Goal: Task Accomplishment & Management: Manage account settings

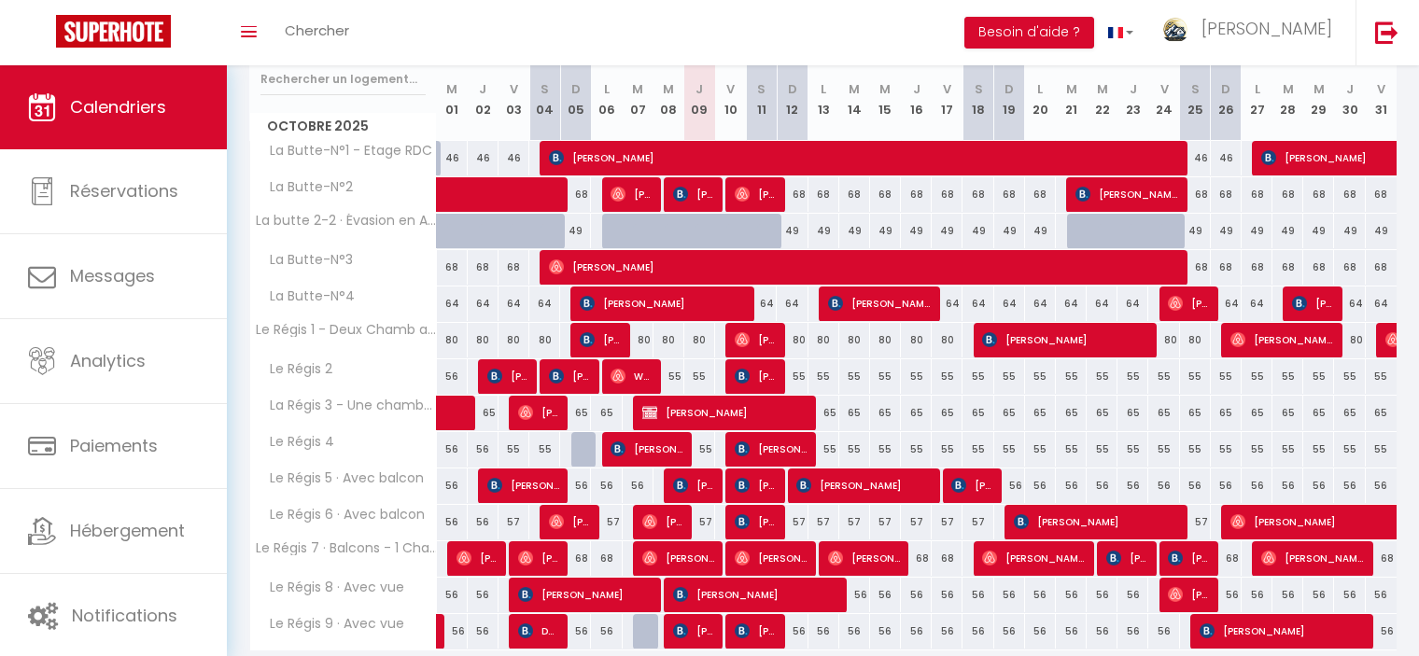
scroll to position [280, 0]
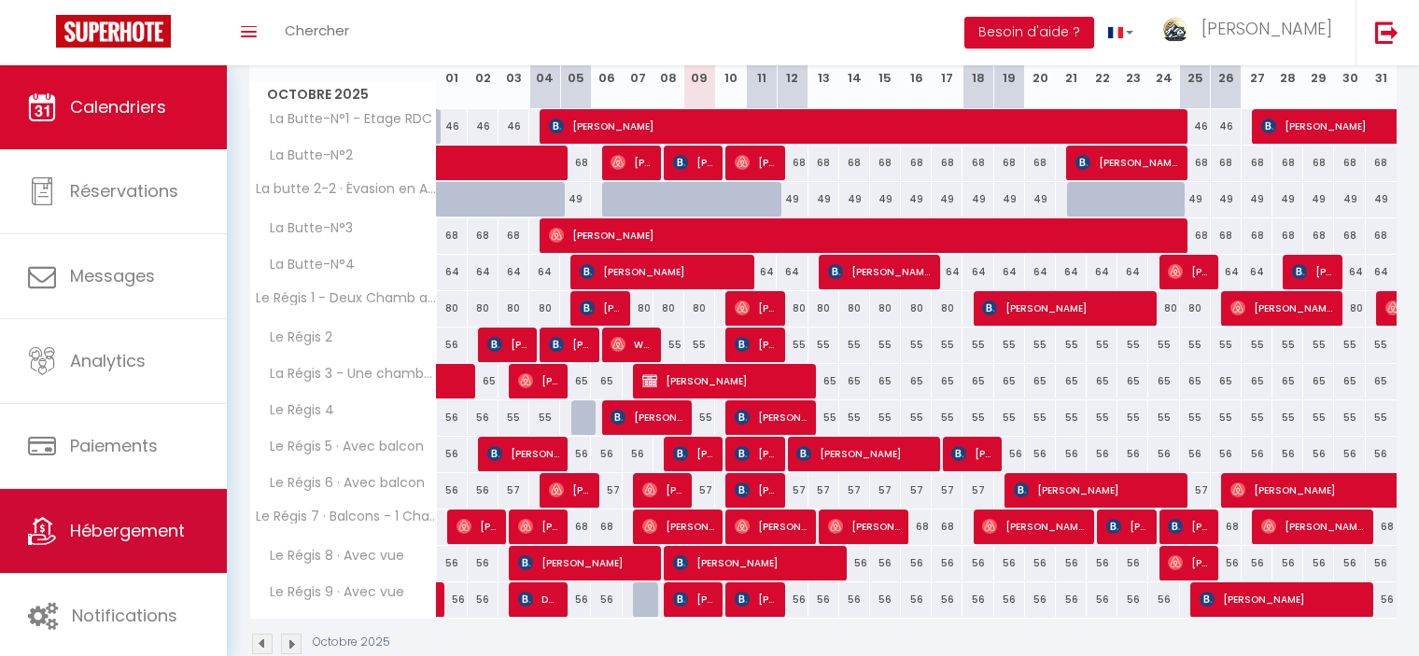
click at [133, 537] on span "Hébergement" at bounding box center [127, 530] width 115 height 23
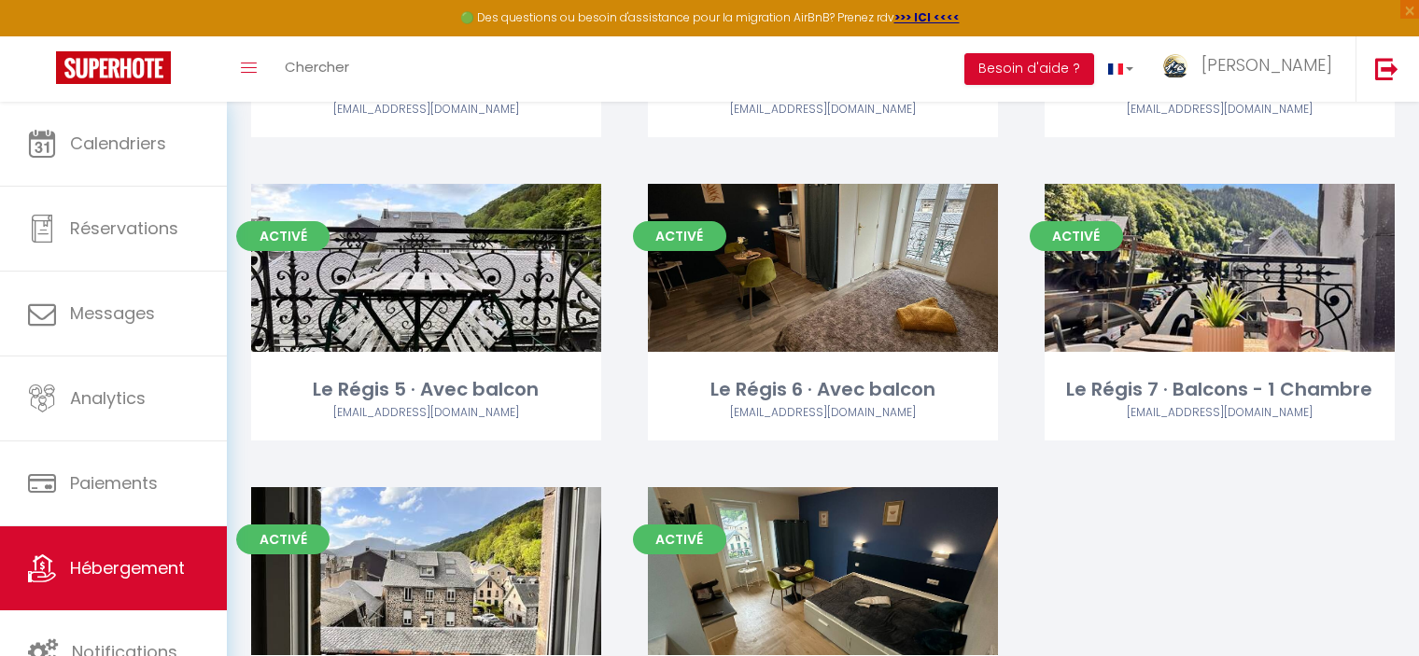
scroll to position [1027, 0]
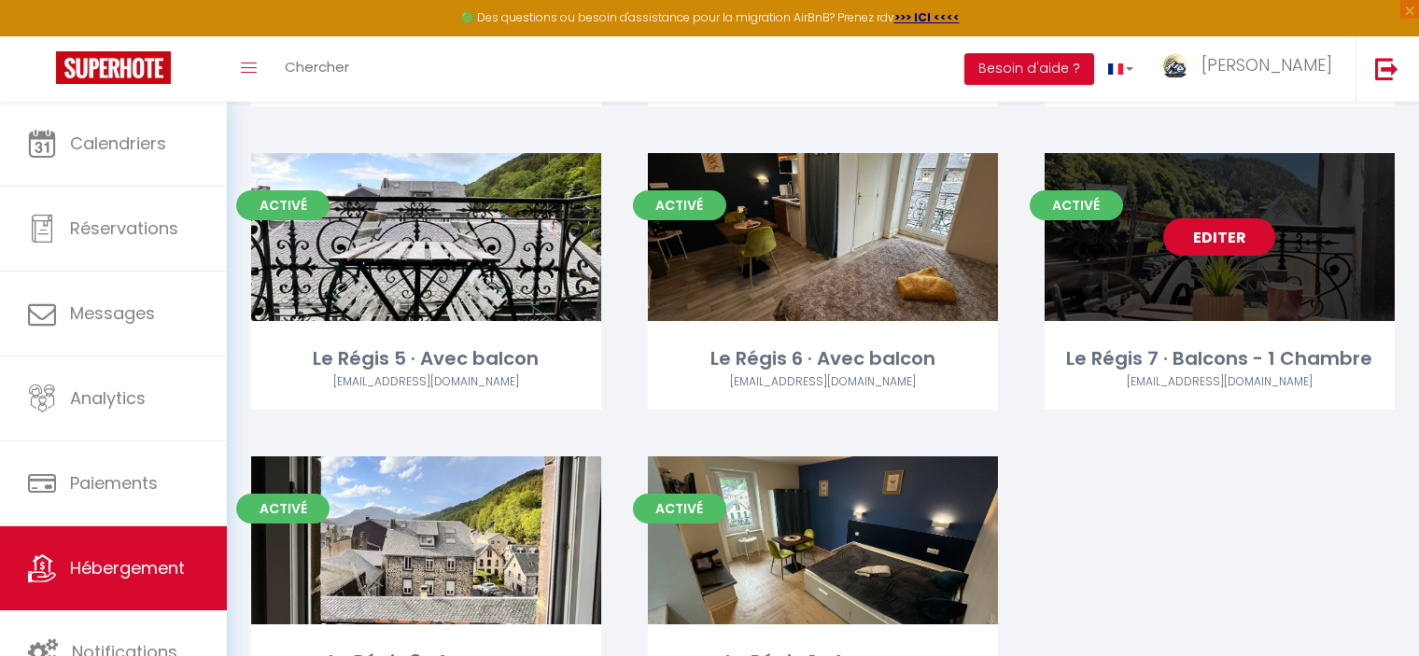
click at [1216, 237] on link "Editer" at bounding box center [1219, 236] width 112 height 37
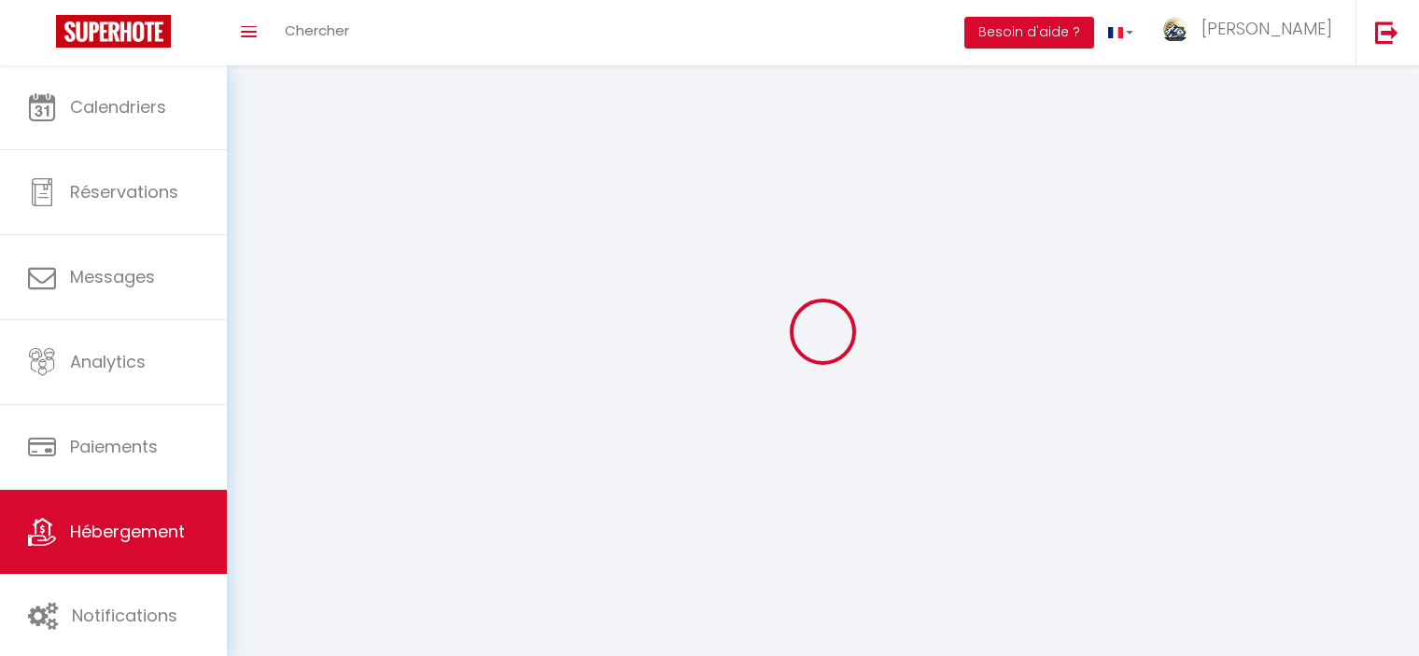
select select "1"
select select
select select "28"
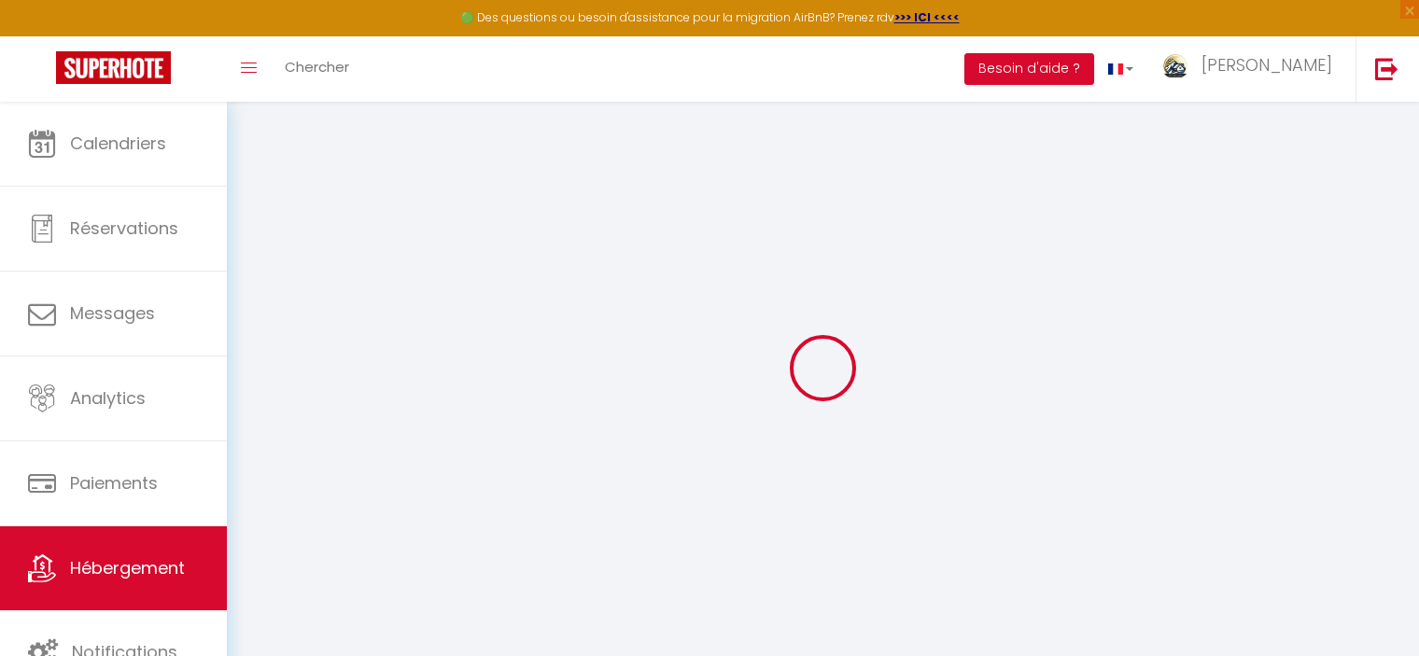
select select
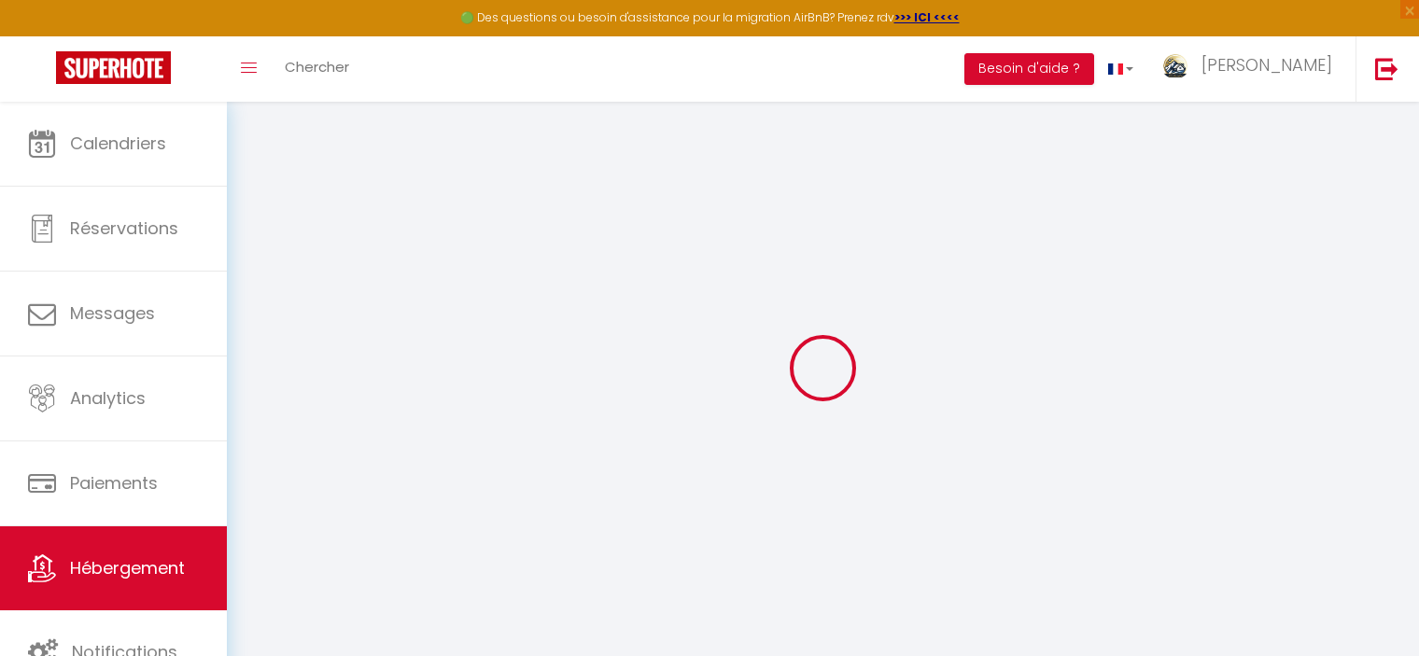
select select
checkbox input "false"
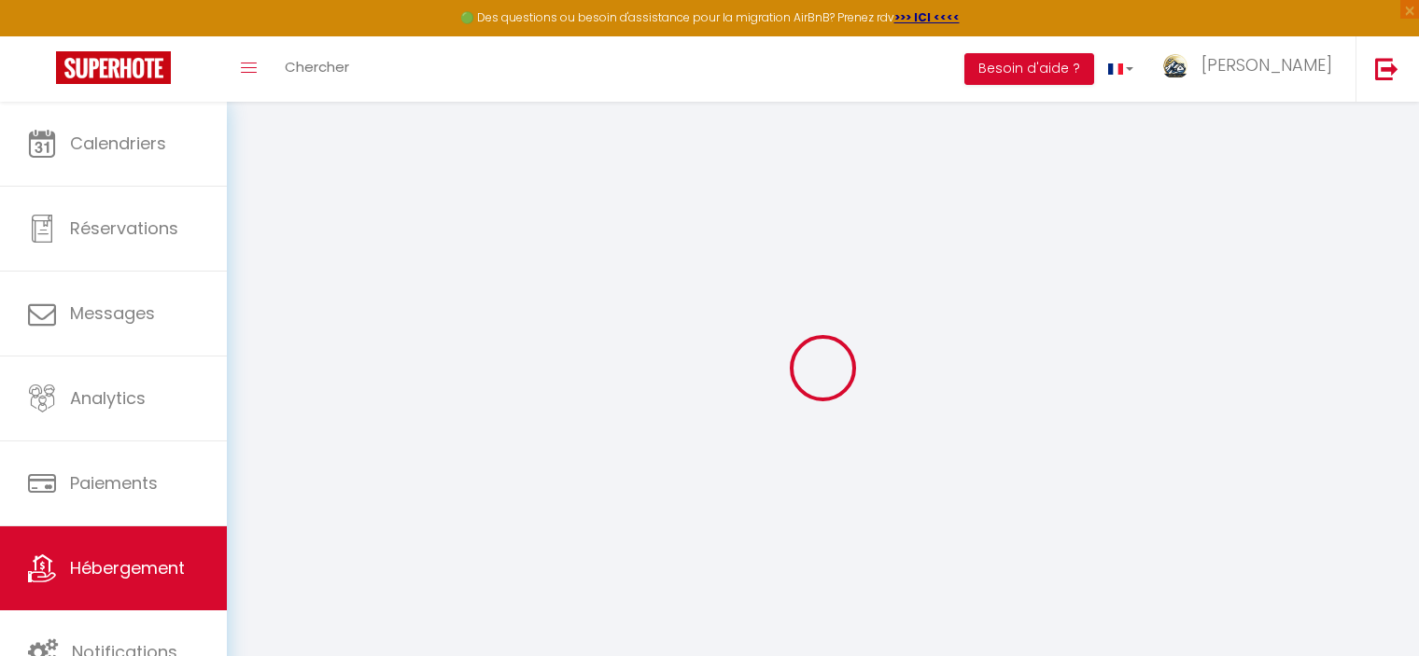
select select
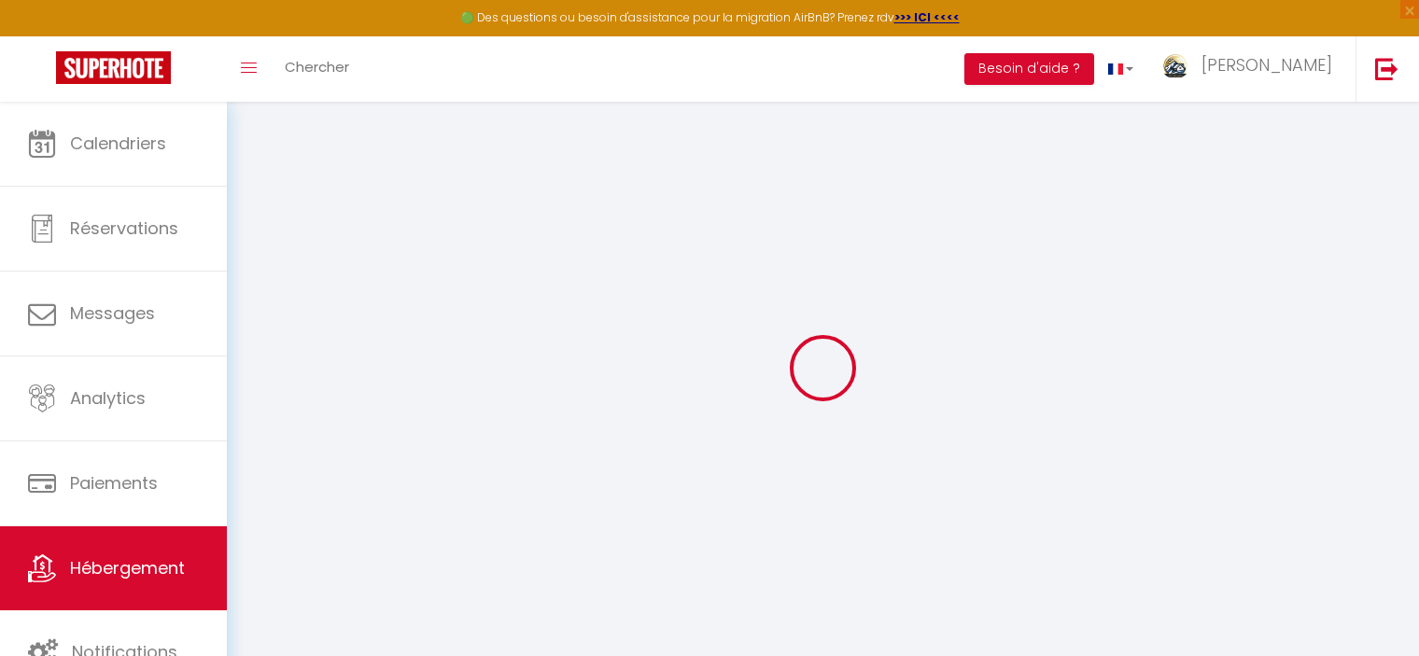
select select
checkbox input "false"
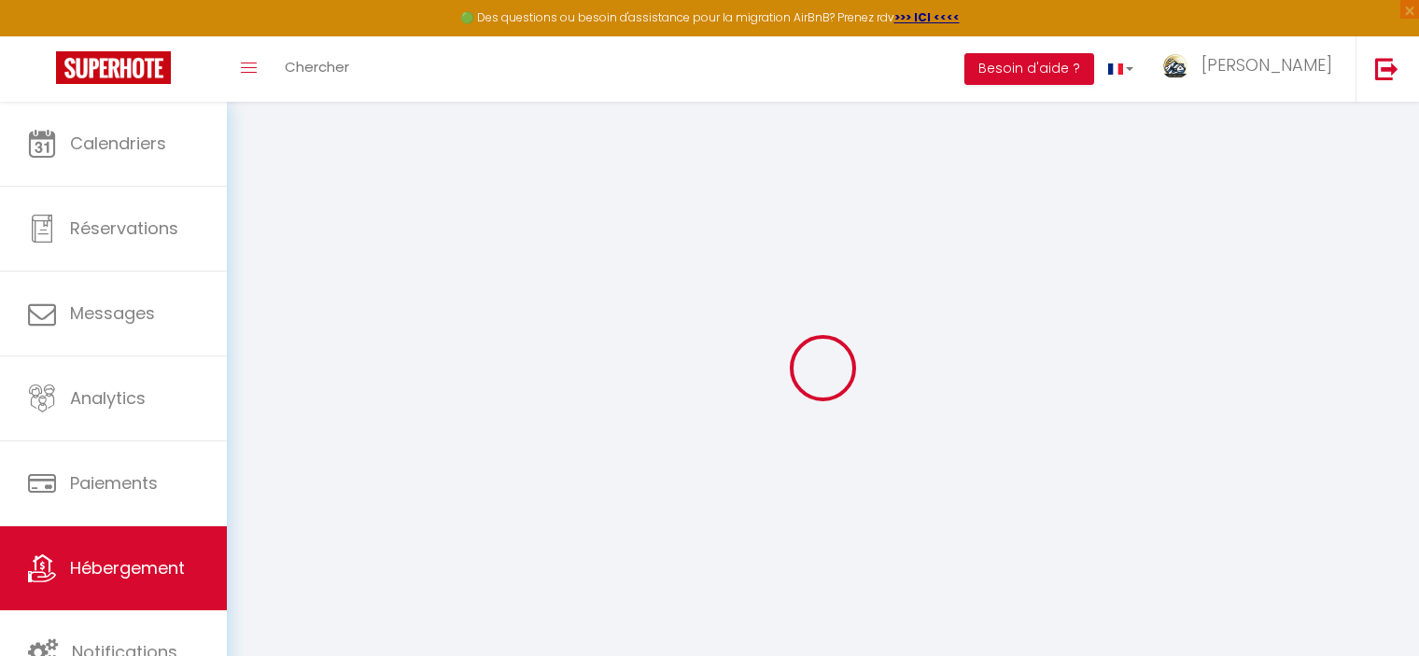
checkbox input "false"
select select
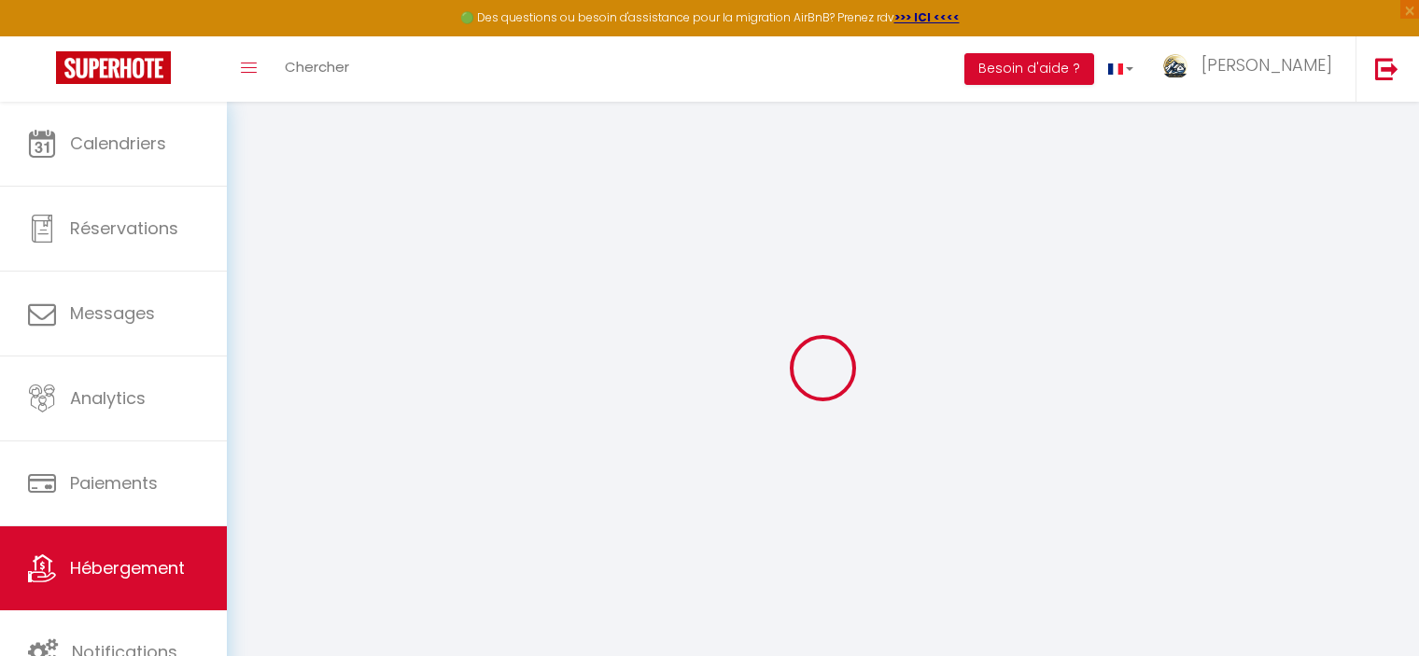
select select
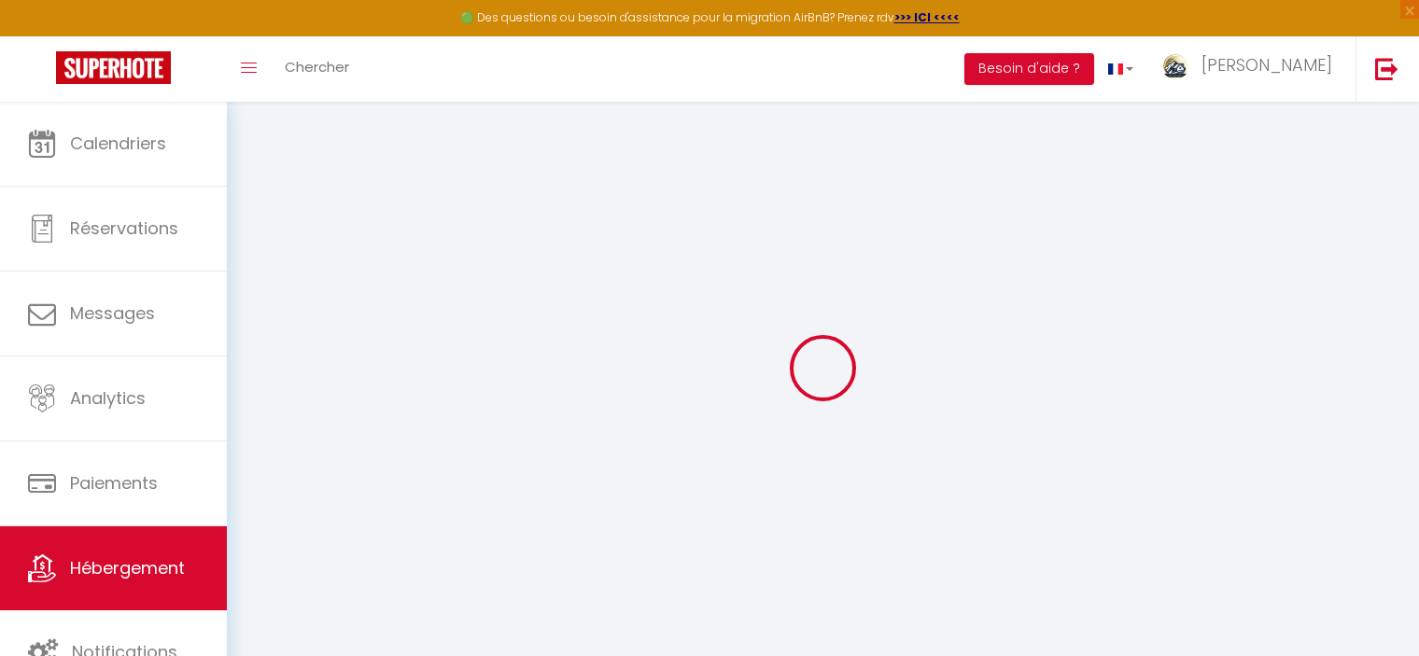
checkbox input "false"
select select
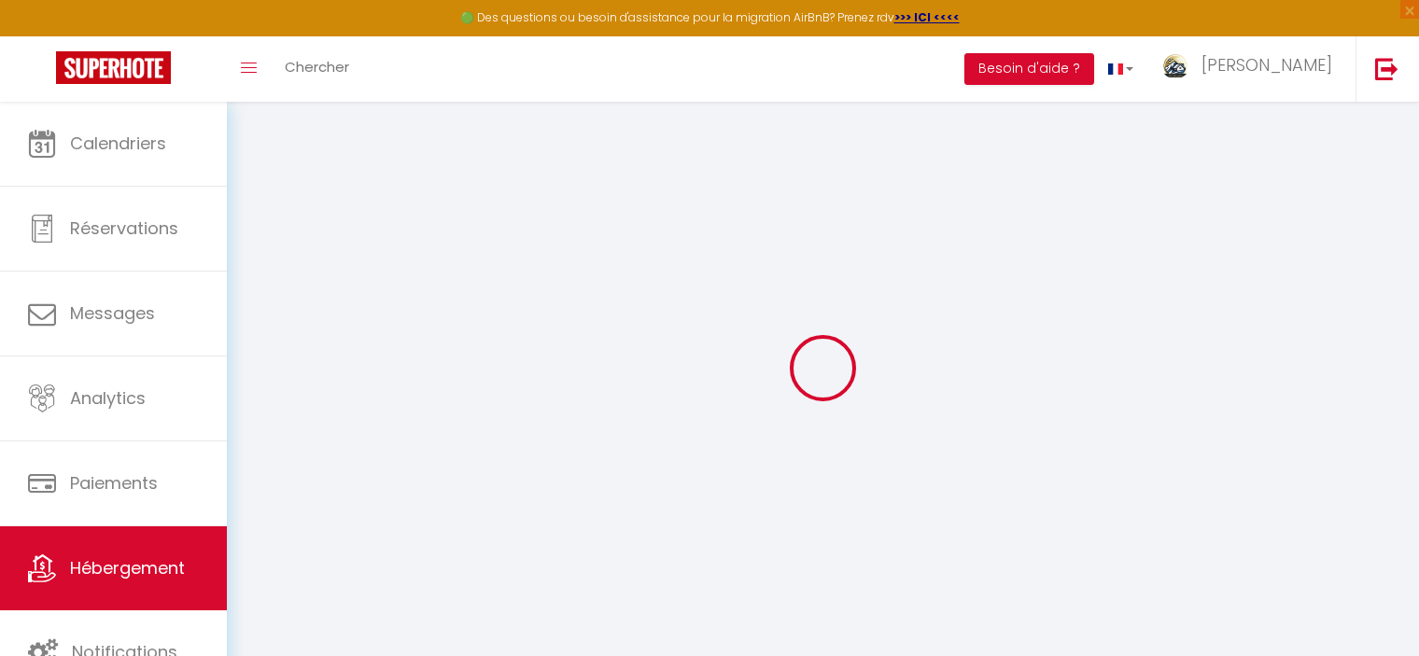
select select
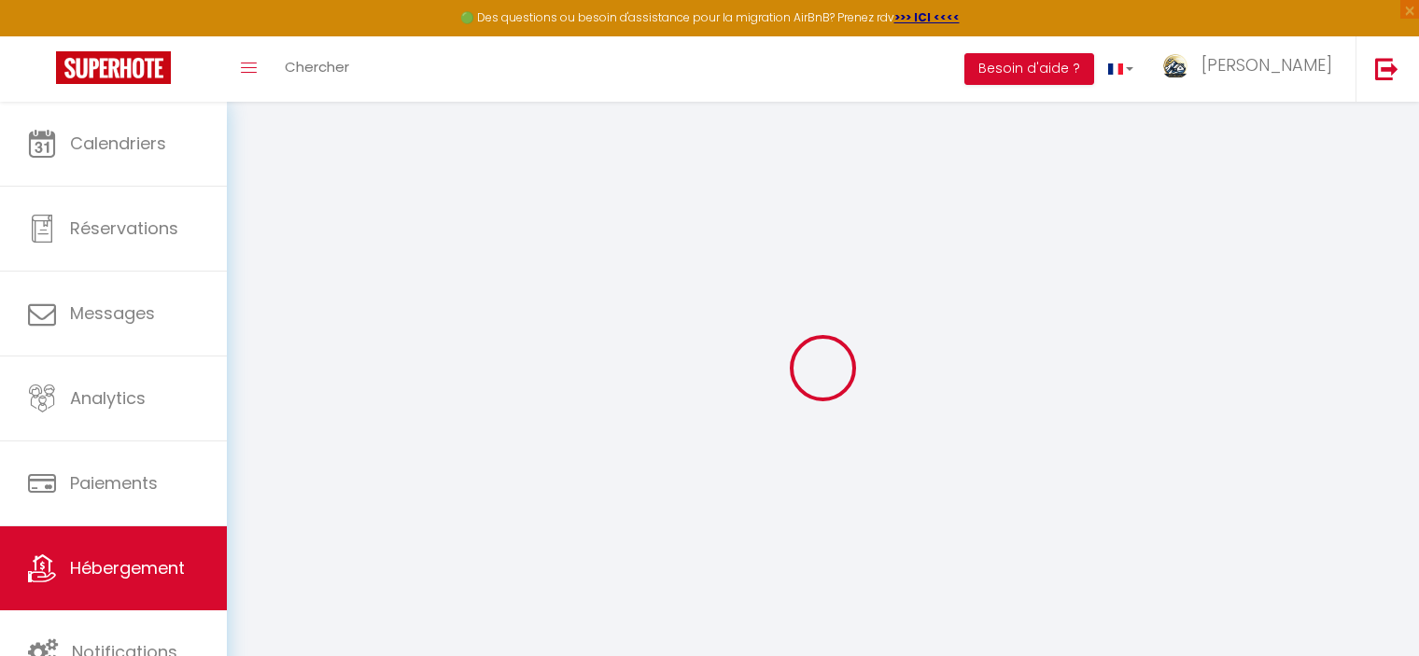
select select
checkbox input "false"
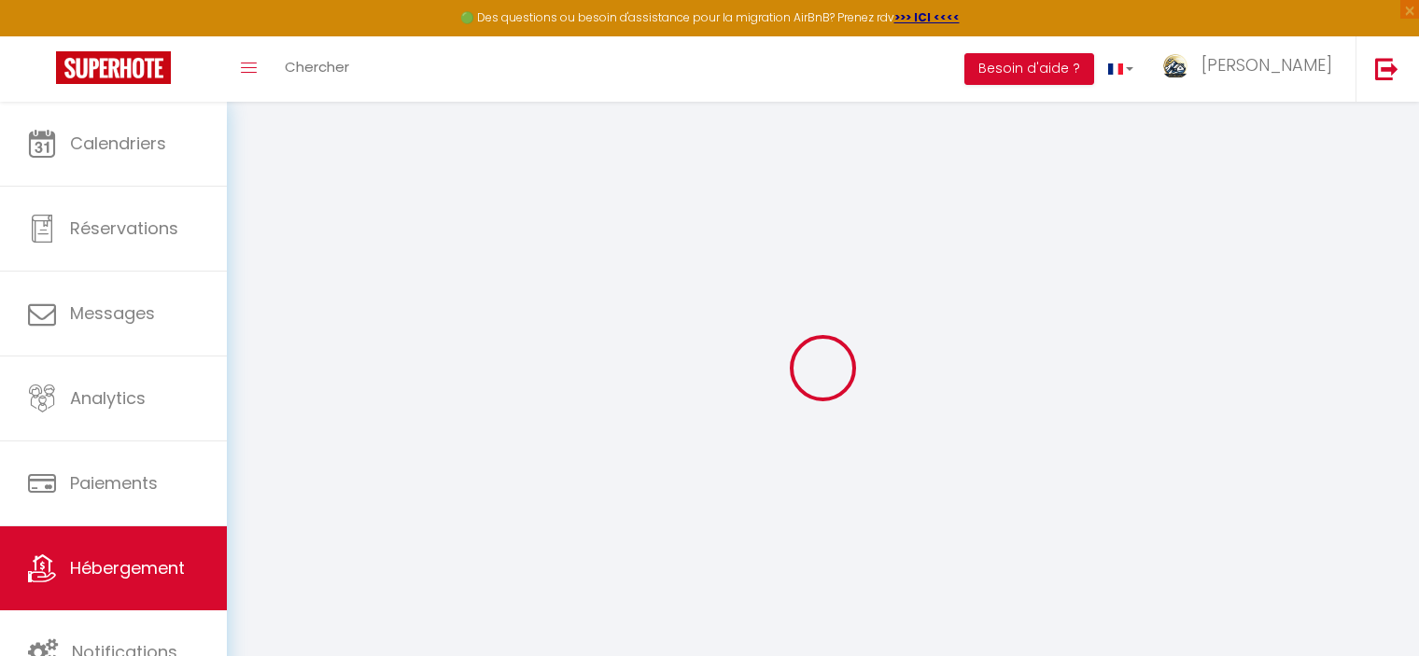
checkbox input "false"
select select
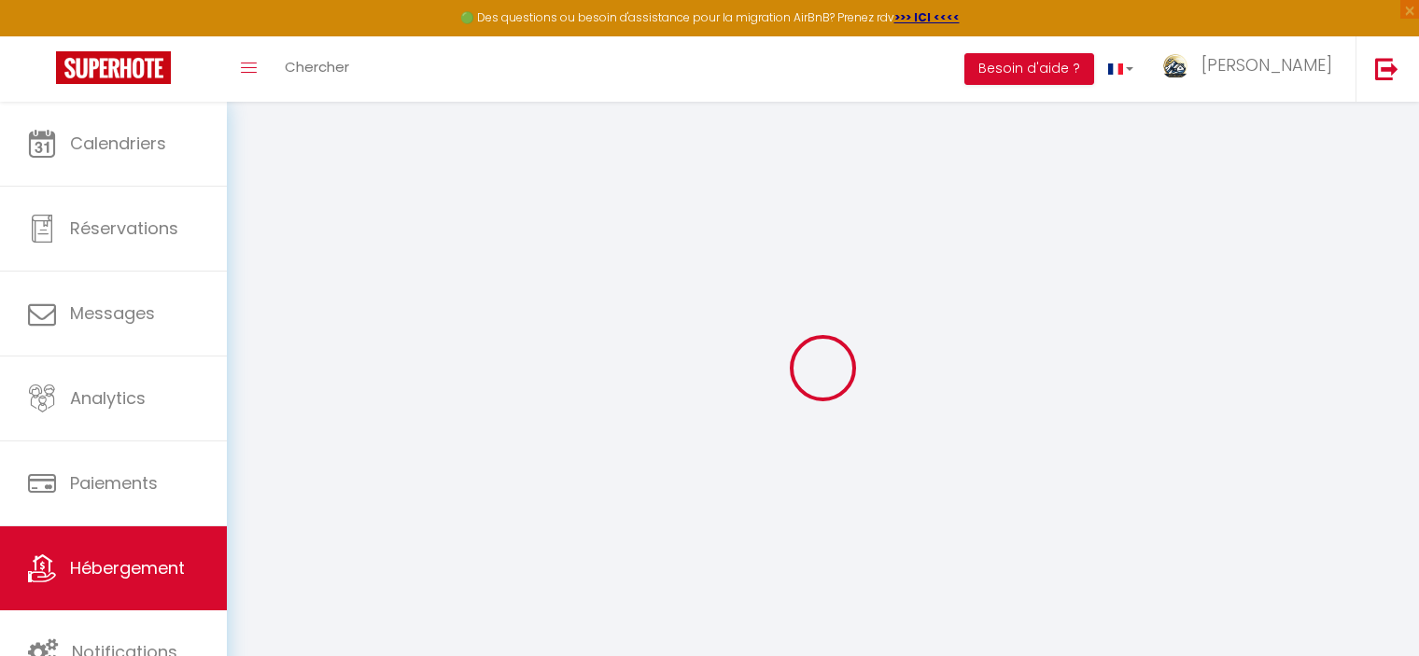
select select
checkbox input "false"
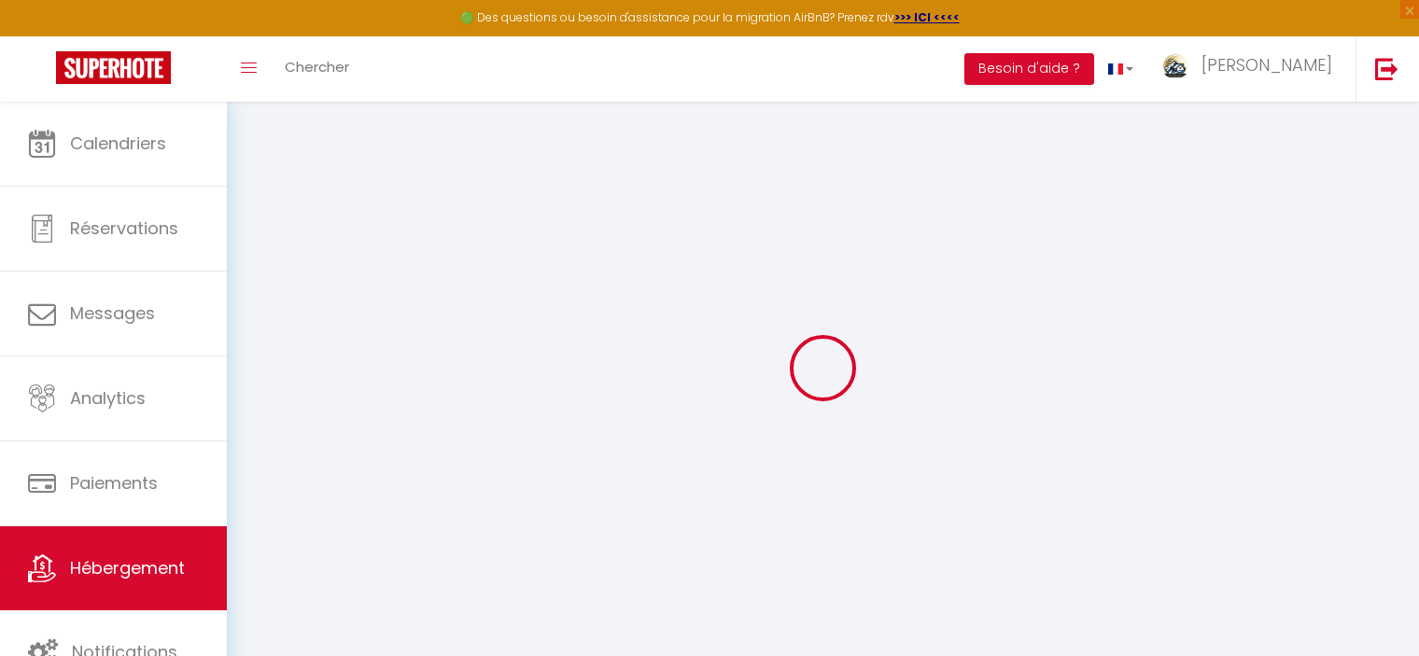
checkbox input "false"
select select
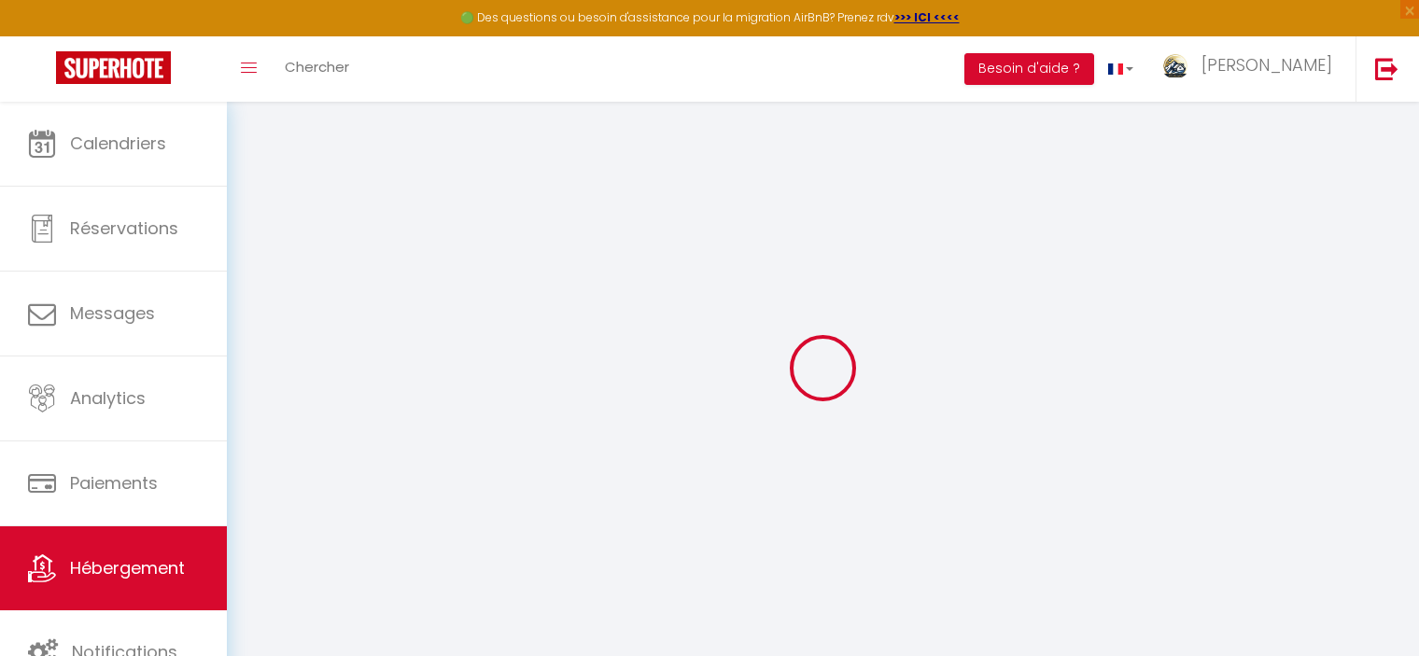
type input "Le Régis 7 · Balcons - 1 Chambre"
type input "68"
type input "5"
type input "1.35"
select select
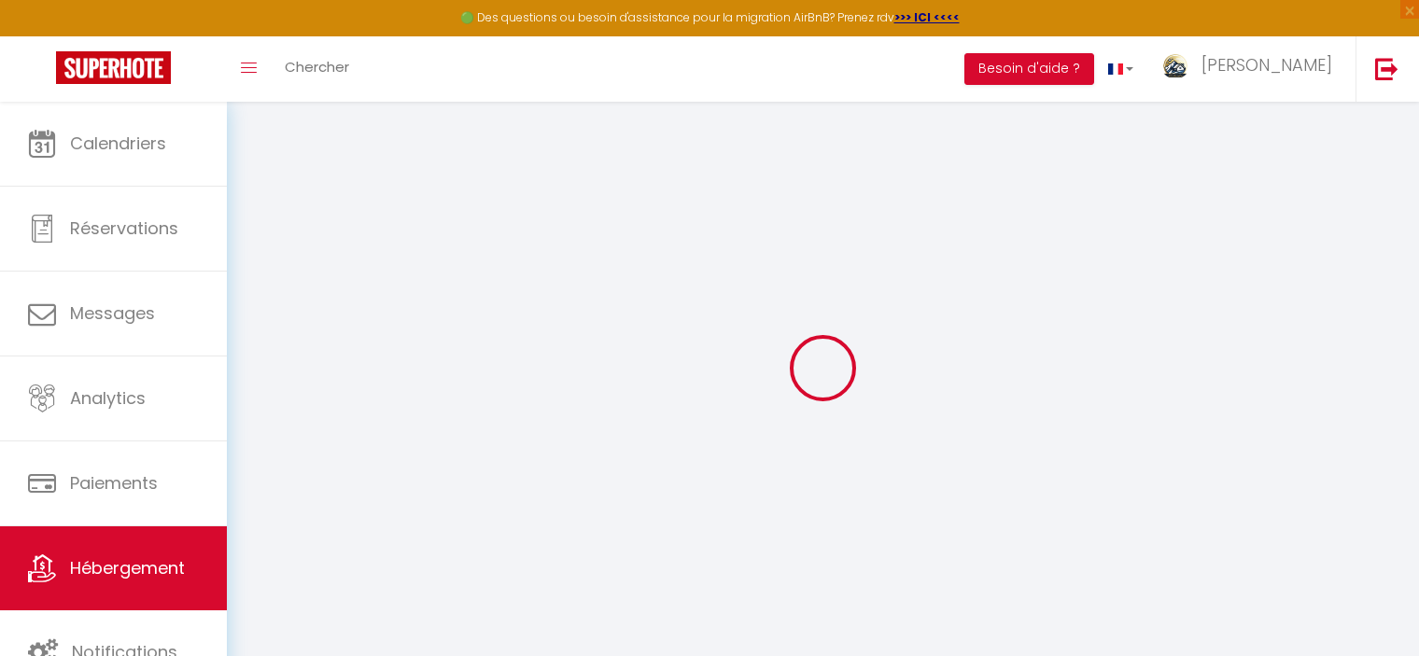
select select
type input "[STREET_ADDRESS][PERSON_NAME]"
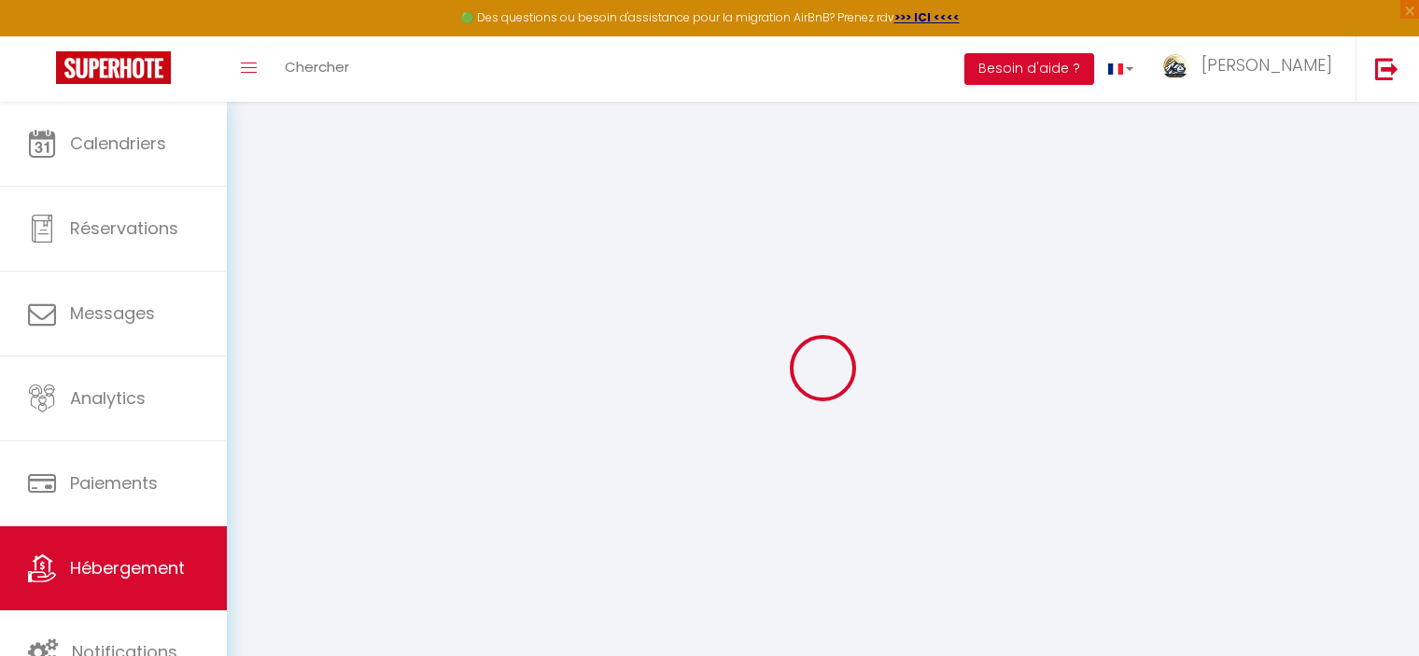
type input "63240"
type input "Mont-Dore"
type input "[EMAIL_ADDRESS][DOMAIN_NAME]"
select select "14915"
checkbox input "false"
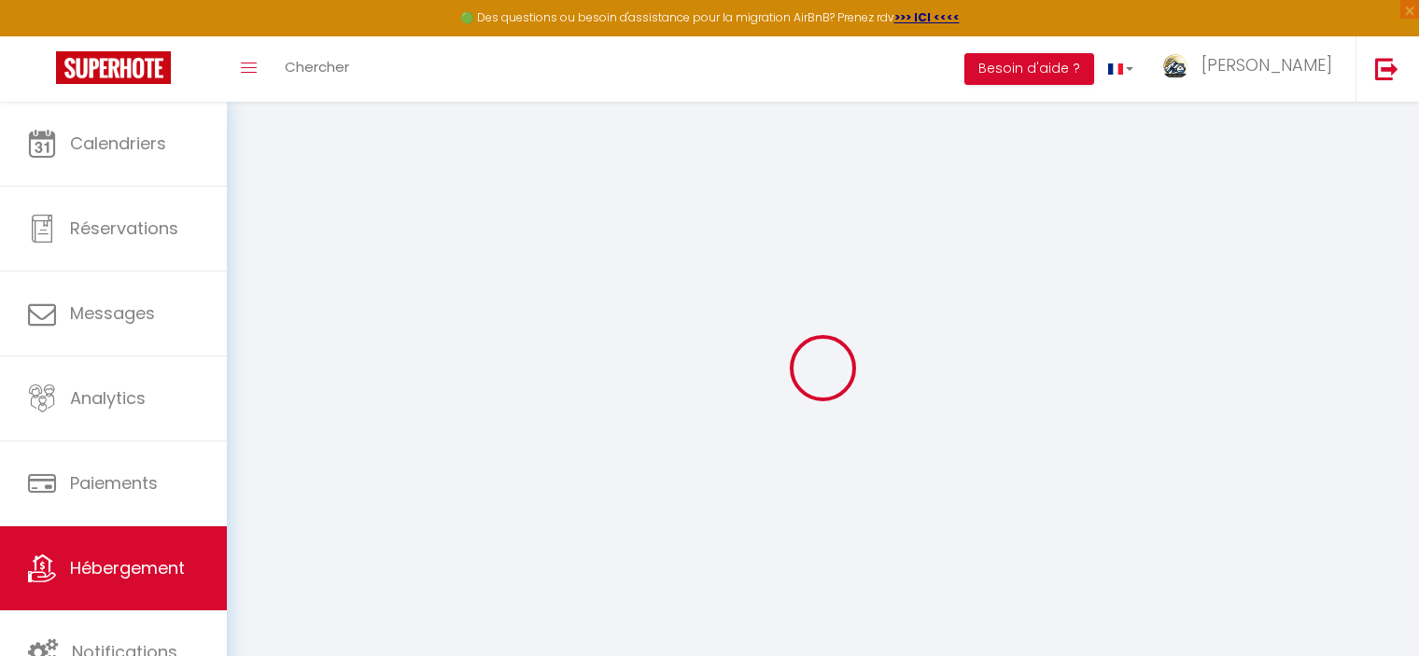
checkbox input "false"
radio input "true"
type input "0"
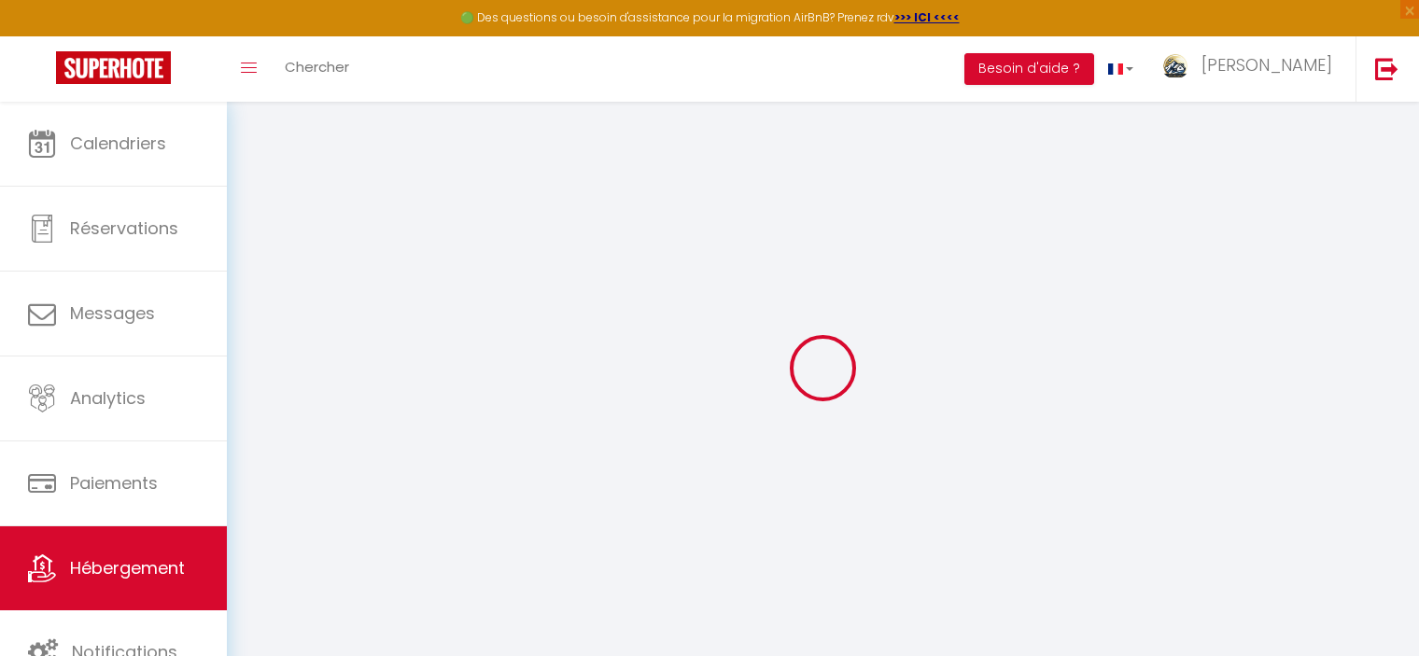
type input "0"
checkbox input "false"
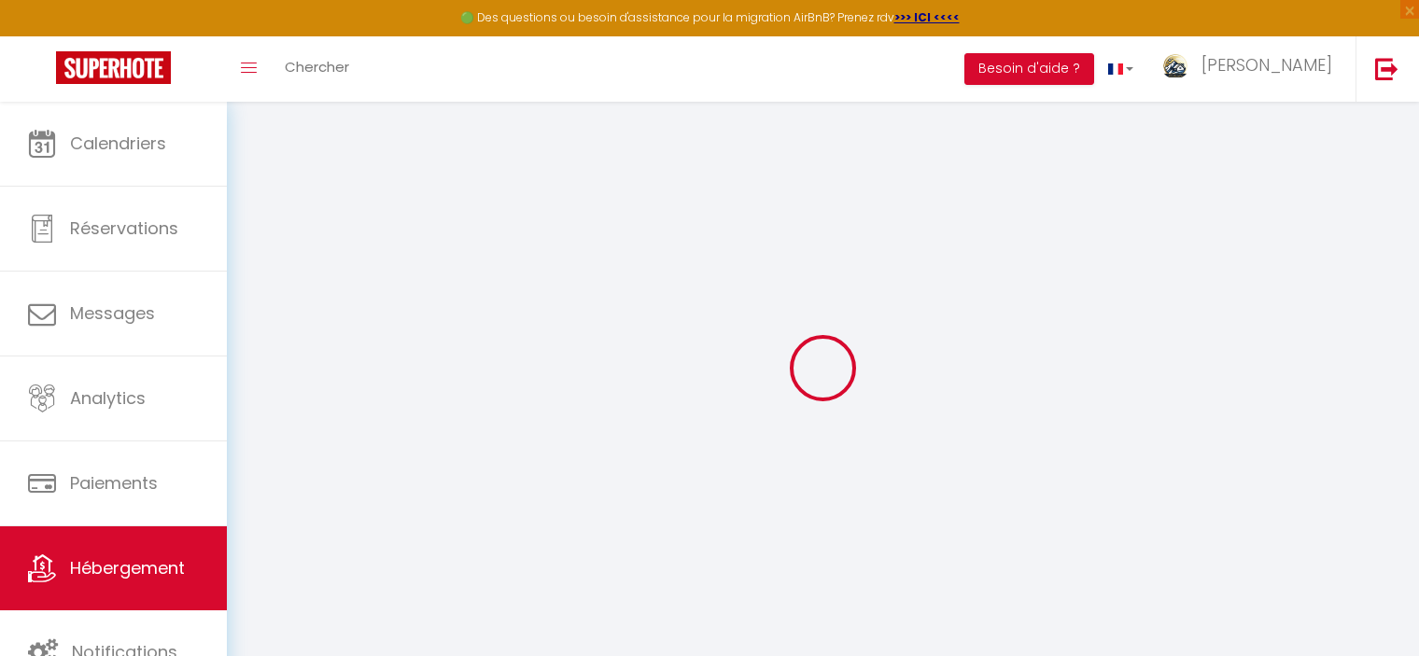
checkbox input "false"
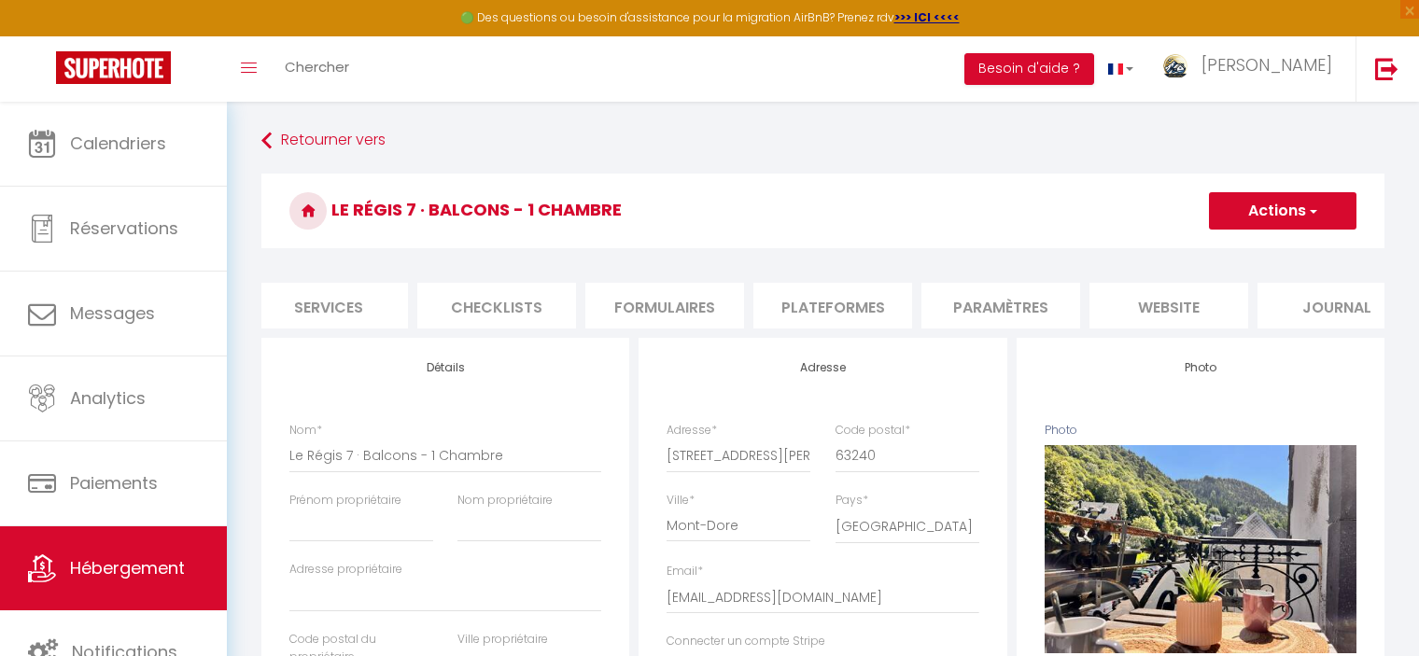
scroll to position [0, 526]
click at [1170, 310] on li "website" at bounding box center [1159, 306] width 159 height 46
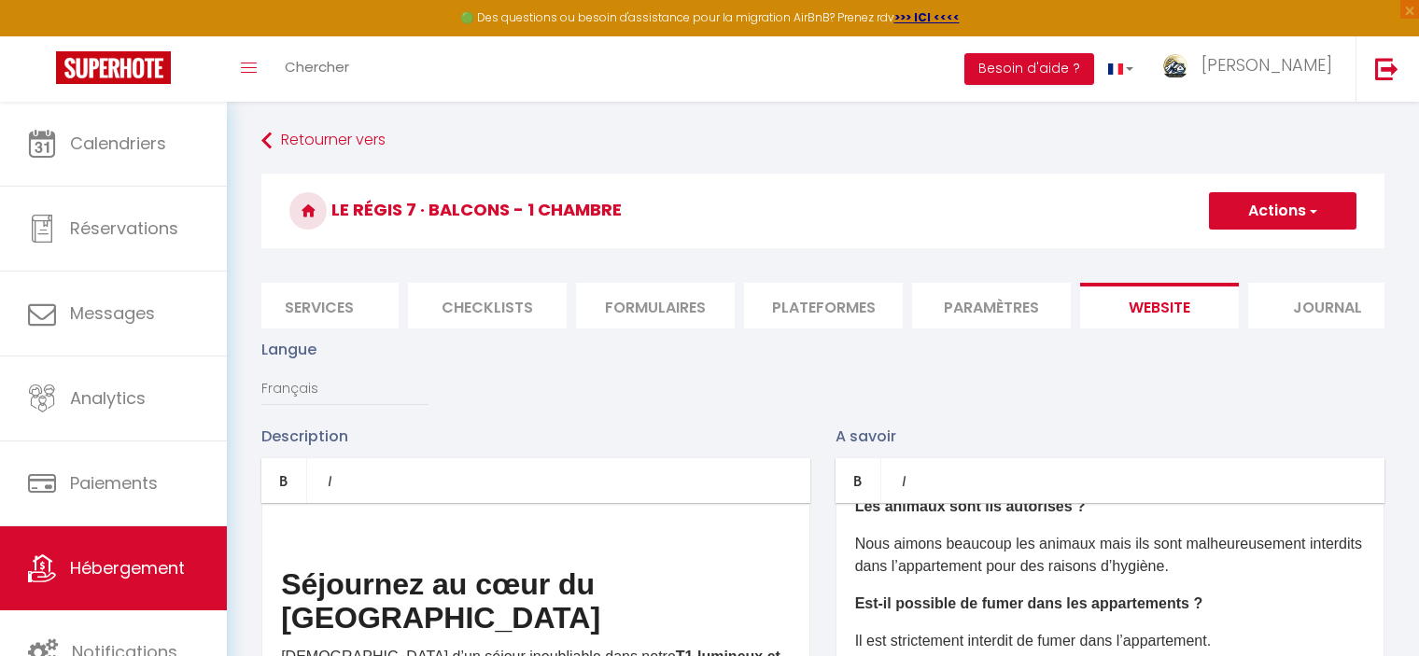
click at [344, 307] on li "Services" at bounding box center [319, 306] width 159 height 46
select select
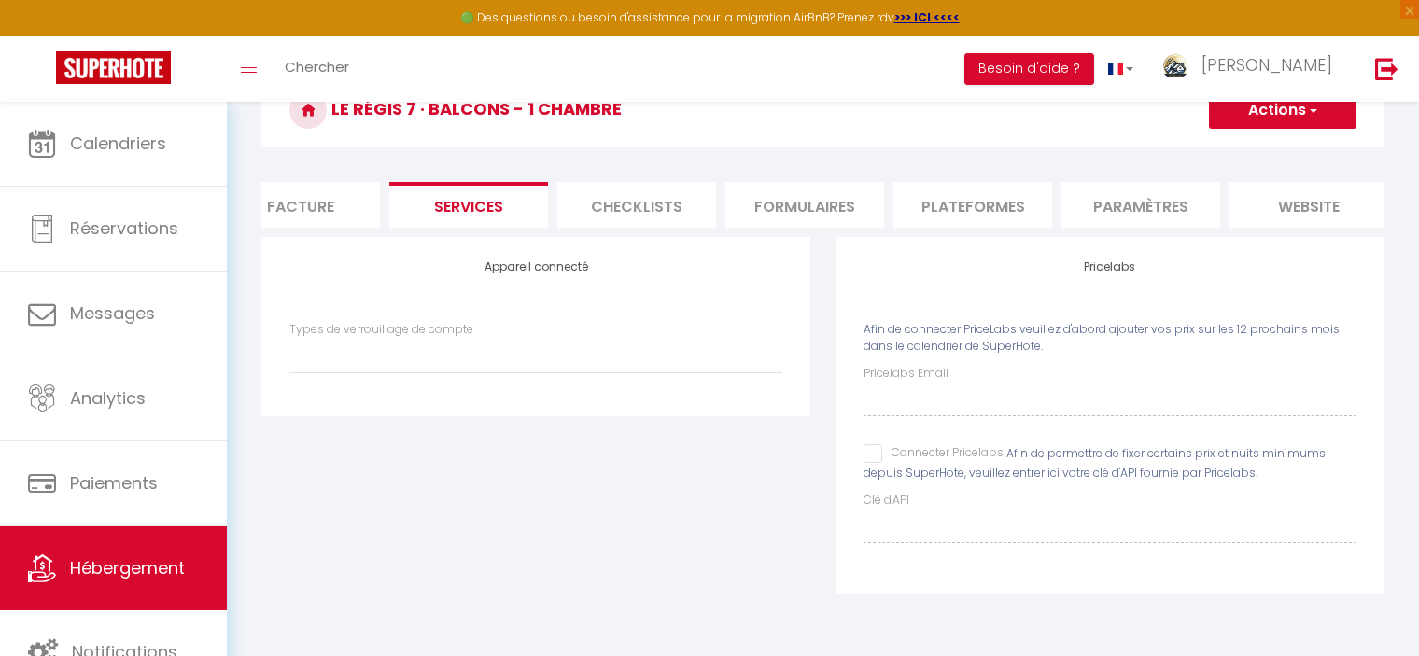
scroll to position [101, 0]
click at [309, 209] on li "Facture" at bounding box center [300, 205] width 159 height 46
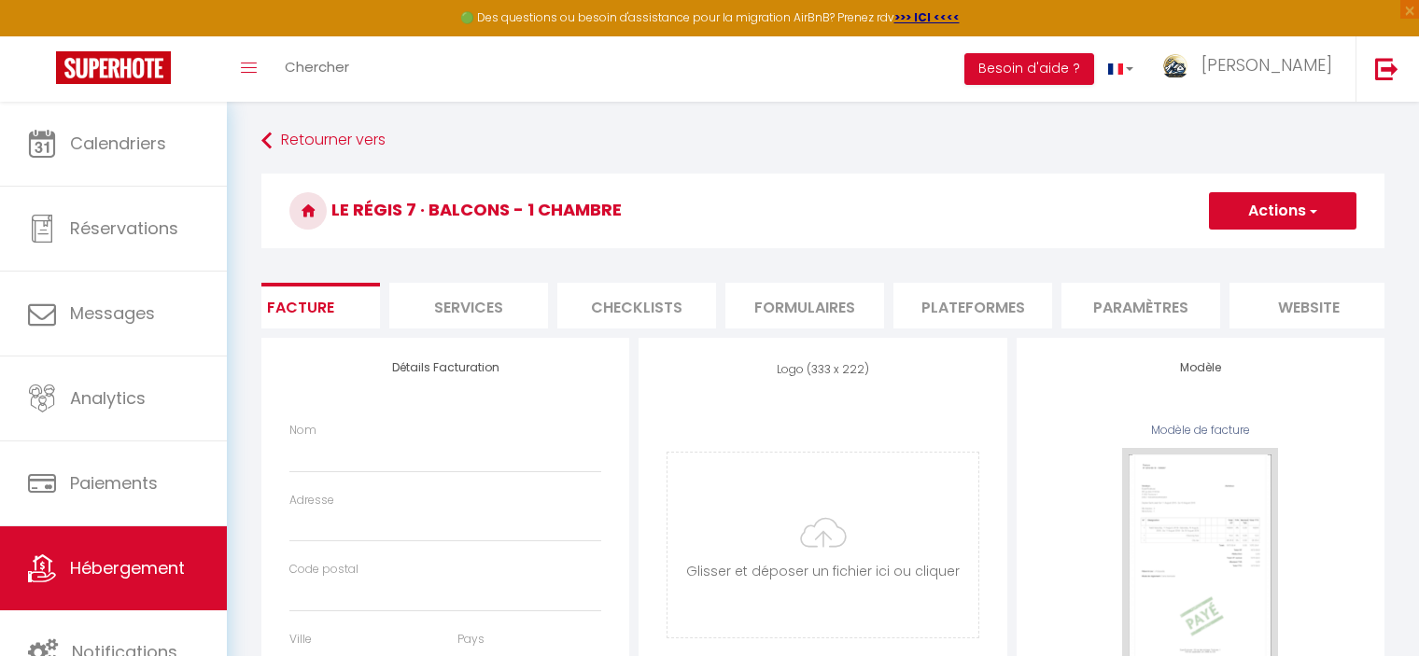
select select
click at [467, 305] on li "Services" at bounding box center [468, 306] width 159 height 46
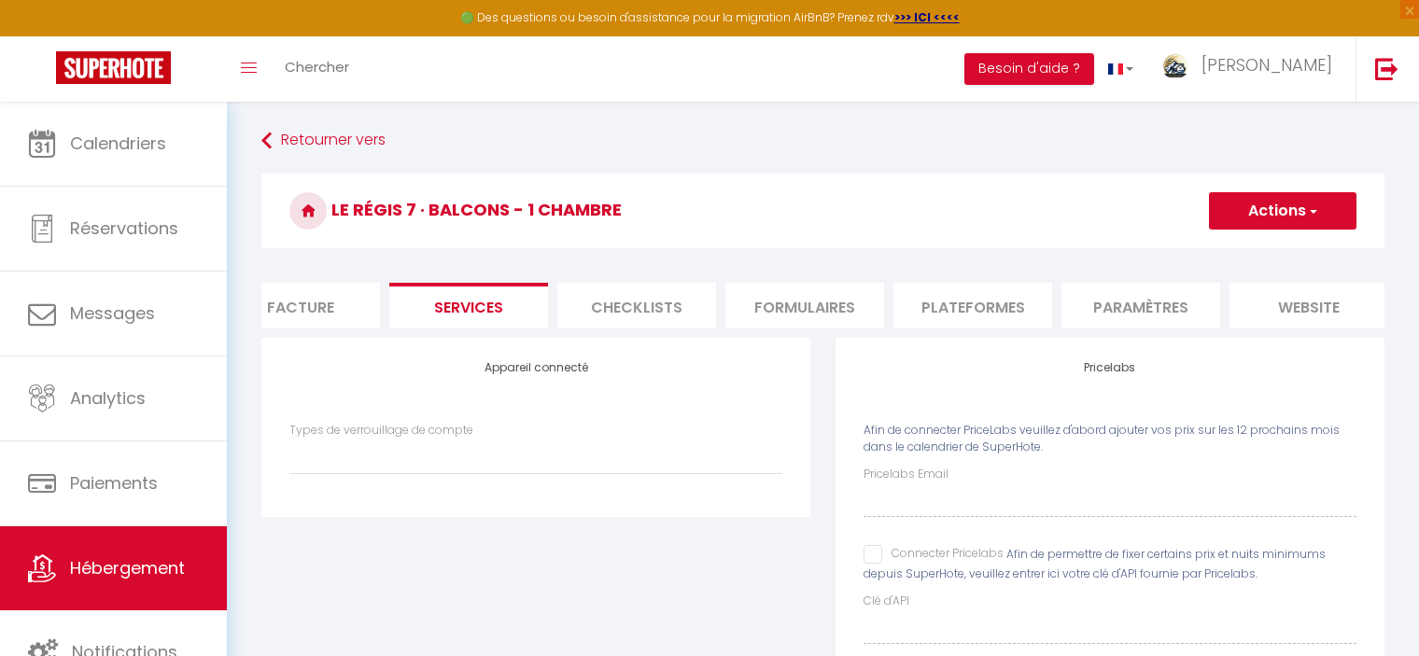
select select
click at [156, 533] on link "Hébergement" at bounding box center [113, 569] width 227 height 84
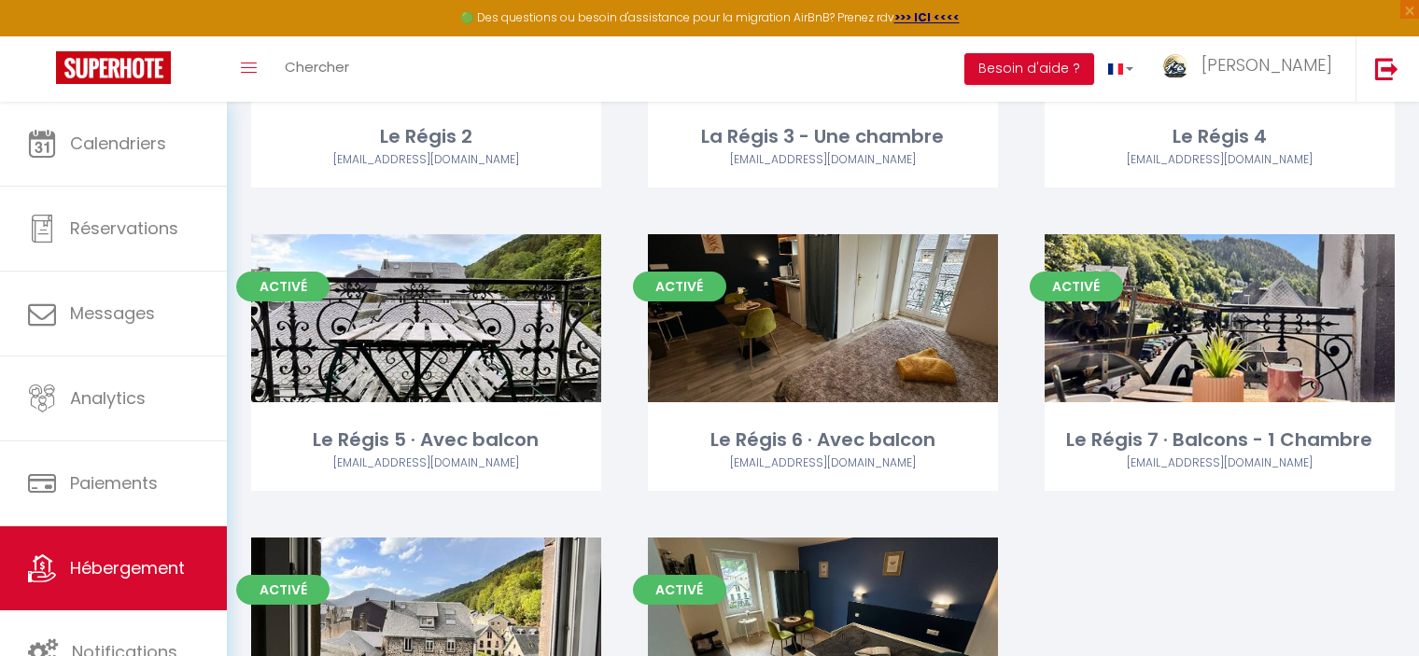
scroll to position [1027, 0]
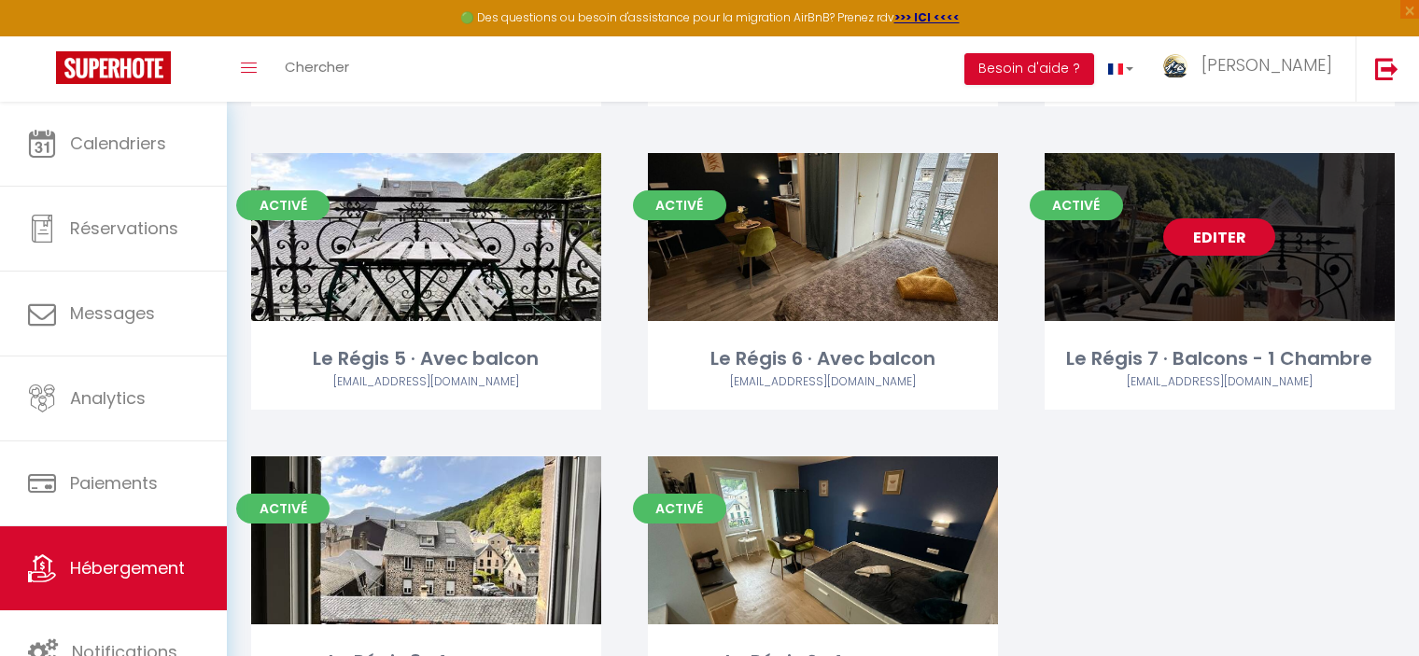
click at [1224, 246] on link "Editer" at bounding box center [1219, 236] width 112 height 37
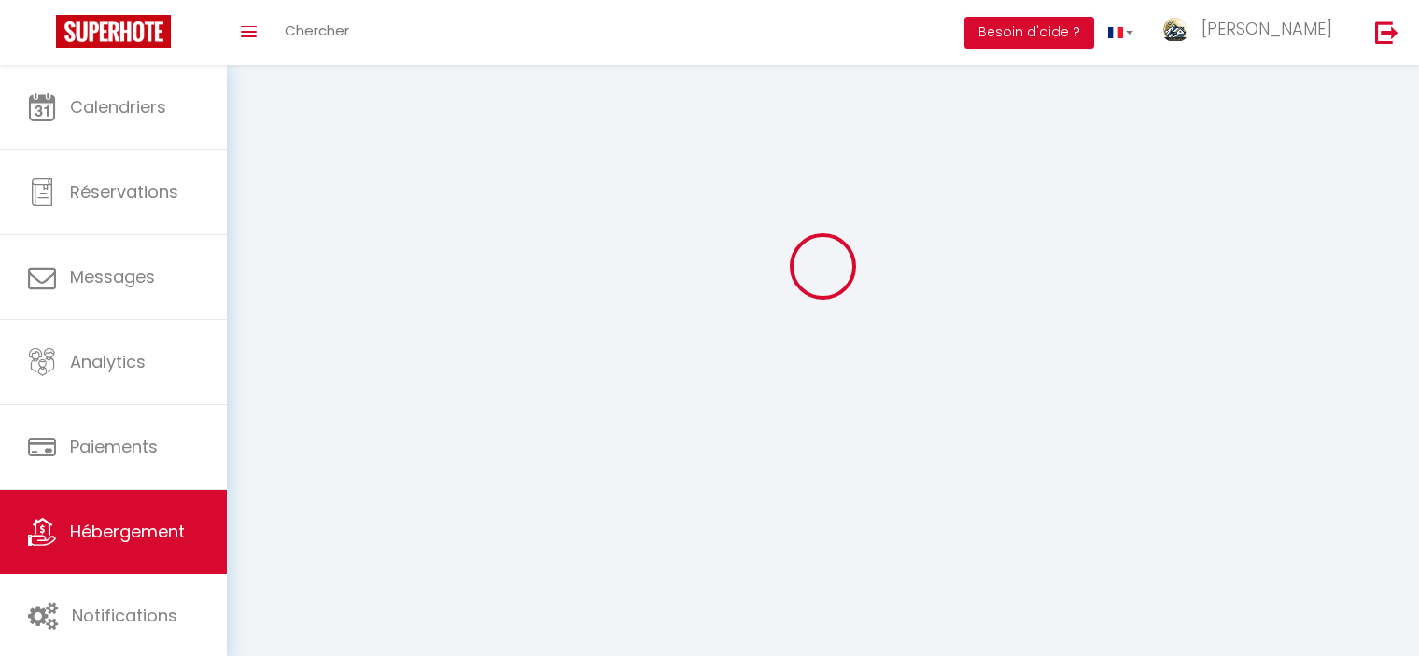
select select
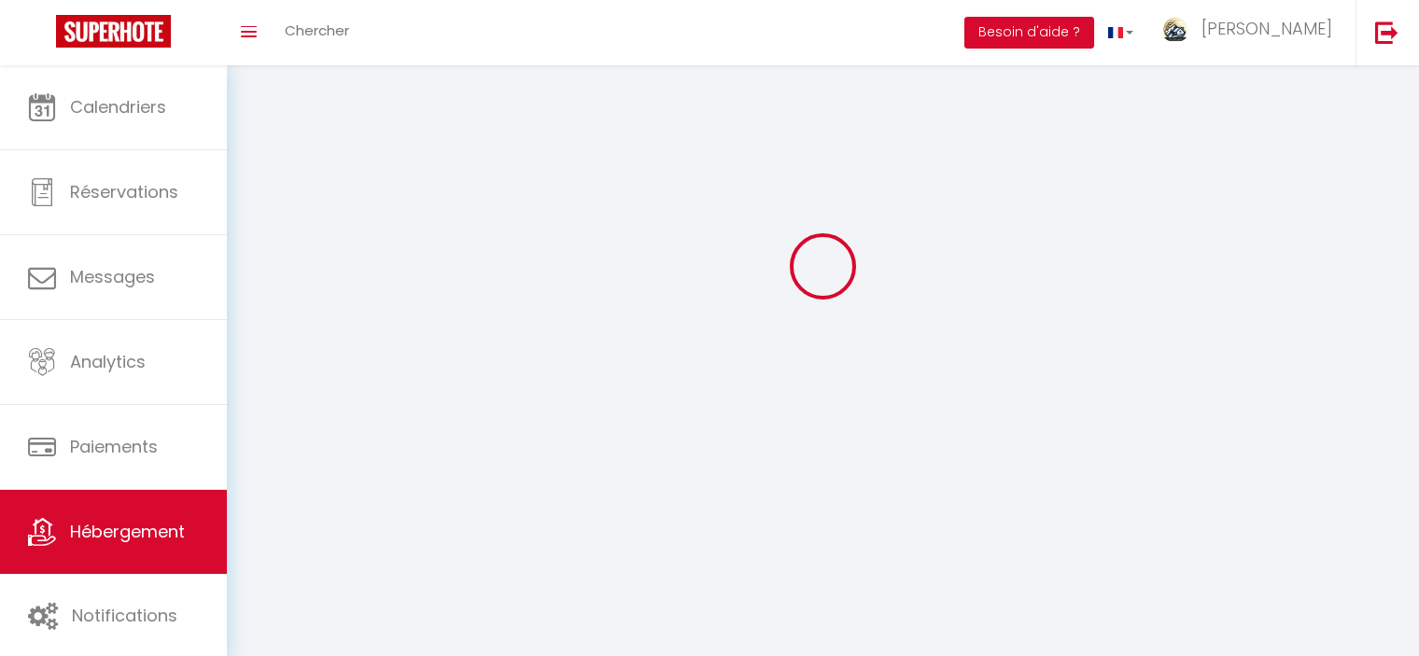
select select
checkbox input "false"
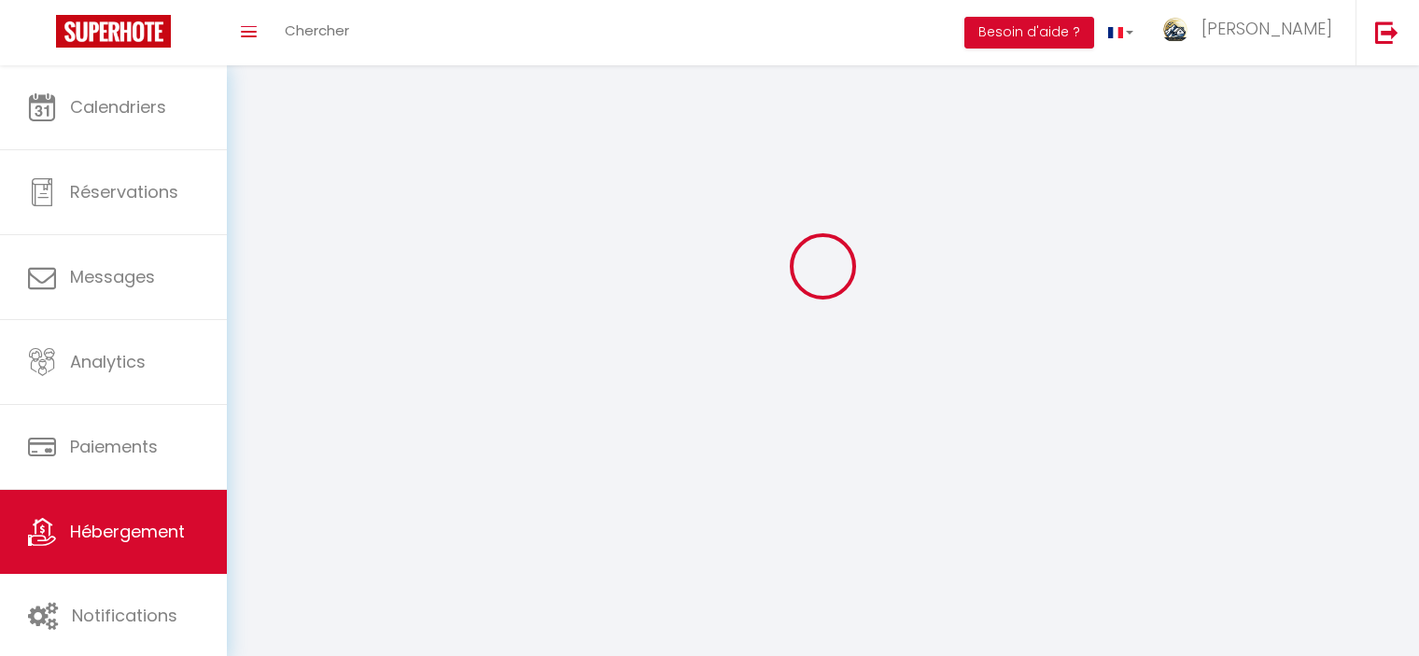
select select "28"
select select
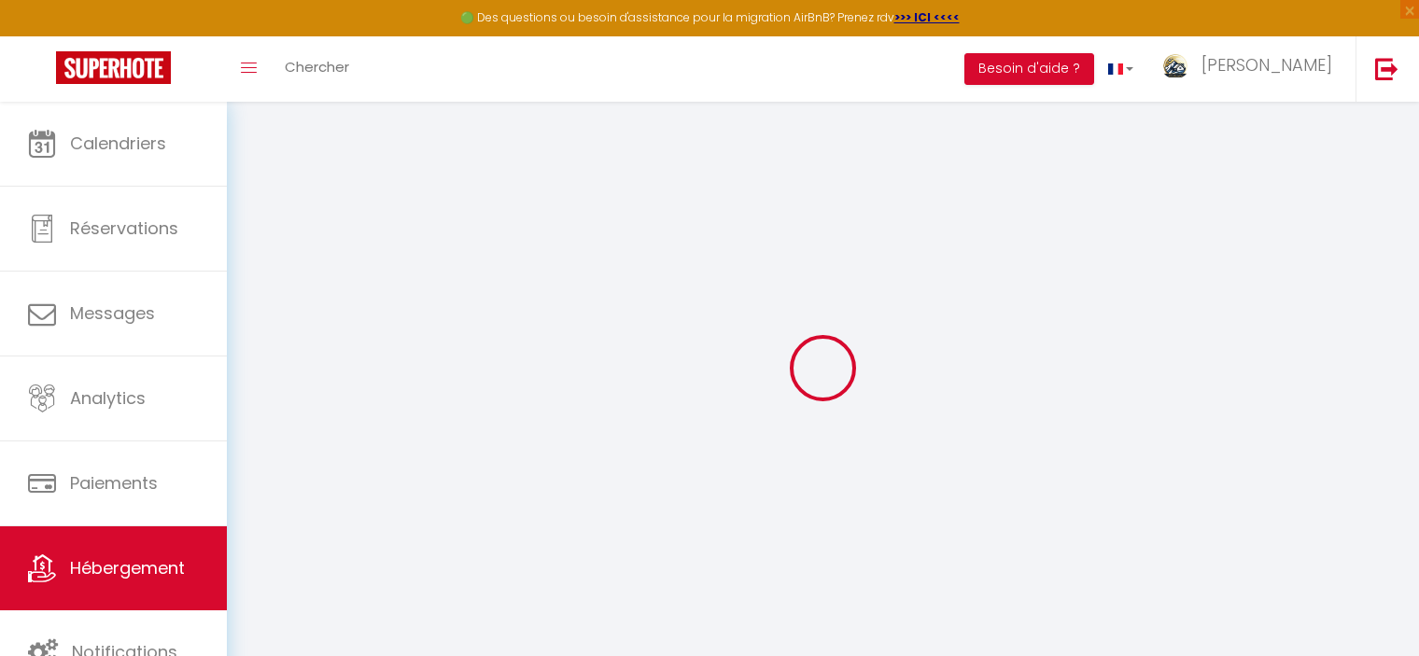
select select
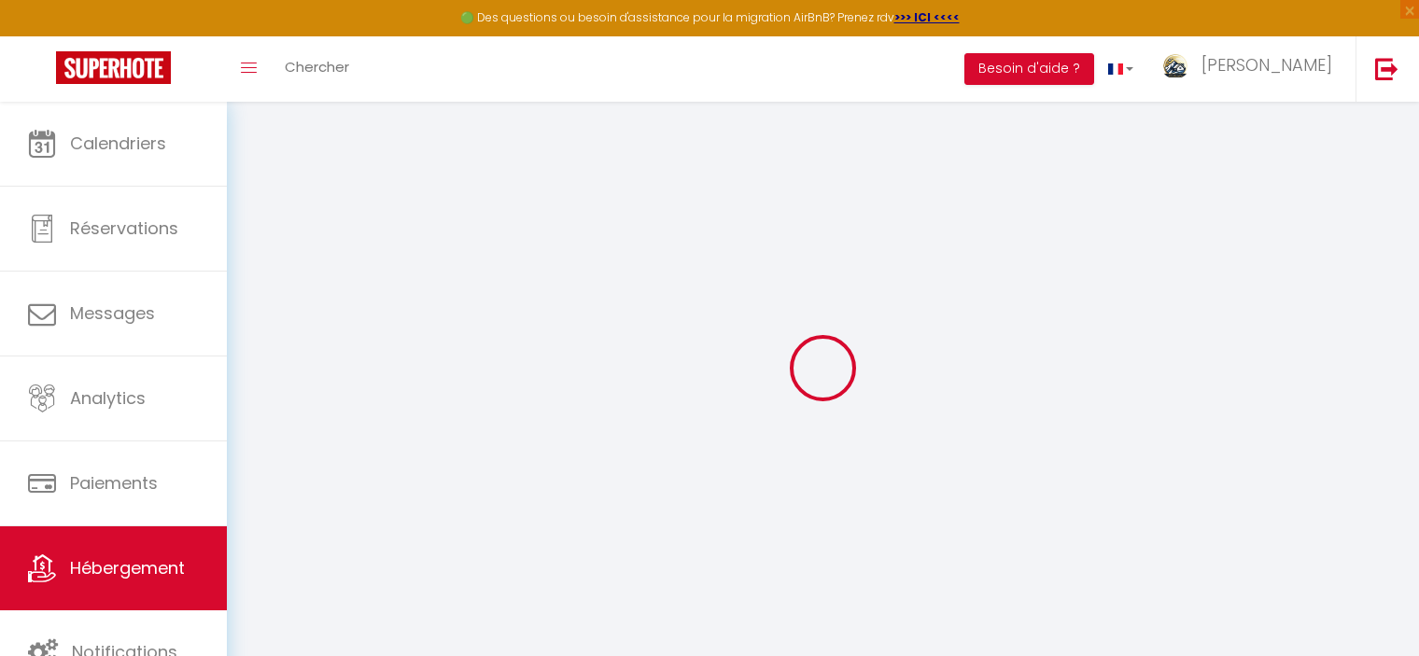
select select
checkbox input "false"
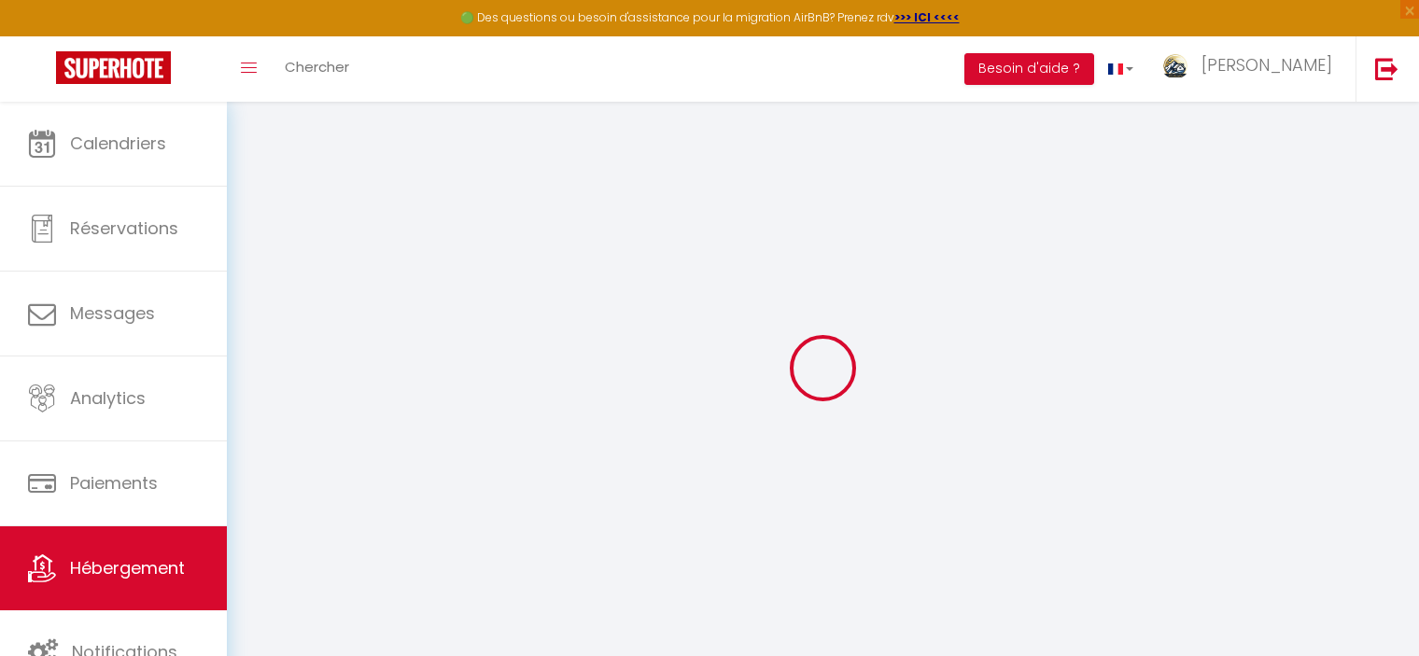
select select
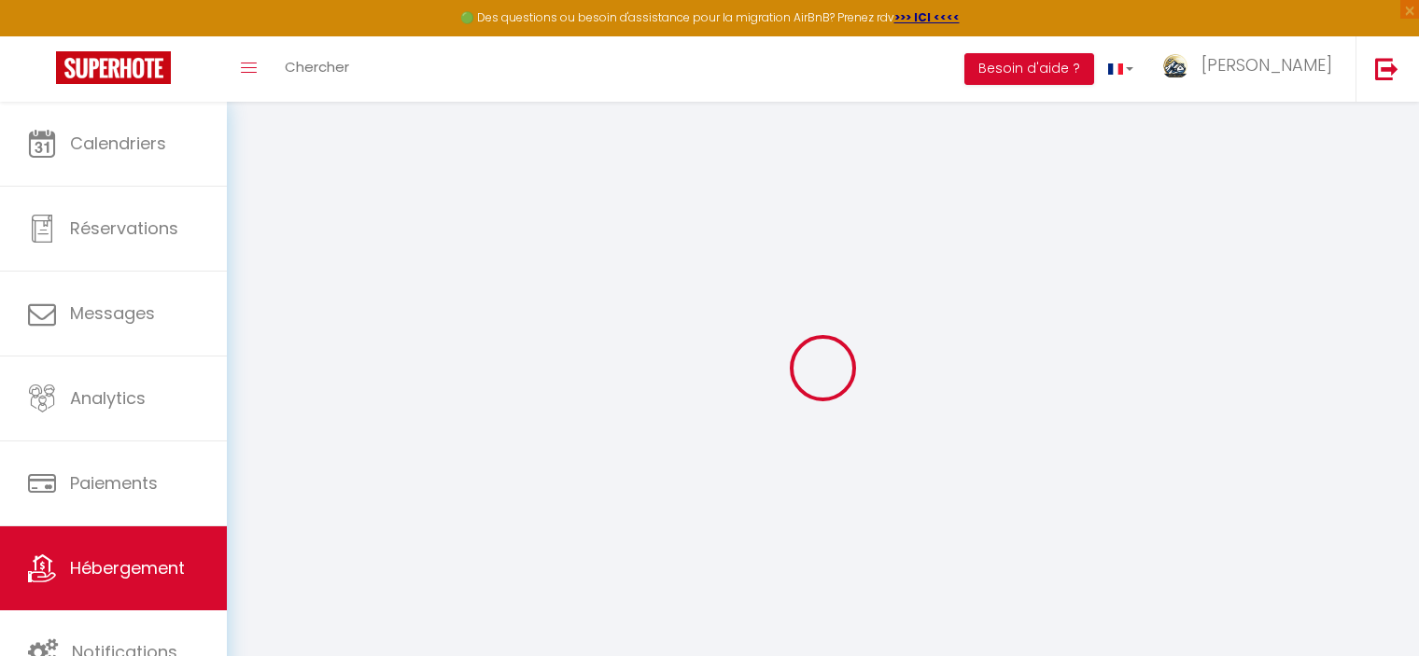
select select
checkbox input "false"
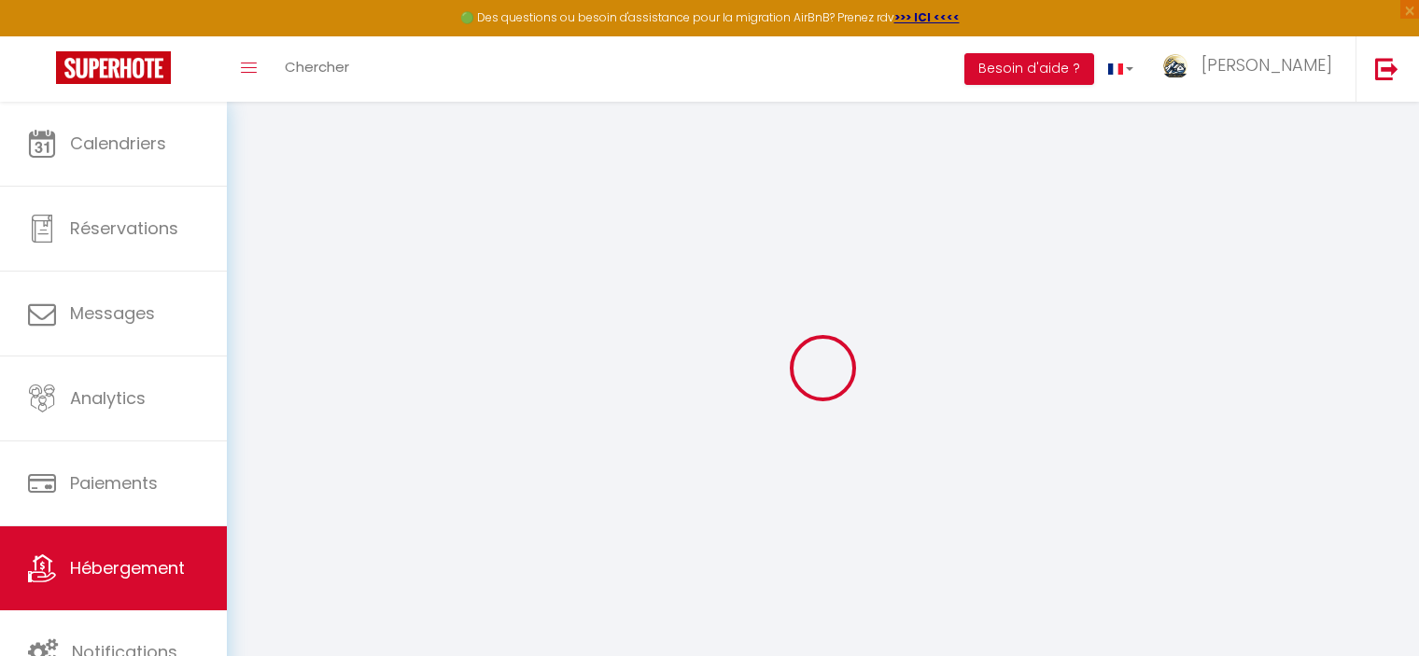
checkbox input "false"
select select
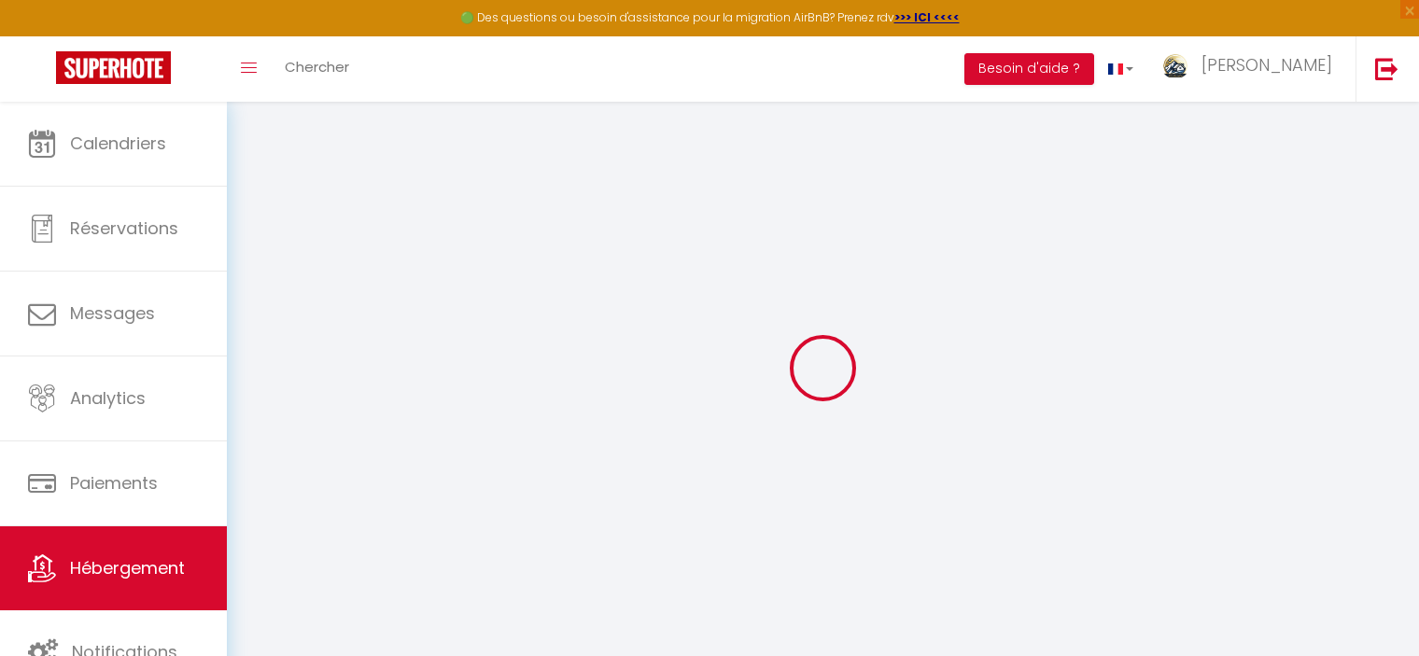
select select
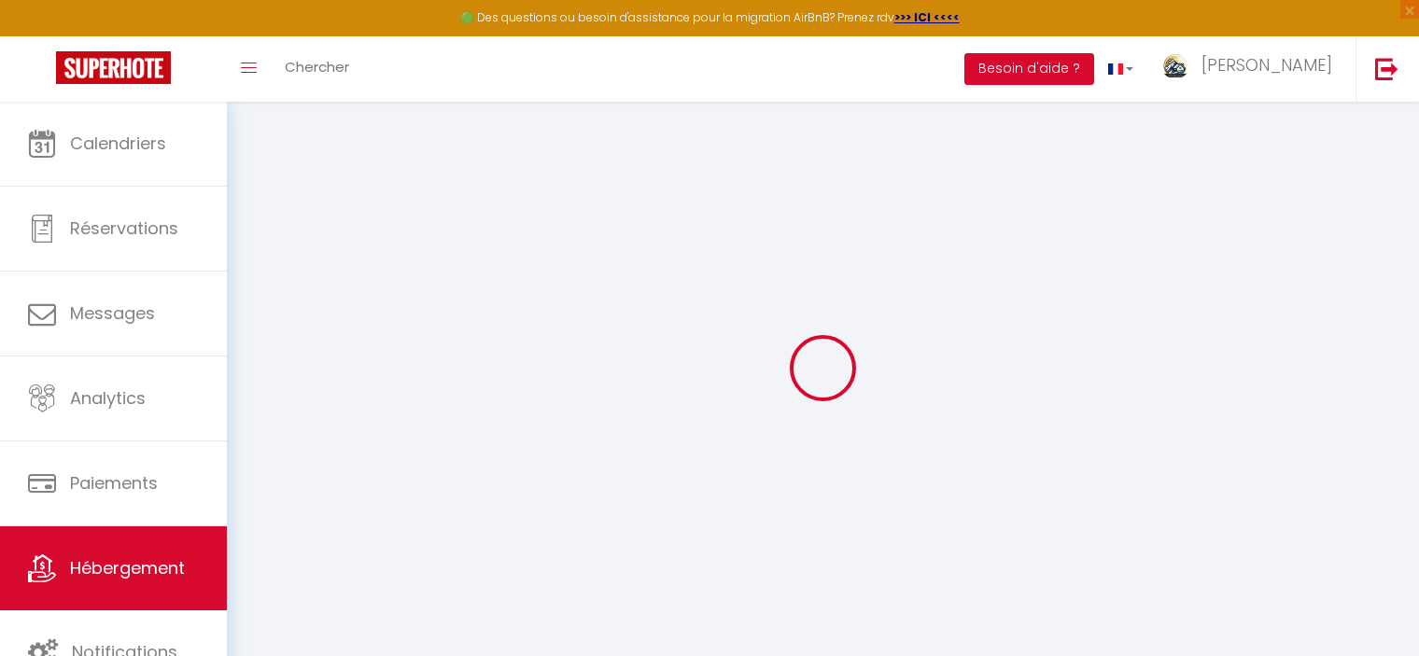
checkbox input "false"
select select
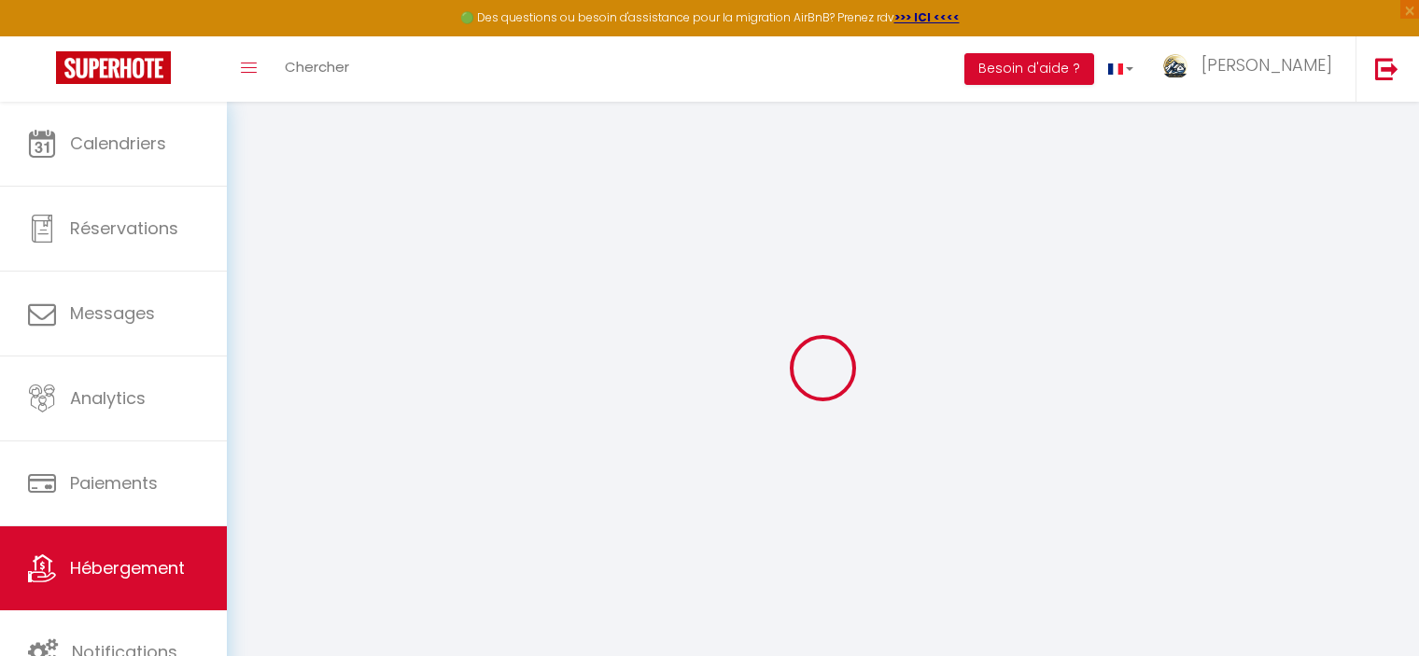
select select
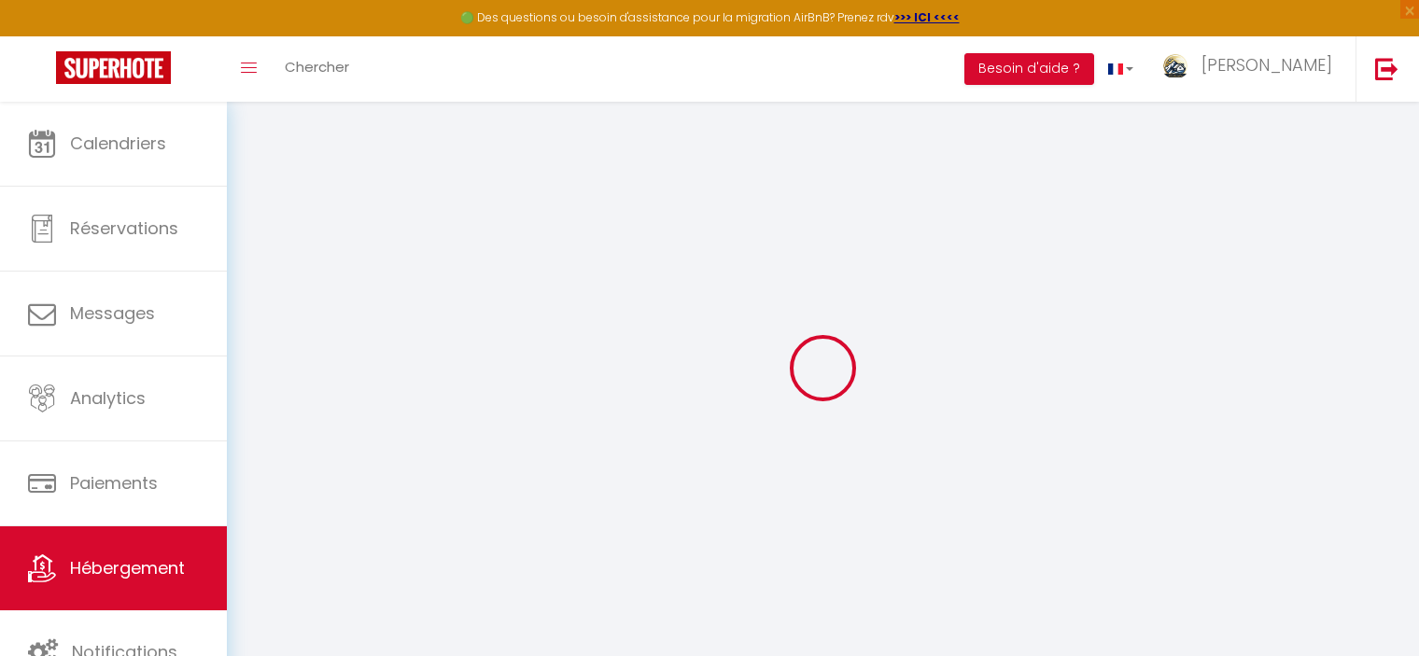
select select
checkbox input "false"
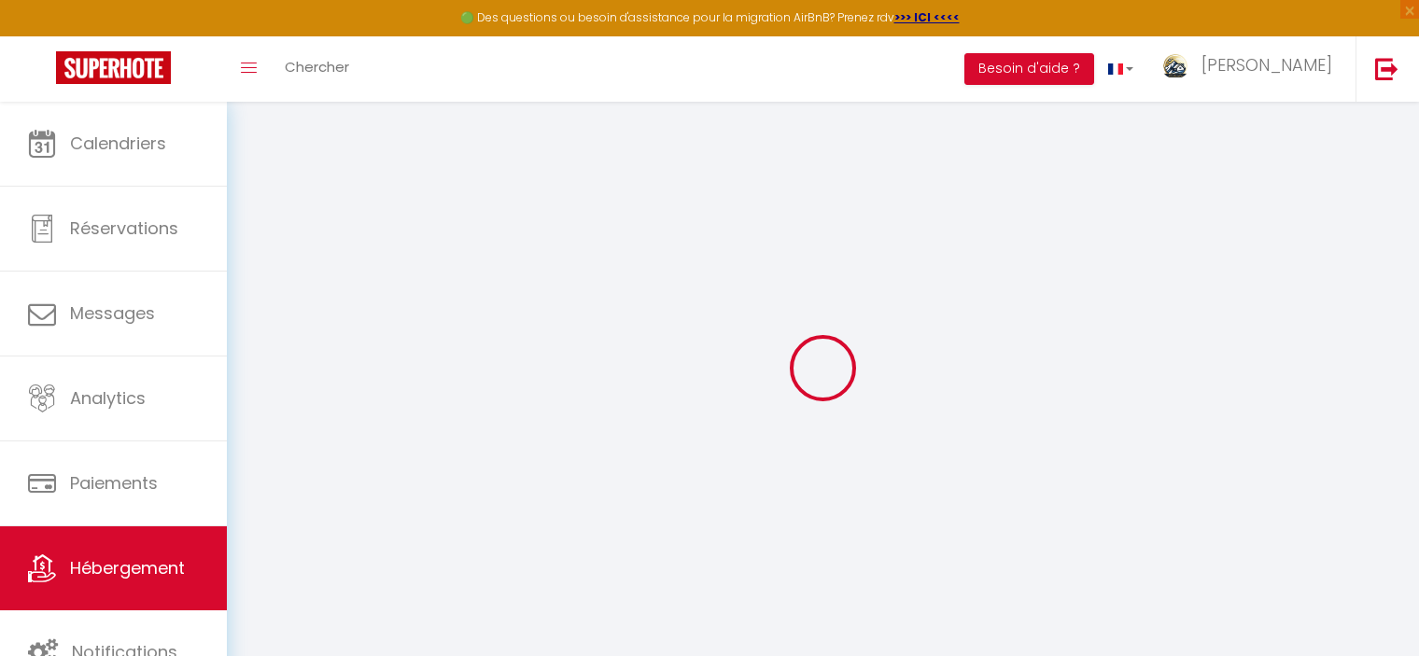
checkbox input "false"
select select
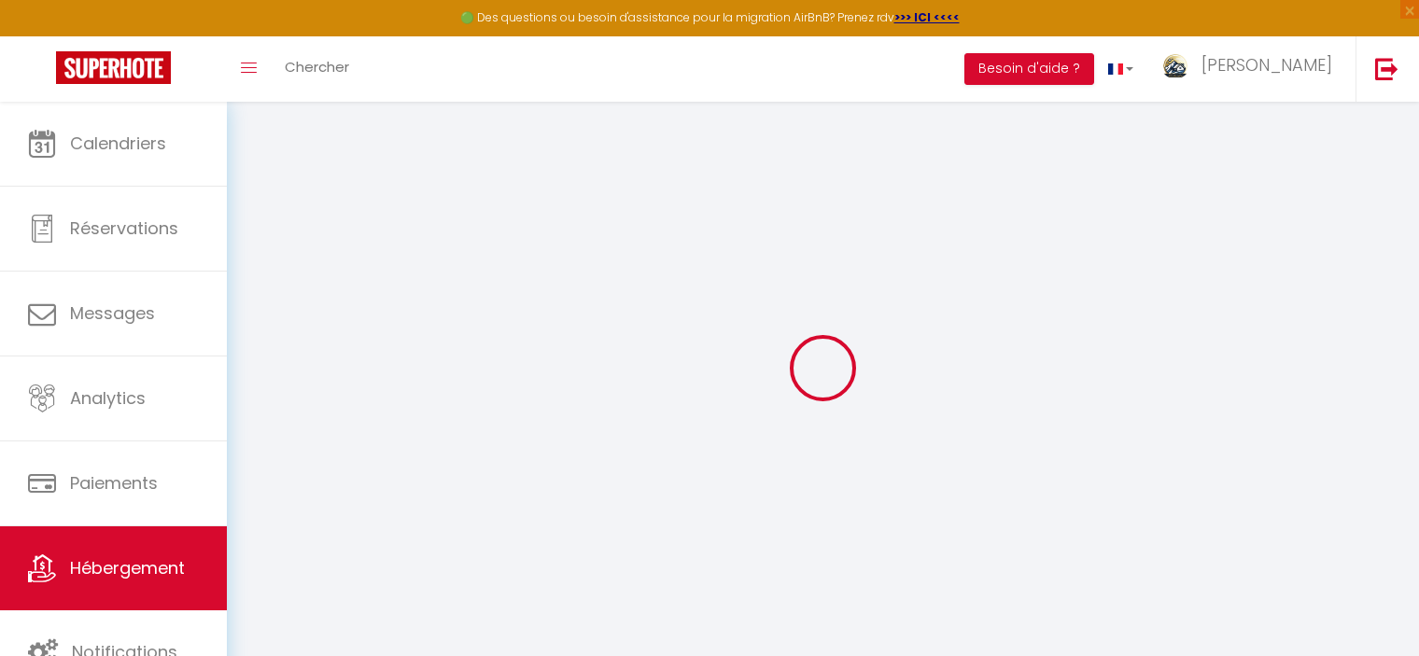
select select
checkbox input "false"
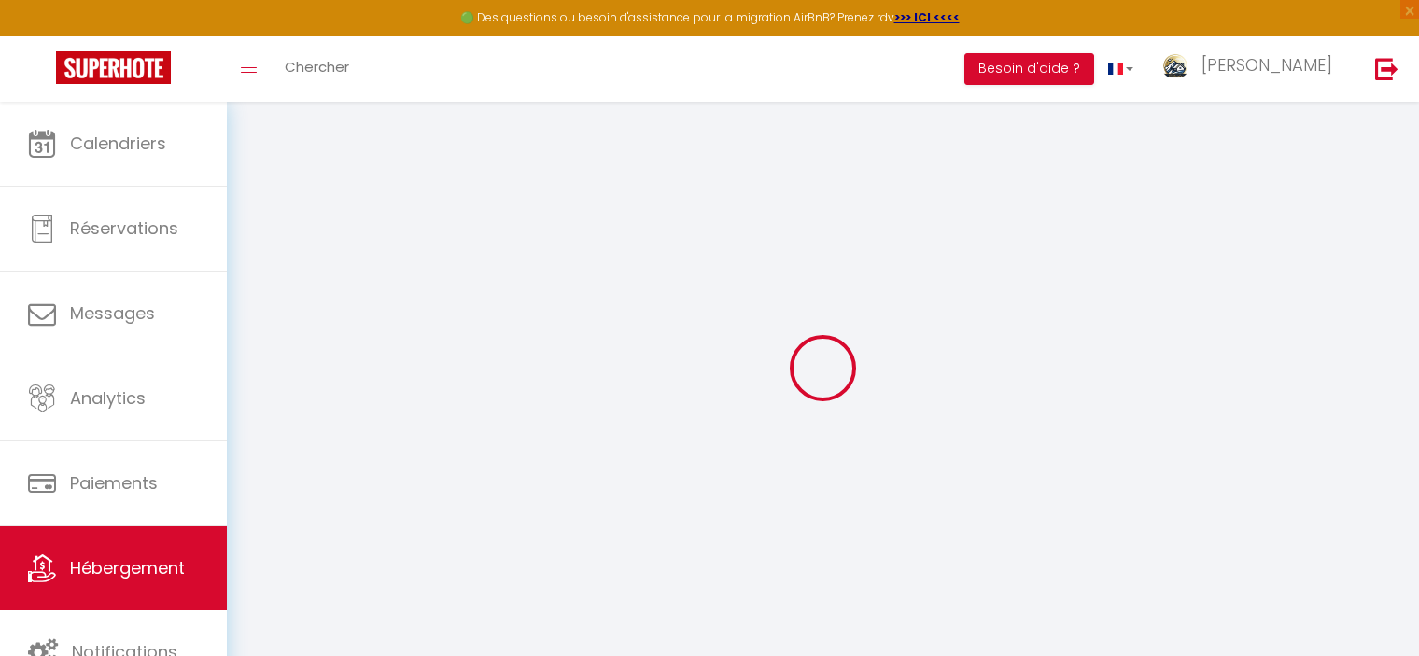
checkbox input "false"
select select
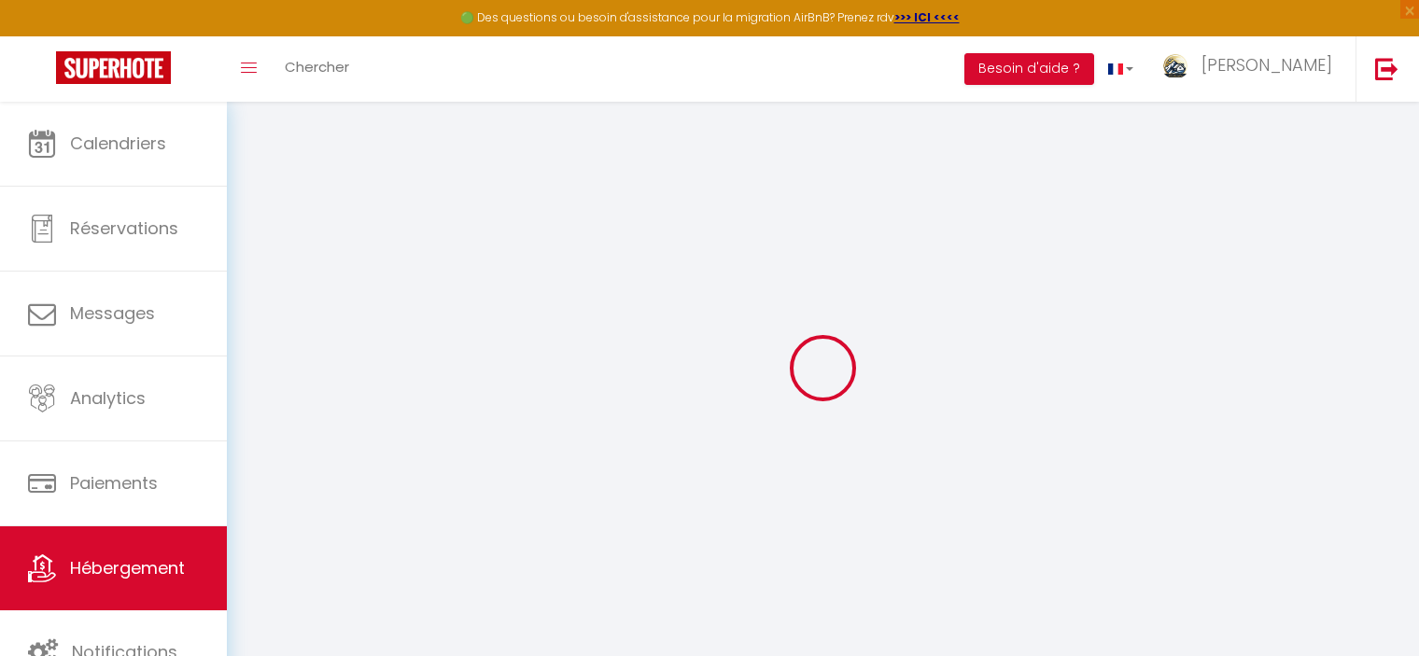
type input "Le Régis 7 · Balcons - 1 Chambre"
type input "68"
type input "5"
type input "1.35"
select select
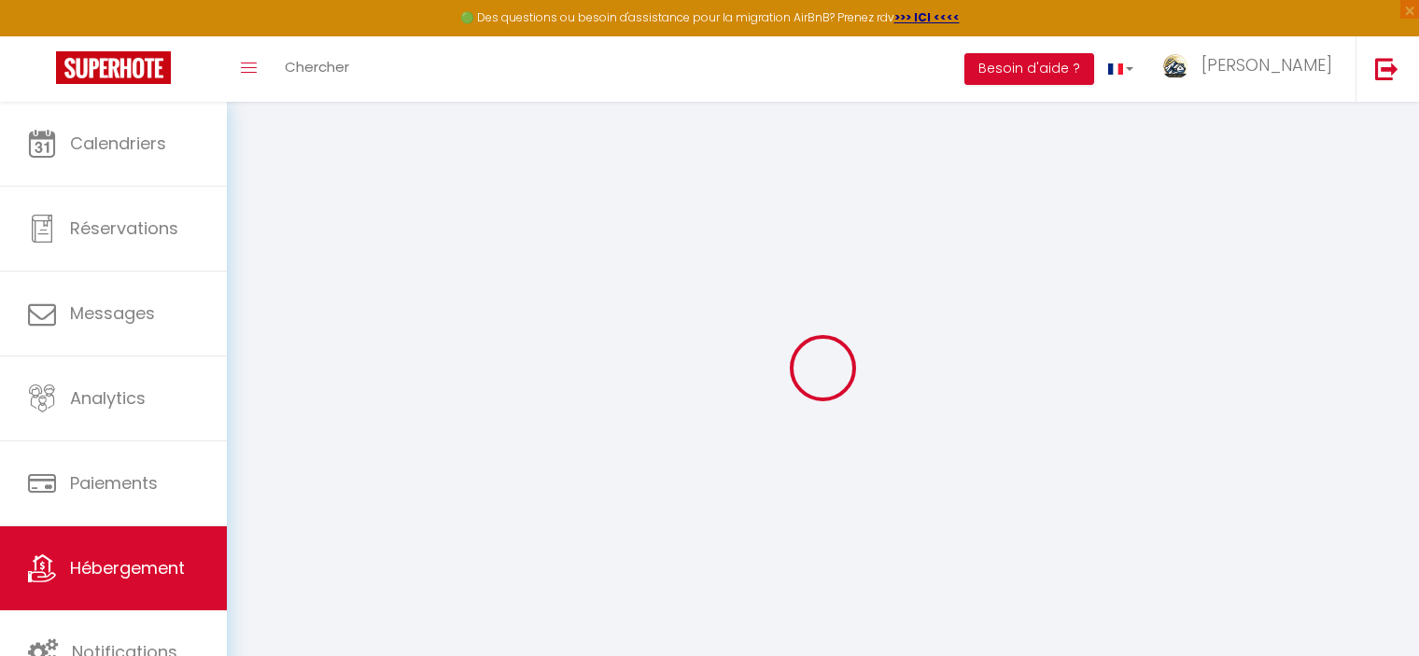
select select
type input "[STREET_ADDRESS][PERSON_NAME]"
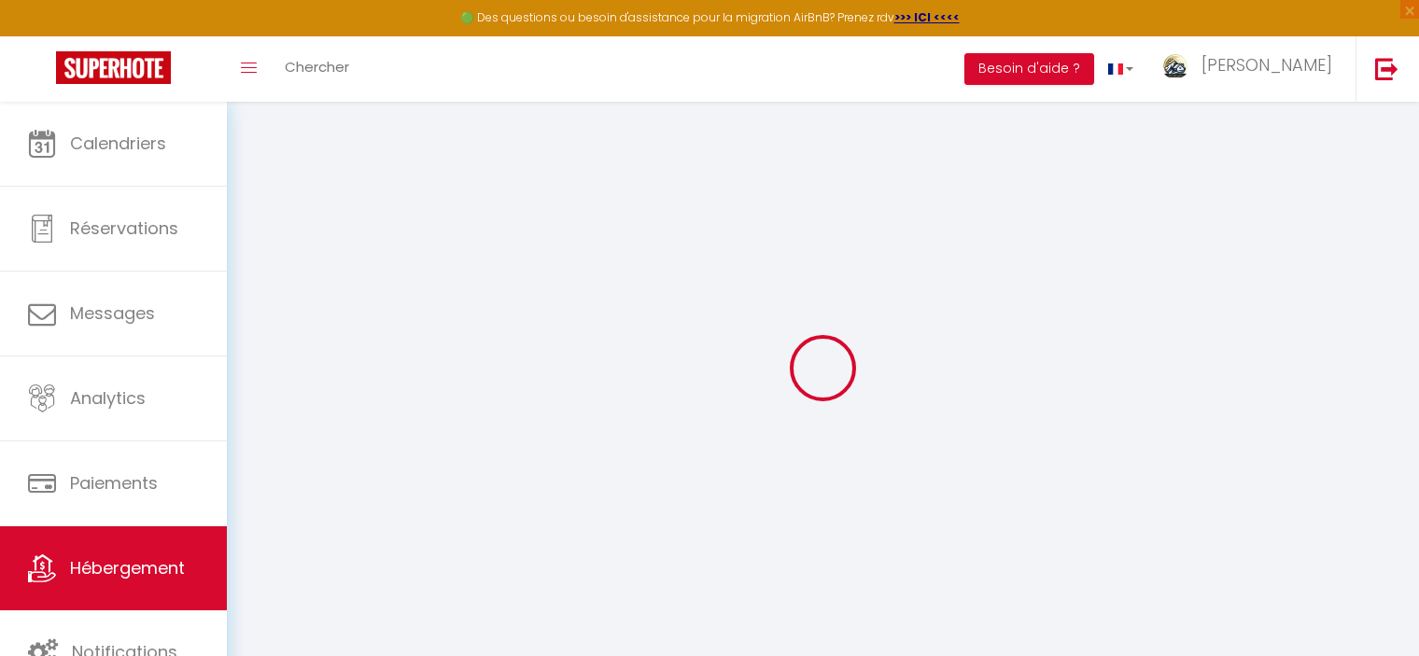
type input "63240"
type input "Mont-Dore"
type input "[EMAIL_ADDRESS][DOMAIN_NAME]"
select select "14915"
checkbox input "false"
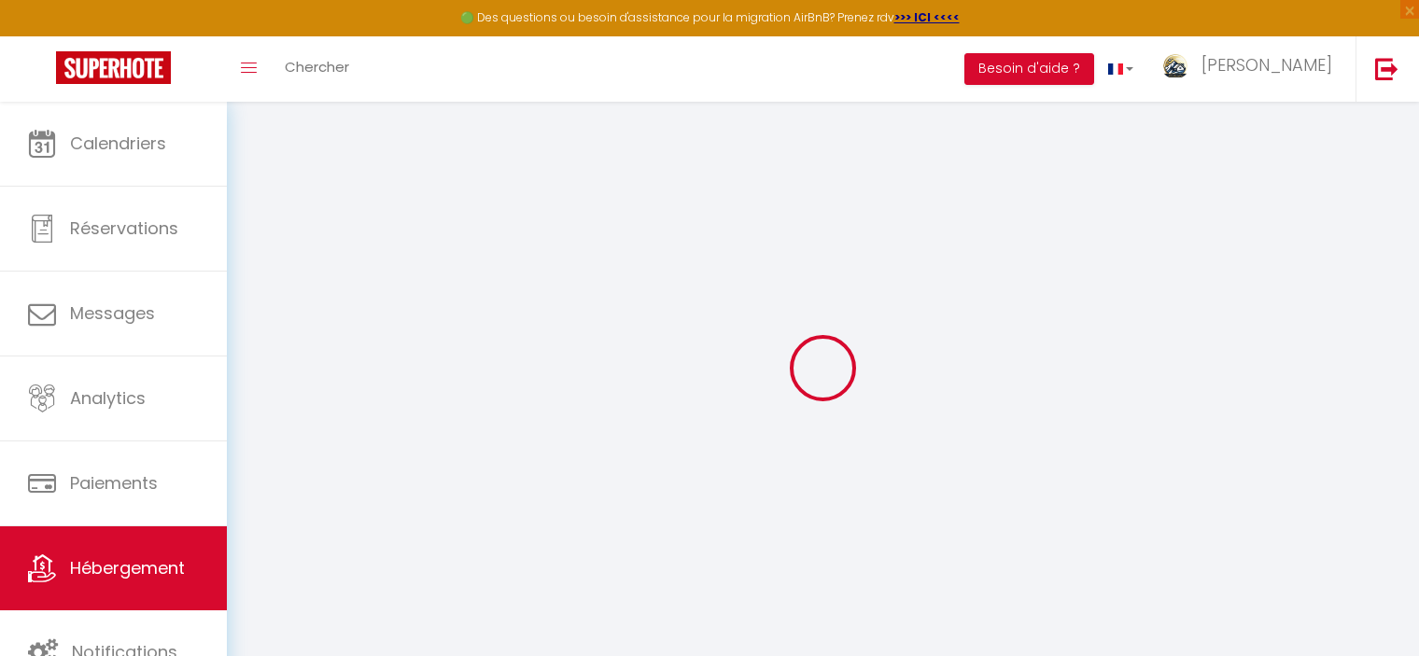
checkbox input "false"
radio input "true"
type input "0"
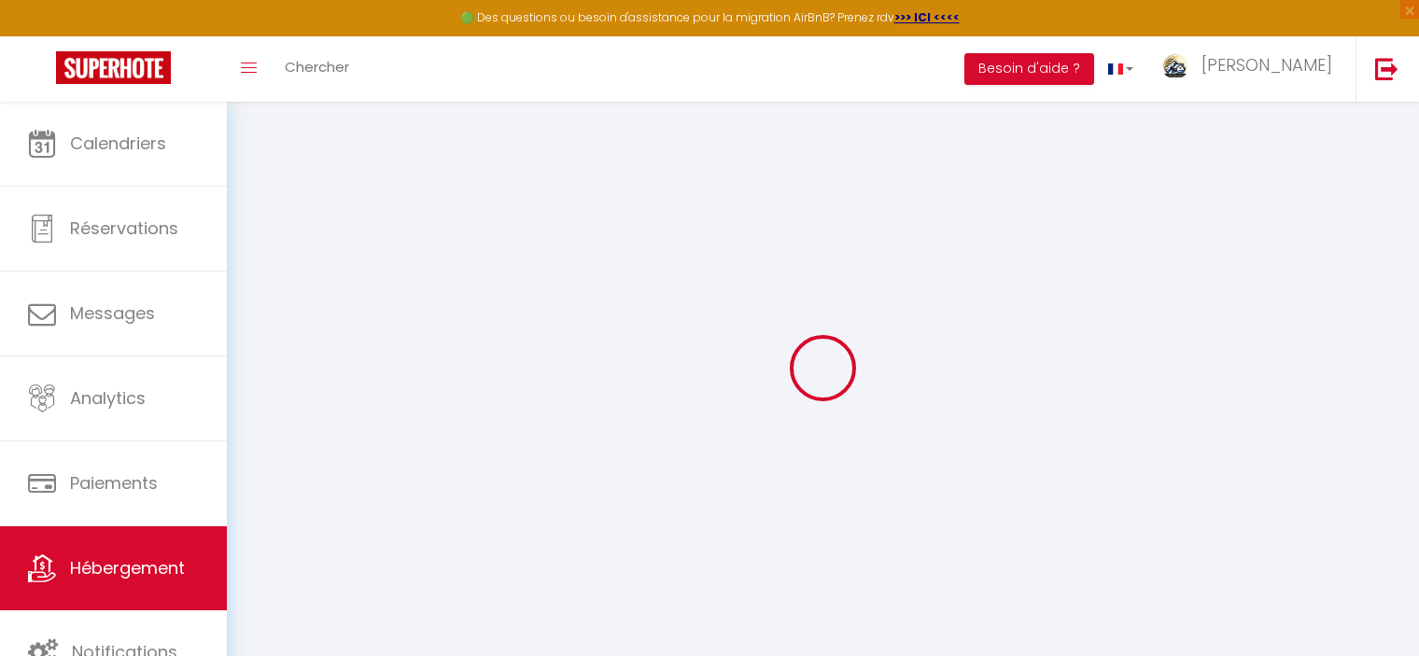
type input "0"
select select "46497"
select select
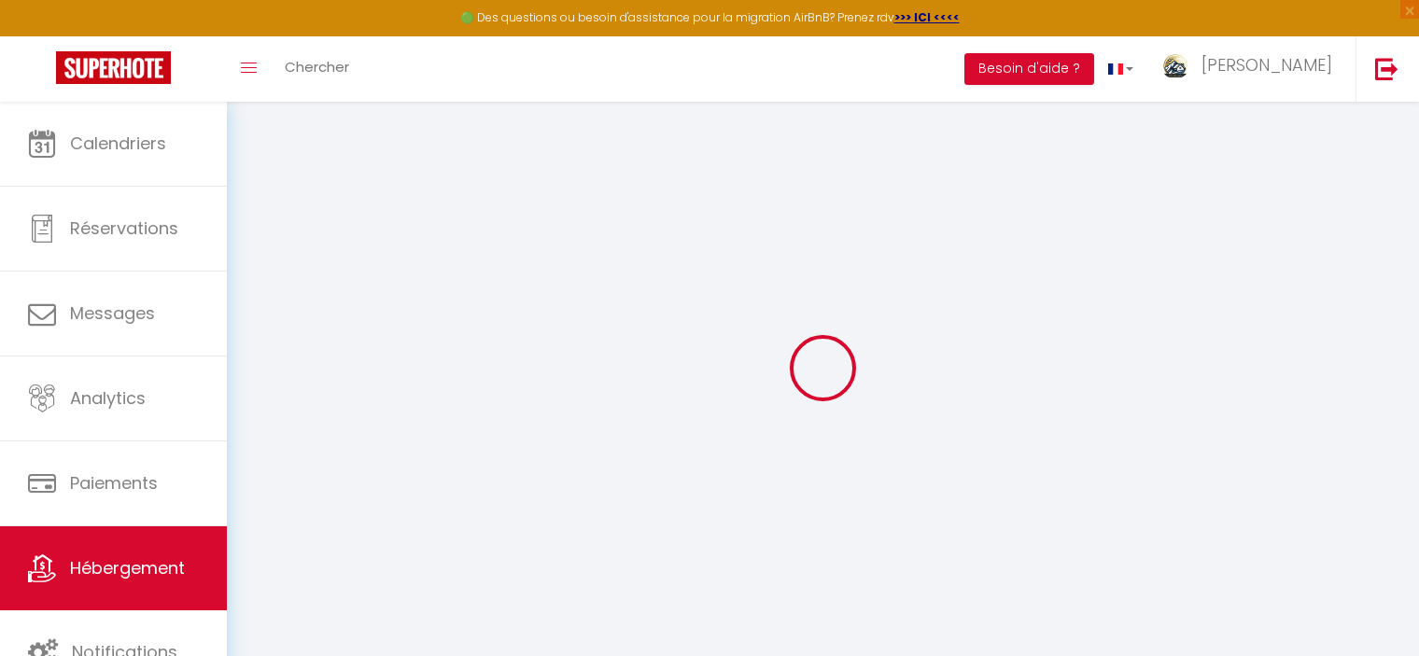
select select
checkbox input "false"
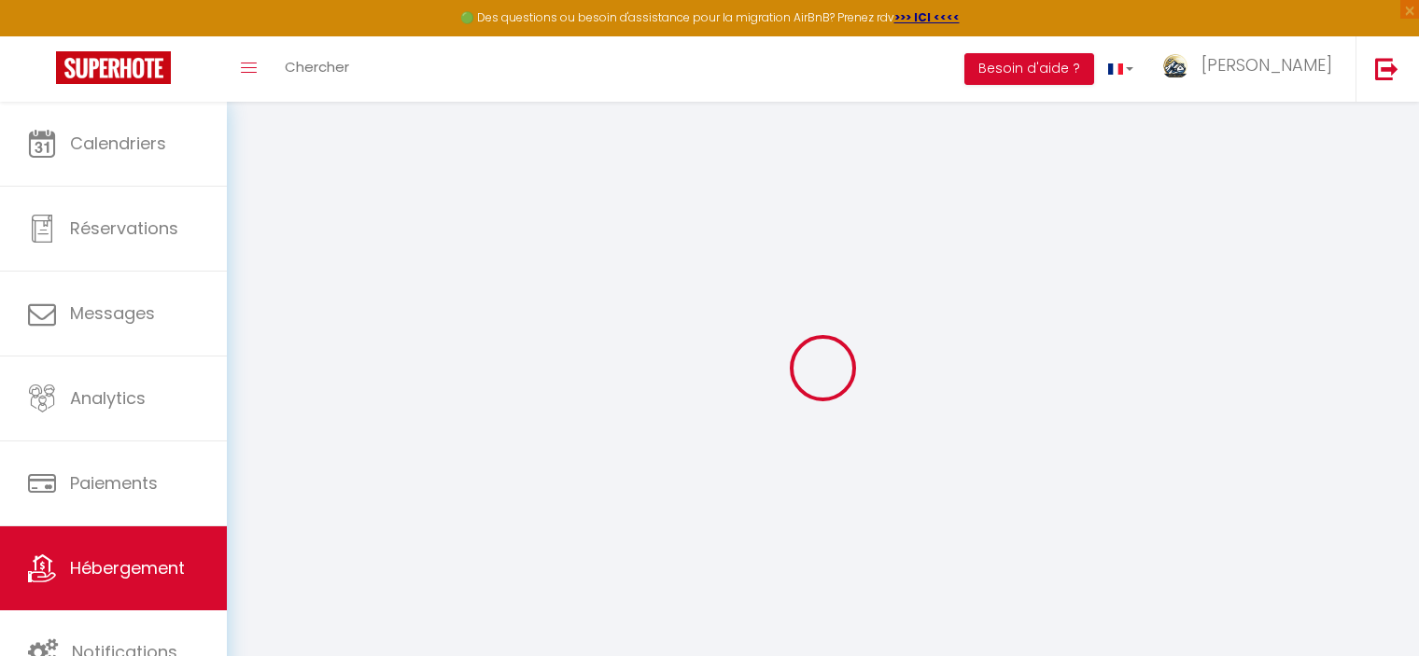
checkbox input "false"
select select
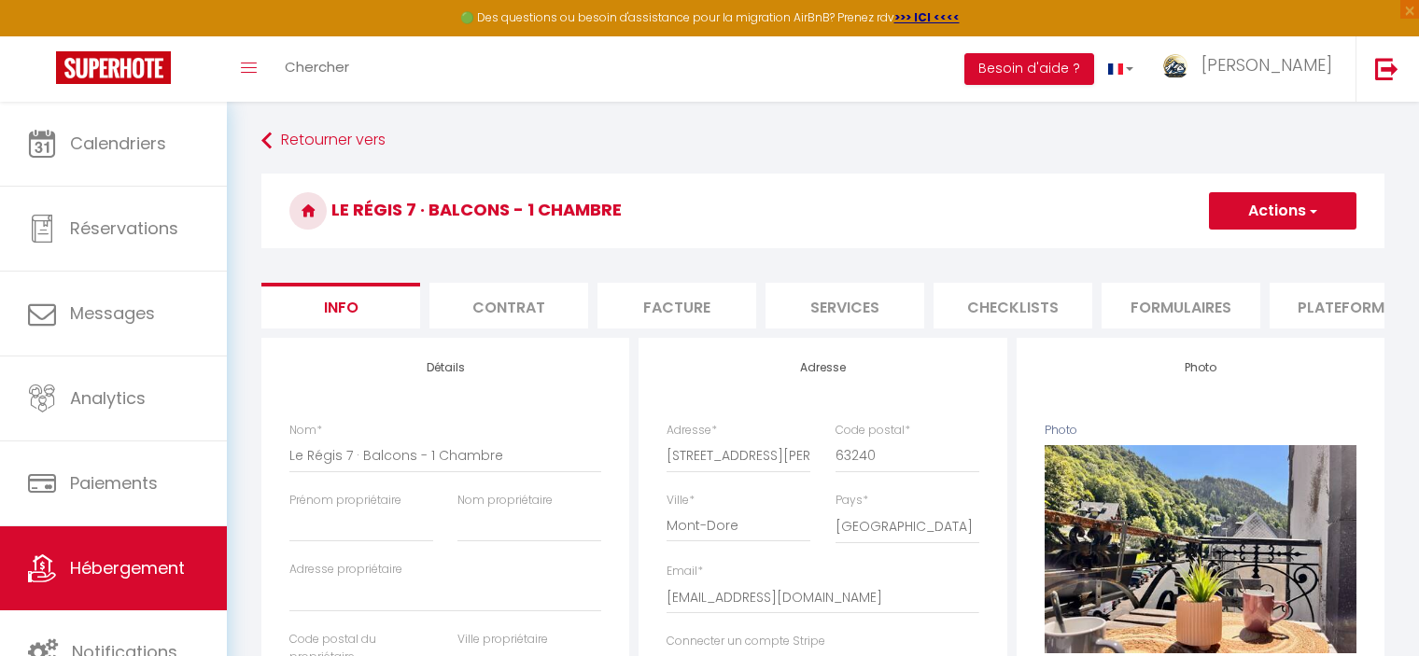
click at [524, 296] on li "Contrat" at bounding box center [508, 306] width 159 height 46
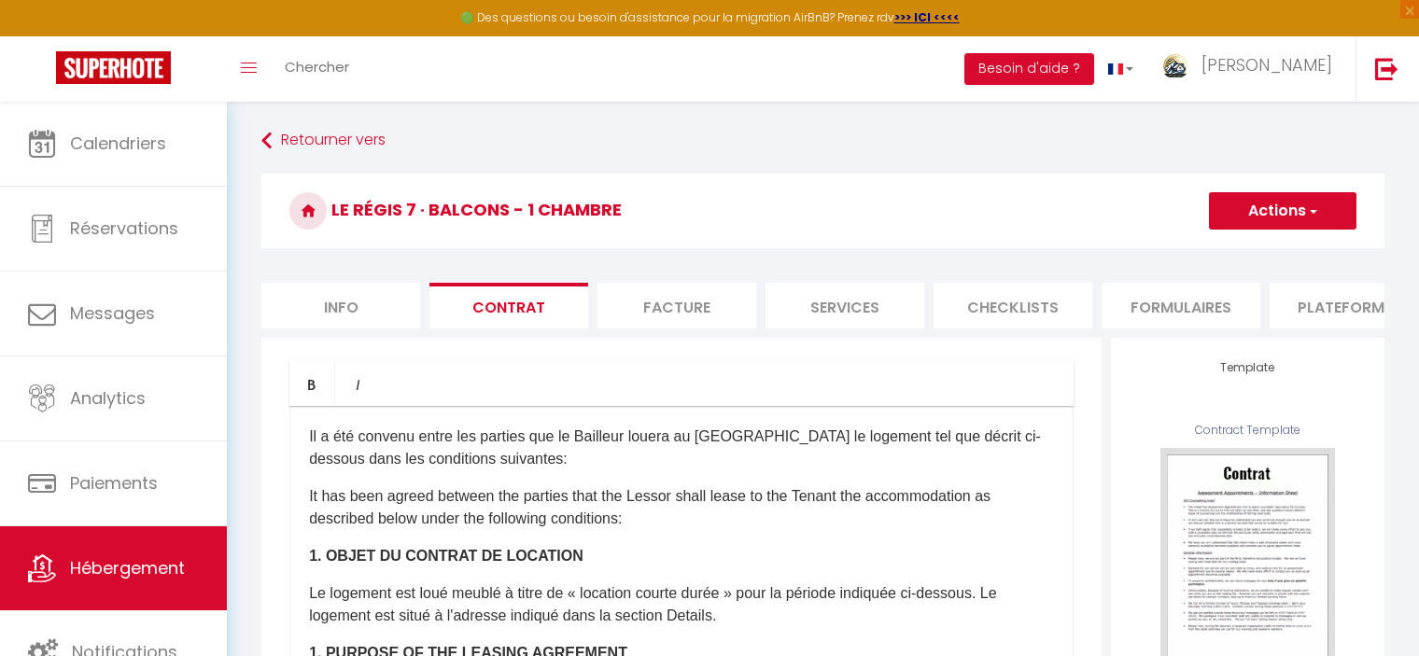
click at [670, 300] on li "Facture" at bounding box center [676, 306] width 159 height 46
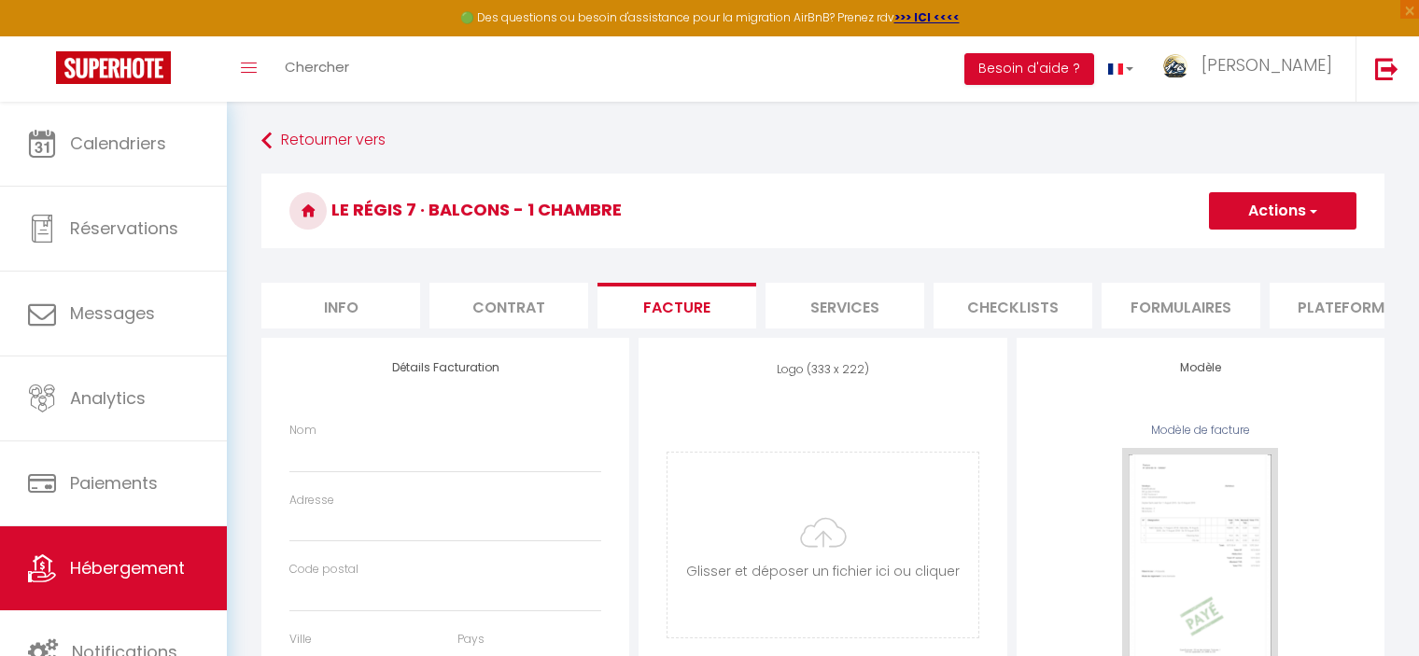
click at [809, 304] on li "Services" at bounding box center [845, 306] width 159 height 46
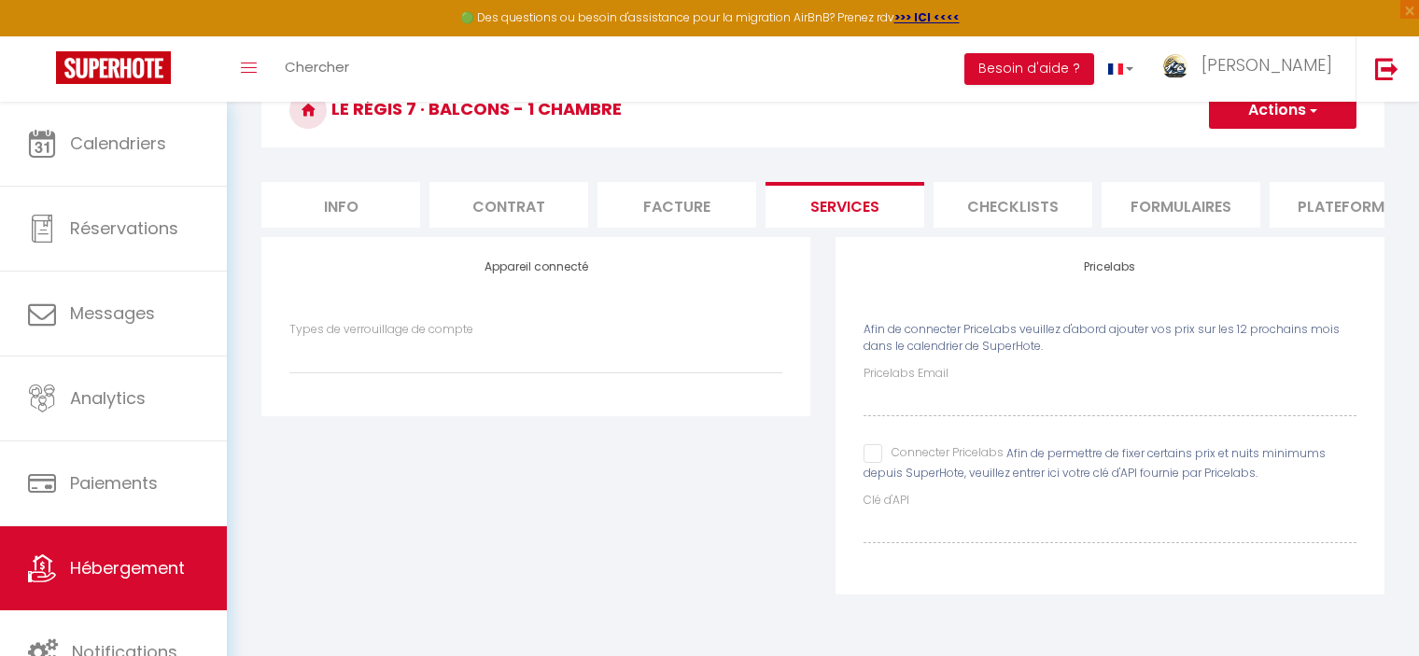
scroll to position [101, 0]
click at [995, 206] on li "Checklists" at bounding box center [1013, 205] width 159 height 46
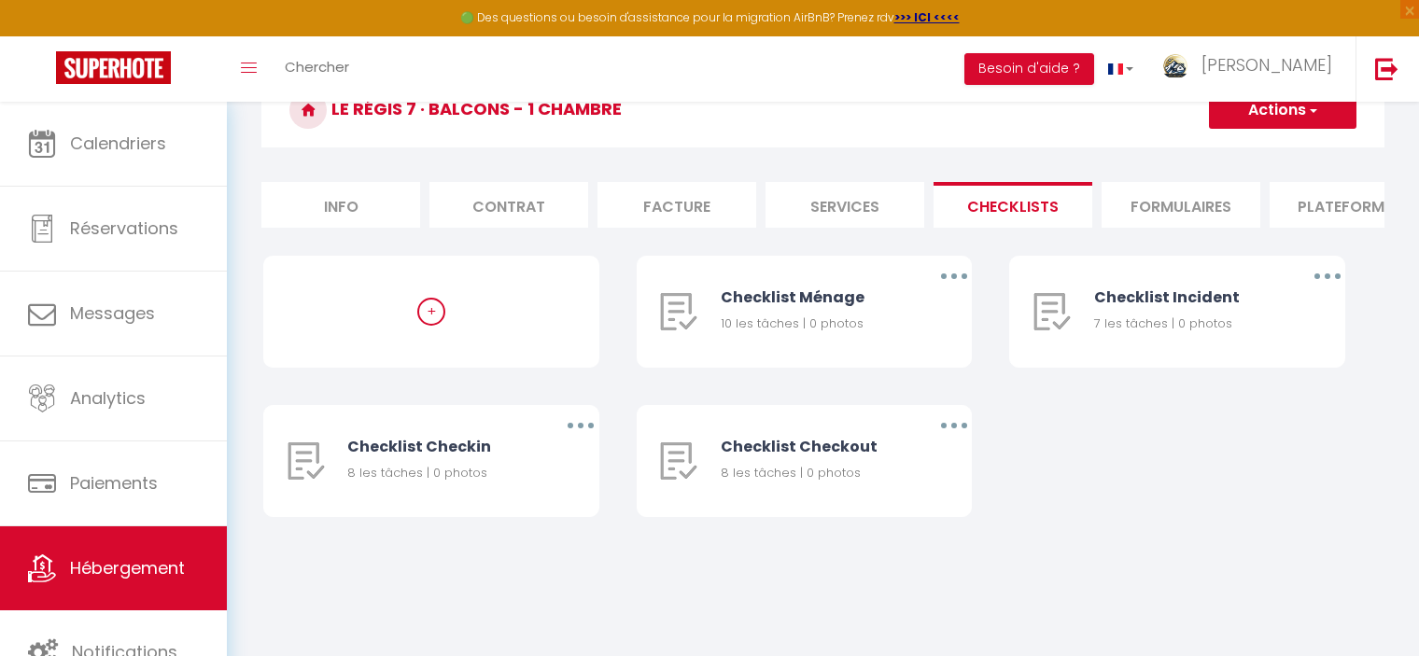
click at [1131, 206] on li "Formulaires" at bounding box center [1181, 205] width 159 height 46
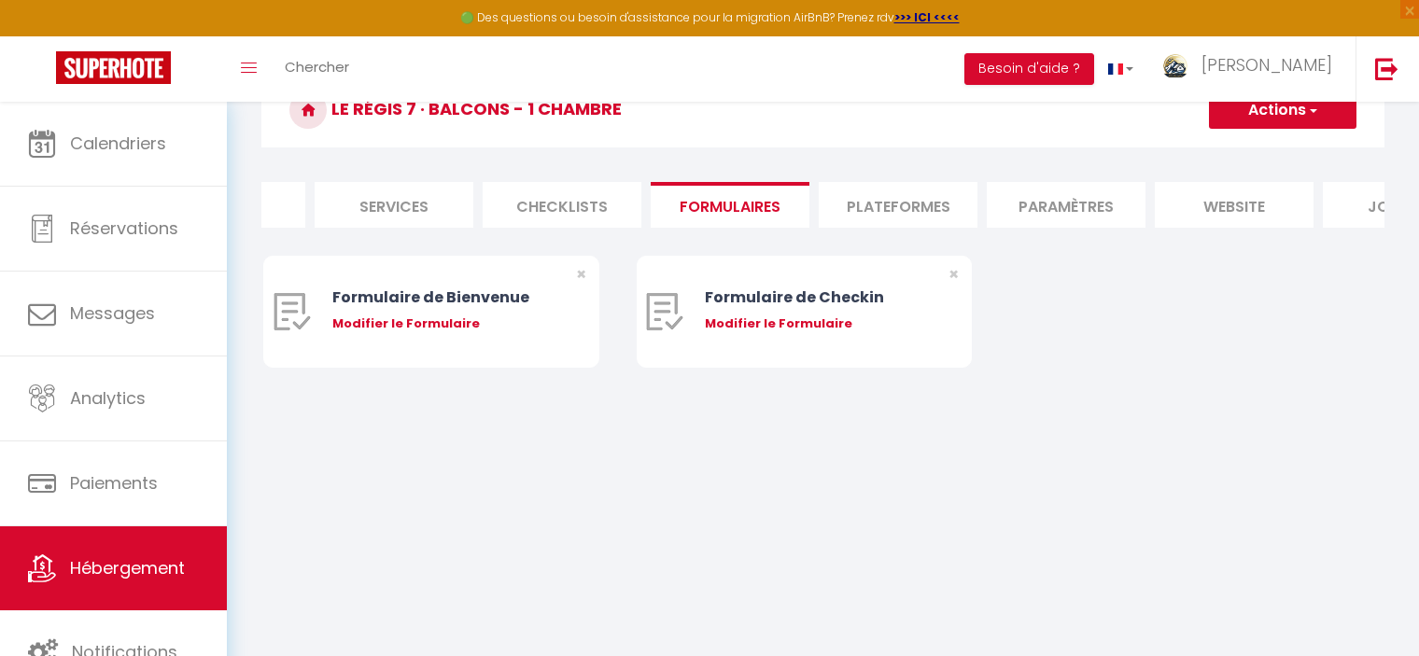
scroll to position [0, 556]
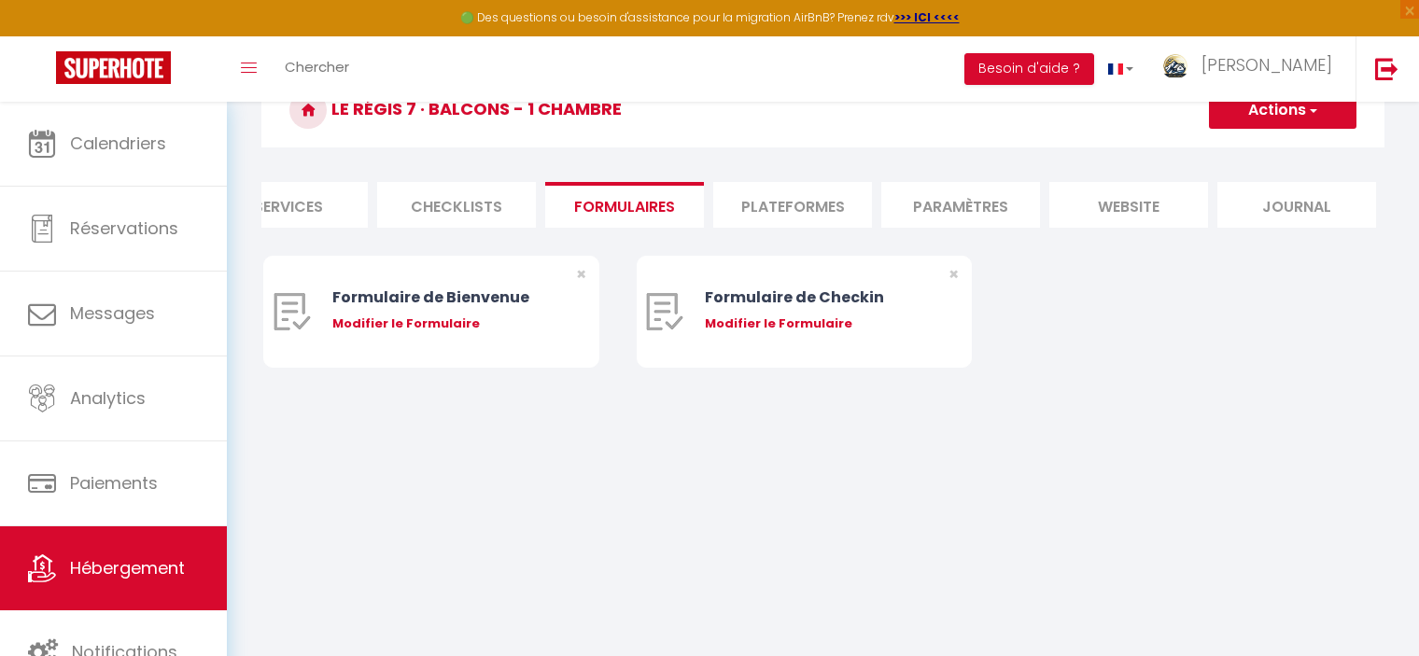
click at [1157, 218] on li "website" at bounding box center [1128, 205] width 159 height 46
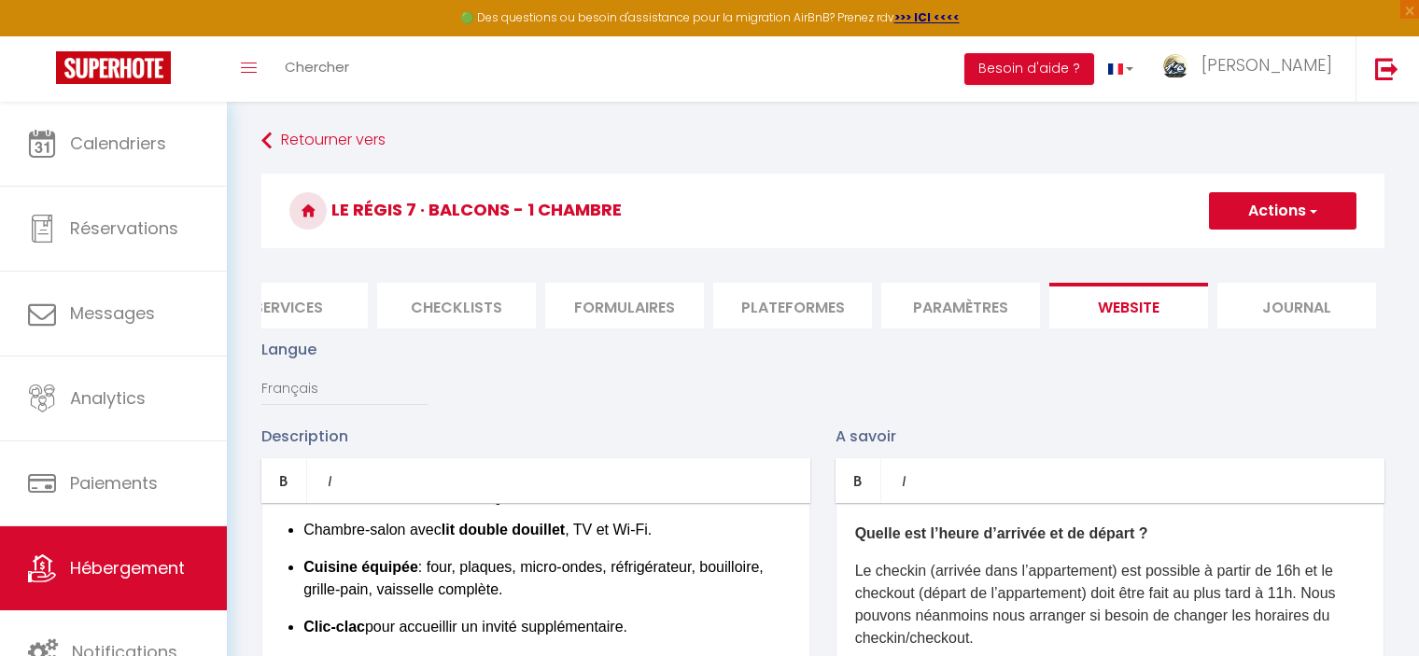
click at [1286, 304] on li "Journal" at bounding box center [1296, 306] width 159 height 46
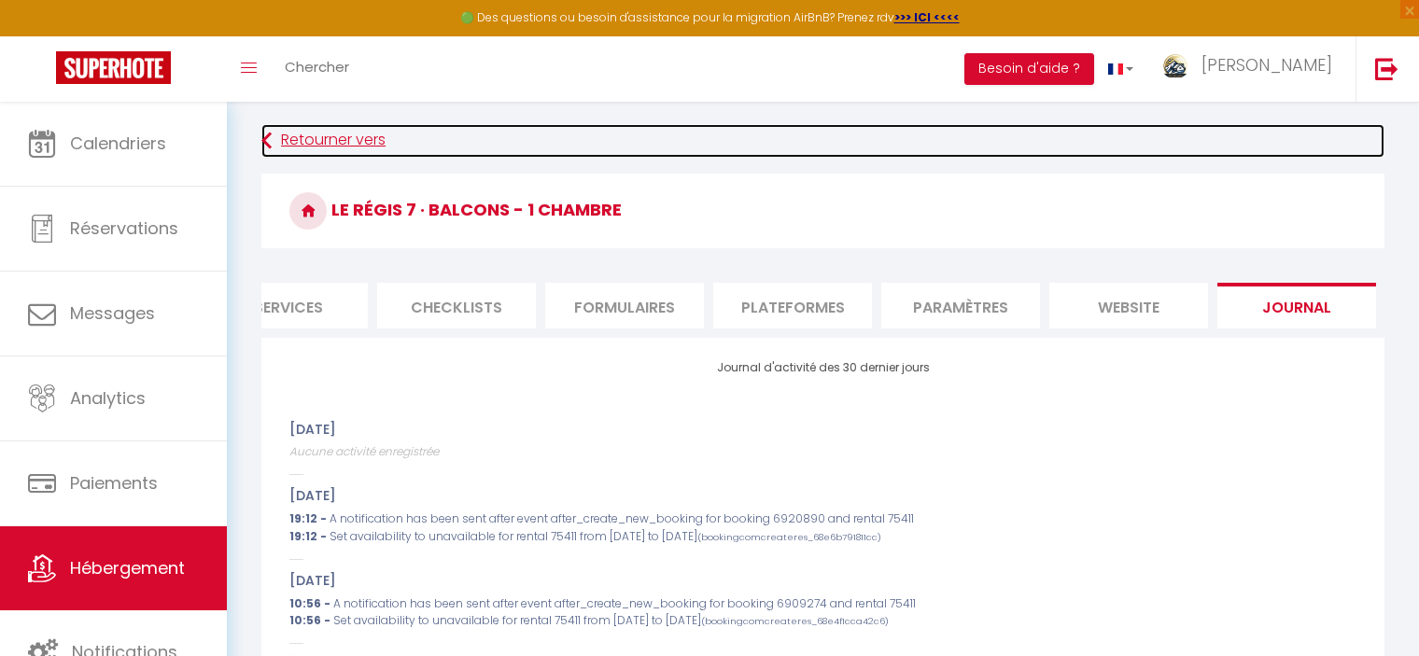
click at [350, 142] on link "Retourner vers" at bounding box center [822, 141] width 1123 height 34
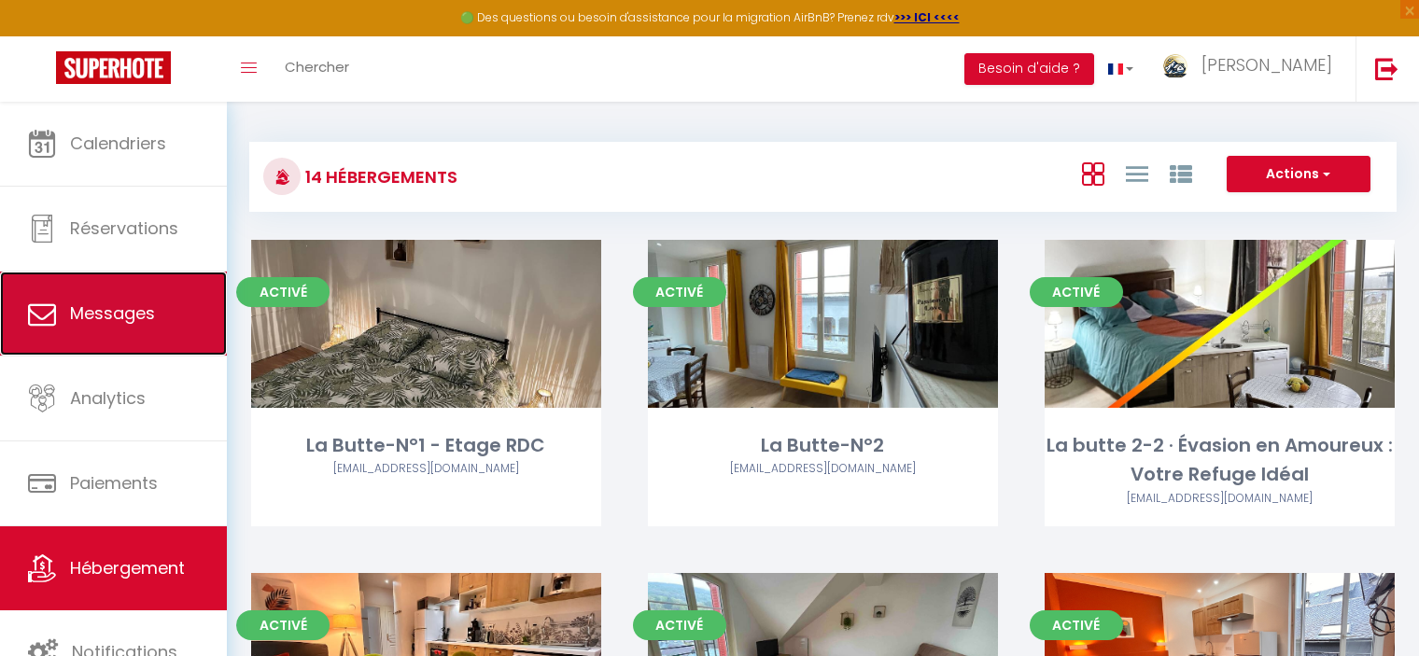
click at [121, 302] on span "Messages" at bounding box center [112, 313] width 85 height 23
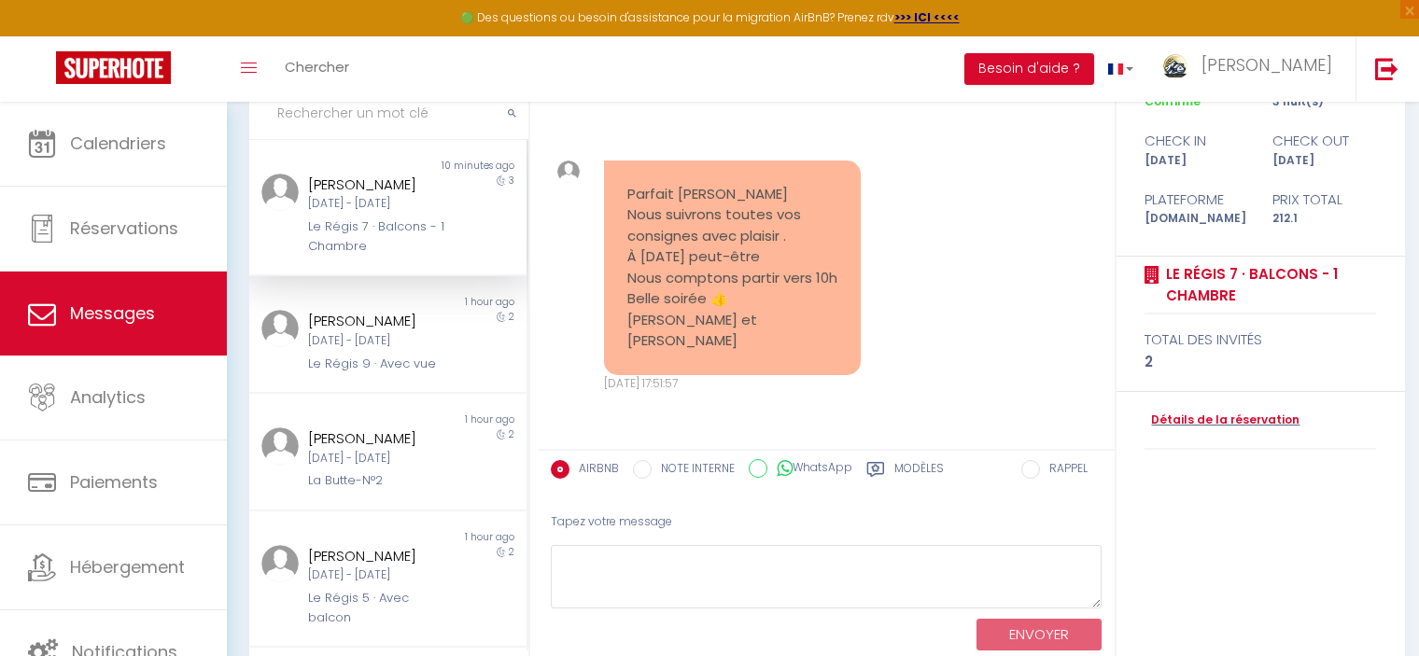
scroll to position [219, 0]
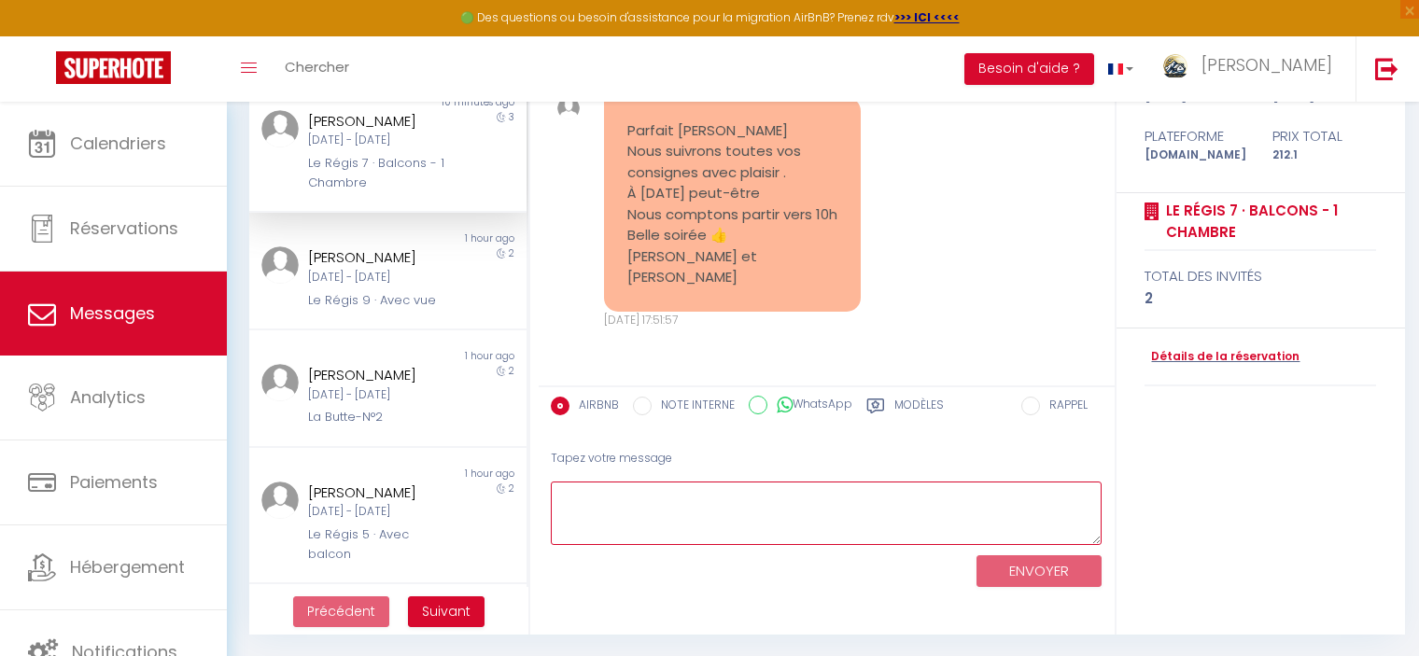
click at [682, 499] on textarea at bounding box center [827, 514] width 552 height 64
drag, startPoint x: 815, startPoint y: 499, endPoint x: 847, endPoint y: 513, distance: 34.7
click at [817, 499] on textarea "Très bien, passez une très belle soirée ;😉" at bounding box center [827, 514] width 552 height 64
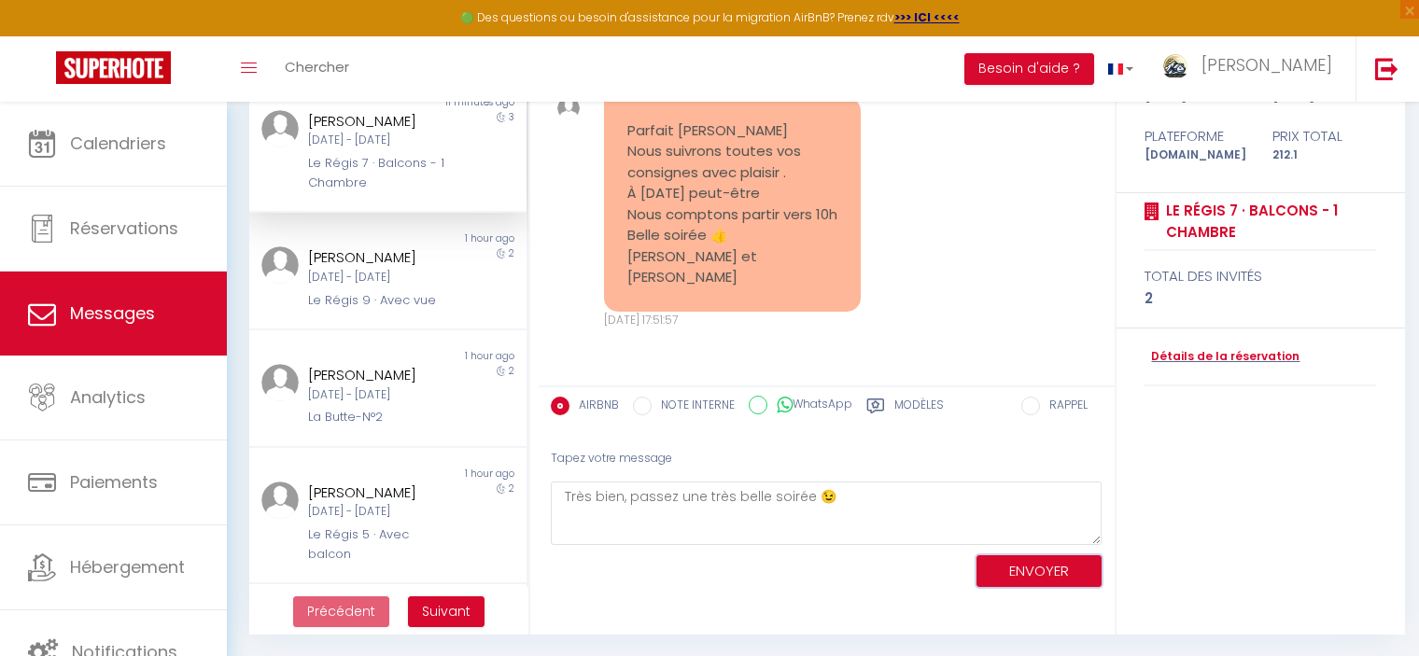
click at [1041, 566] on button "ENVOYER" at bounding box center [1039, 571] width 125 height 33
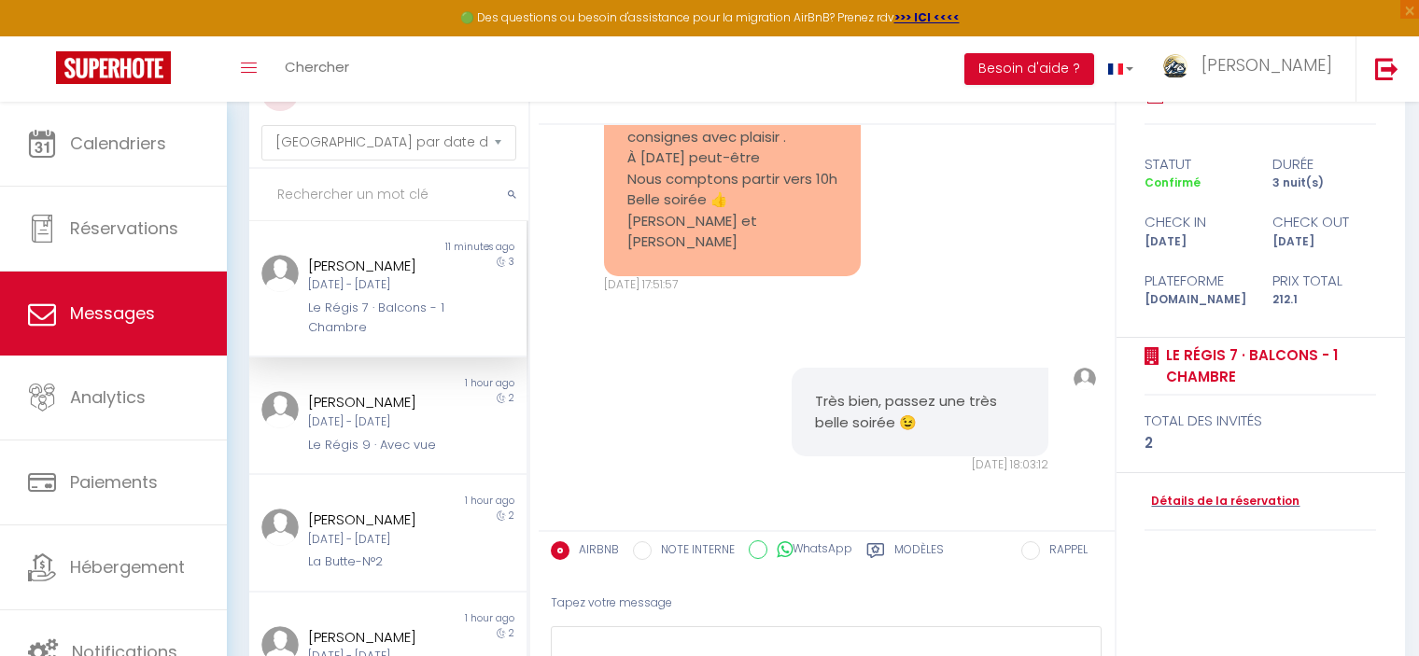
scroll to position [0, 0]
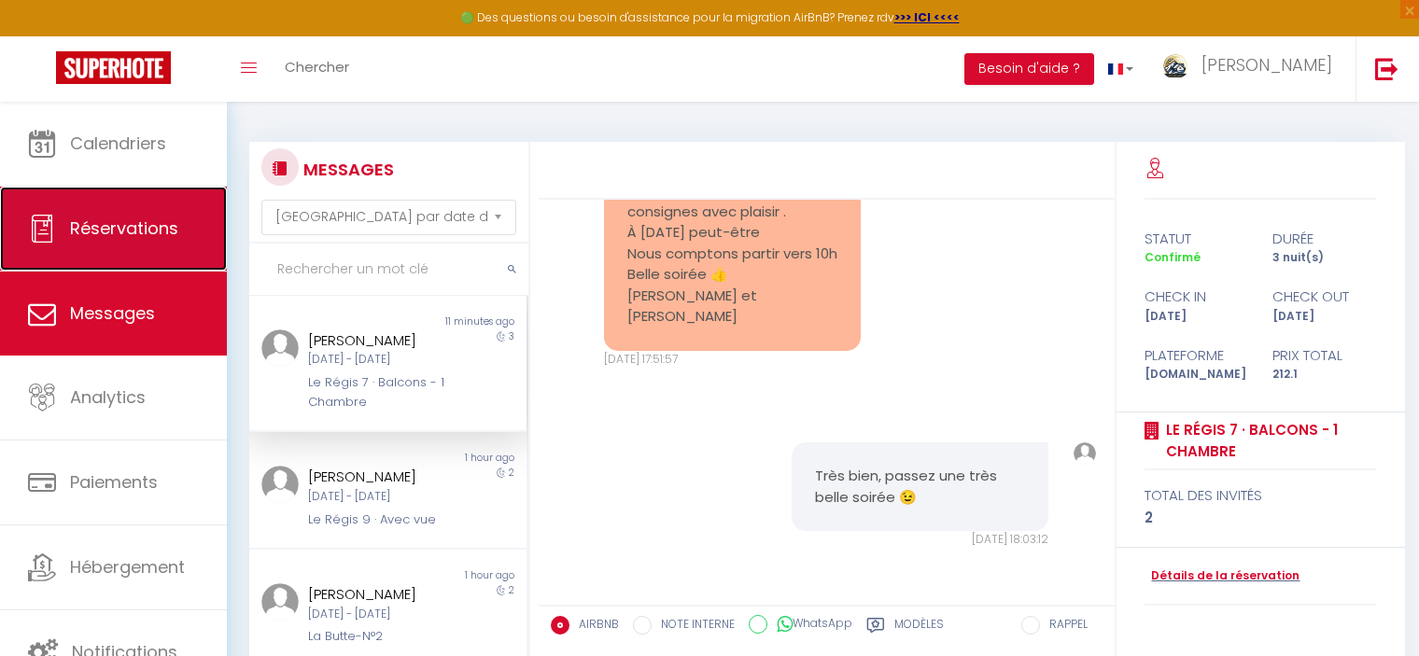
click at [107, 239] on span "Réservations" at bounding box center [124, 228] width 108 height 23
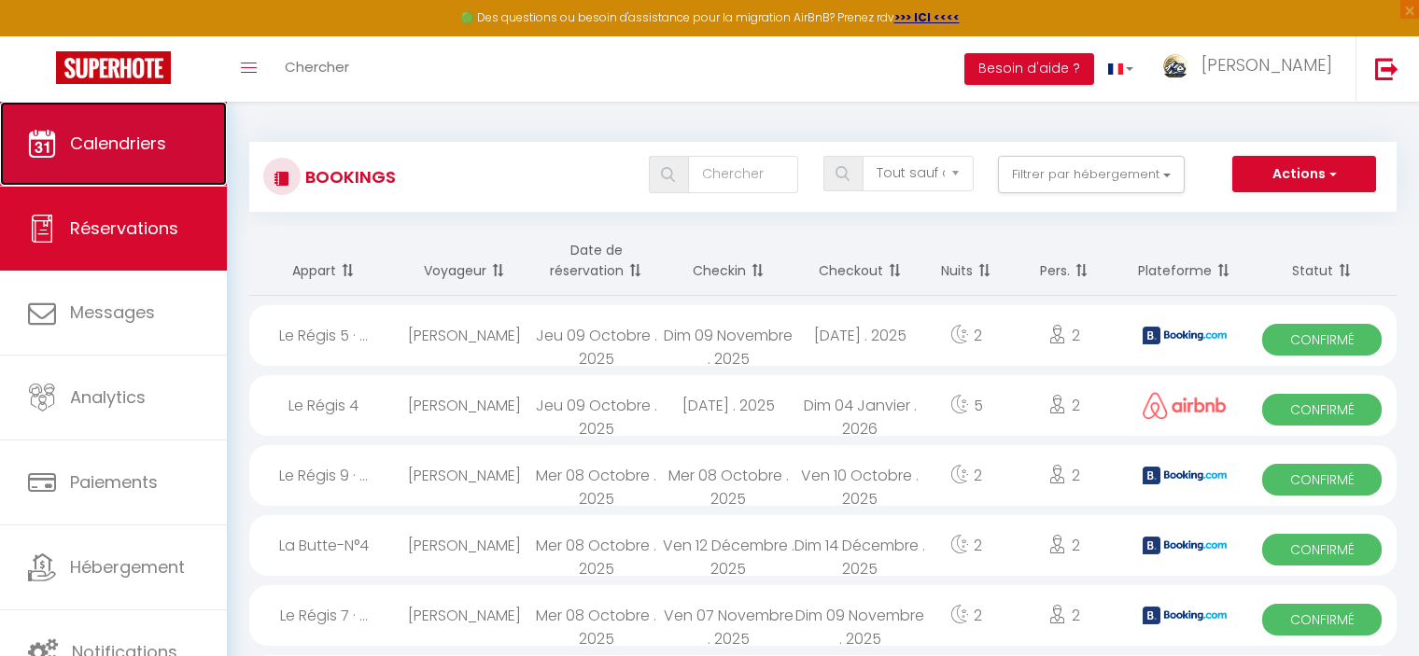
click at [149, 155] on link "Calendriers" at bounding box center [113, 144] width 227 height 84
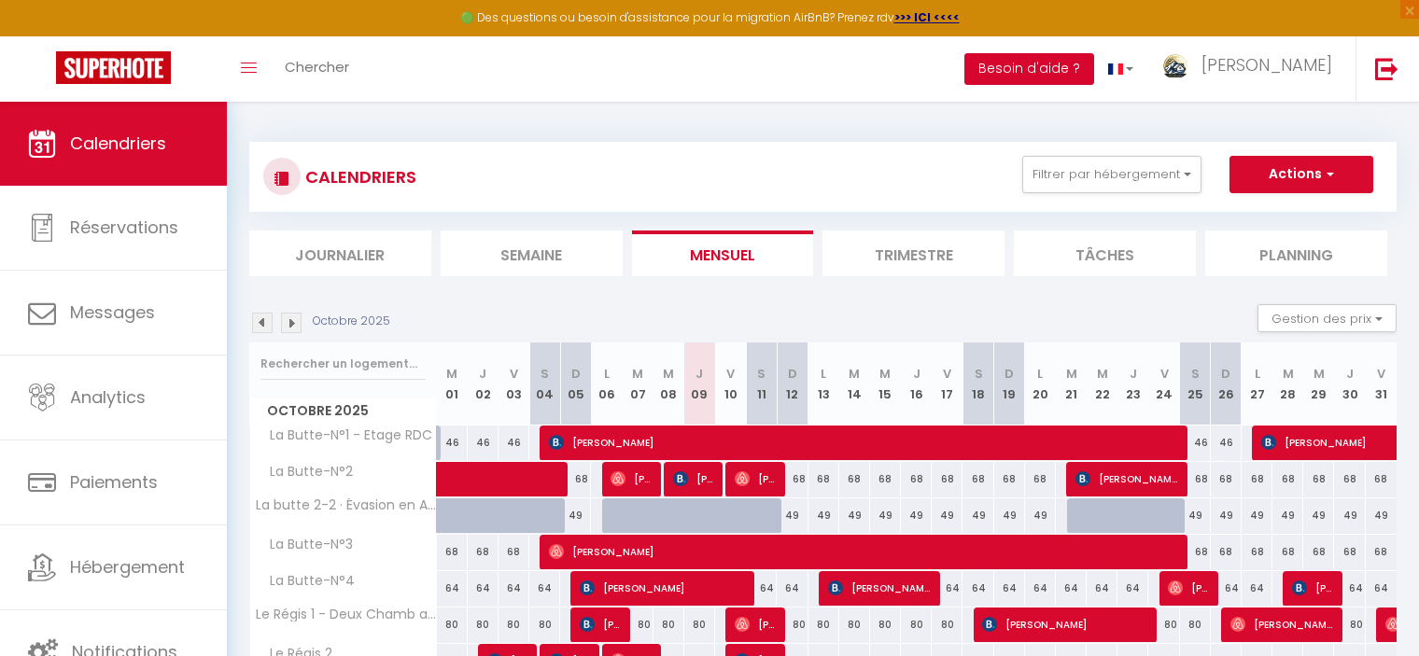
click at [1088, 74] on button "Besoin d'aide ?" at bounding box center [1029, 69] width 130 height 32
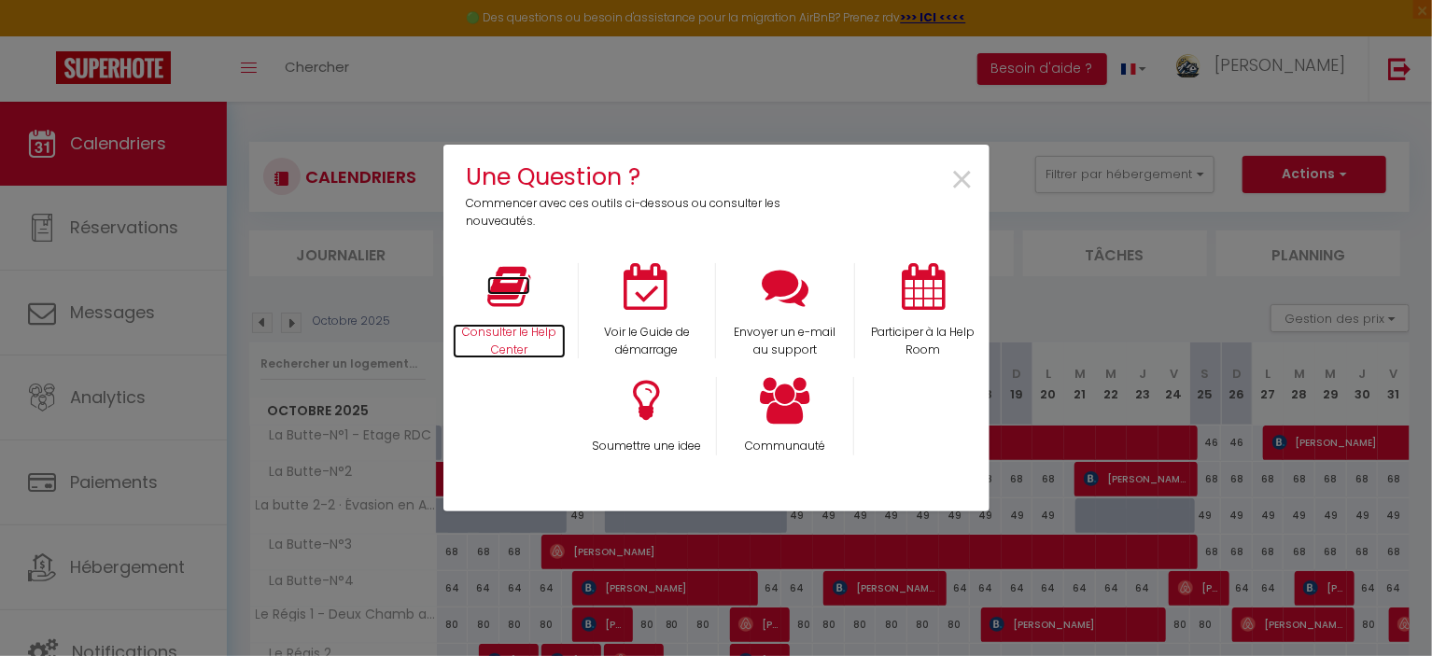
click at [522, 330] on p "Consulter le Help Center" at bounding box center [510, 341] width 114 height 35
click at [964, 181] on span "×" at bounding box center [962, 180] width 25 height 59
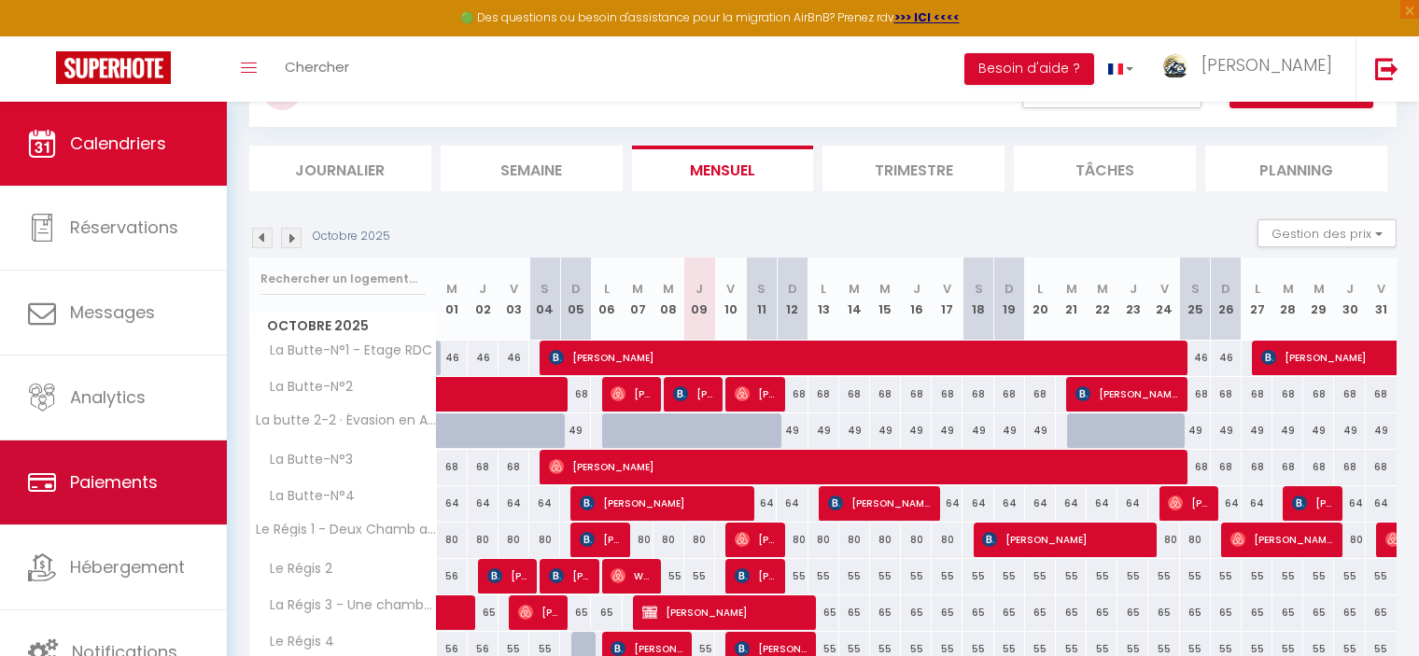
scroll to position [187, 0]
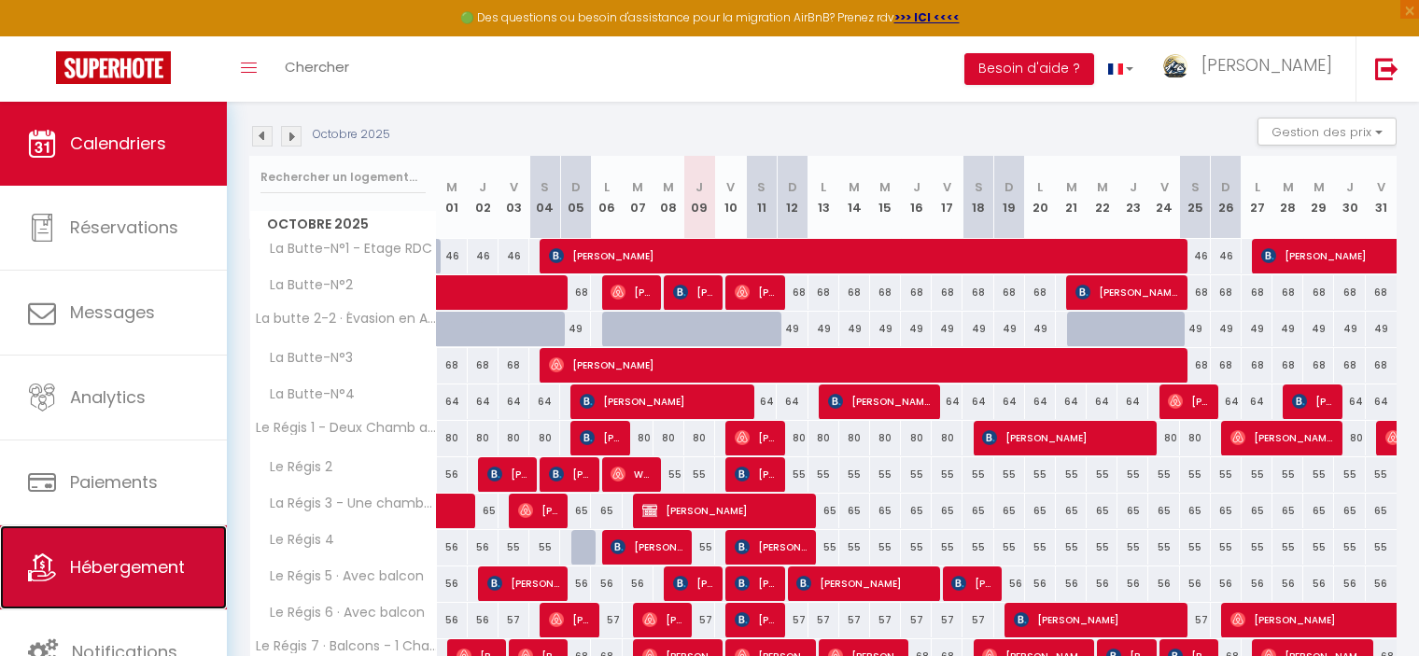
click at [115, 563] on span "Hébergement" at bounding box center [127, 566] width 115 height 23
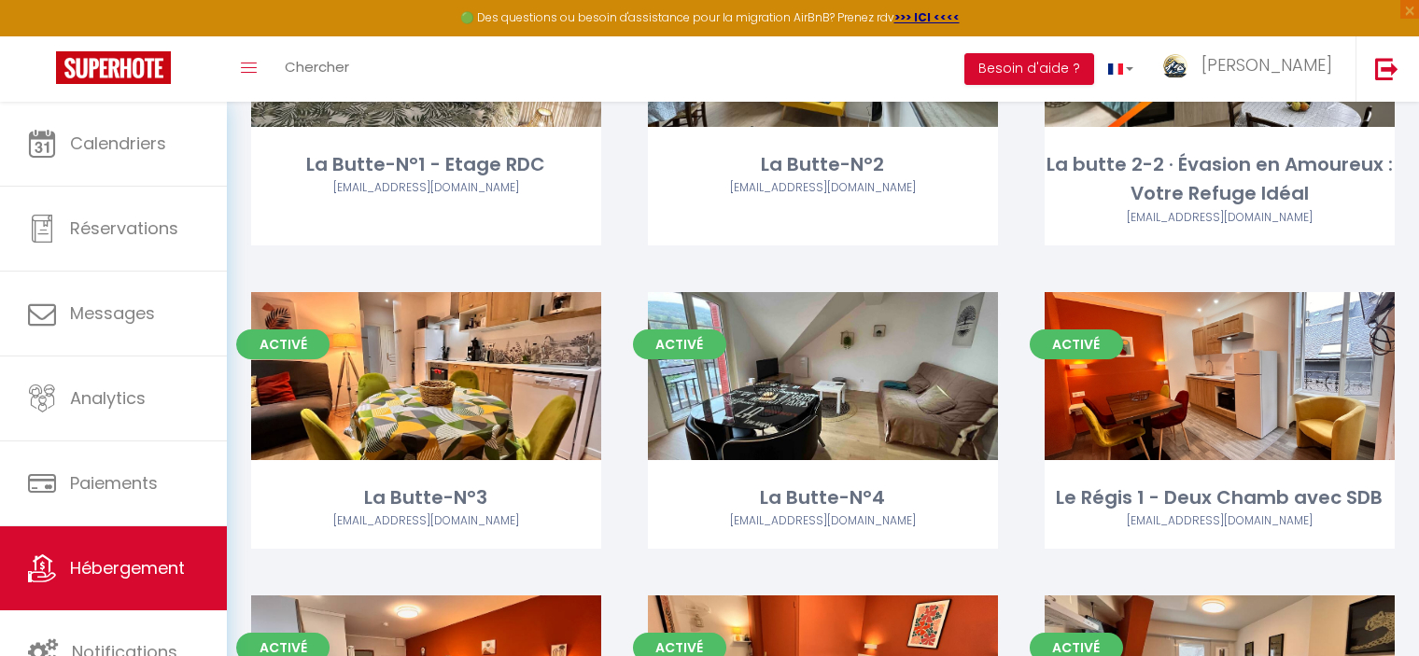
scroll to position [467, 0]
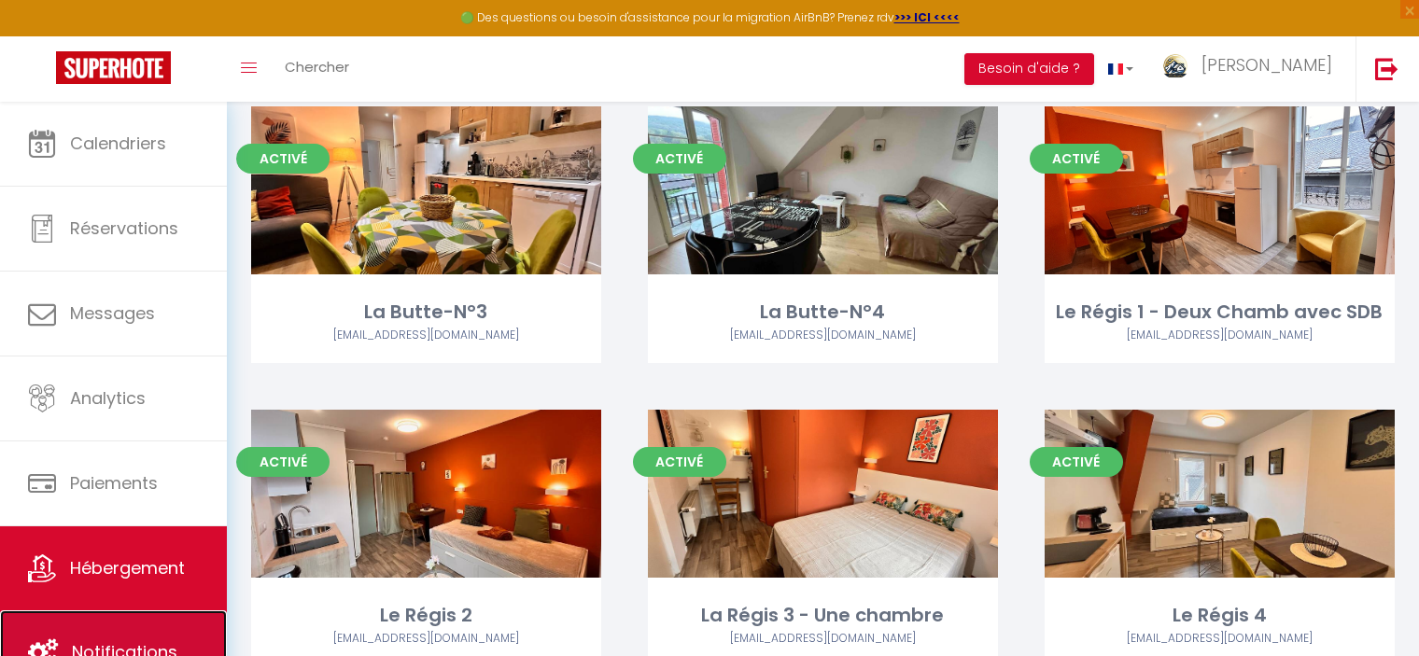
click at [100, 643] on span "Notifications" at bounding box center [124, 651] width 105 height 23
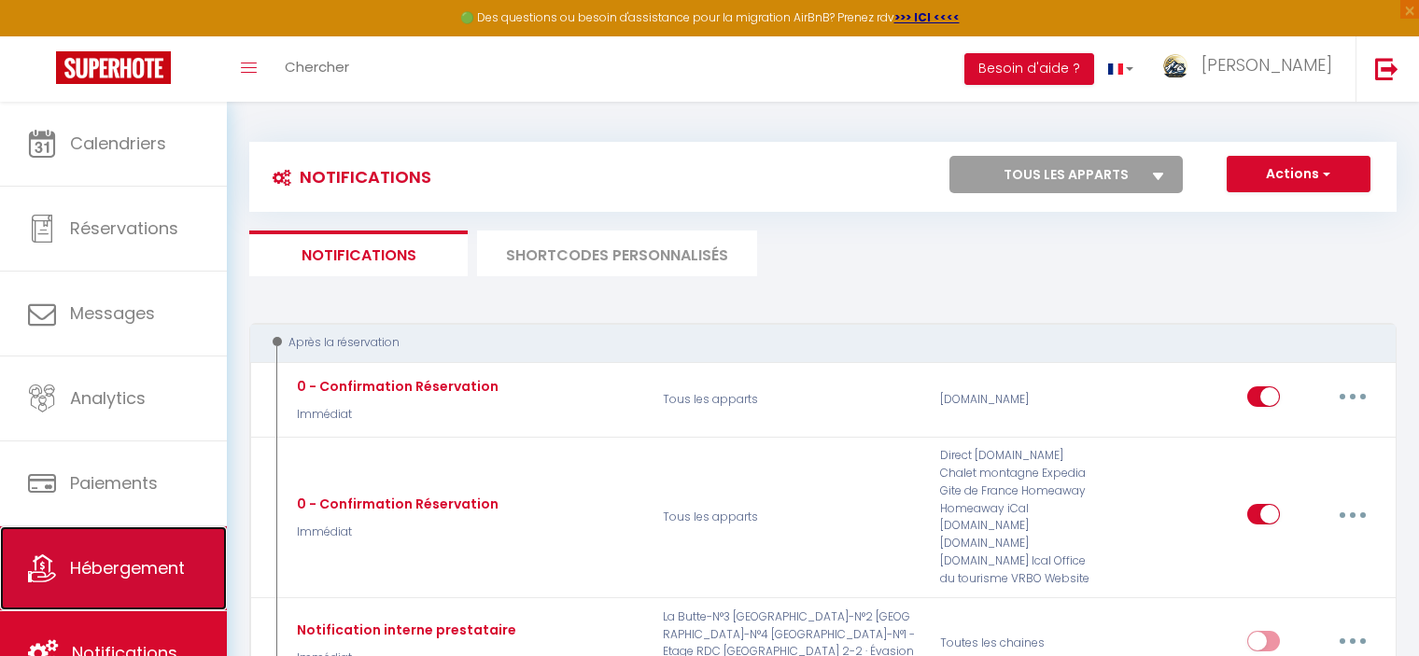
click at [81, 565] on span "Hébergement" at bounding box center [127, 567] width 115 height 23
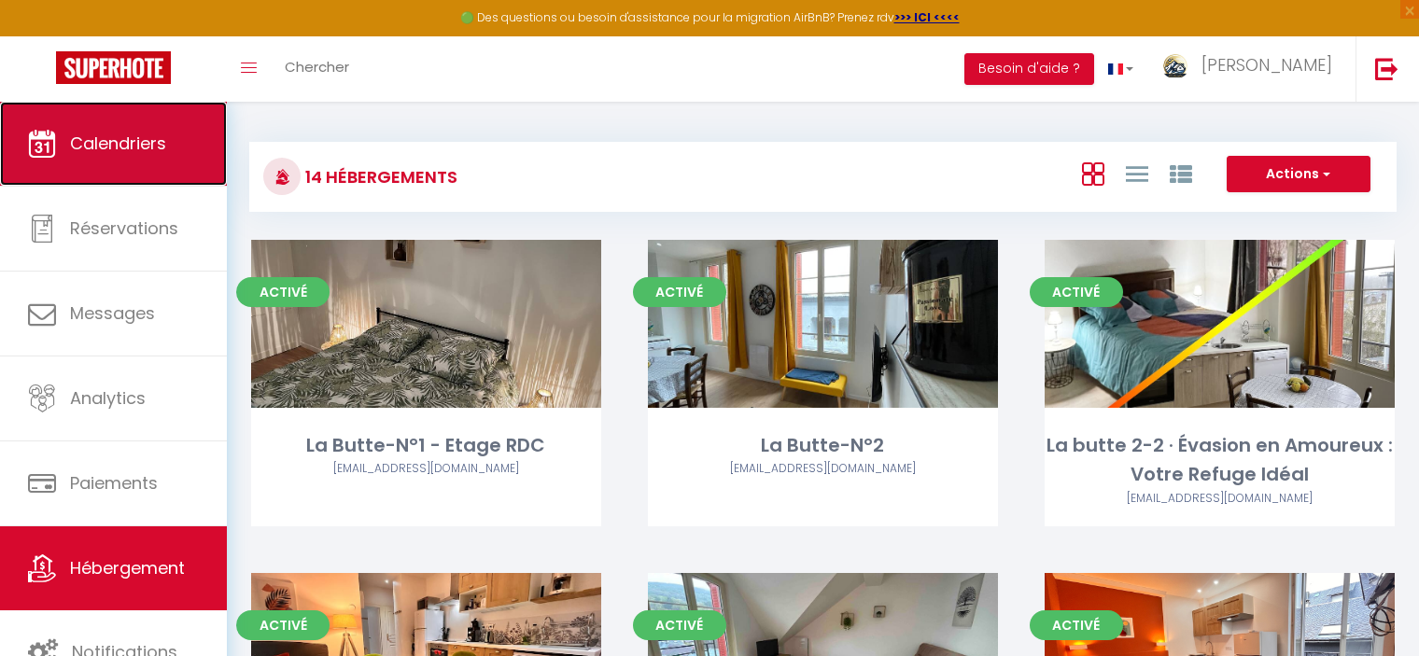
click at [119, 153] on span "Calendriers" at bounding box center [118, 143] width 96 height 23
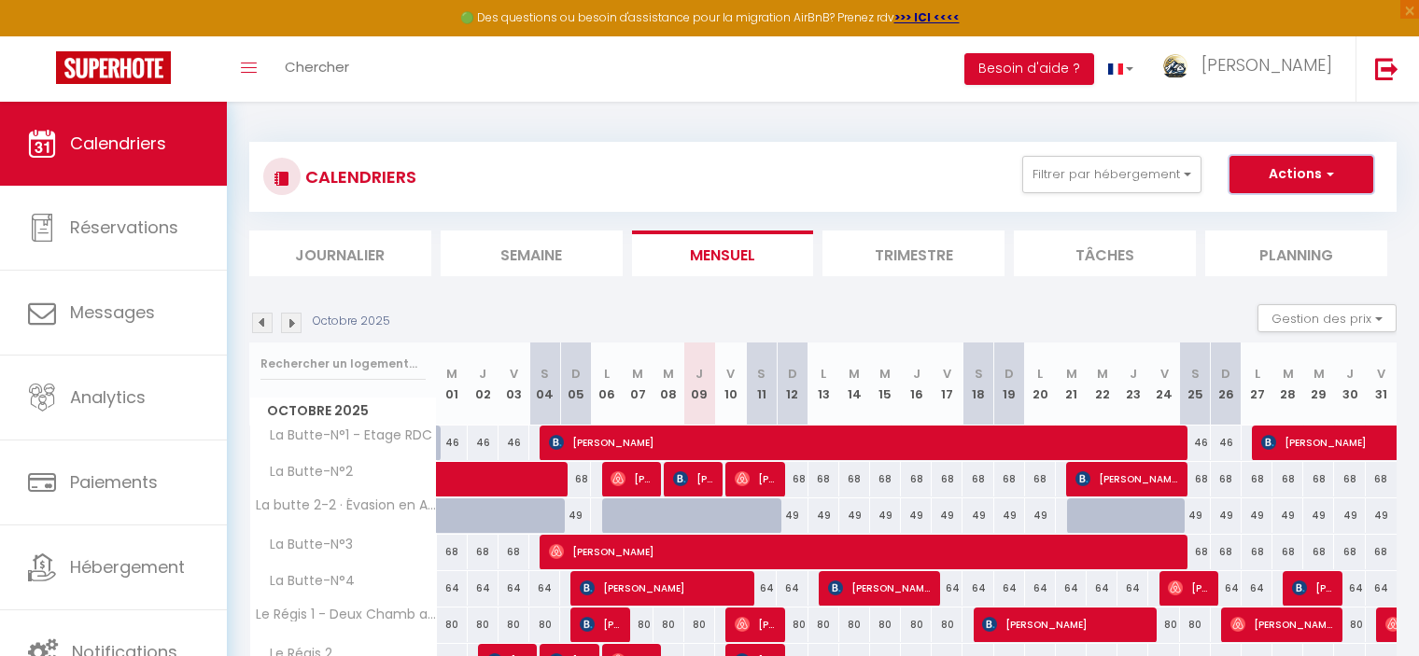
click at [1255, 170] on button "Actions" at bounding box center [1302, 174] width 144 height 37
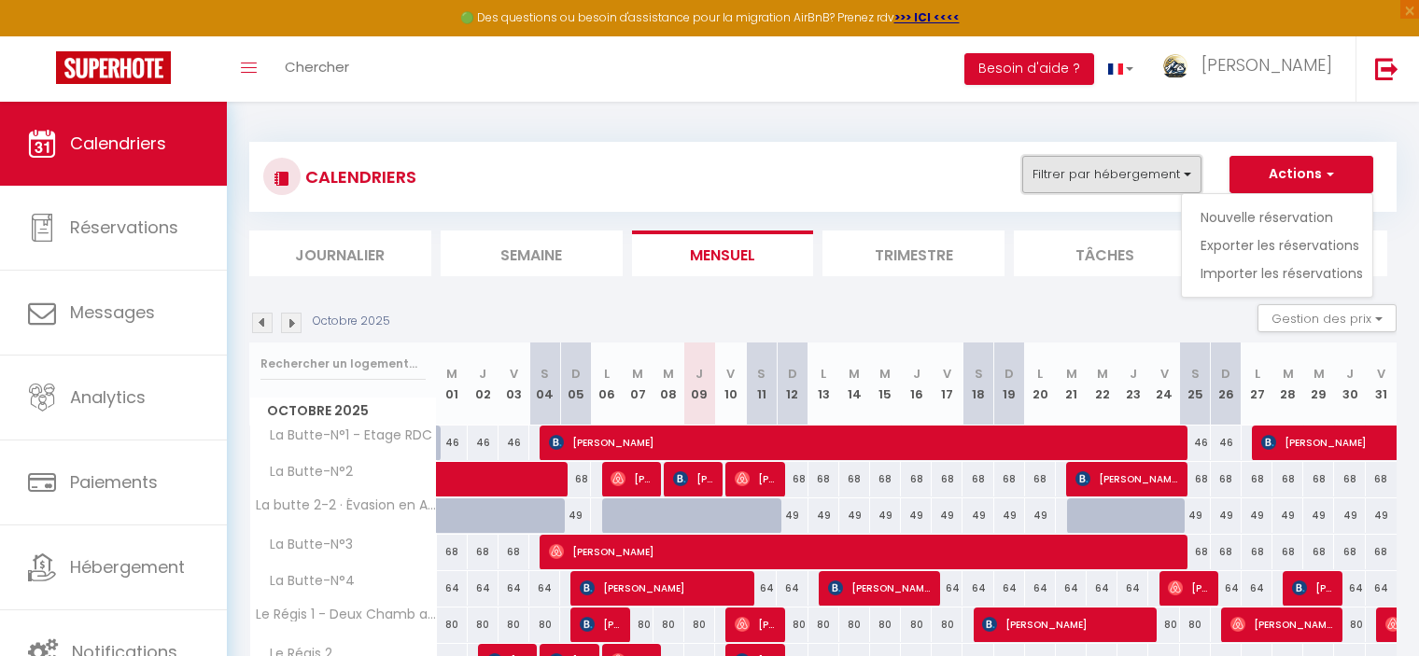
click at [1136, 176] on button "Filtrer par hébergement" at bounding box center [1111, 174] width 179 height 37
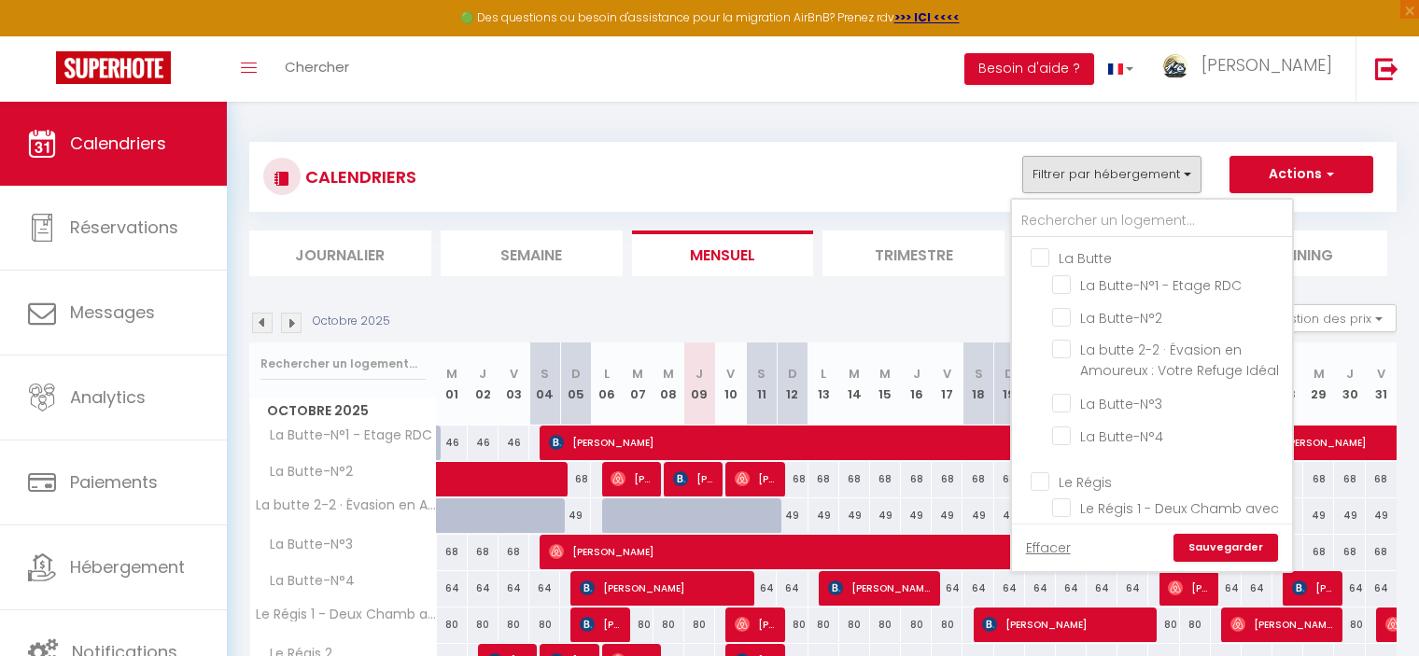
click at [934, 316] on div "Octobre 2025 Gestion des prix Nb Nuits minimum Règles Disponibilité" at bounding box center [822, 323] width 1147 height 38
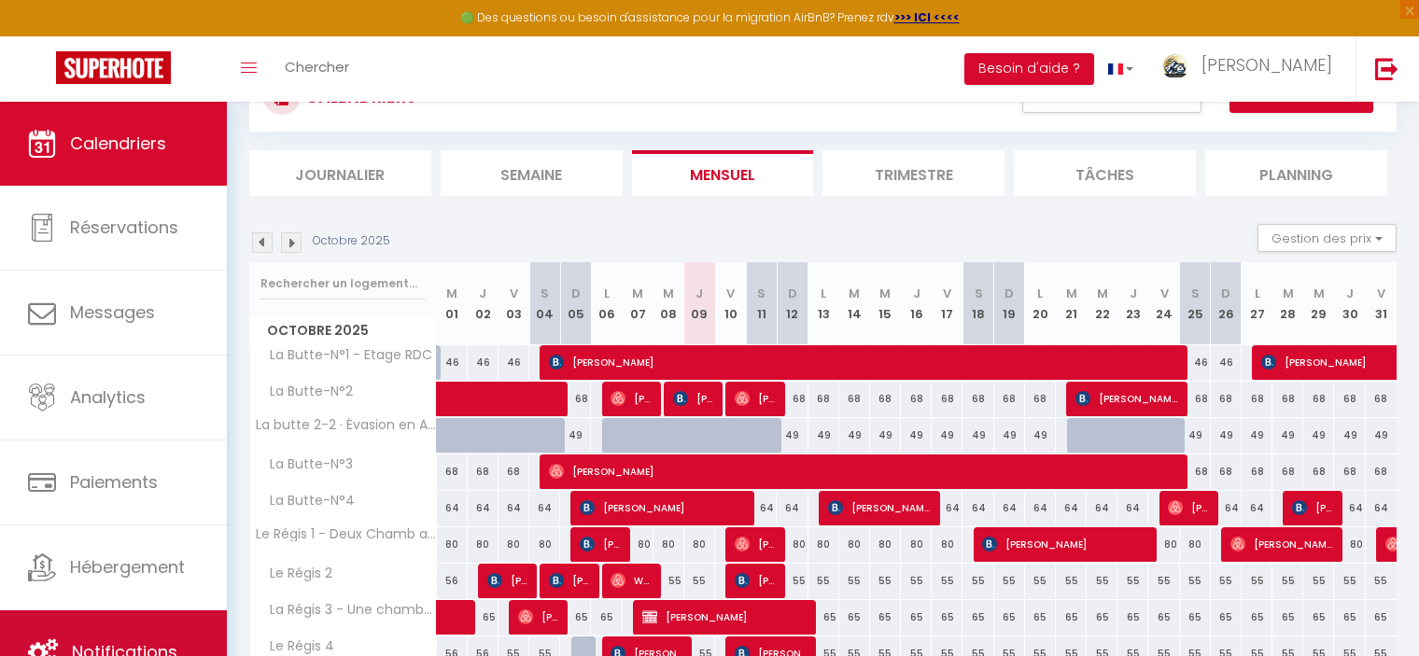
scroll to position [187, 0]
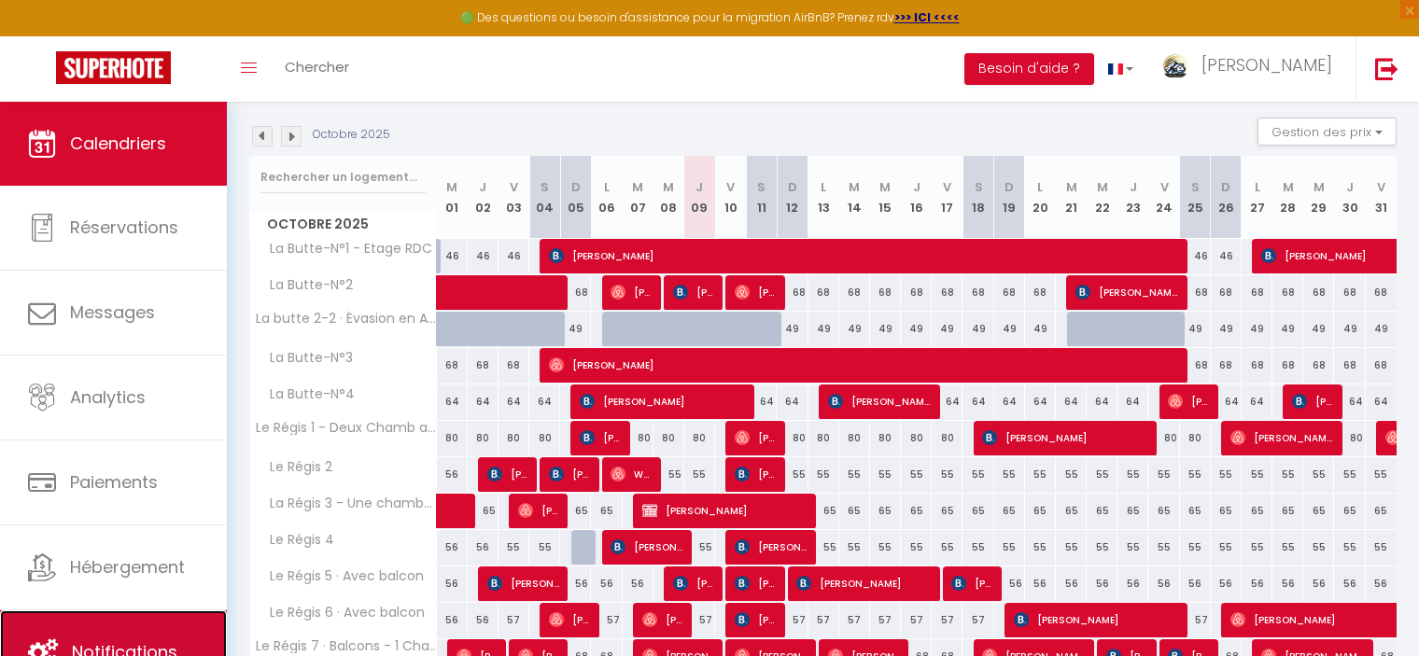
click at [85, 635] on link "Notifications" at bounding box center [113, 653] width 227 height 84
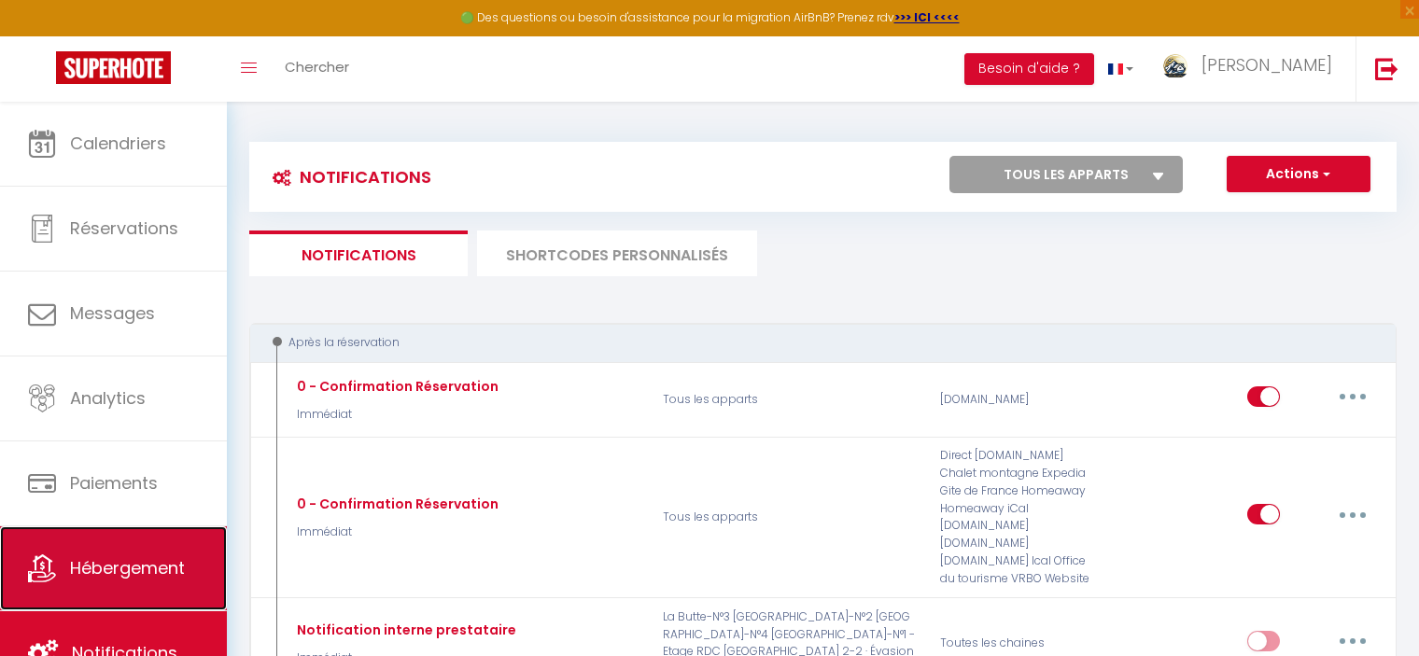
click at [96, 546] on link "Hébergement" at bounding box center [113, 569] width 227 height 84
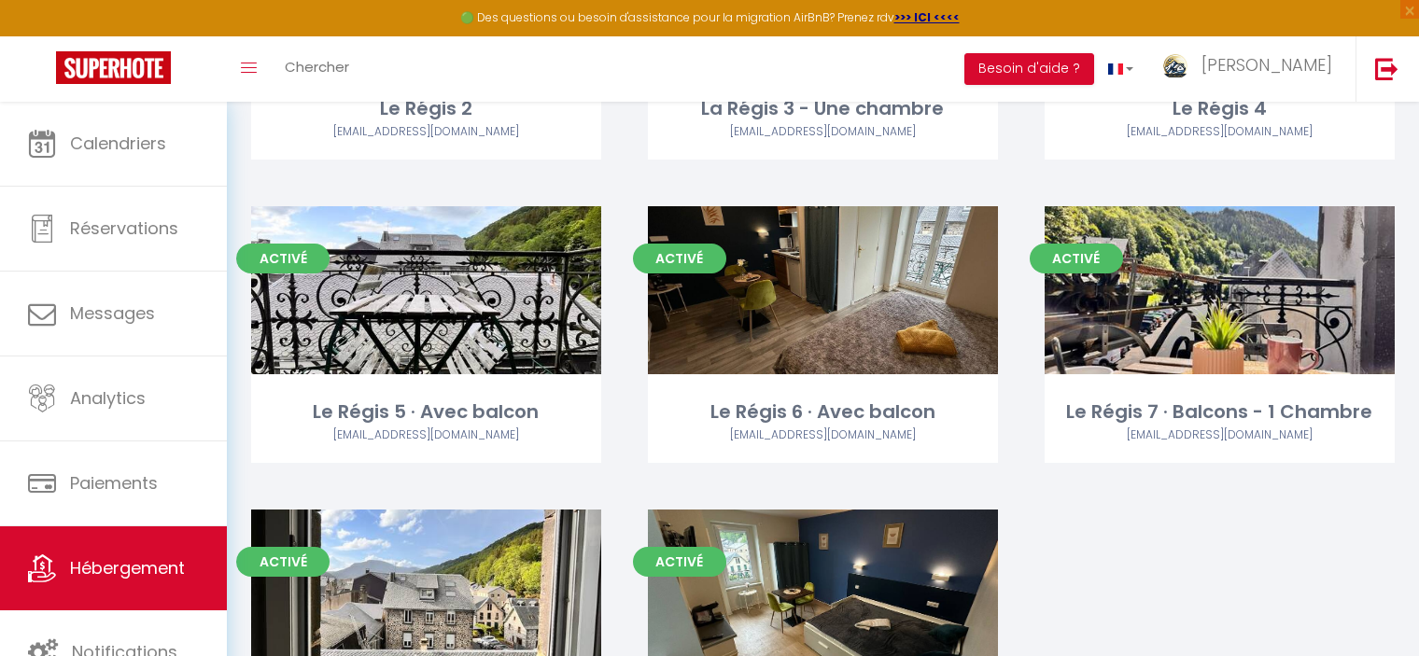
scroll to position [1027, 0]
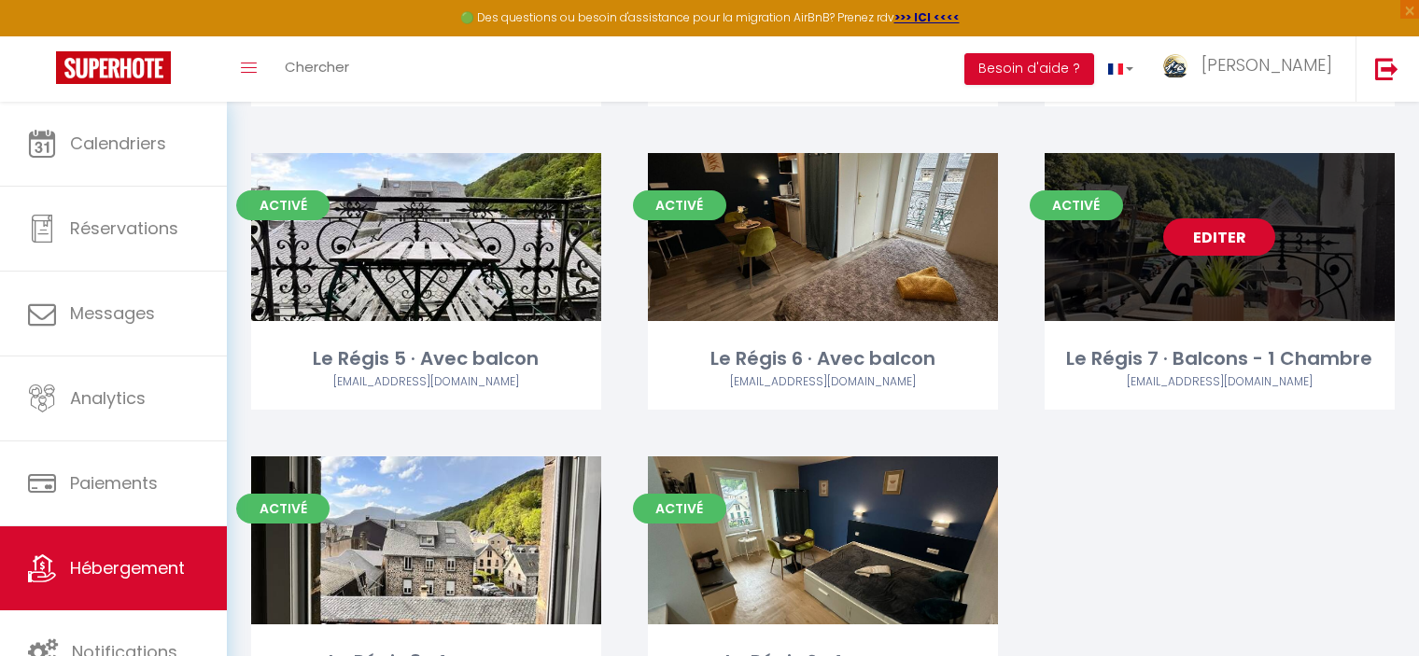
click at [1209, 246] on link "Editer" at bounding box center [1219, 236] width 112 height 37
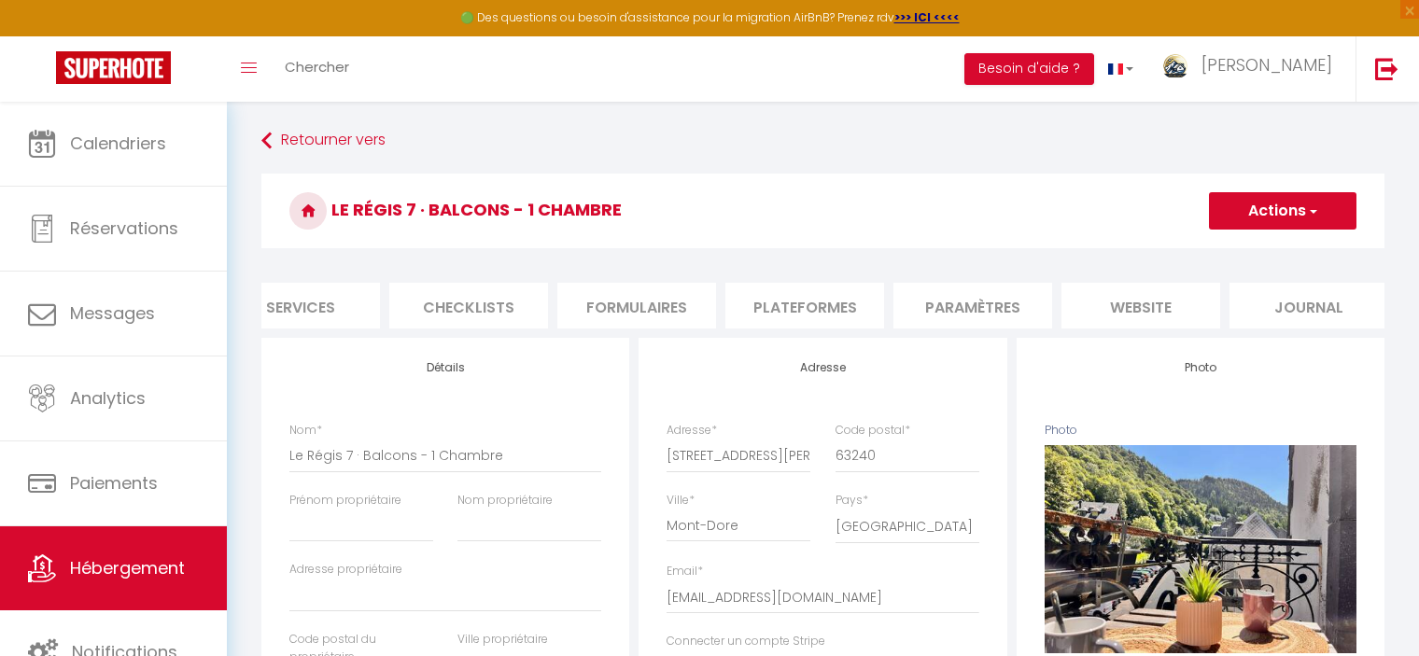
scroll to position [0, 556]
click at [987, 322] on li "Paramètres" at bounding box center [960, 306] width 159 height 46
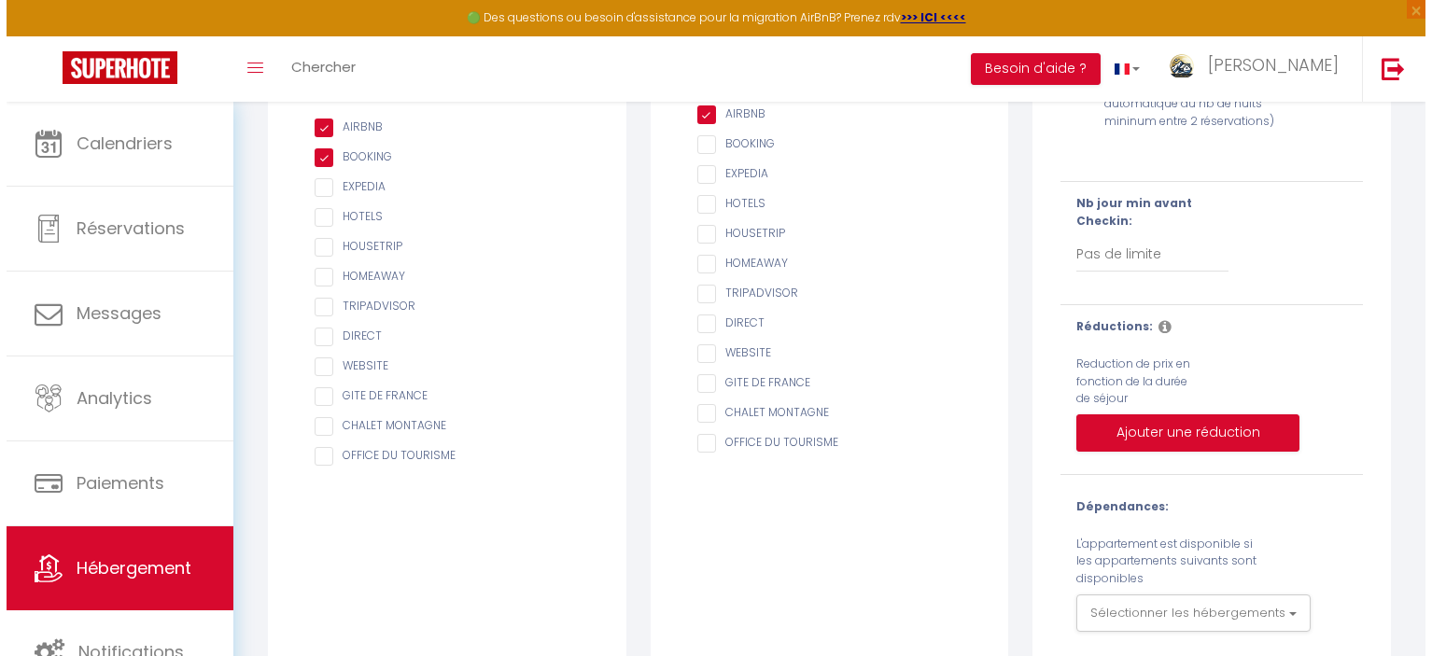
scroll to position [358, 0]
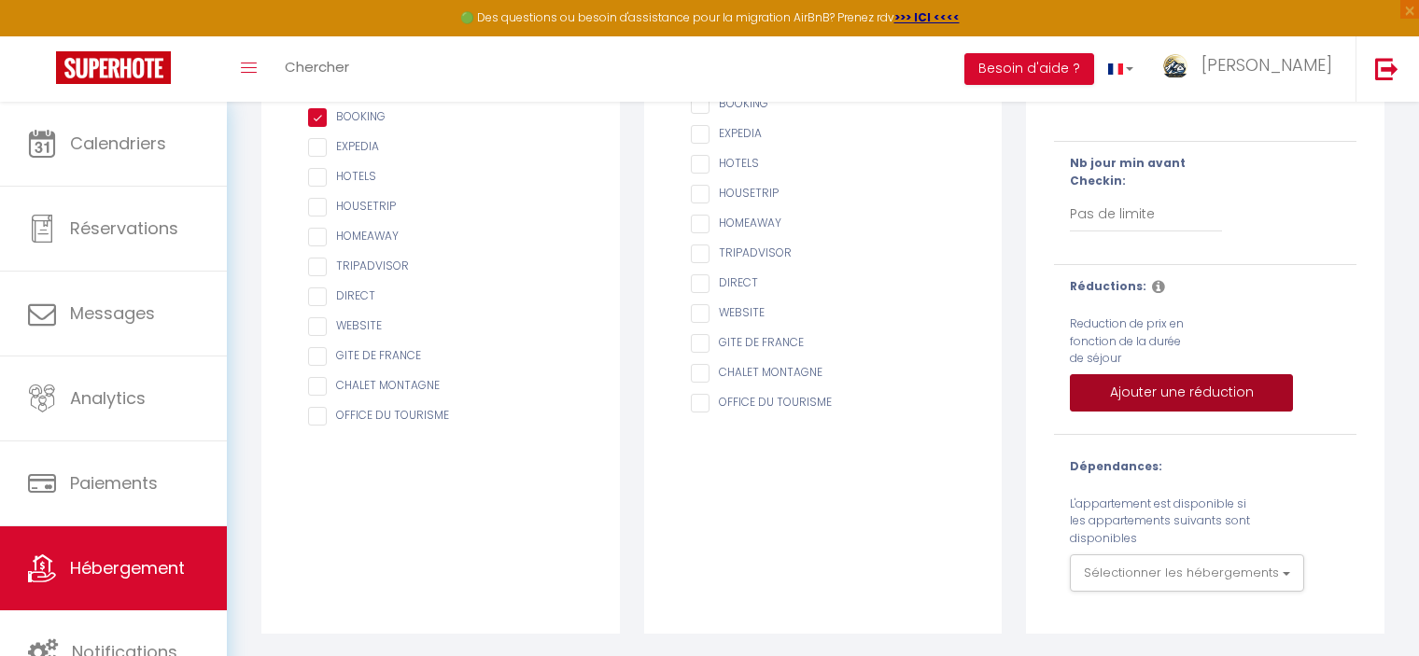
click at [1145, 388] on button "Ajouter une réduction" at bounding box center [1181, 392] width 223 height 37
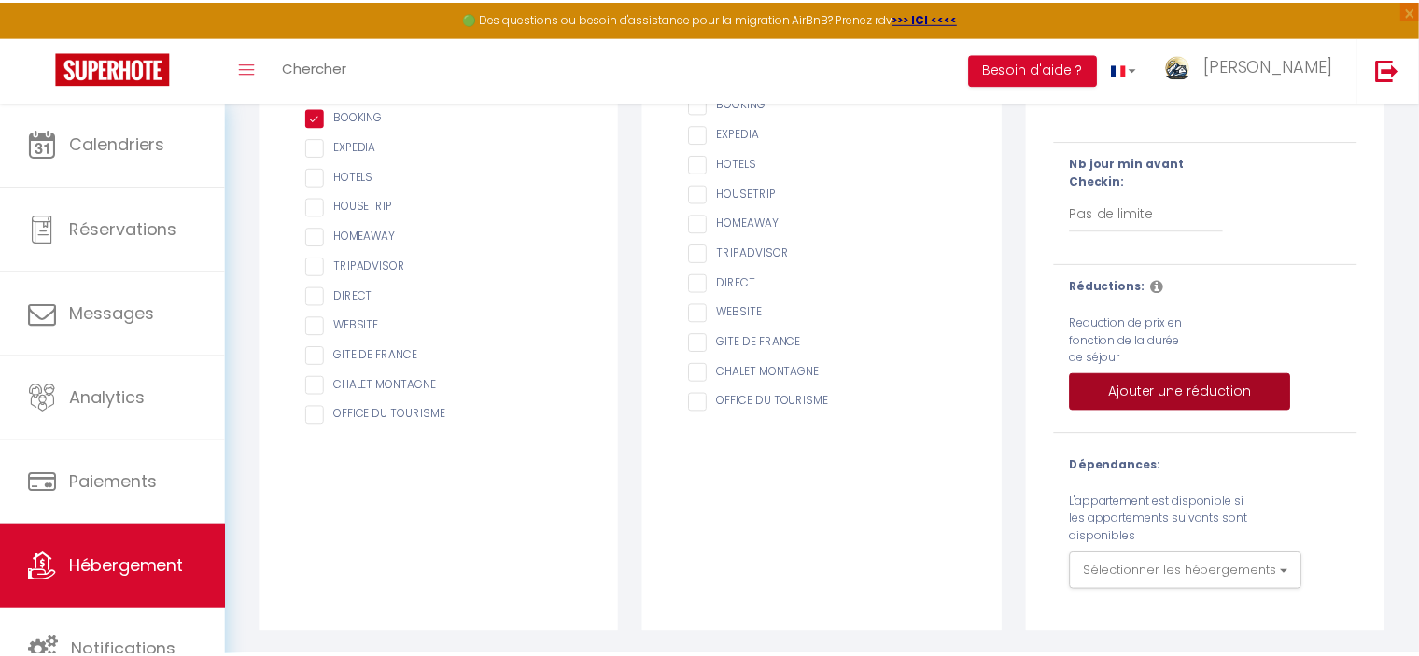
scroll to position [0, 544]
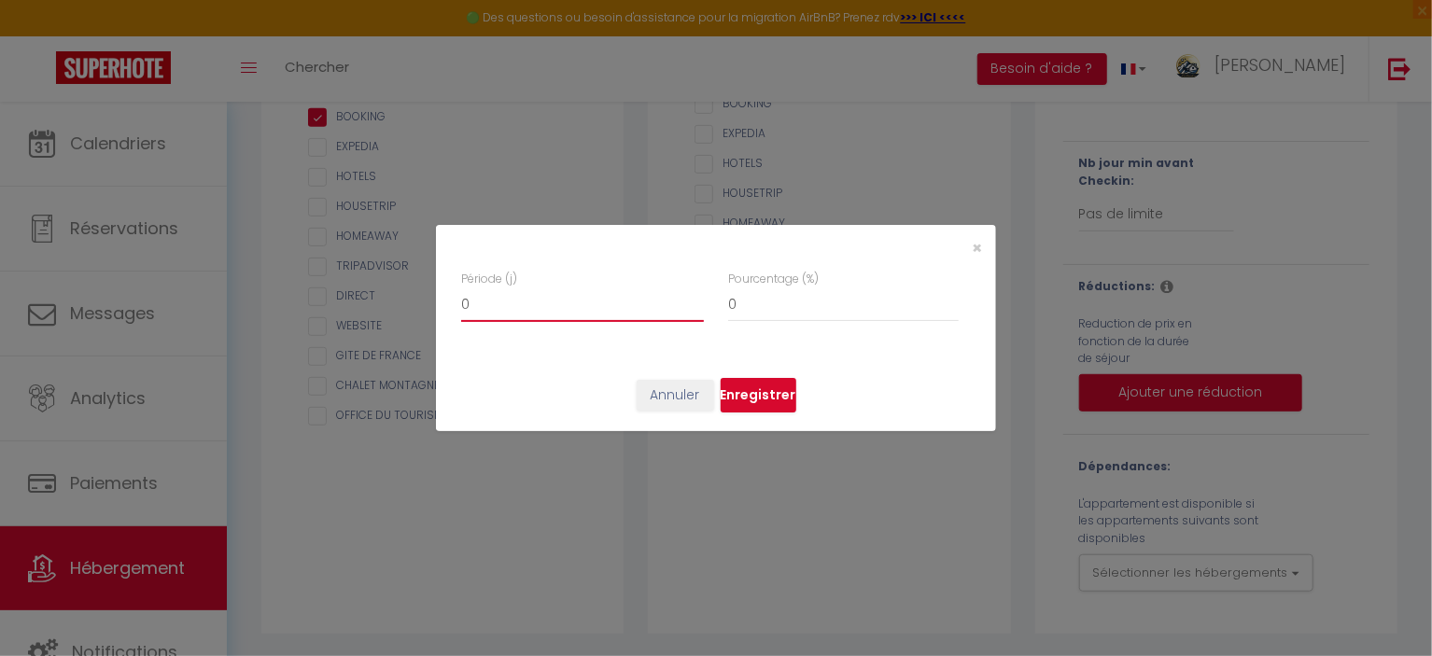
click at [520, 310] on input "0" at bounding box center [582, 305] width 243 height 34
click at [668, 394] on button "Annuler" at bounding box center [675, 396] width 77 height 32
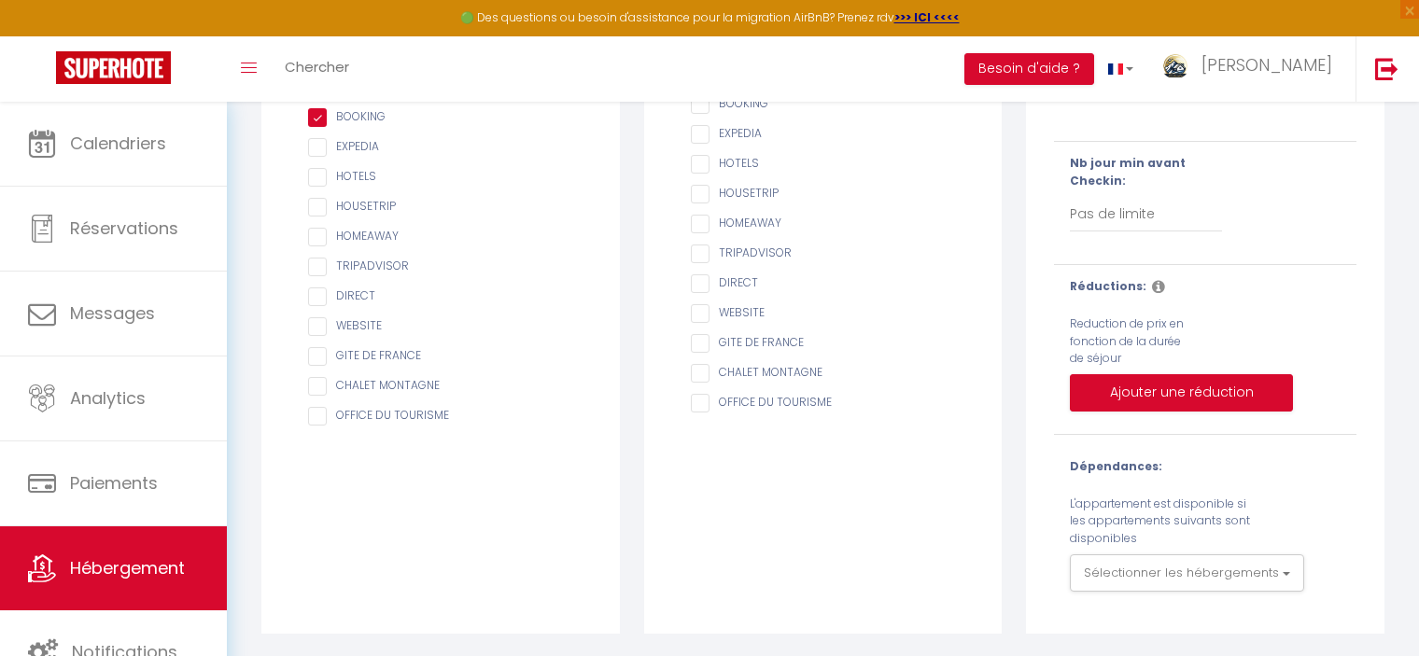
scroll to position [358, 0]
click at [1152, 284] on icon at bounding box center [1158, 286] width 13 height 15
click at [1152, 288] on icon at bounding box center [1158, 286] width 13 height 15
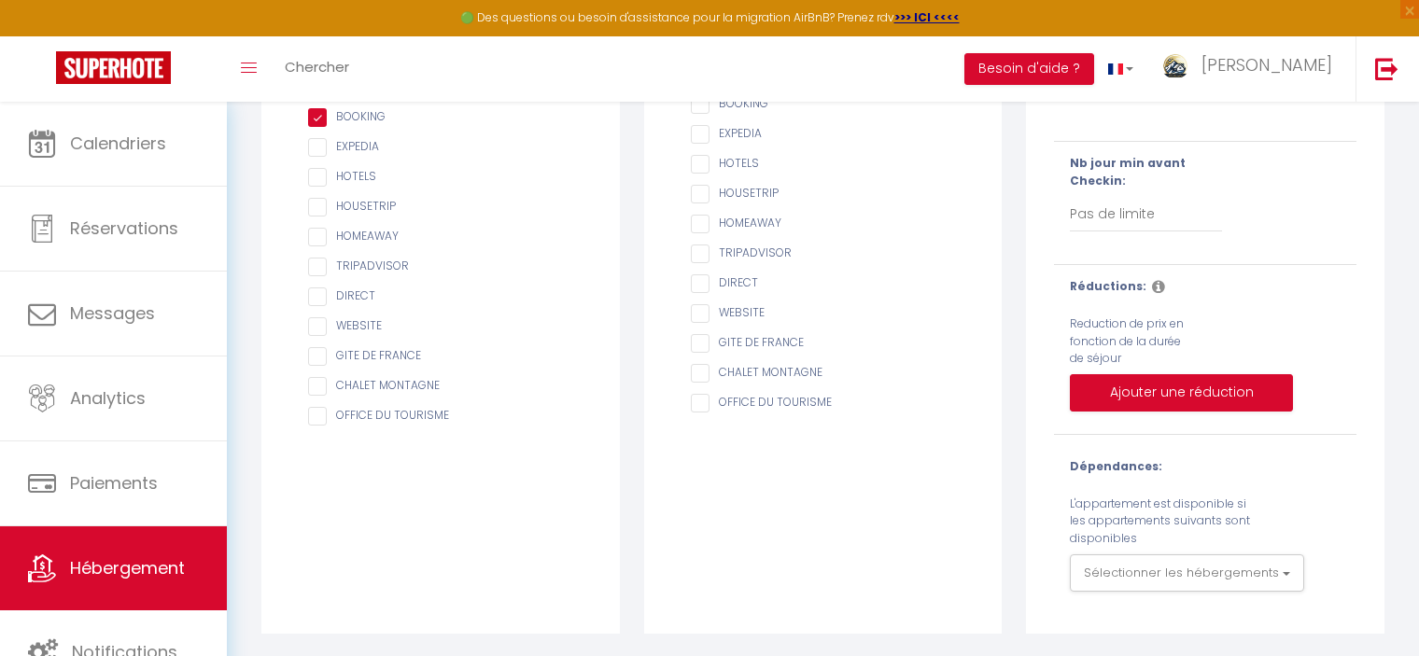
click at [1152, 288] on icon at bounding box center [1158, 286] width 13 height 15
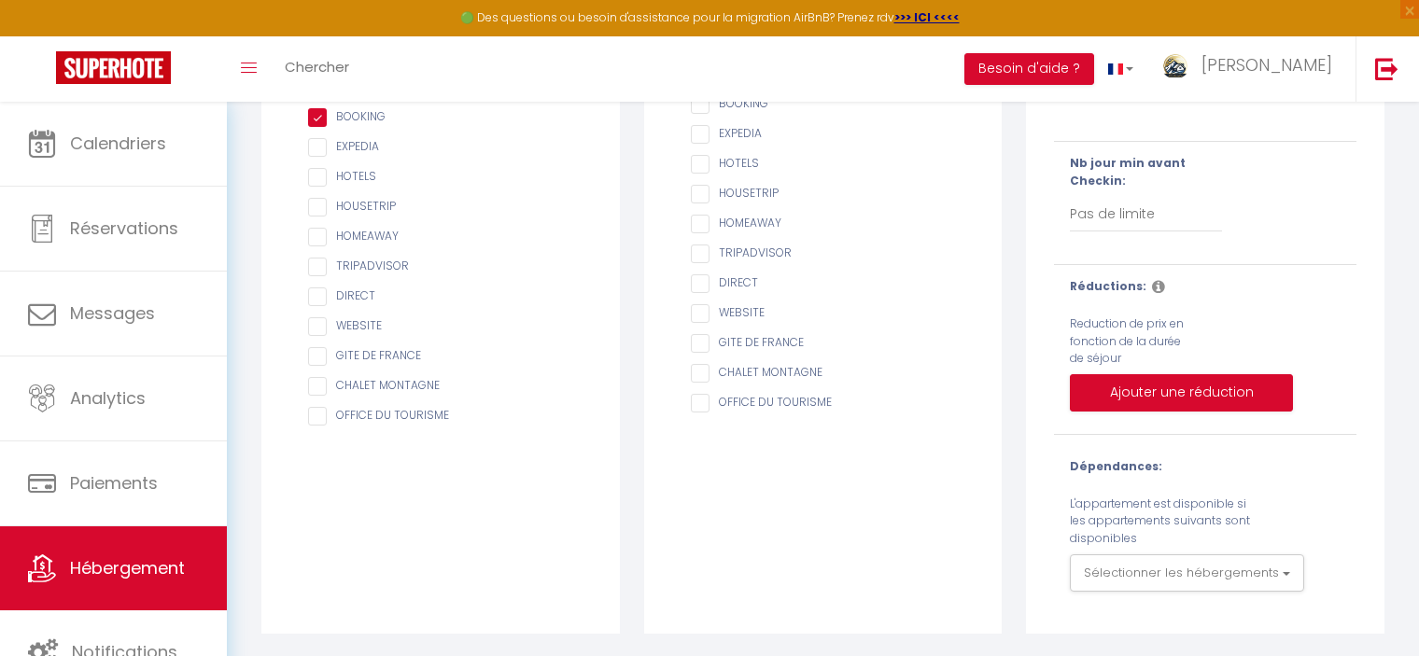
click at [1152, 288] on icon at bounding box center [1158, 286] width 13 height 15
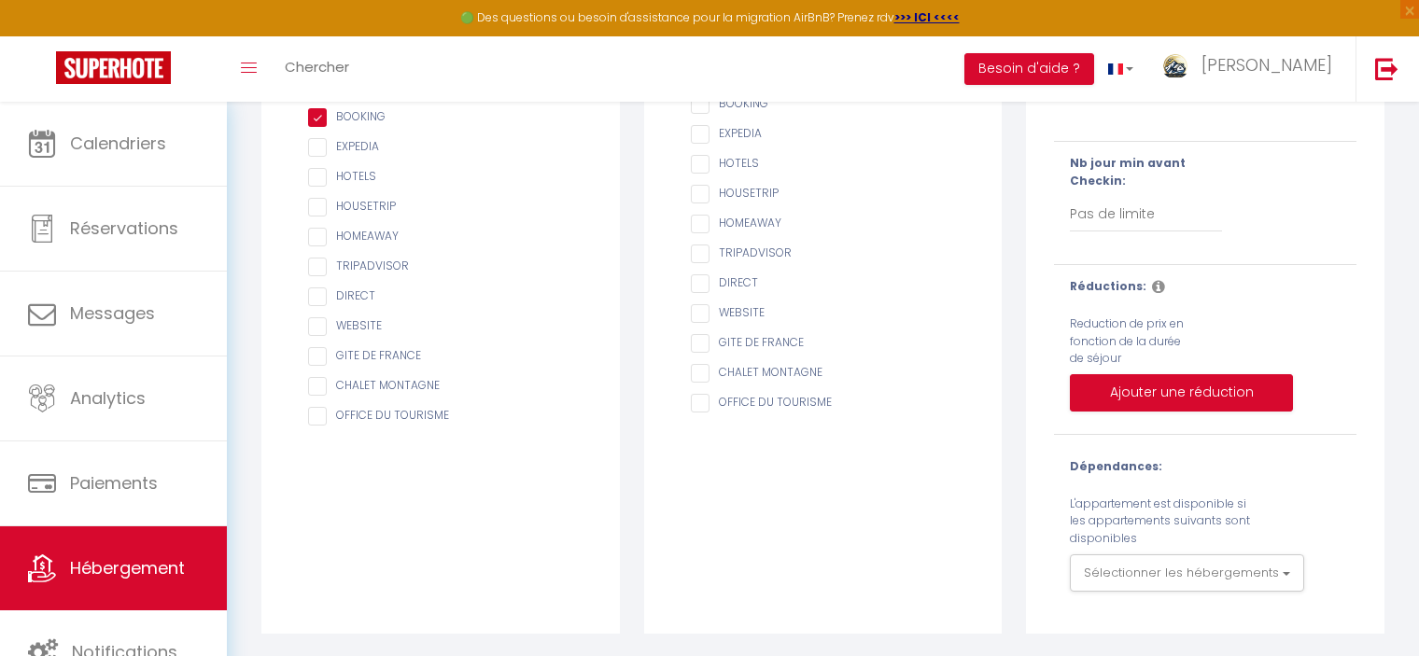
click at [1152, 288] on icon at bounding box center [1158, 286] width 13 height 15
click at [1048, 344] on div "Réductions: Reduction de prix en fonction de la durée de séjour Ajouter une réd…" at bounding box center [1205, 349] width 327 height 143
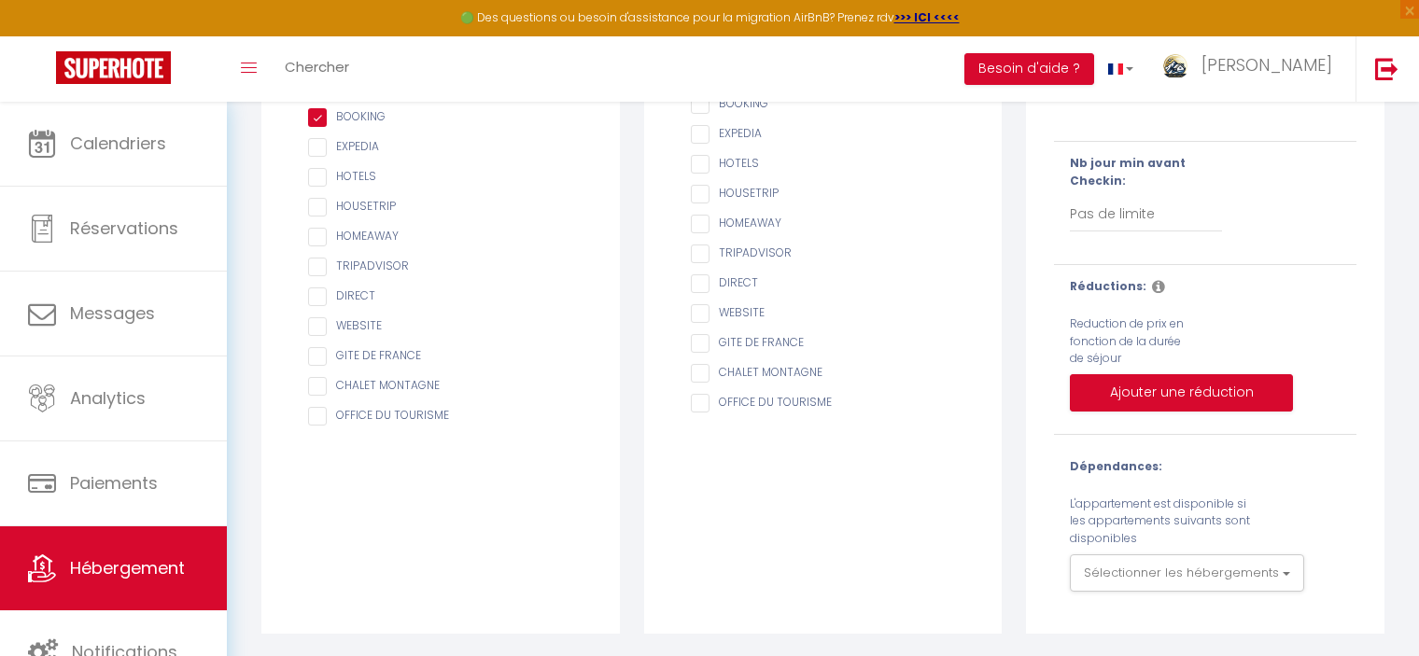
click at [1152, 288] on icon at bounding box center [1158, 286] width 13 height 15
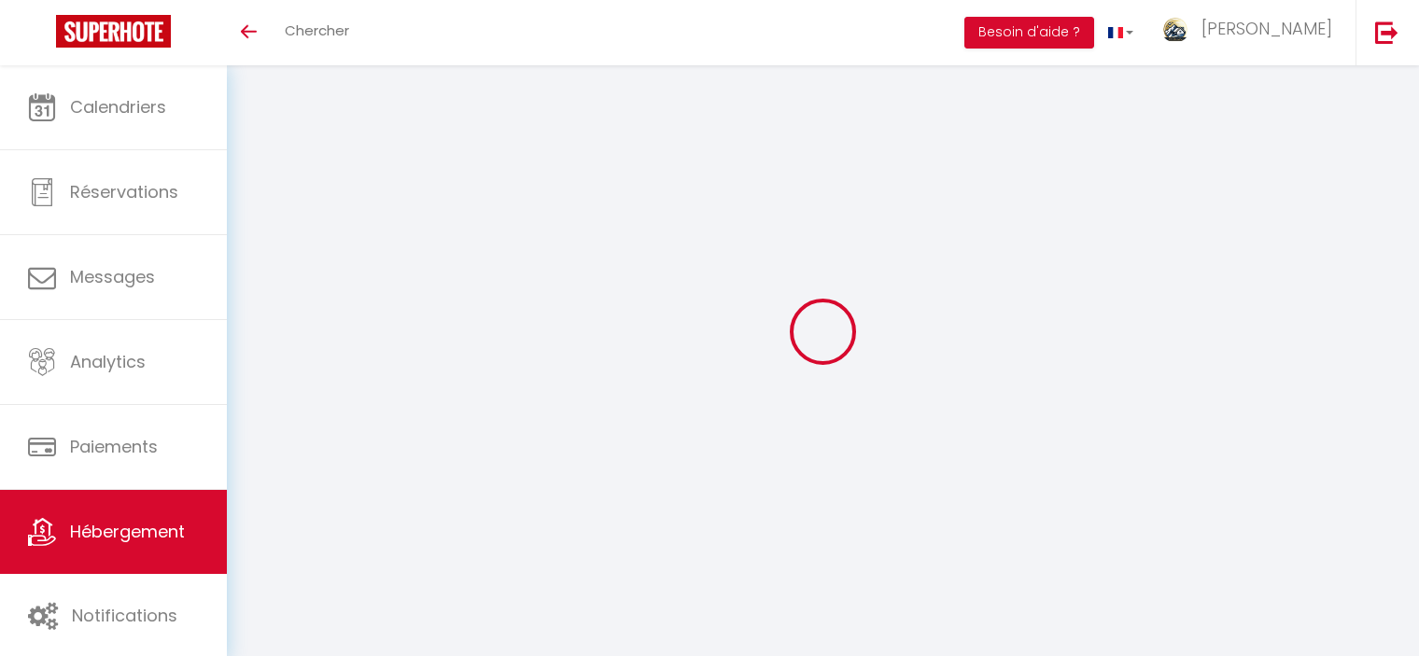
scroll to position [65, 0]
checkbox input "true"
checkbox input "false"
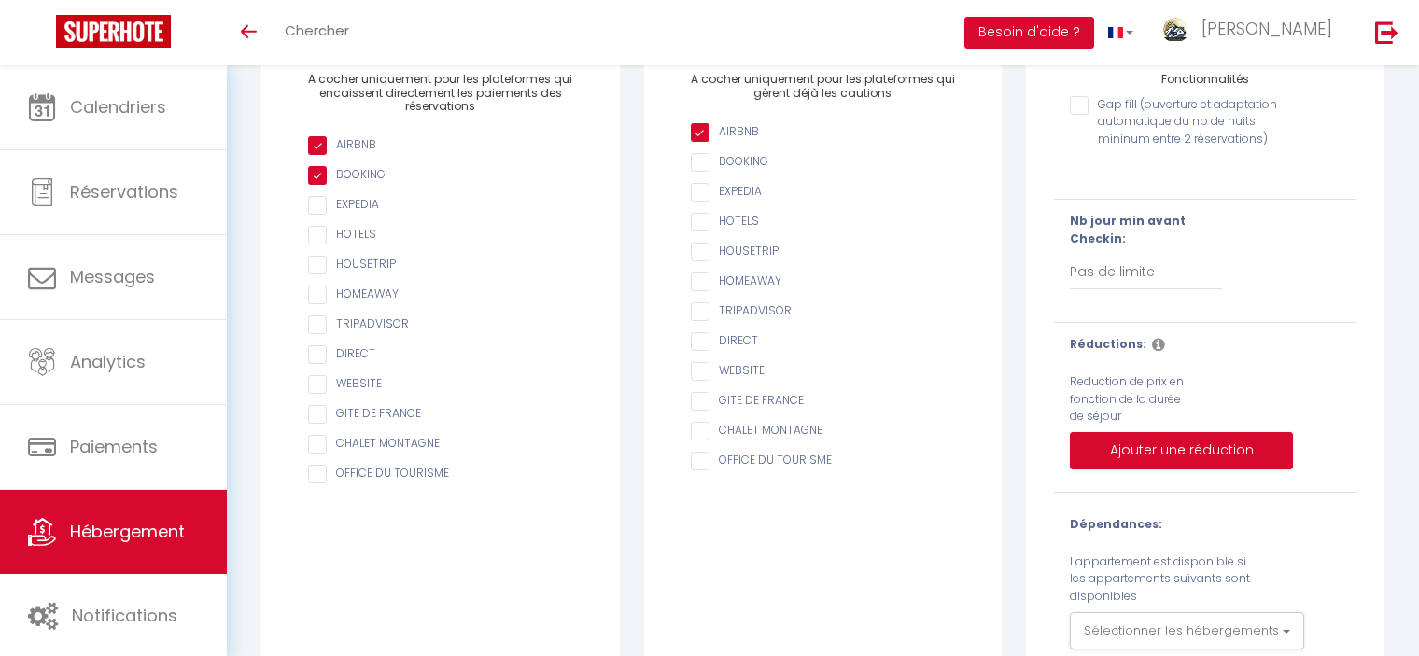
scroll to position [322, 0]
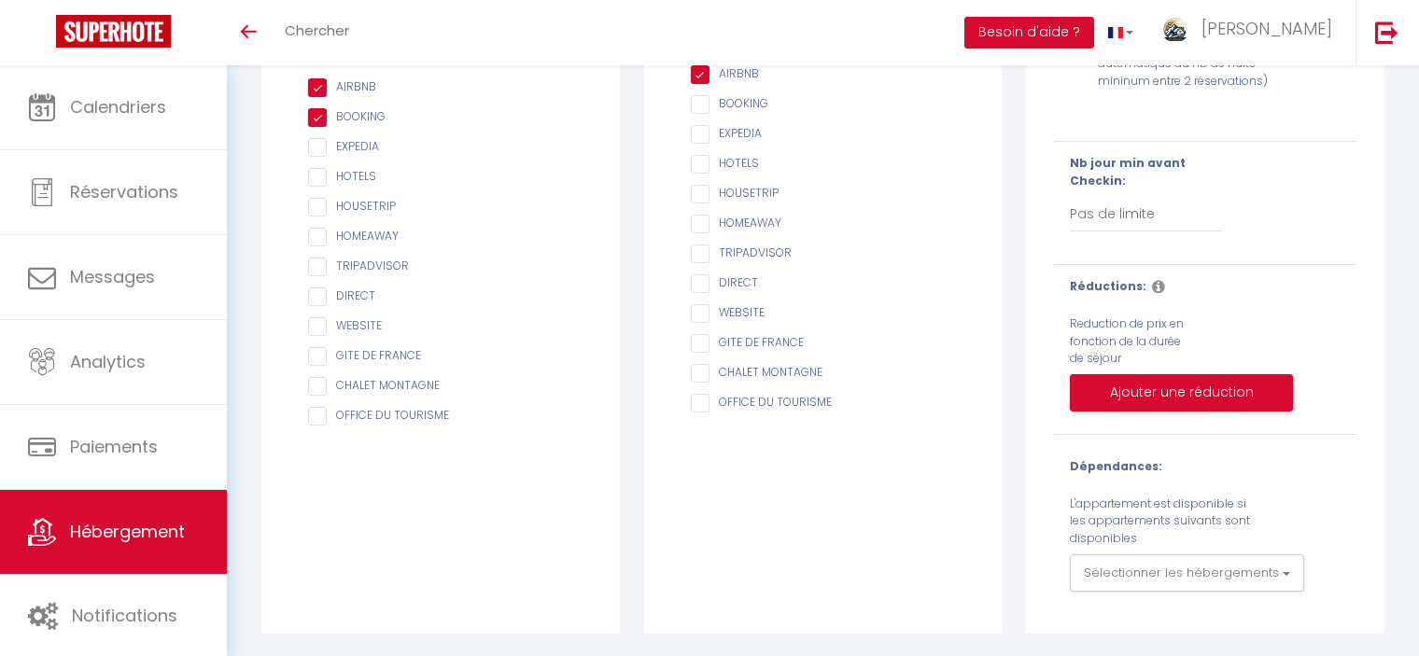
click at [1152, 289] on icon at bounding box center [1158, 286] width 13 height 15
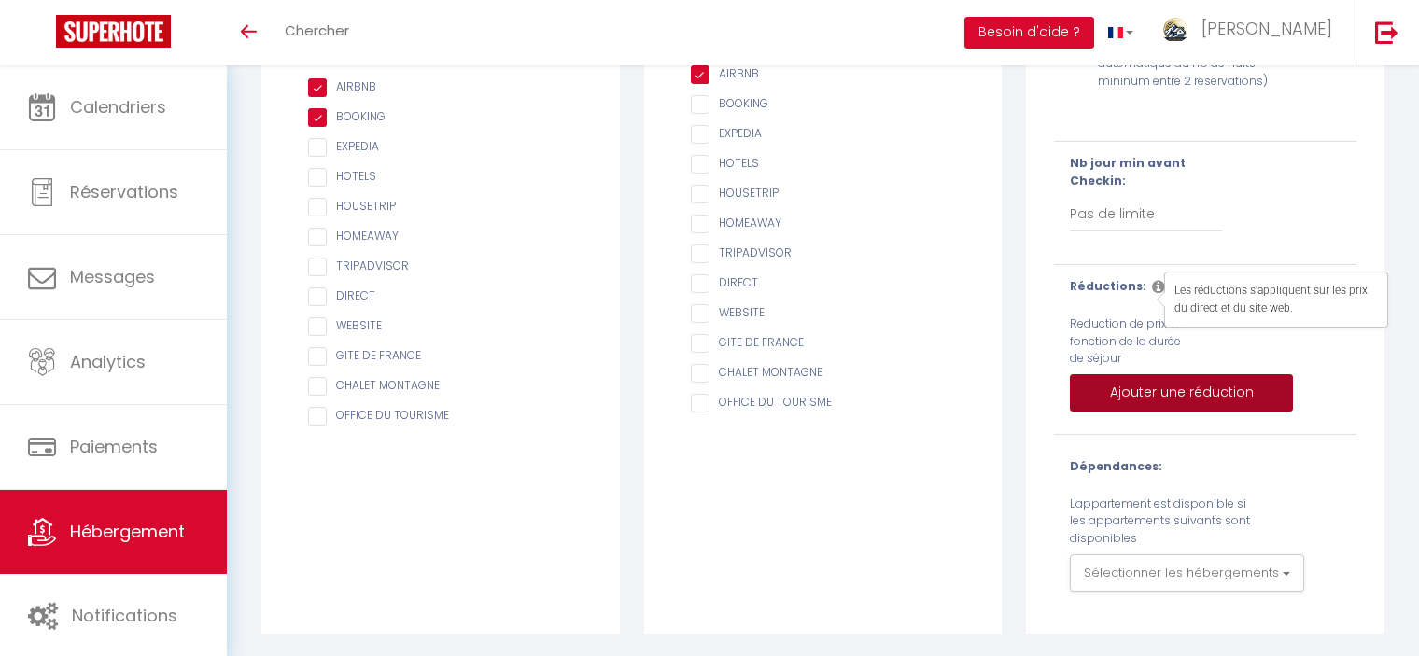
click at [1134, 405] on button "Ajouter une réduction" at bounding box center [1181, 392] width 223 height 37
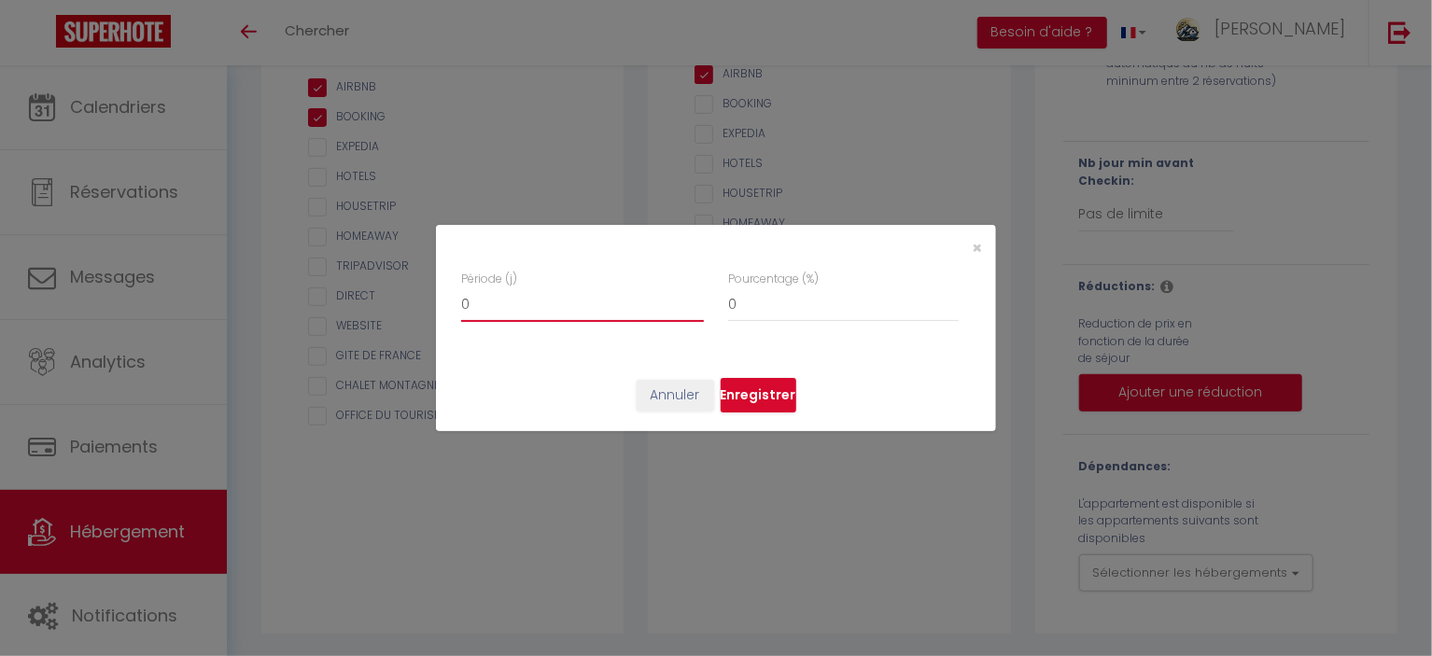
click at [528, 306] on input "0" at bounding box center [582, 305] width 243 height 34
checkbox input "false"
type input "2"
checkbox input "false"
type input "20"
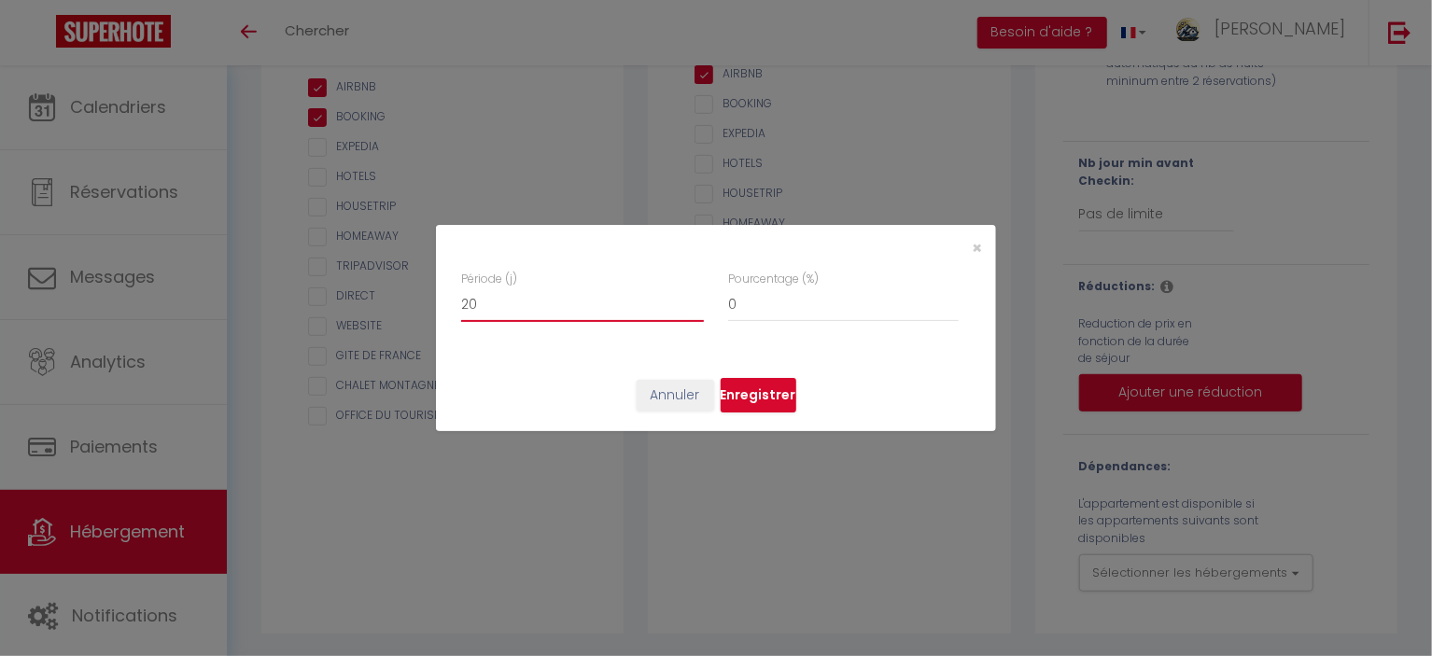
checkbox input "false"
type input "20"
click at [772, 308] on input "0" at bounding box center [843, 305] width 231 height 34
checkbox input "false"
type input "2"
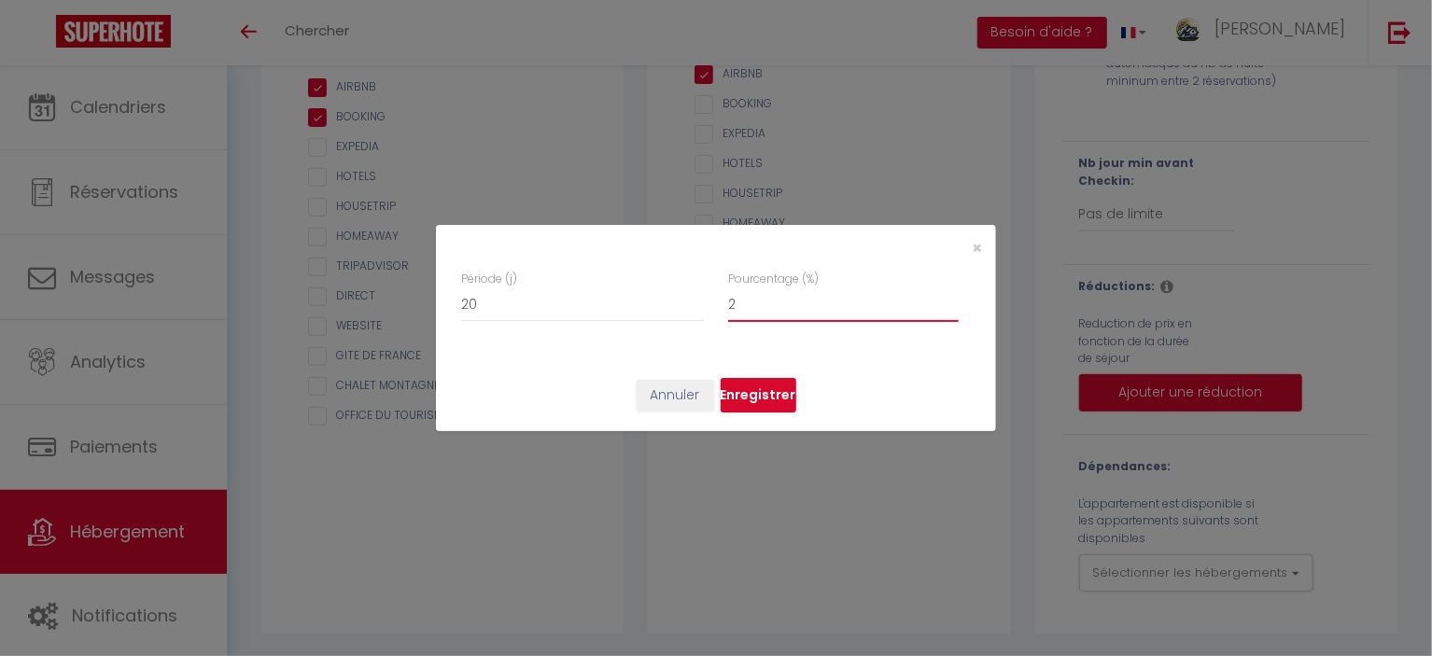
checkbox input "false"
type input "25"
checkbox input "false"
type input "25"
click at [764, 394] on button "Enregistrer" at bounding box center [759, 395] width 76 height 35
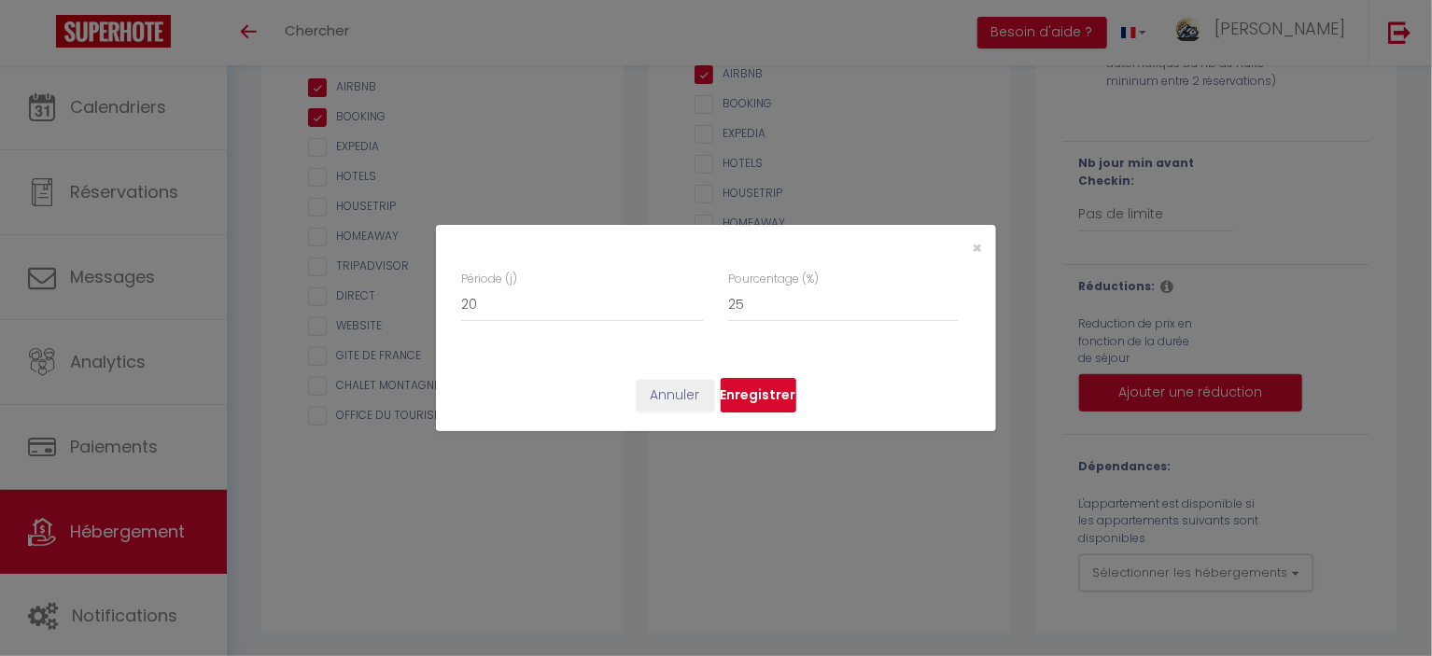
checkbox input "false"
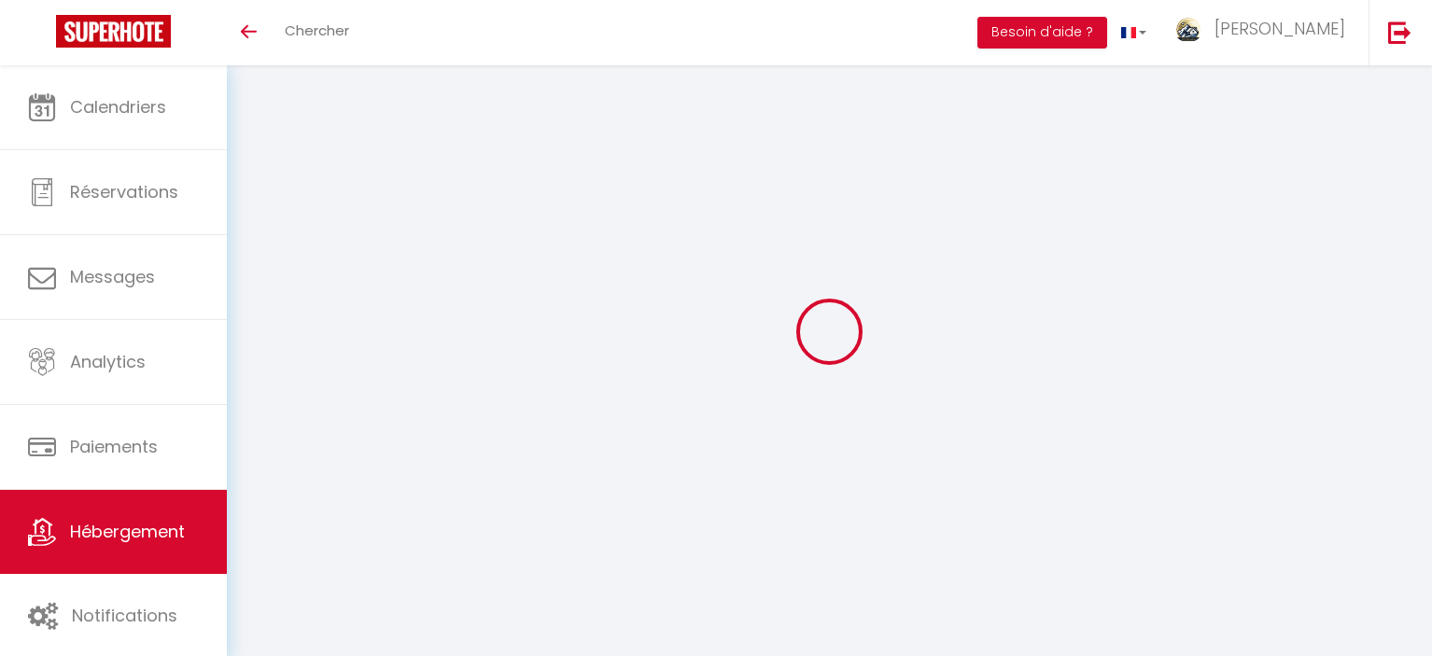
checkbox input "true"
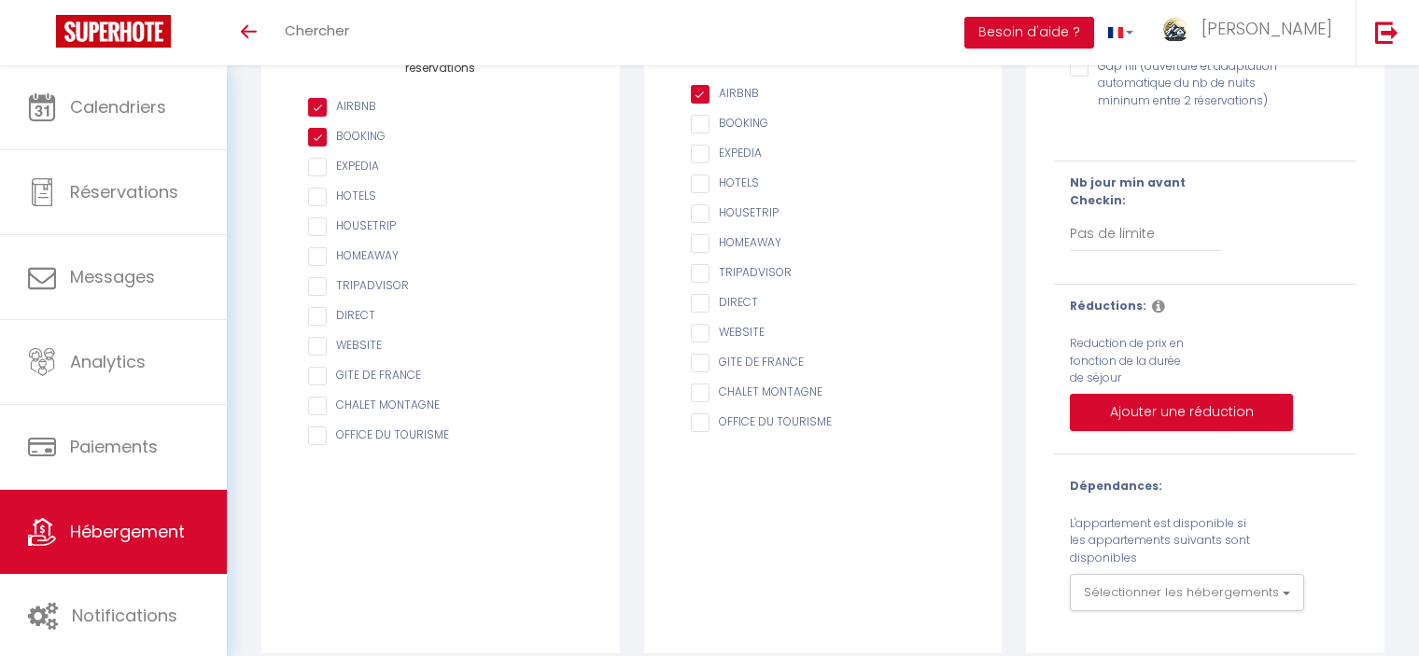
scroll to position [322, 0]
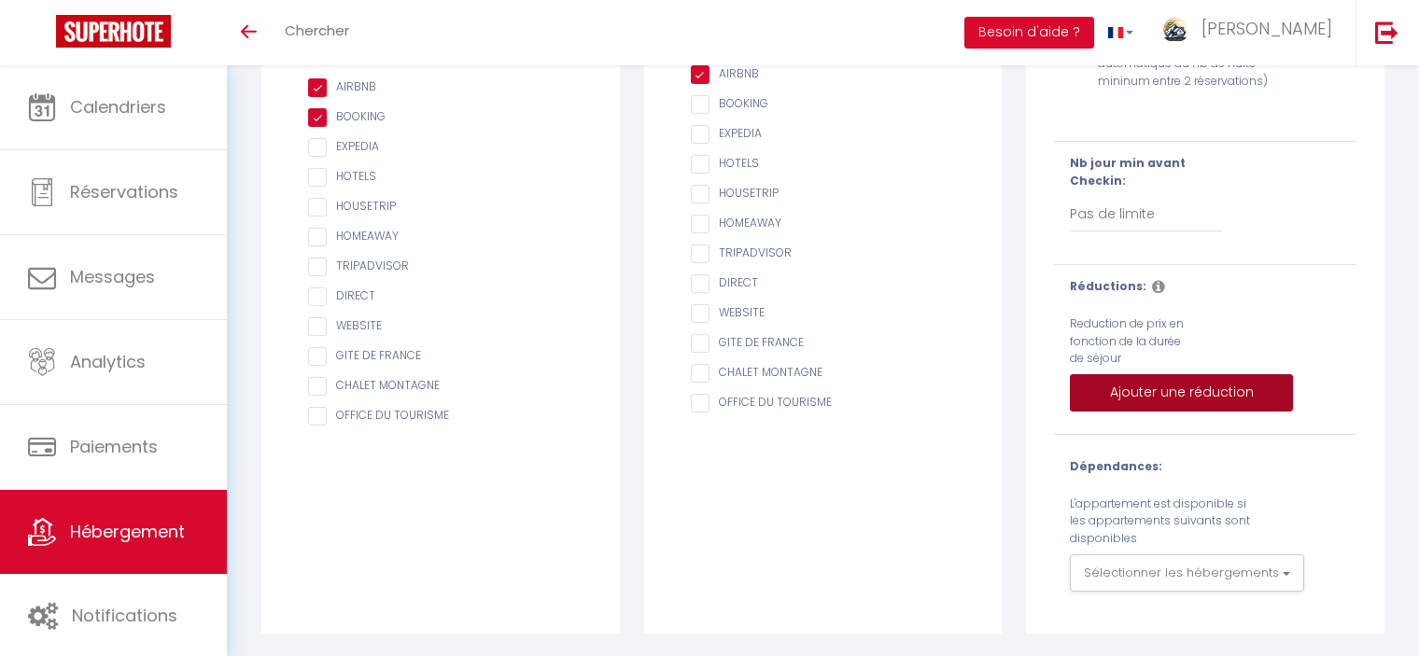
click at [1147, 398] on button "Ajouter une réduction" at bounding box center [1181, 392] width 223 height 37
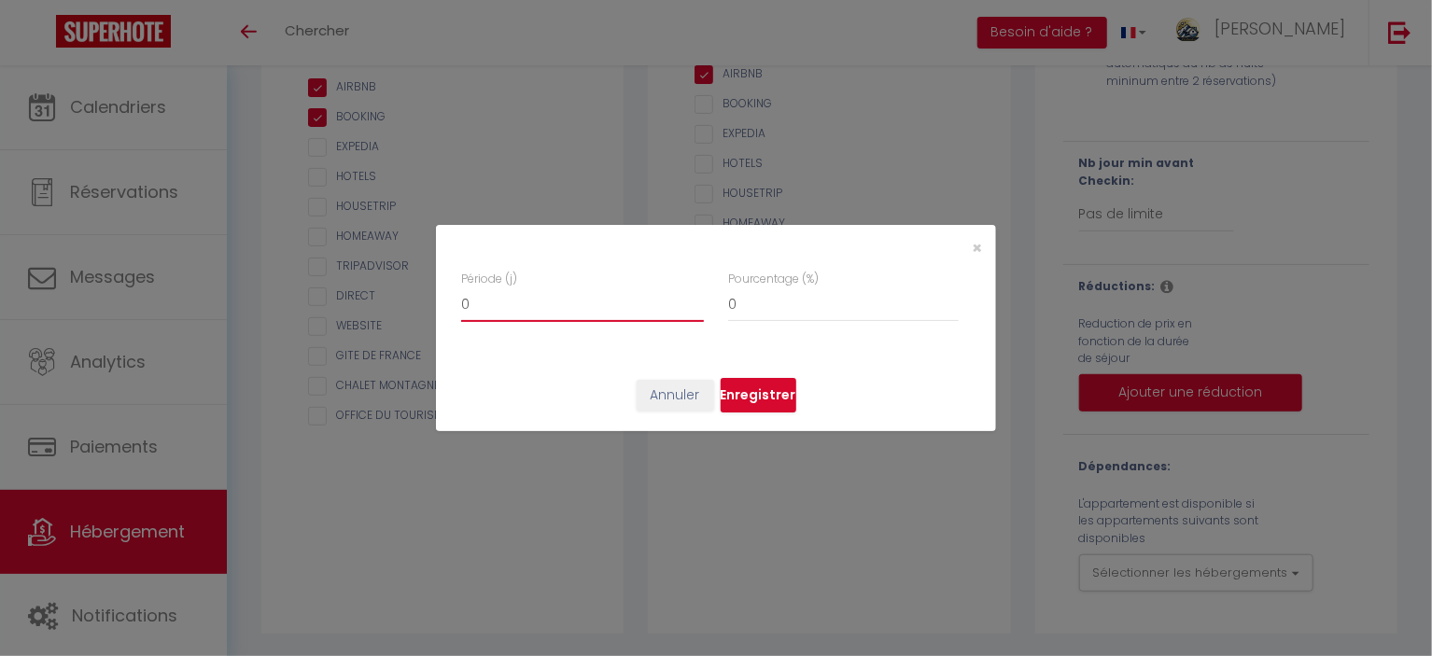
click at [492, 303] on input "0" at bounding box center [582, 305] width 243 height 34
checkbox input "false"
type input "2"
checkbox input "false"
type input "20"
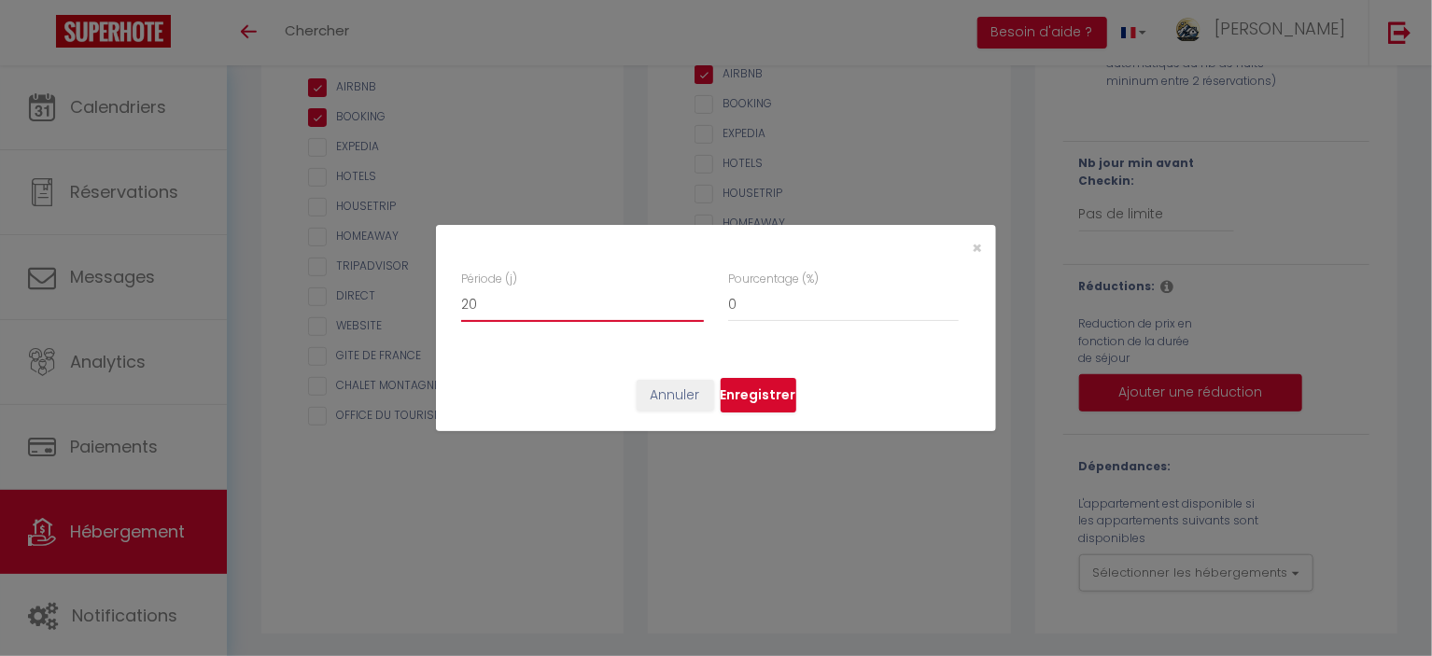
checkbox input "false"
type input "20"
click at [776, 306] on input "0" at bounding box center [843, 305] width 231 height 34
type input "1"
checkbox input "false"
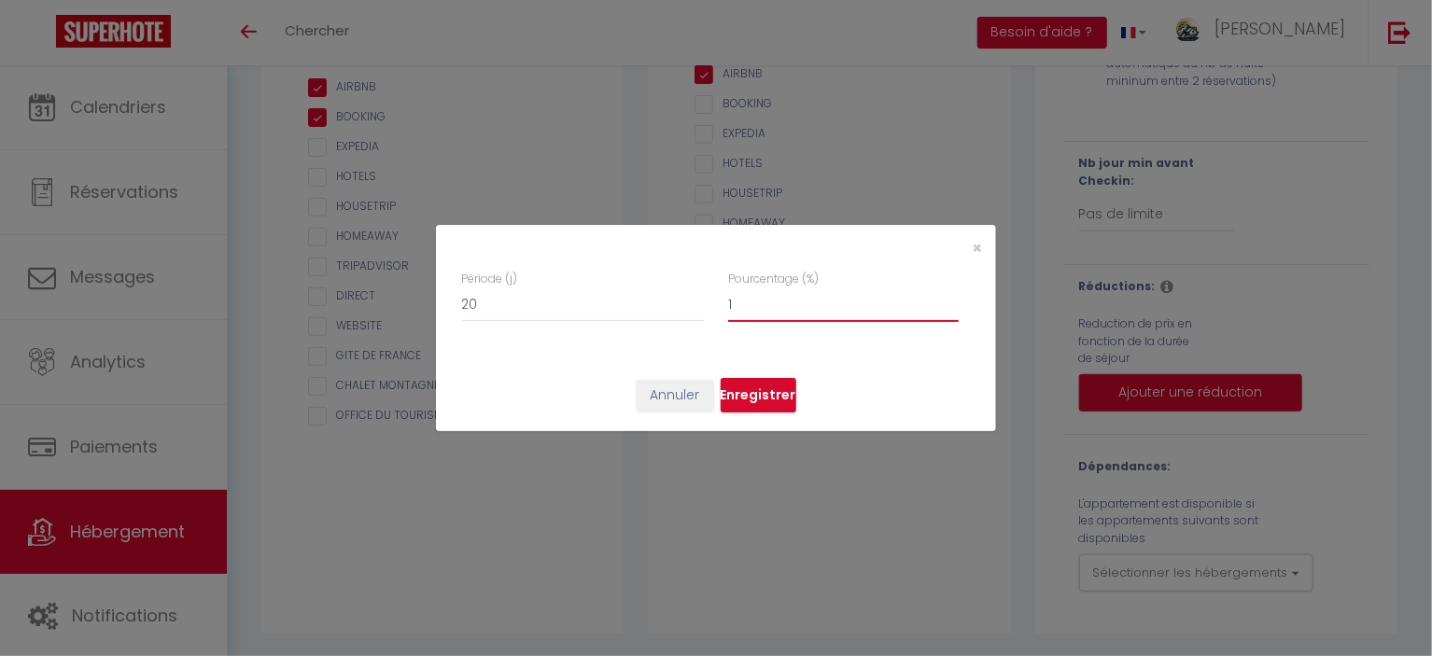
type input "1"
click at [951, 302] on input "1" at bounding box center [843, 305] width 231 height 34
checkbox input "false"
type input "3"
checkbox input "false"
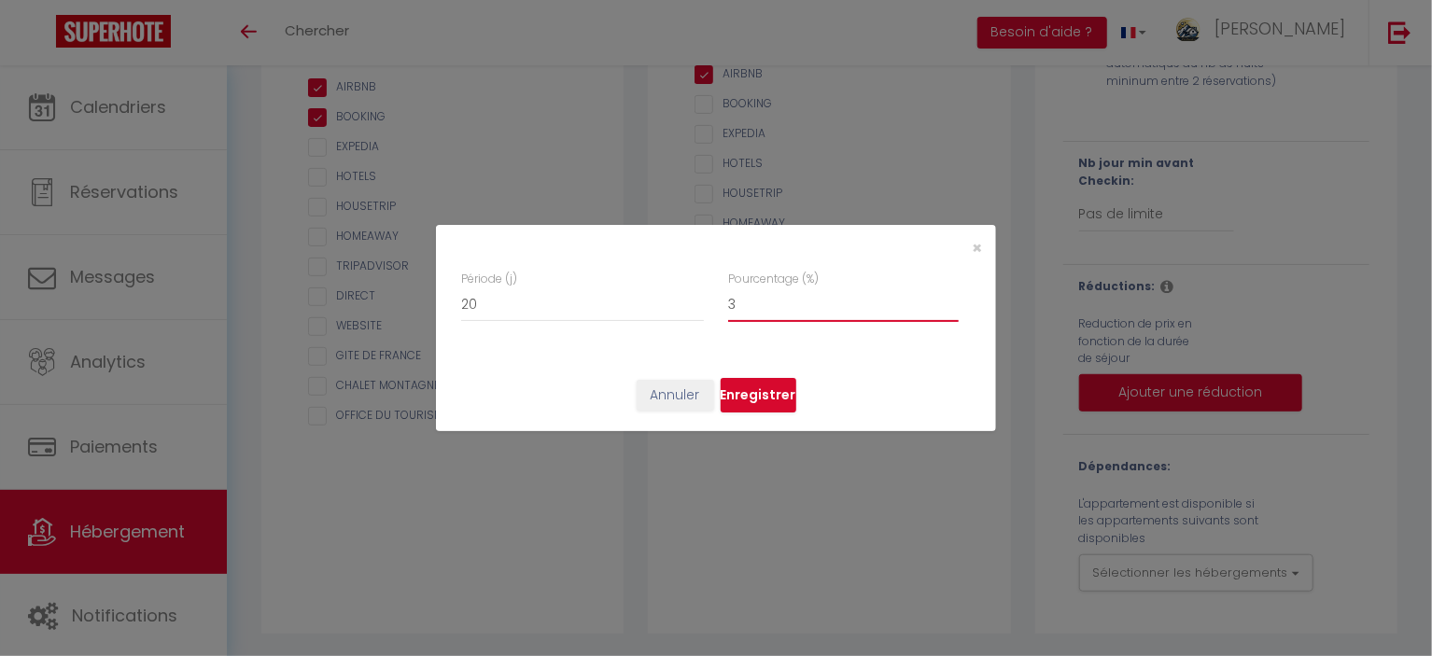
type input "30"
checkbox input "false"
type input "30"
click at [760, 388] on button "Enregistrer" at bounding box center [759, 395] width 76 height 35
checkbox input "false"
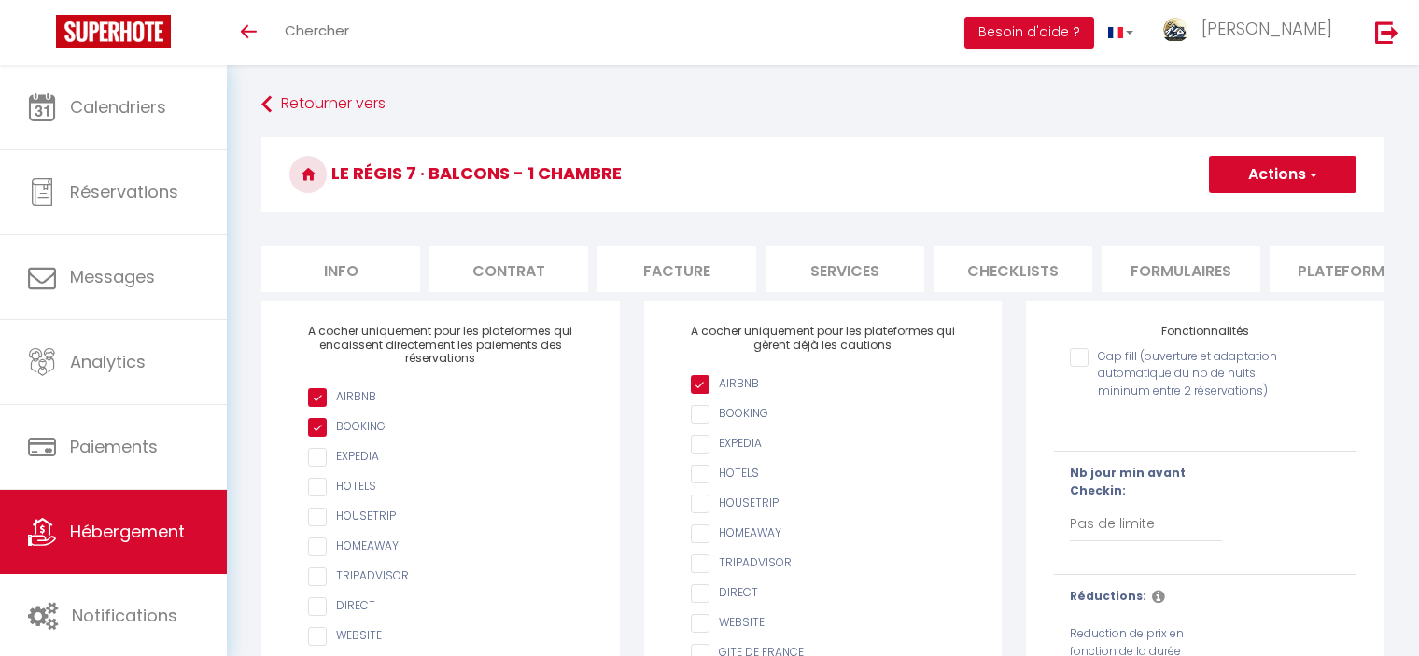
scroll to position [0, 0]
click at [1258, 187] on button "Actions" at bounding box center [1283, 174] width 148 height 37
click at [1237, 214] on input "Enregistrer" at bounding box center [1261, 215] width 69 height 19
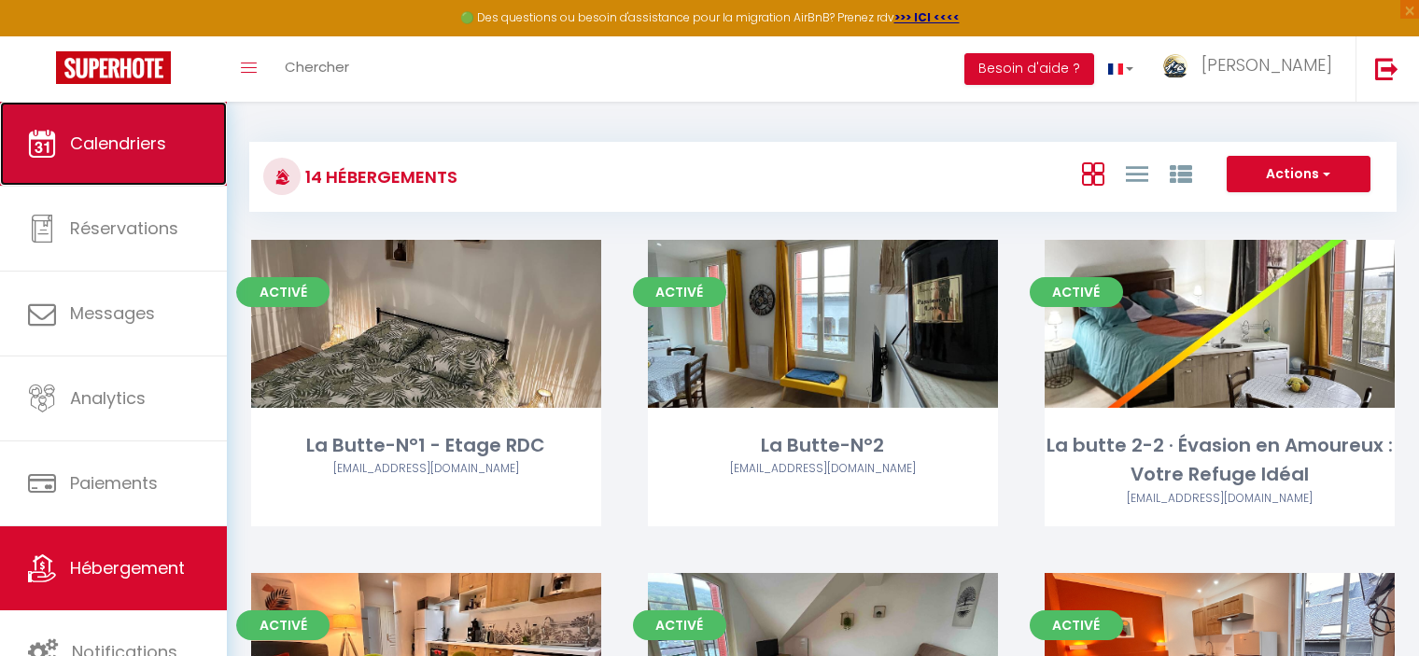
click at [140, 148] on span "Calendriers" at bounding box center [118, 143] width 96 height 23
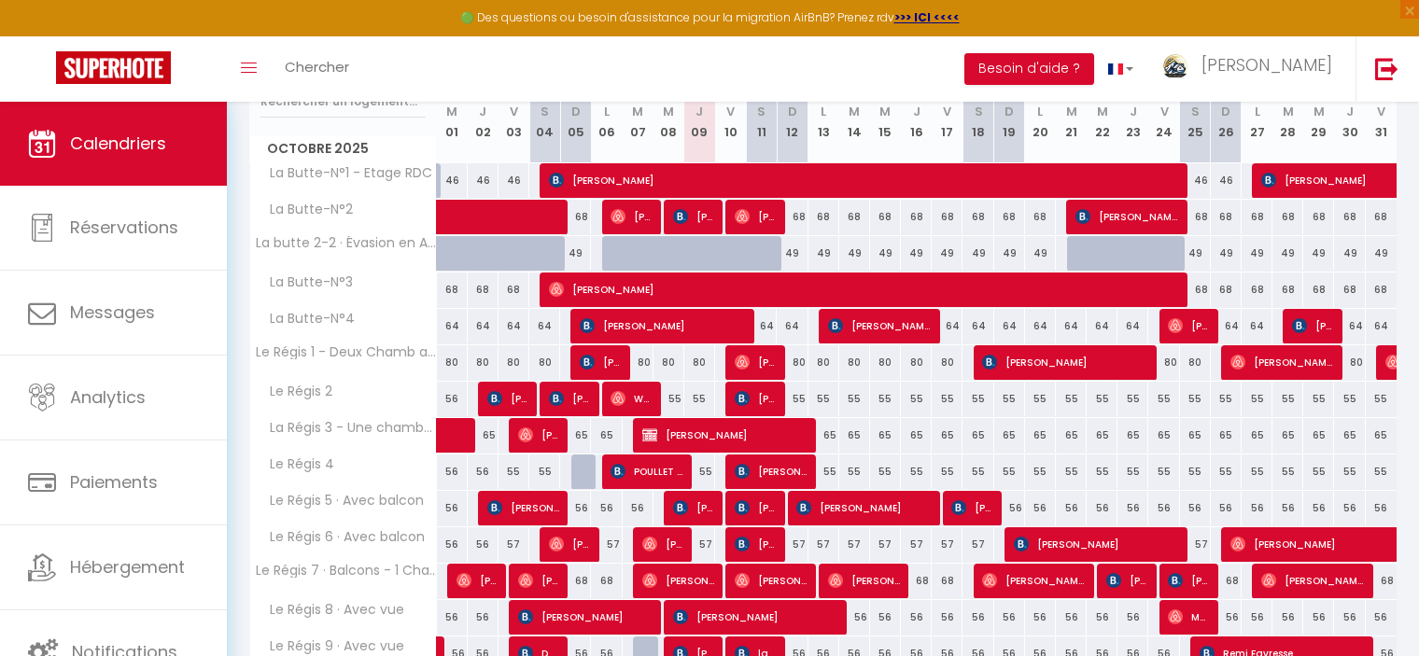
scroll to position [165, 0]
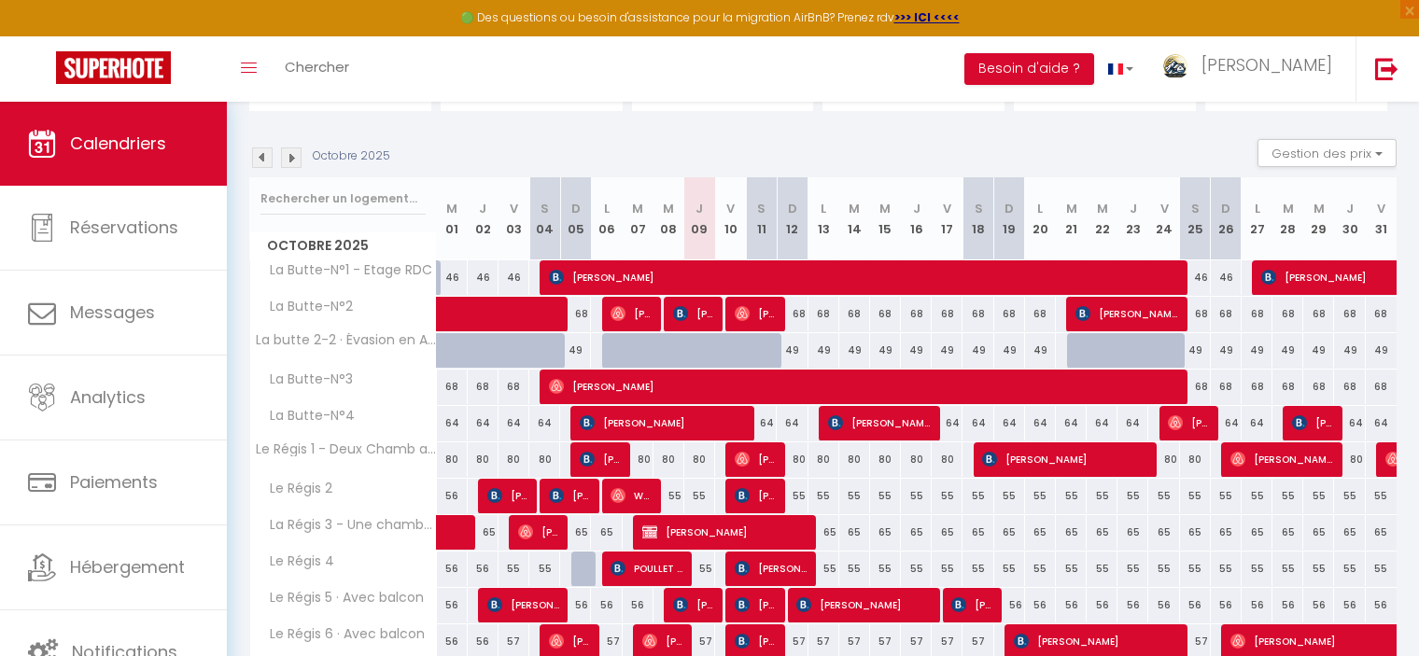
click at [297, 150] on img at bounding box center [291, 158] width 21 height 21
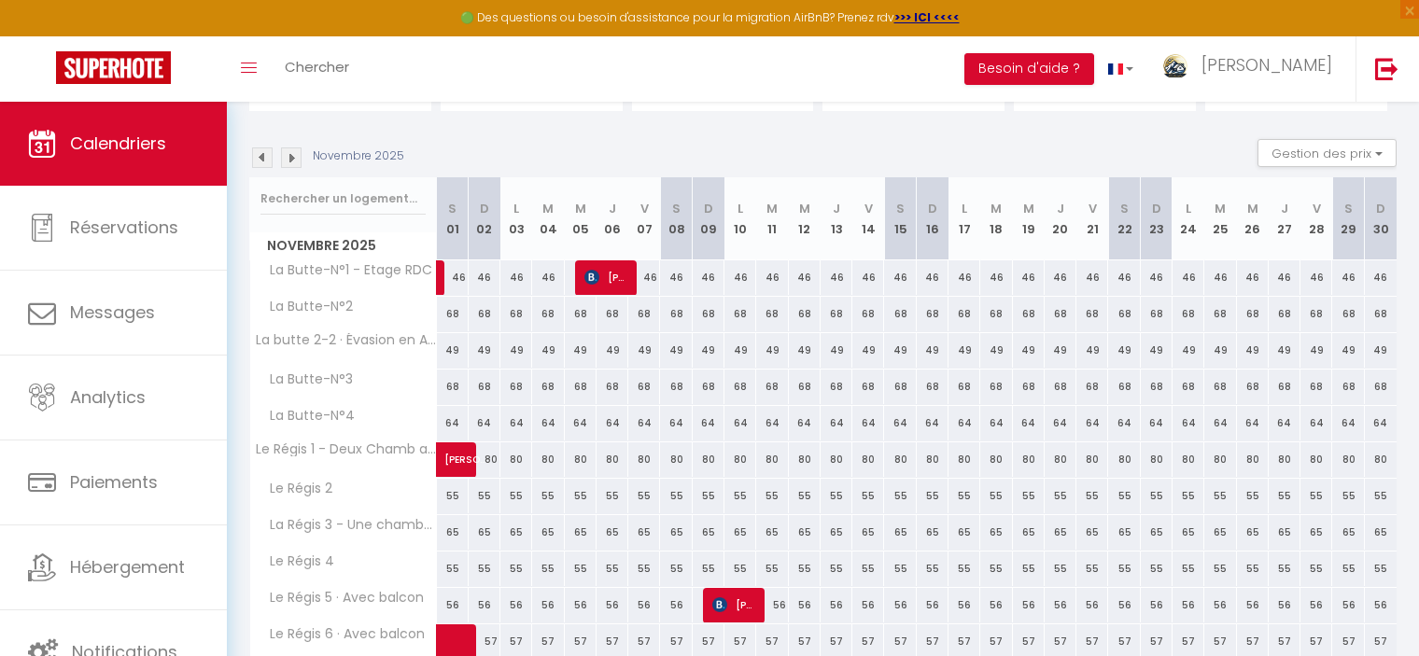
click at [297, 150] on img at bounding box center [291, 158] width 21 height 21
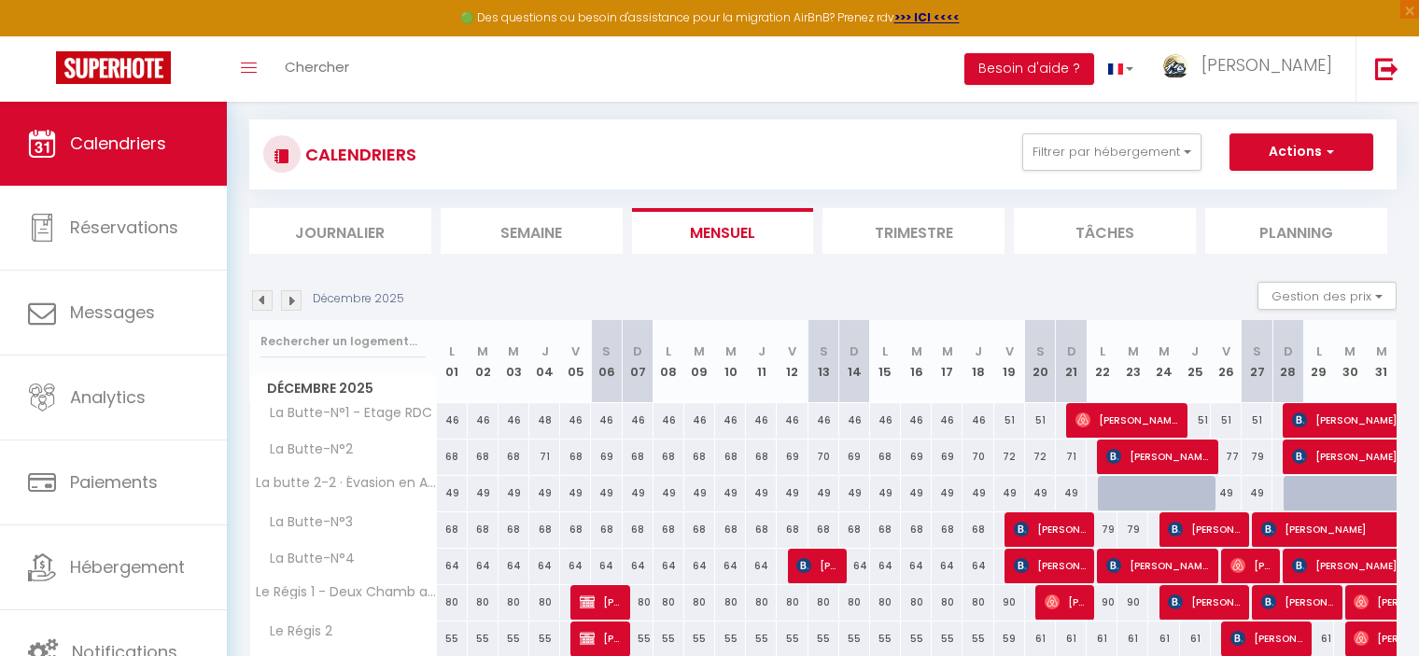
scroll to position [0, 0]
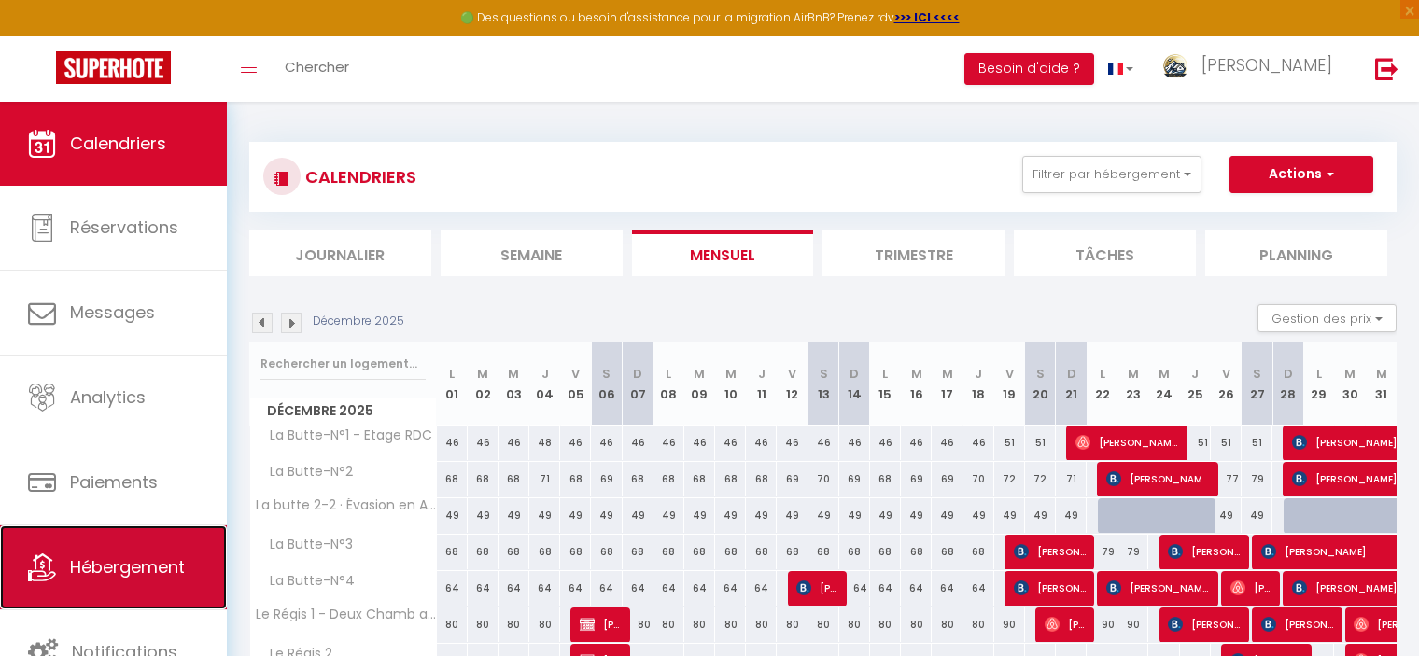
click at [71, 579] on link "Hébergement" at bounding box center [113, 568] width 227 height 84
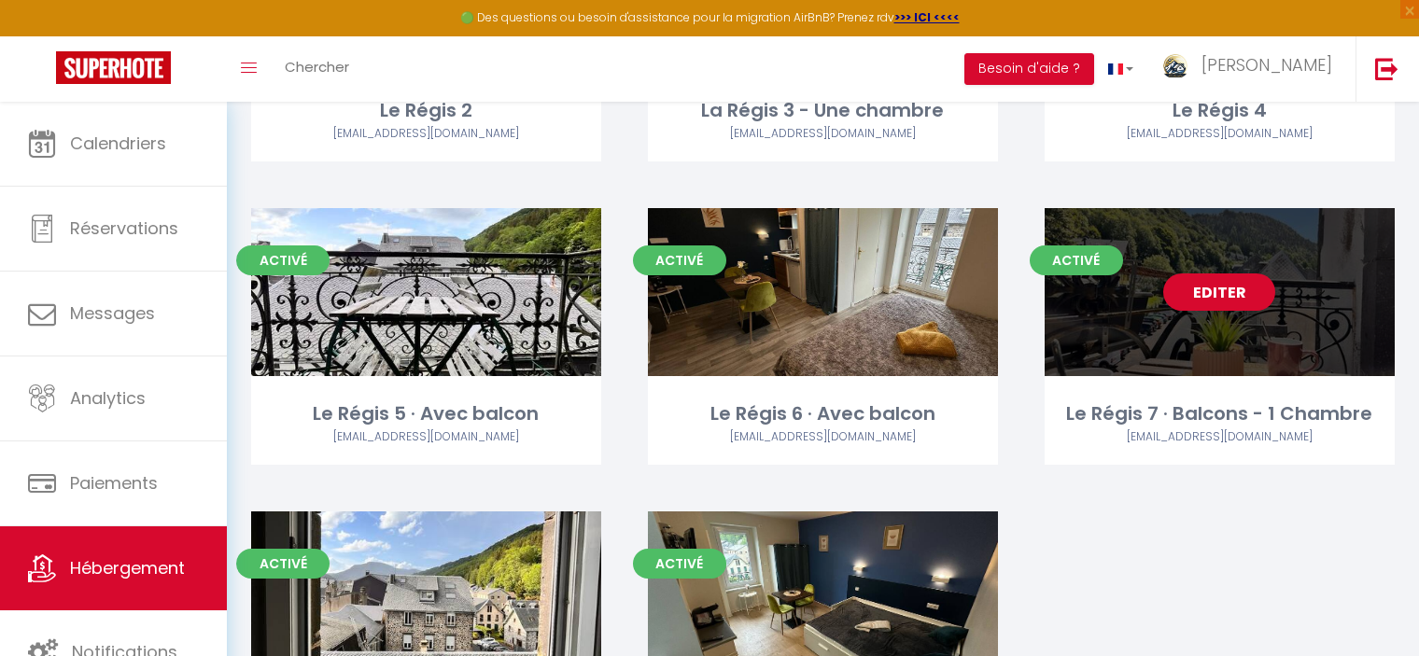
scroll to position [966, 0]
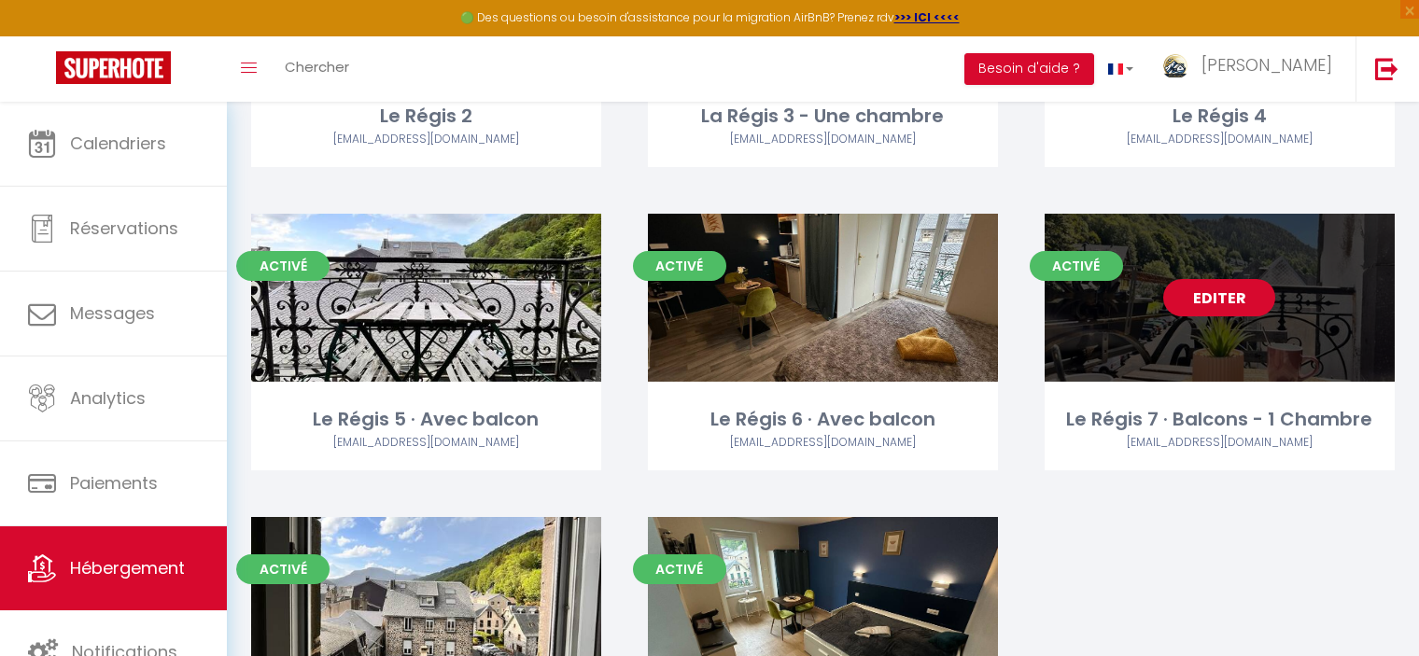
click at [1228, 291] on link "Editer" at bounding box center [1219, 297] width 112 height 37
select select "3"
select select "2"
select select "1"
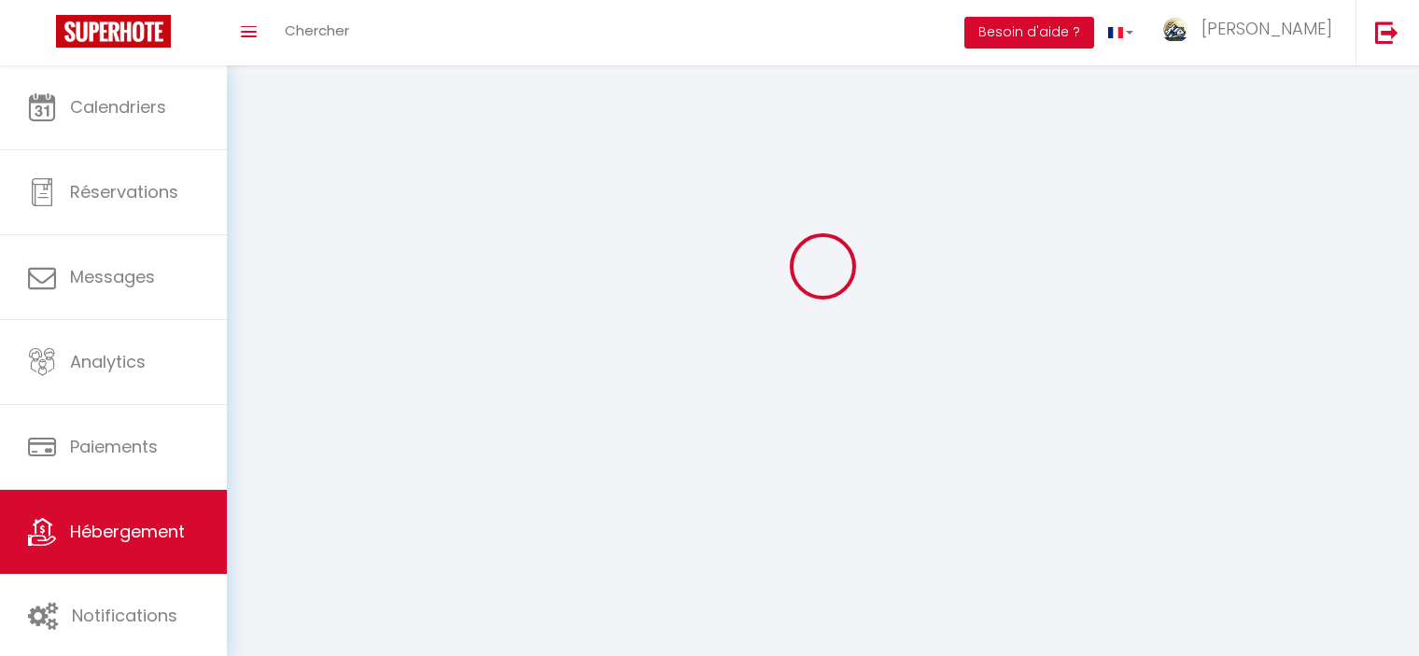
select select
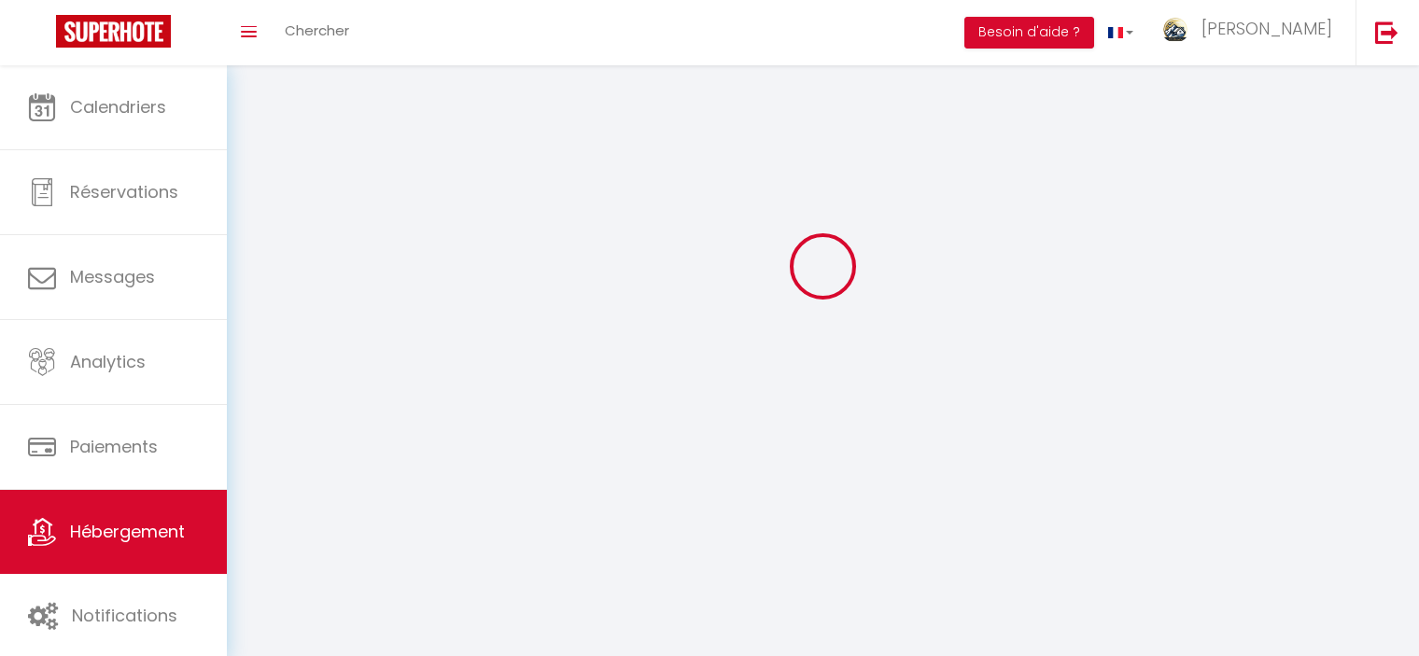
checkbox input "false"
select select
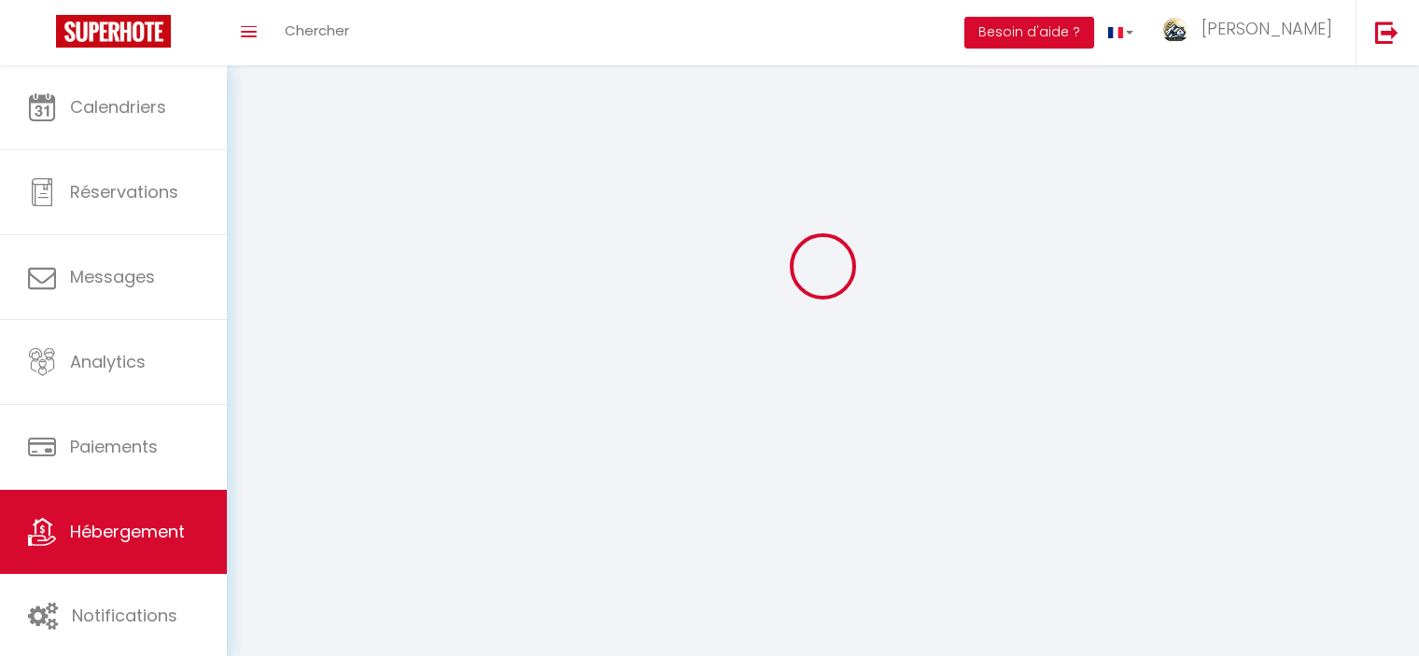
select select
select select "1"
select select
select select "28"
select select
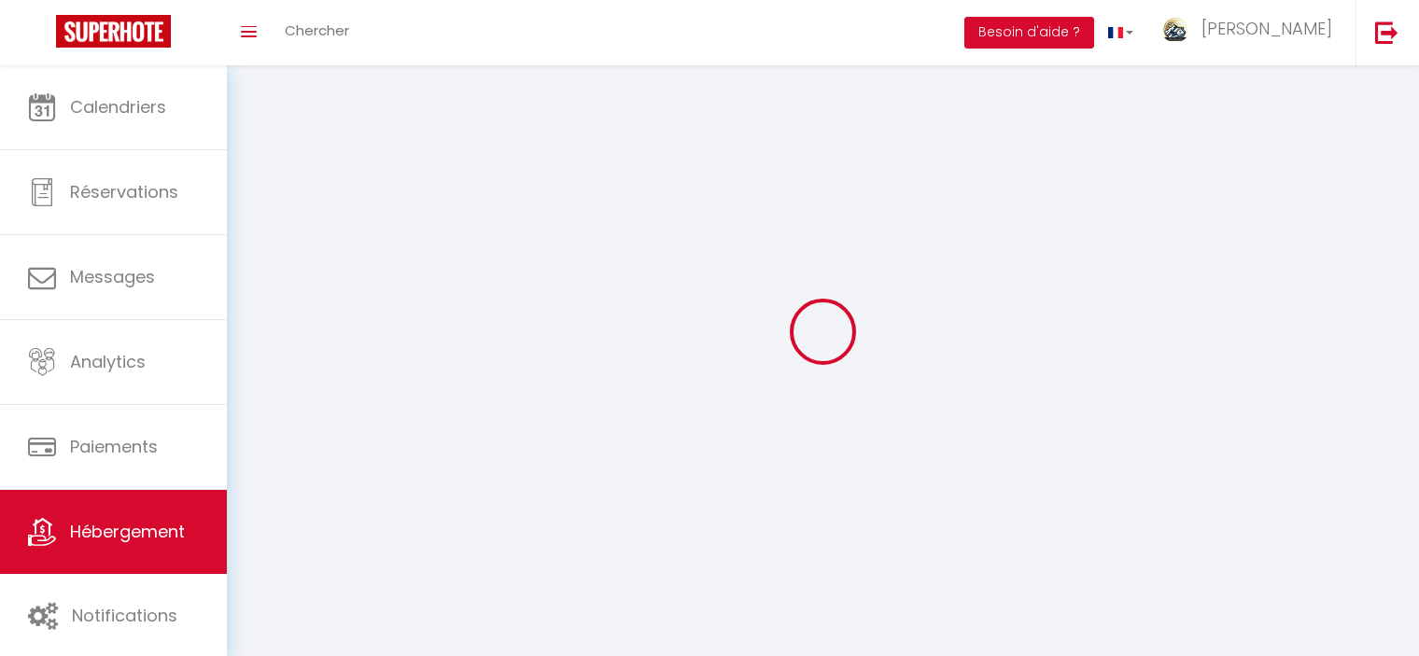
select select
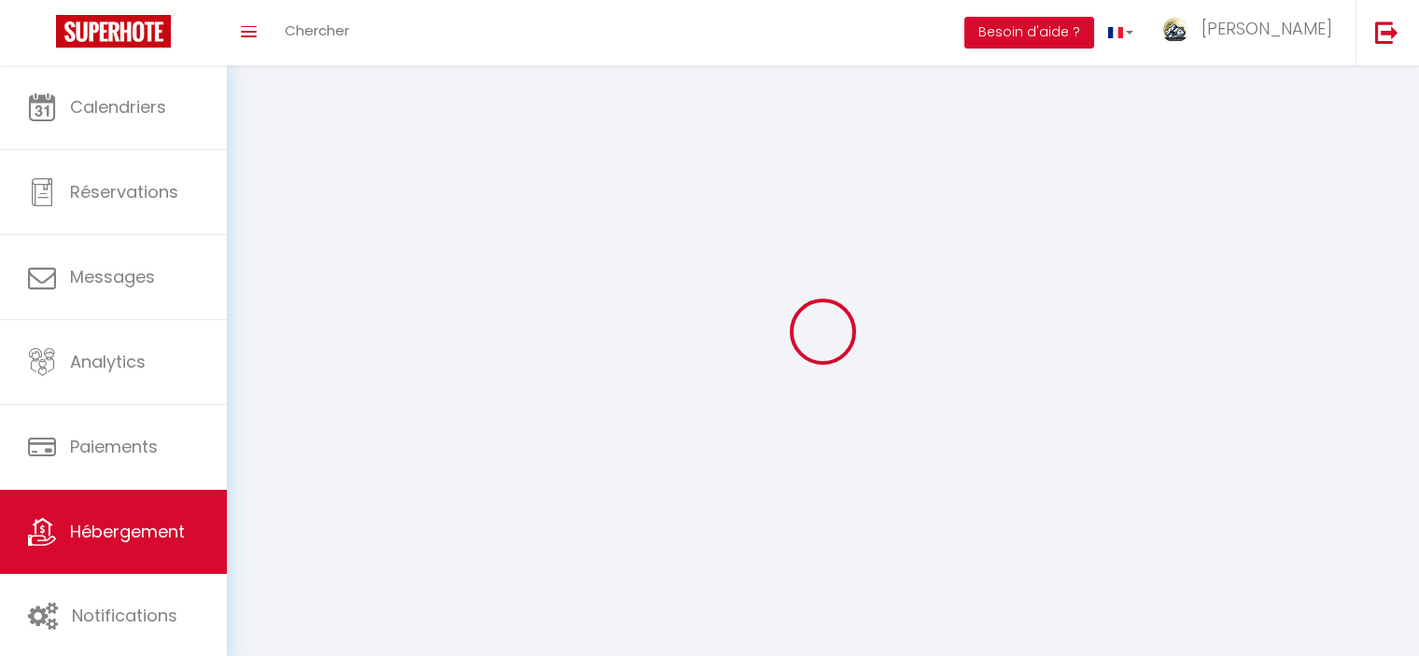
checkbox input "false"
select select
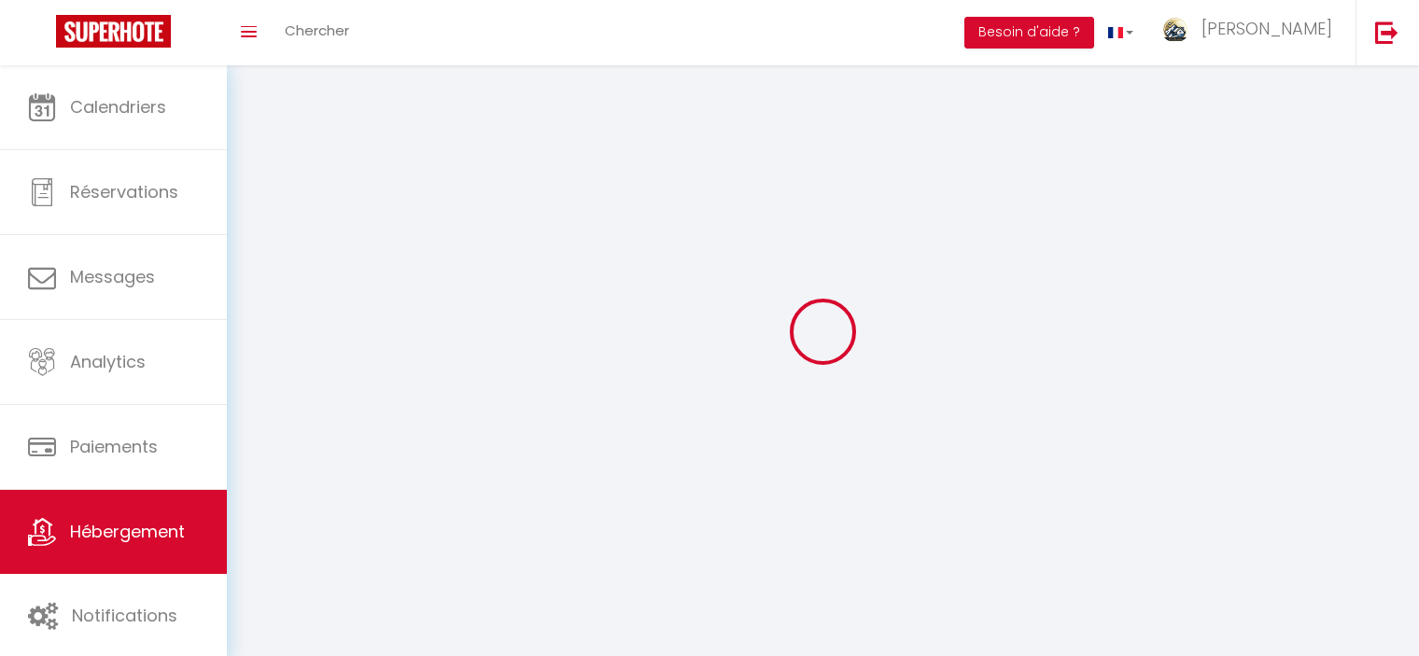
select select
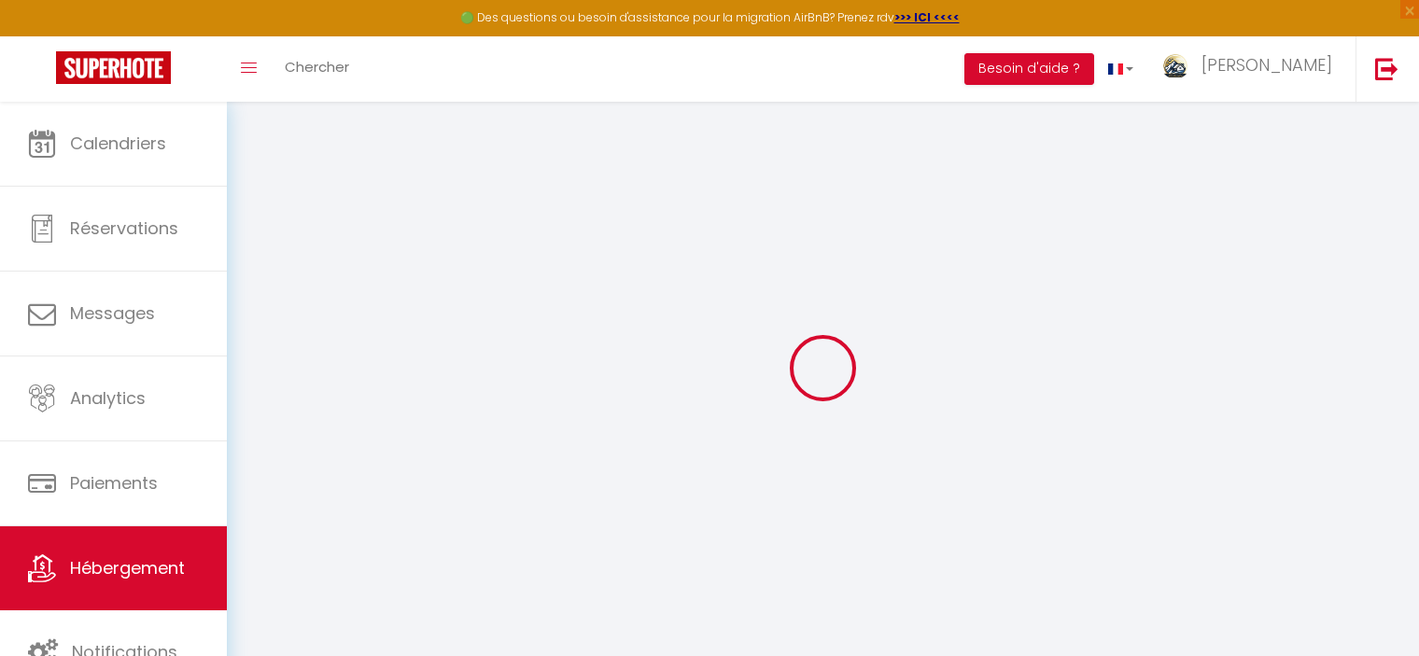
select select
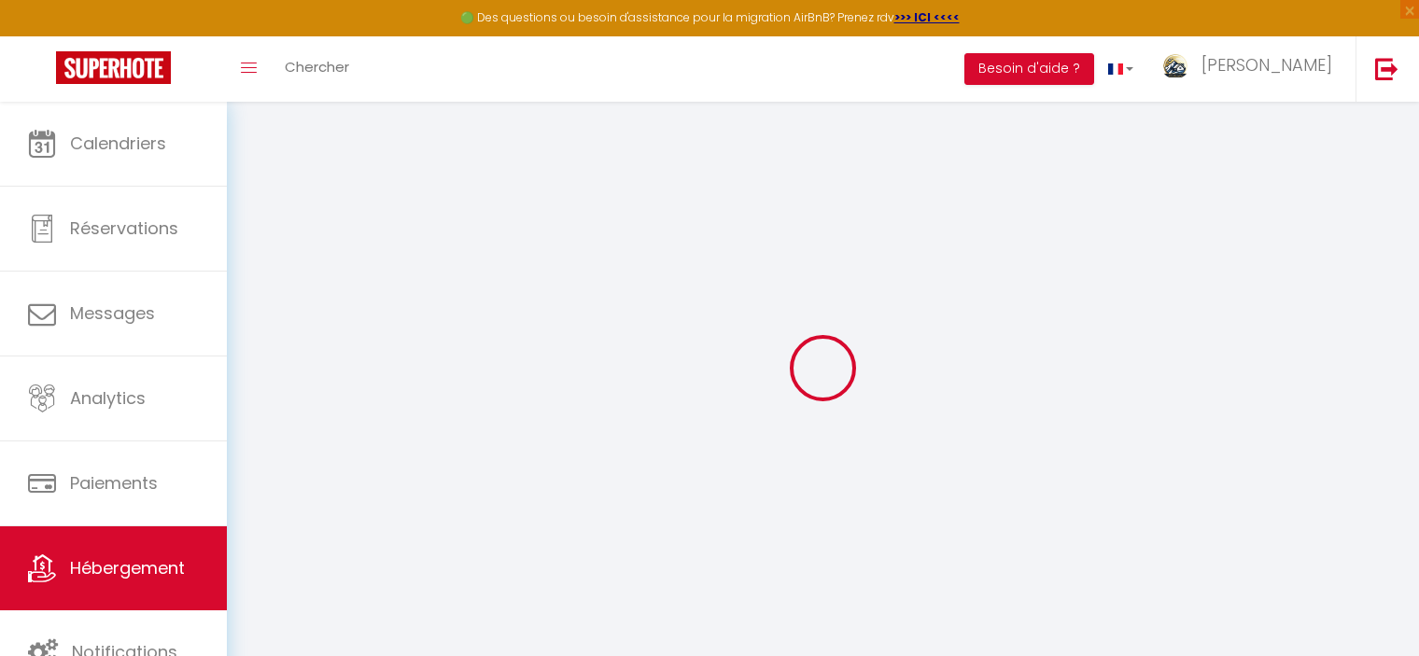
select select
checkbox input "false"
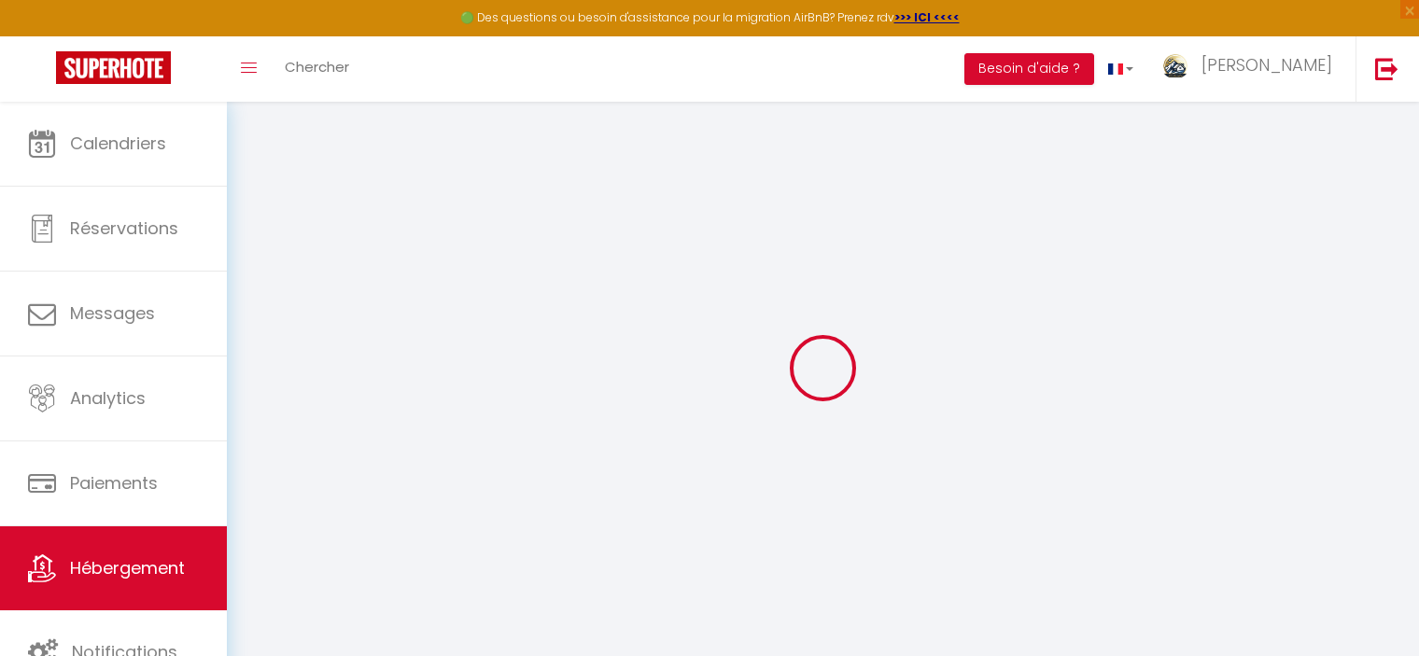
select select
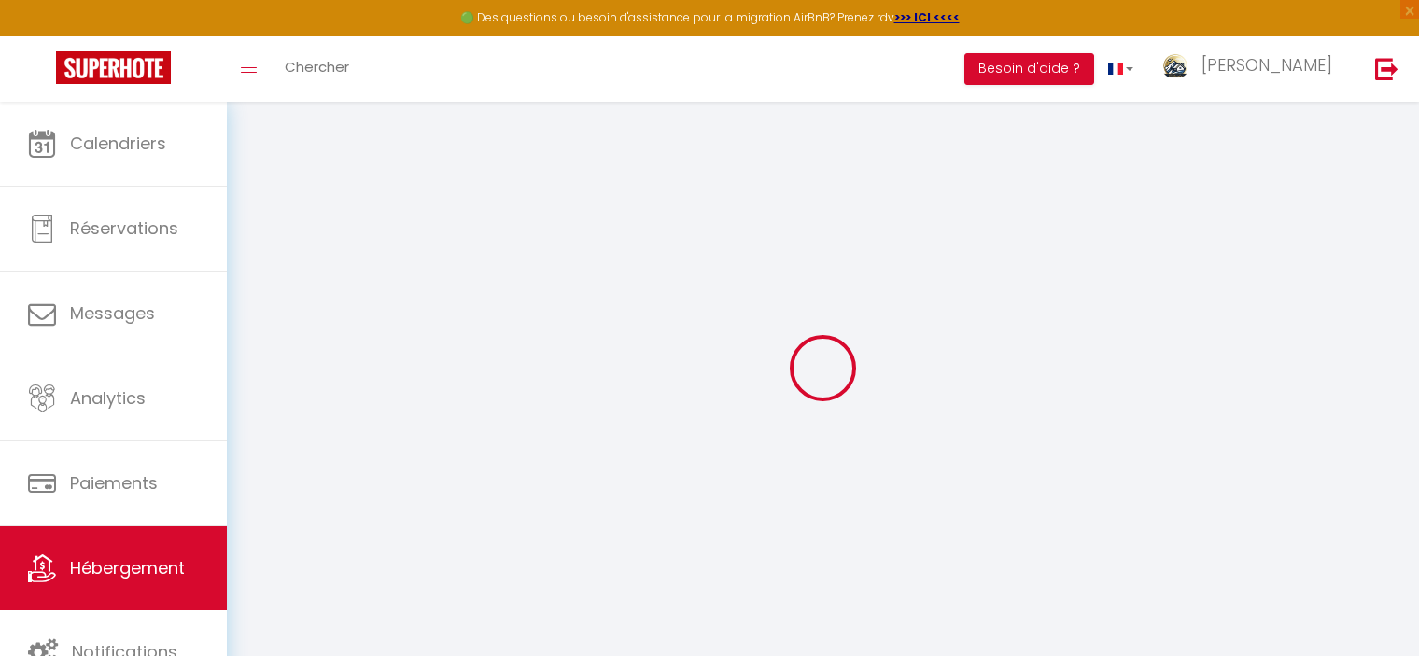
select select
checkbox input "false"
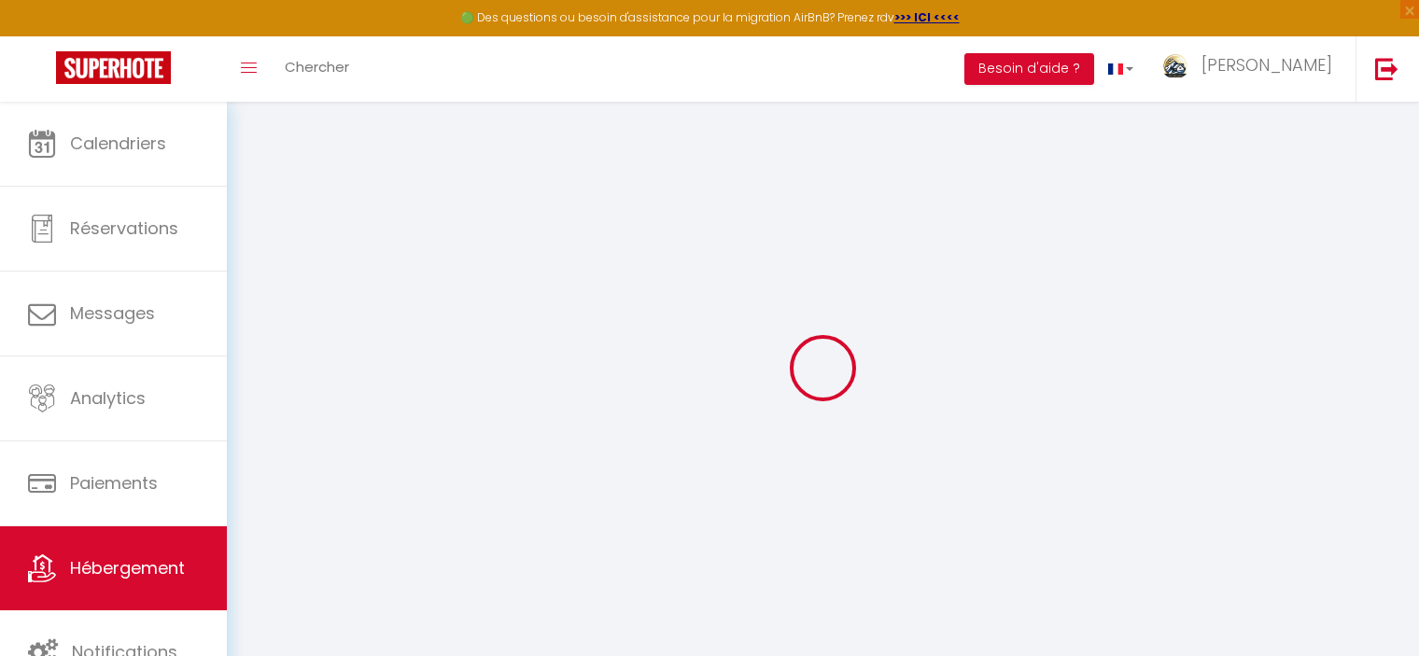
checkbox input "false"
select select
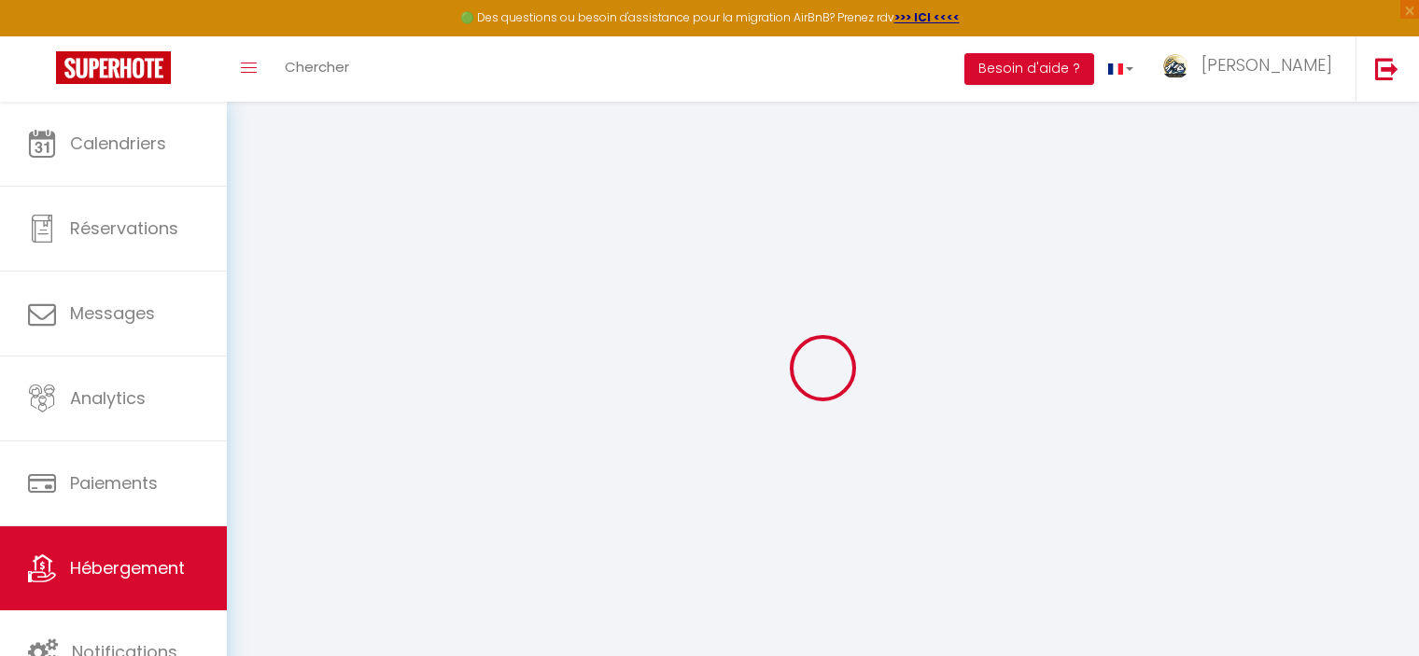
select select
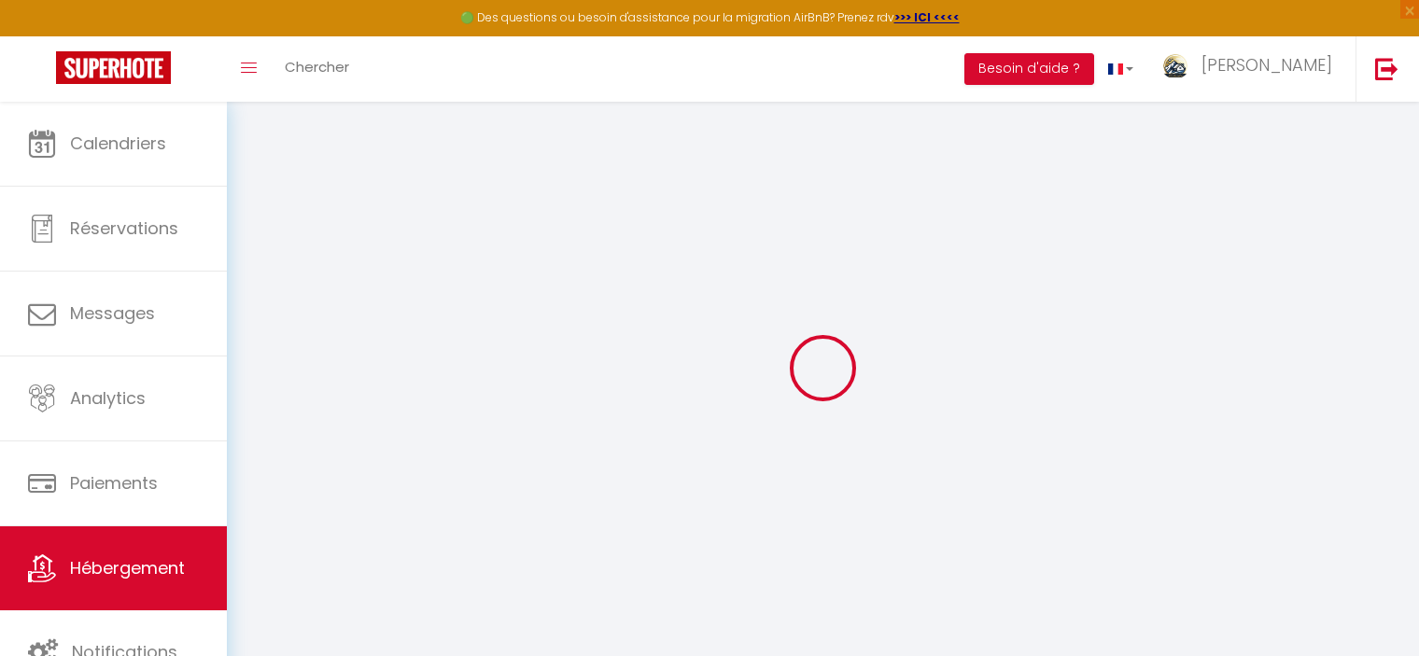
checkbox input "false"
select select
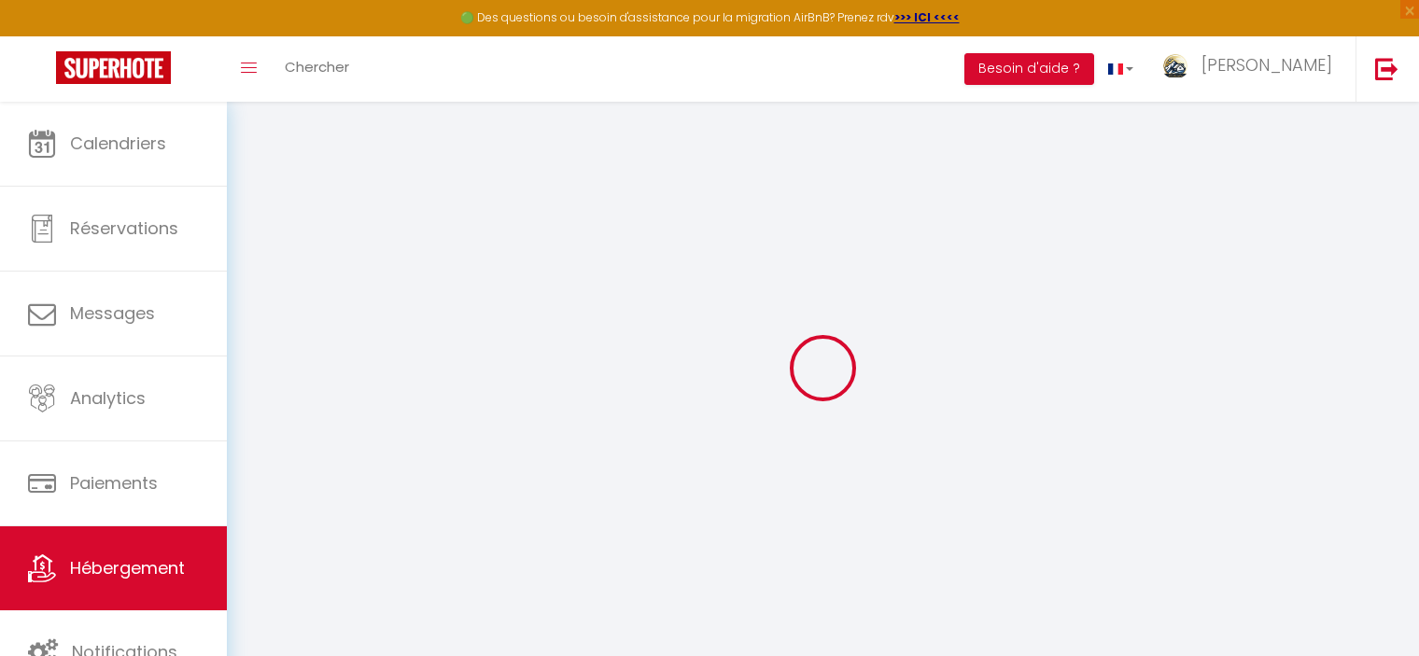
select select
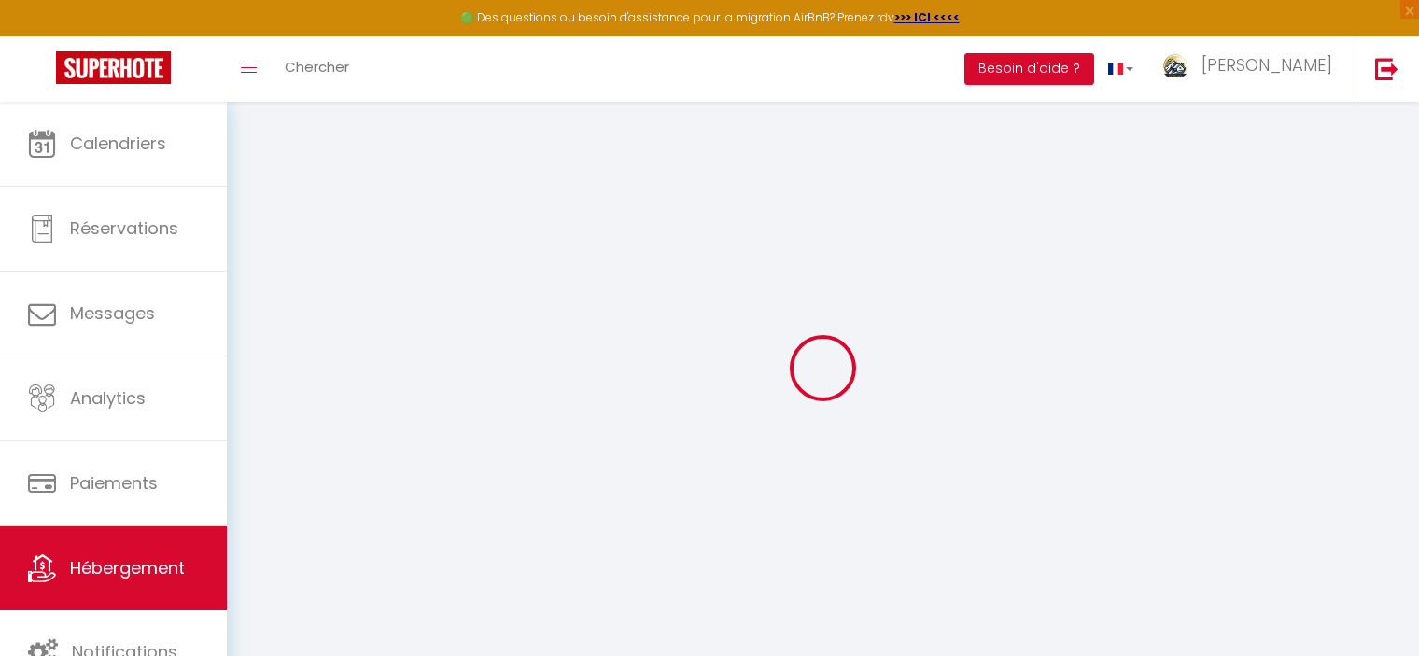
select select
checkbox input "false"
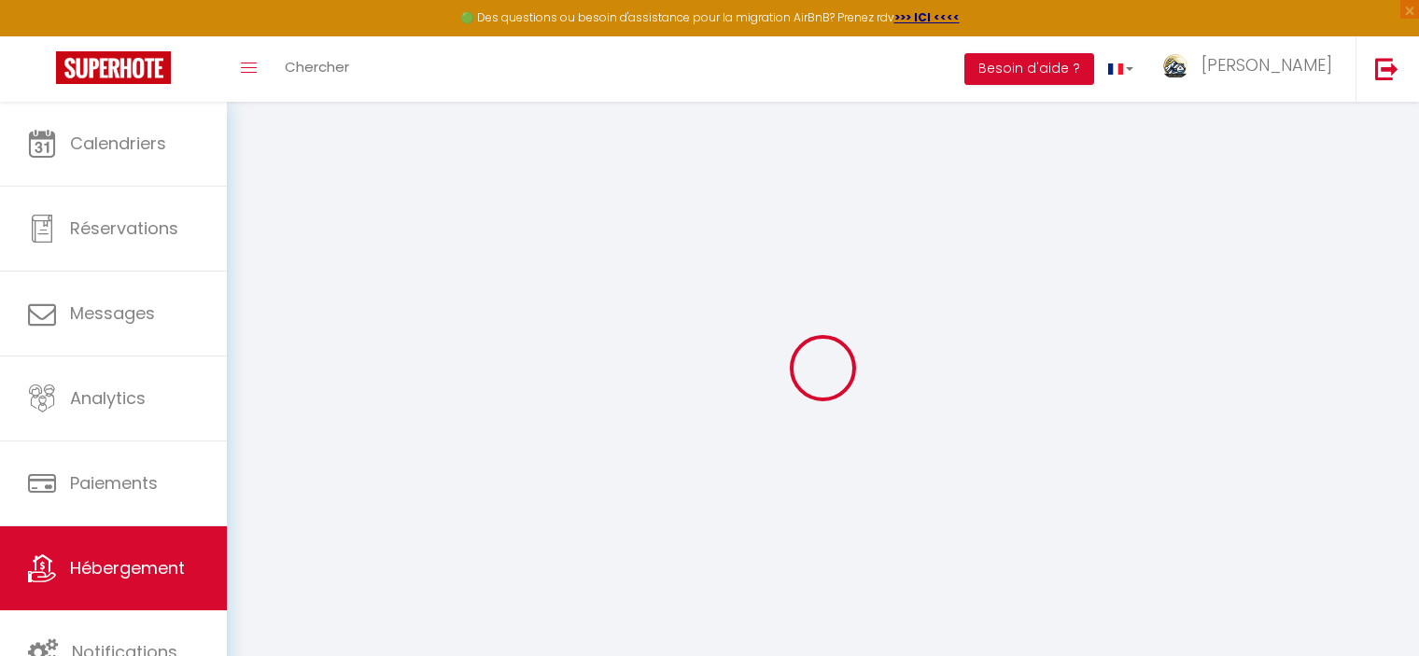
checkbox input "false"
select select
type input "Le Régis 7 · Balcons - 1 Chambre"
type input "68"
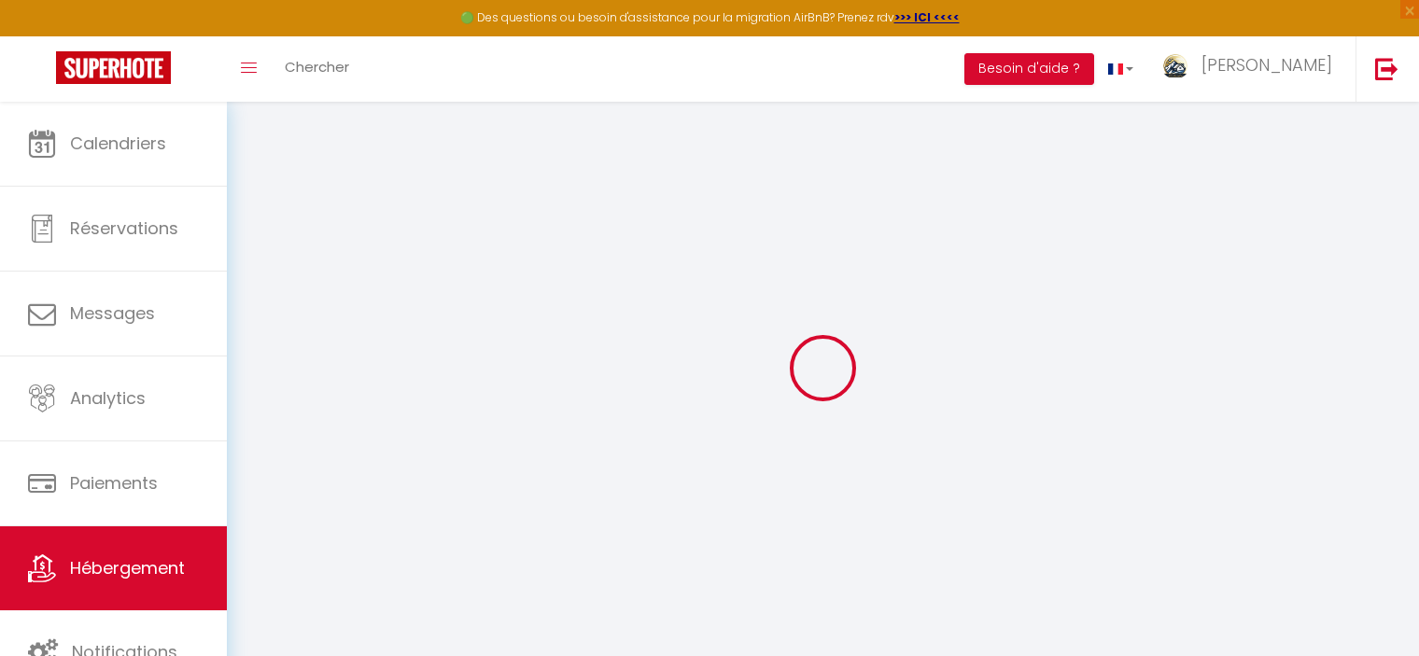
type input "5"
type input "1.35"
select select
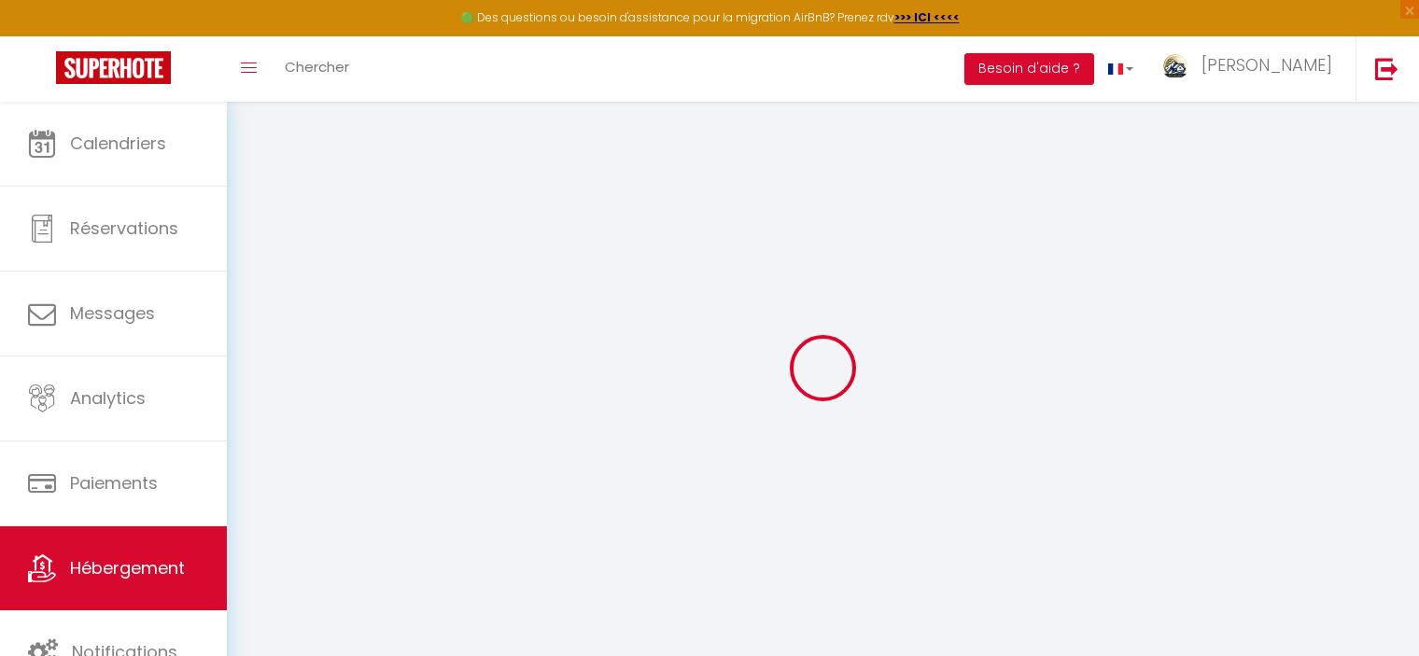
select select
type input "[STREET_ADDRESS][PERSON_NAME]"
type input "63240"
type input "Mont-Dore"
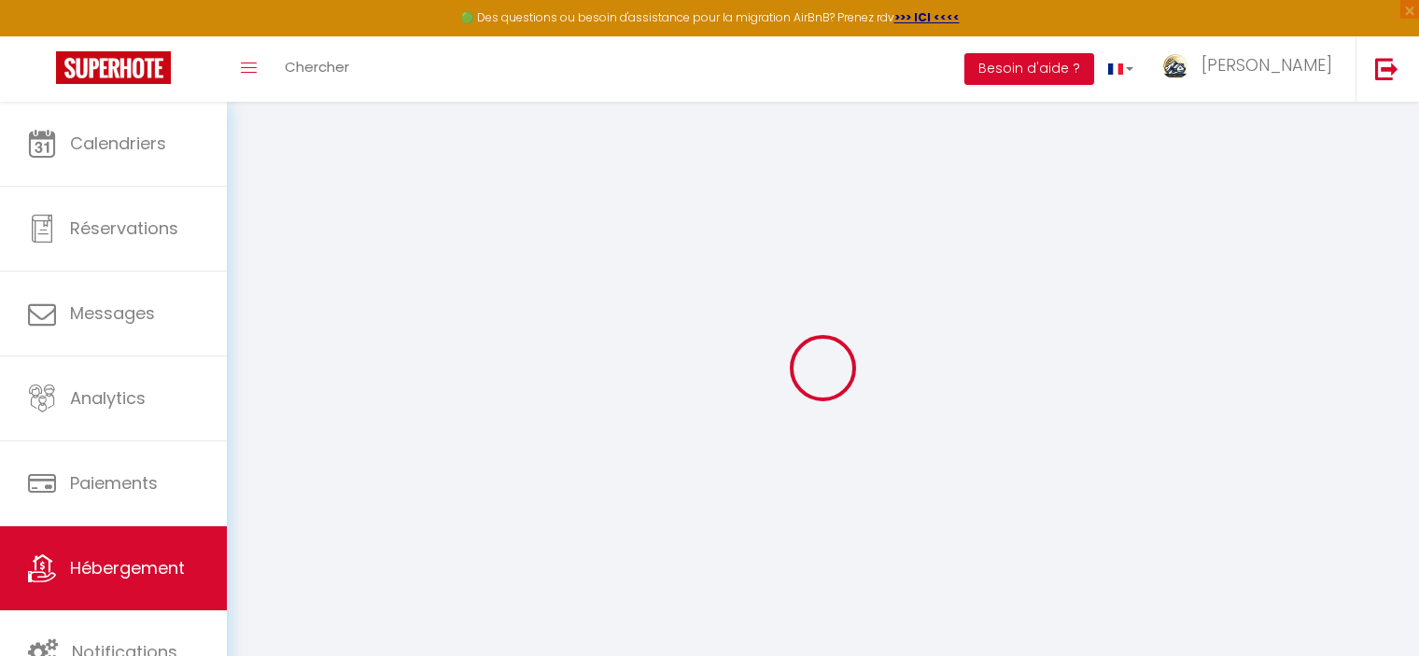
type input "[EMAIL_ADDRESS][DOMAIN_NAME]"
select select "14915"
checkbox input "false"
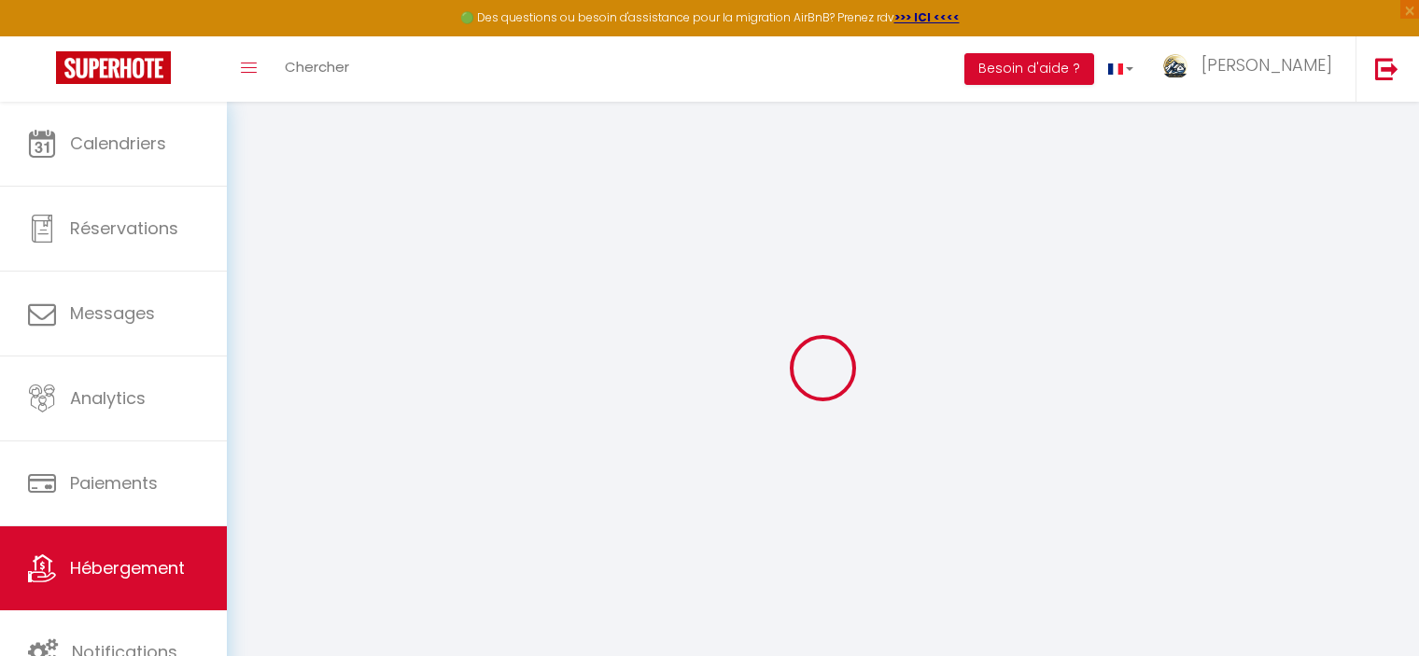
checkbox input "false"
radio input "true"
type input "0"
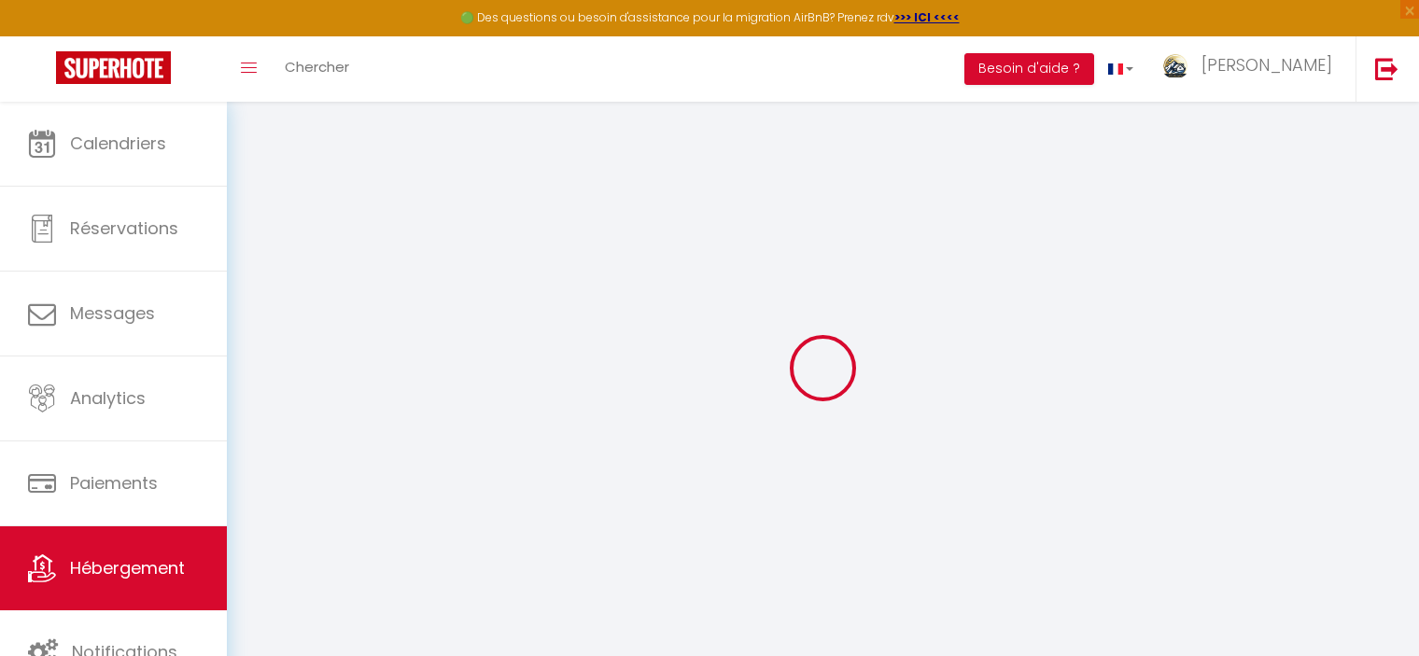
type input "0"
checkbox input "false"
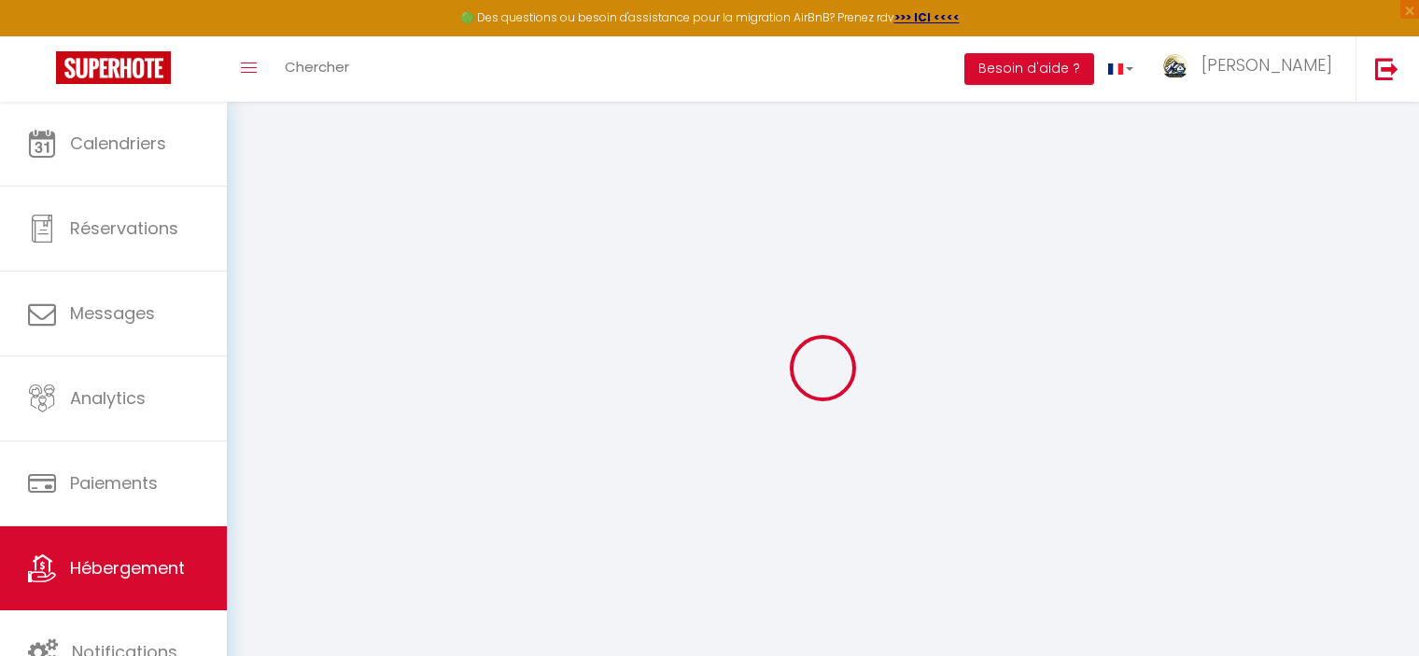
checkbox input "false"
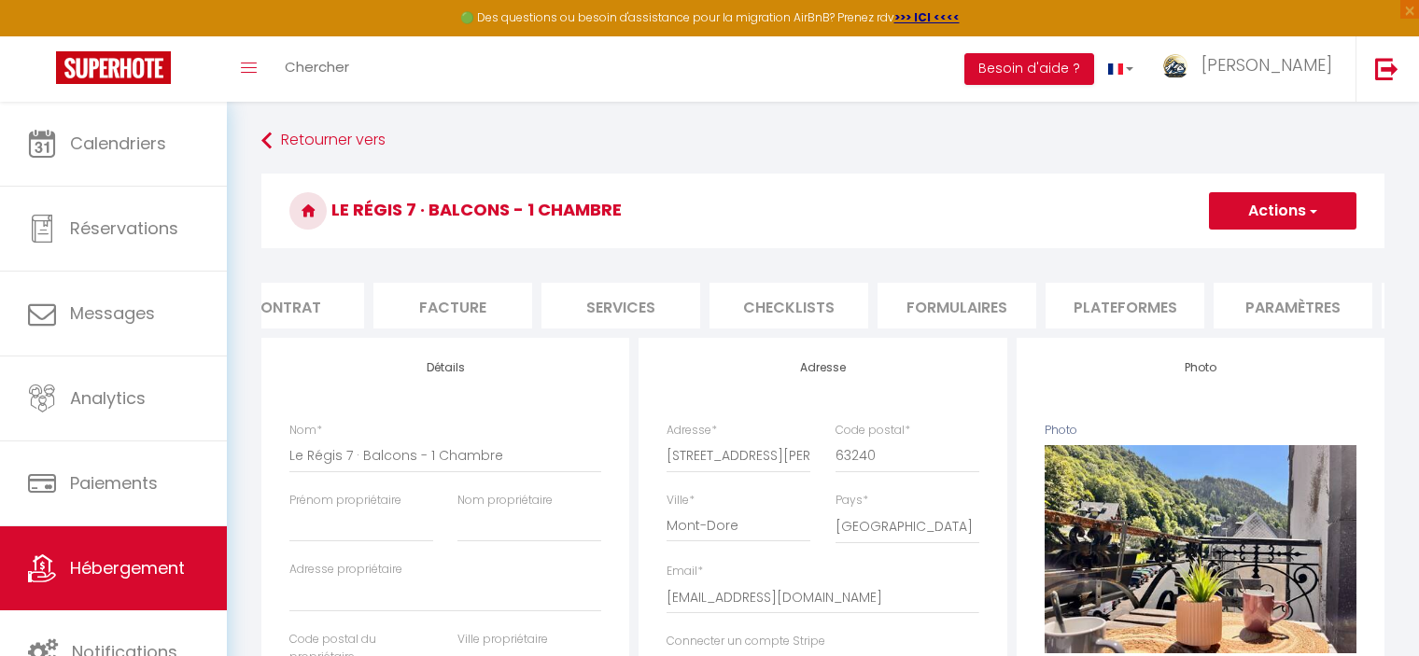
scroll to position [0, 232]
click at [1268, 310] on li "Paramètres" at bounding box center [1285, 306] width 159 height 46
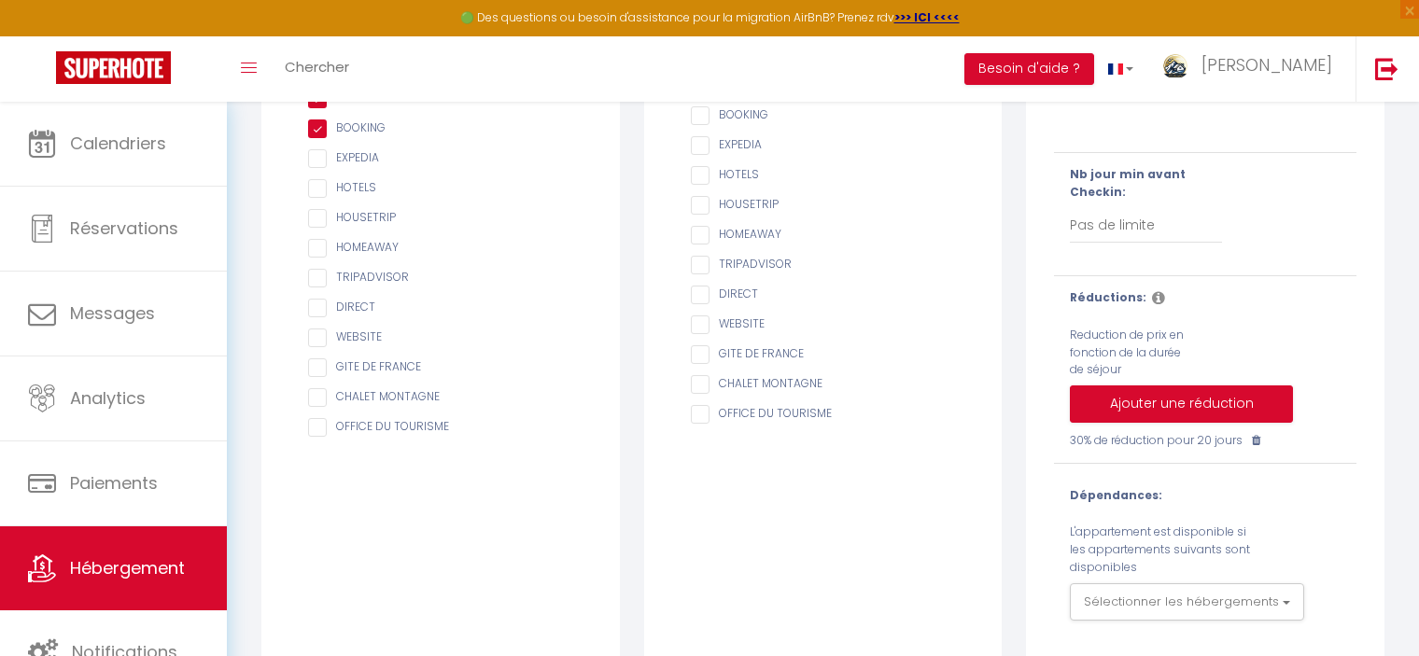
scroll to position [373, 0]
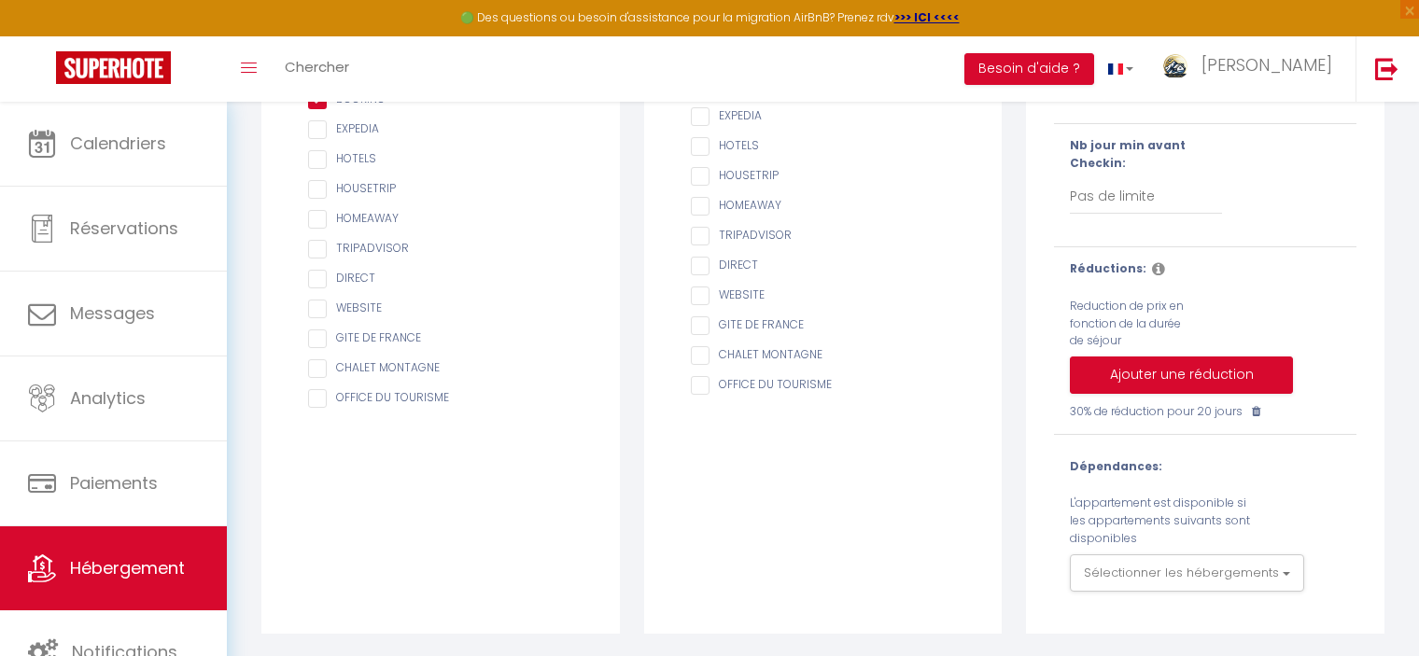
click at [1222, 418] on div "30% de réduction pour 20 jours" at bounding box center [1165, 412] width 215 height 18
click at [1254, 414] on icon at bounding box center [1256, 411] width 8 height 11
checkbox input "false"
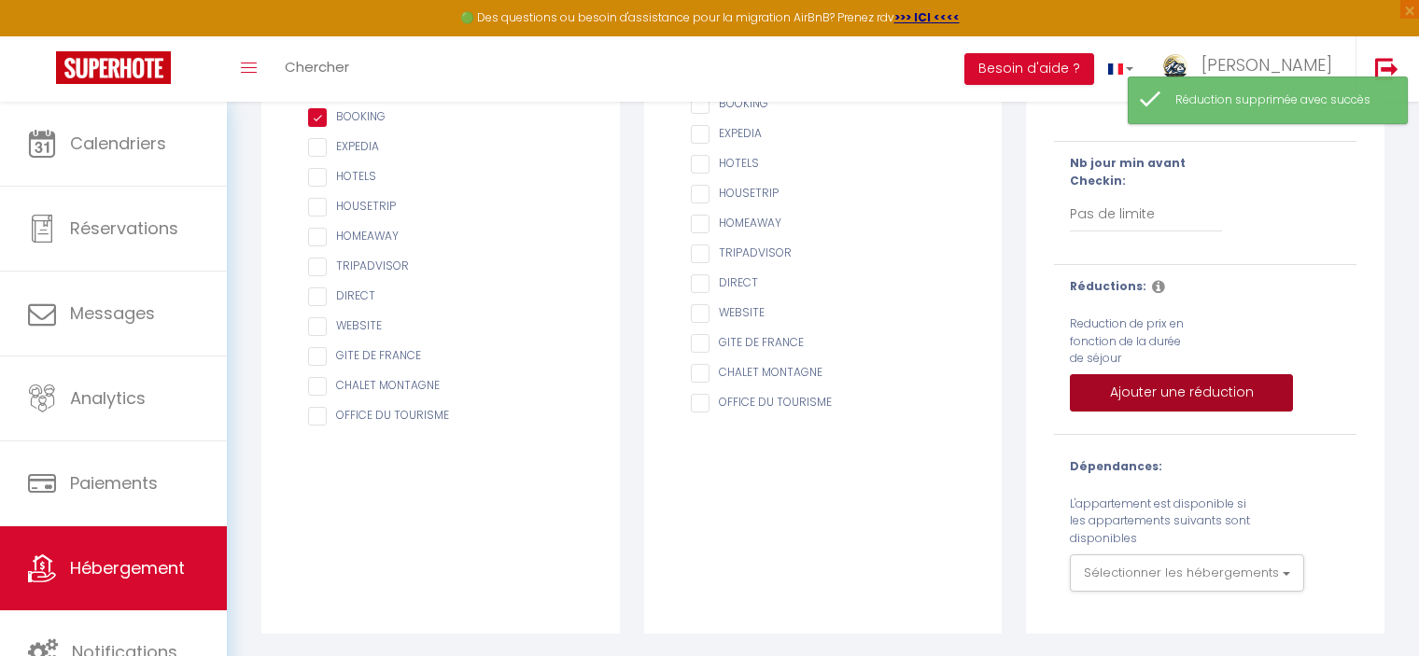
click at [1155, 394] on button "Ajouter une réduction" at bounding box center [1181, 392] width 223 height 37
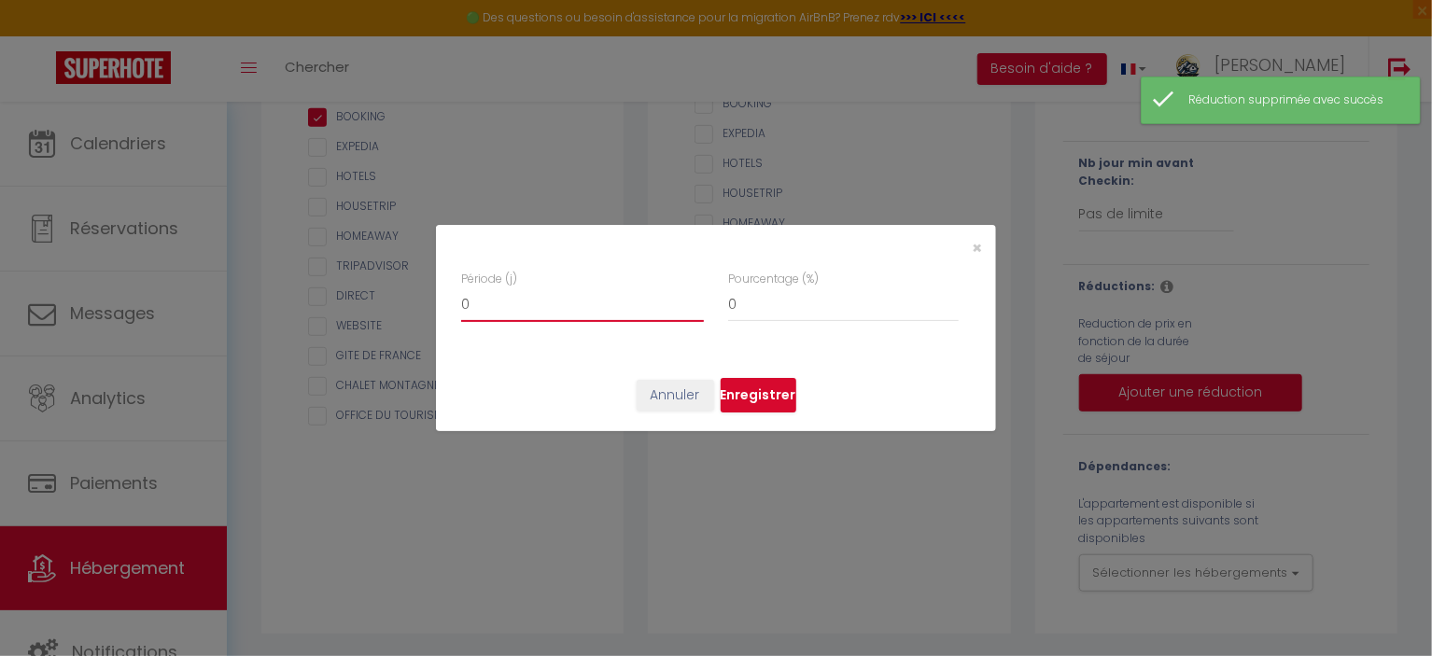
drag, startPoint x: 507, startPoint y: 302, endPoint x: 403, endPoint y: 295, distance: 103.9
click at [403, 295] on div "× Période (j) 0 Pourcentage (%) 0 Annuler Enregistrer" at bounding box center [716, 328] width 1432 height 656
type input "2"
checkbox input "false"
type input "20"
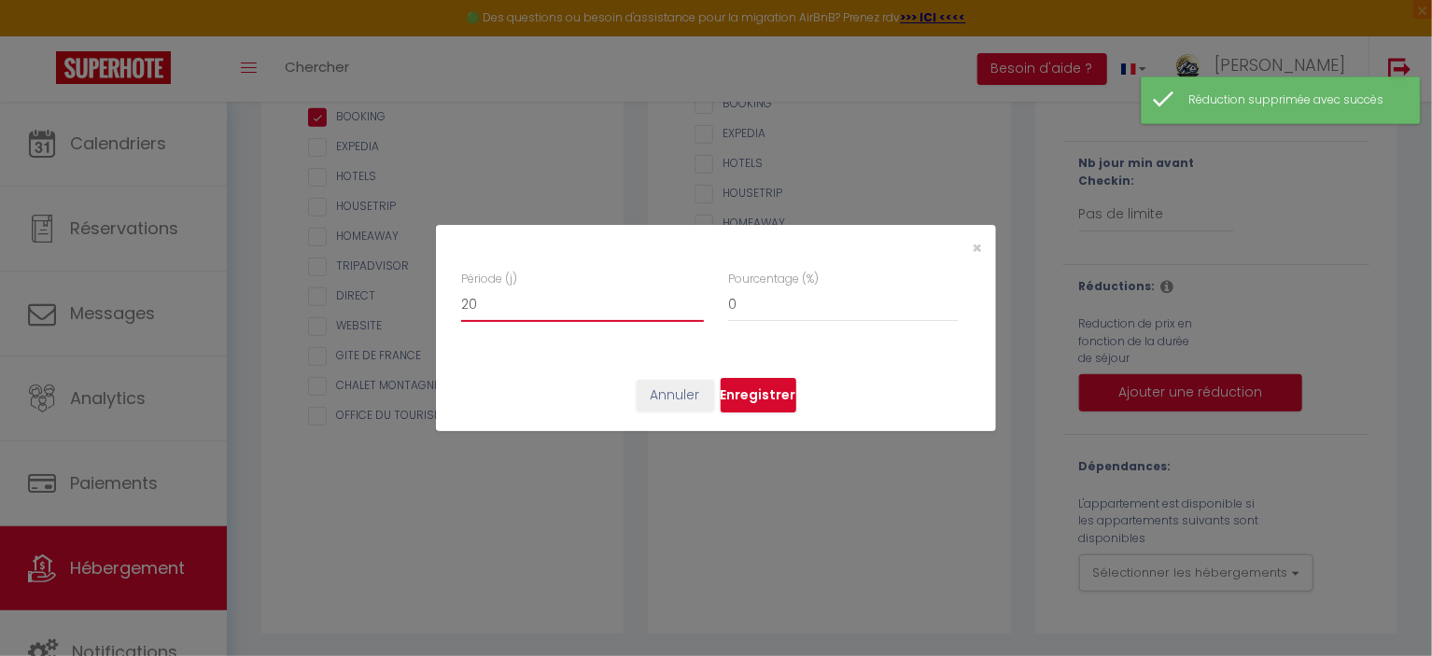
checkbox input "false"
type input "20"
click at [766, 309] on input "0" at bounding box center [843, 305] width 231 height 34
checkbox input "false"
type input "2"
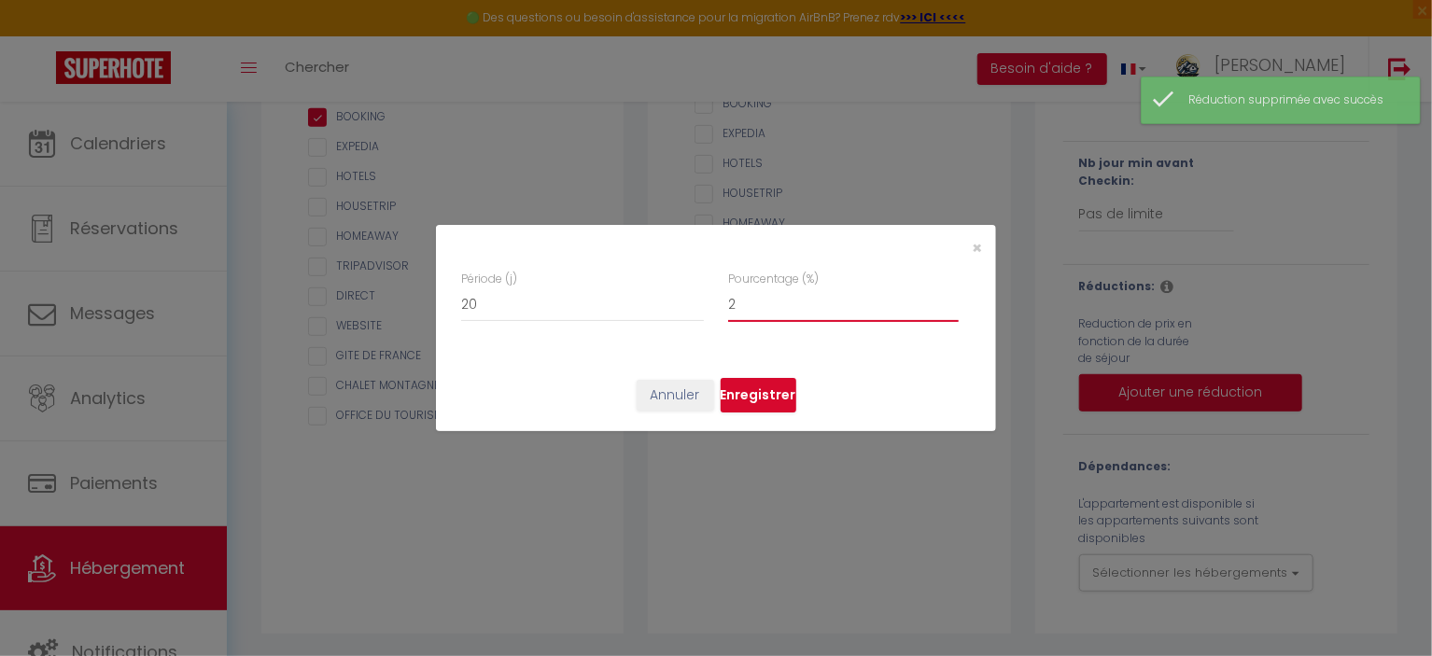
checkbox input "false"
type input "25"
checkbox input "false"
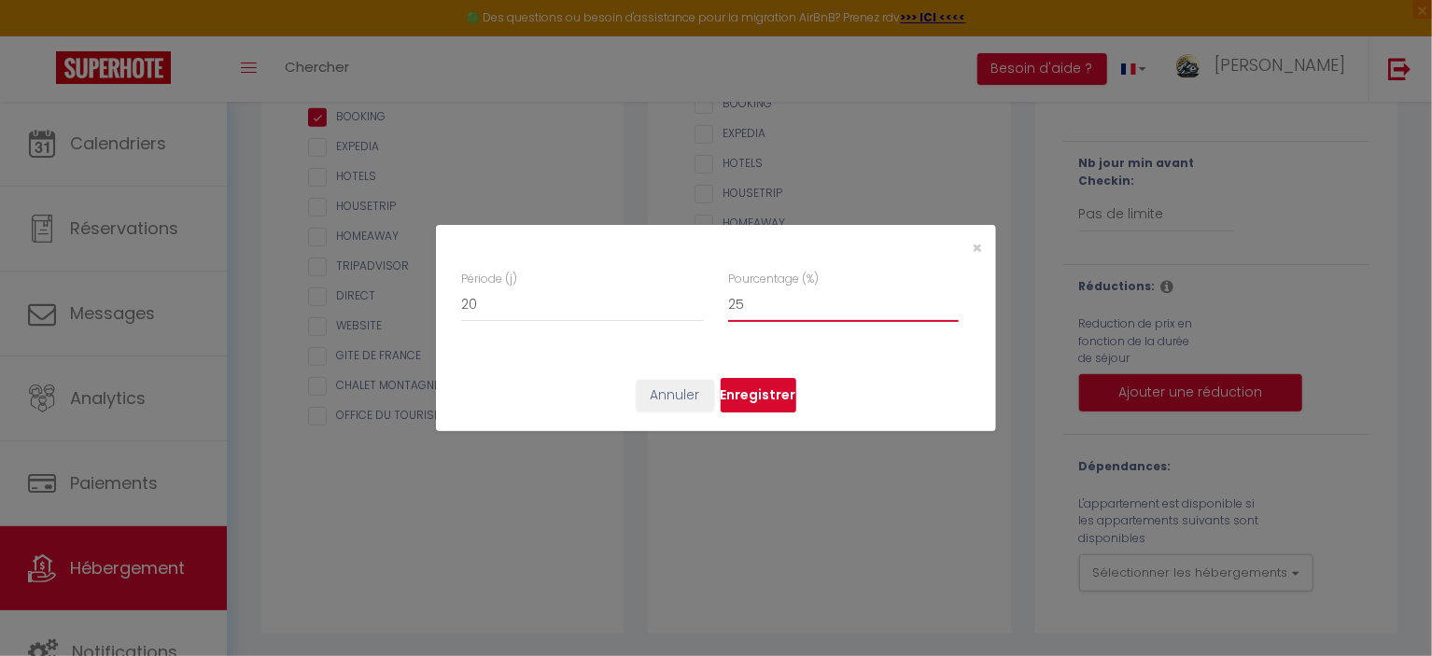
type input "25"
click at [757, 400] on button "Enregistrer" at bounding box center [759, 395] width 76 height 35
checkbox input "false"
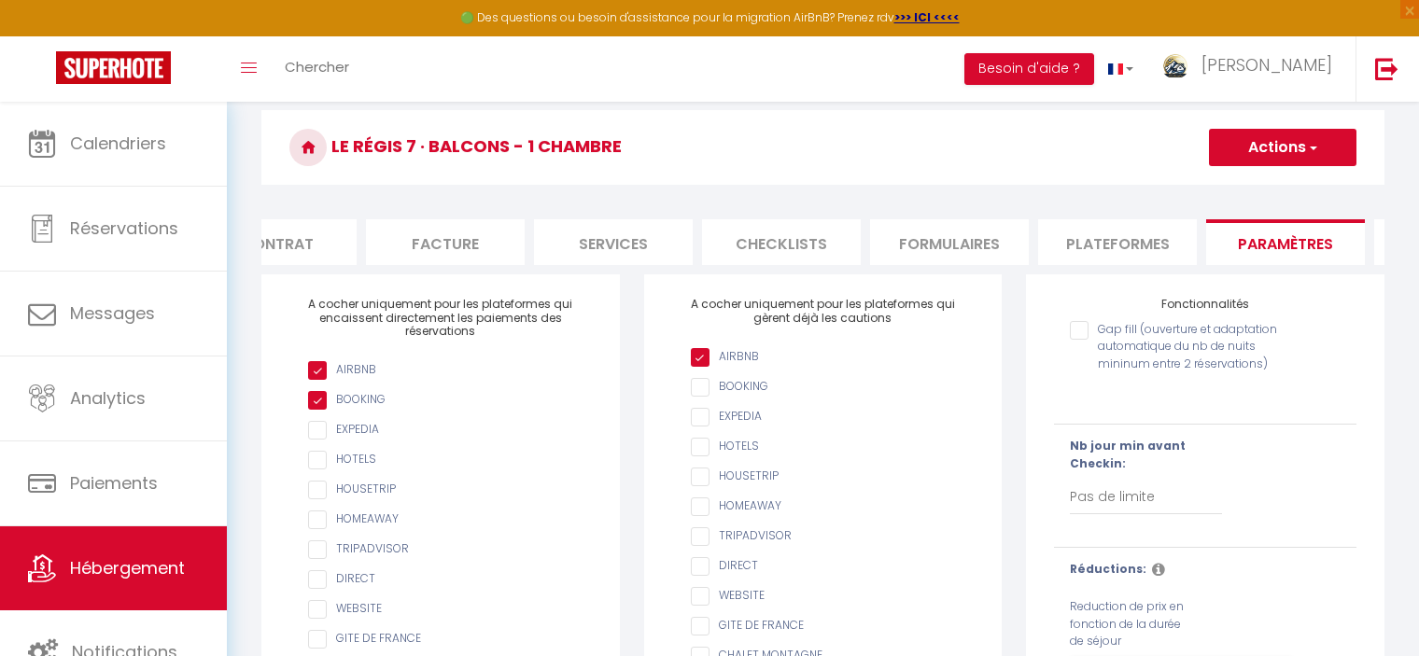
scroll to position [0, 0]
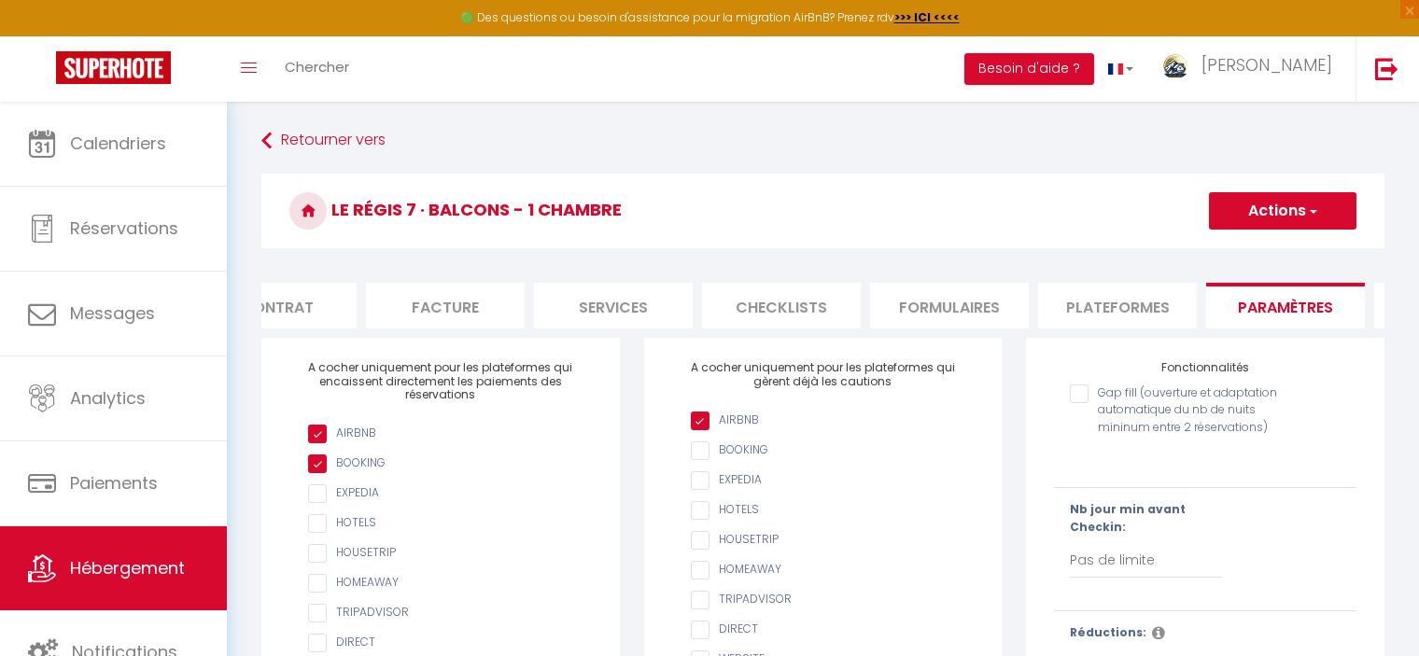
click at [1261, 207] on button "Actions" at bounding box center [1283, 210] width 148 height 37
click at [1254, 251] on input "Enregistrer" at bounding box center [1261, 252] width 69 height 19
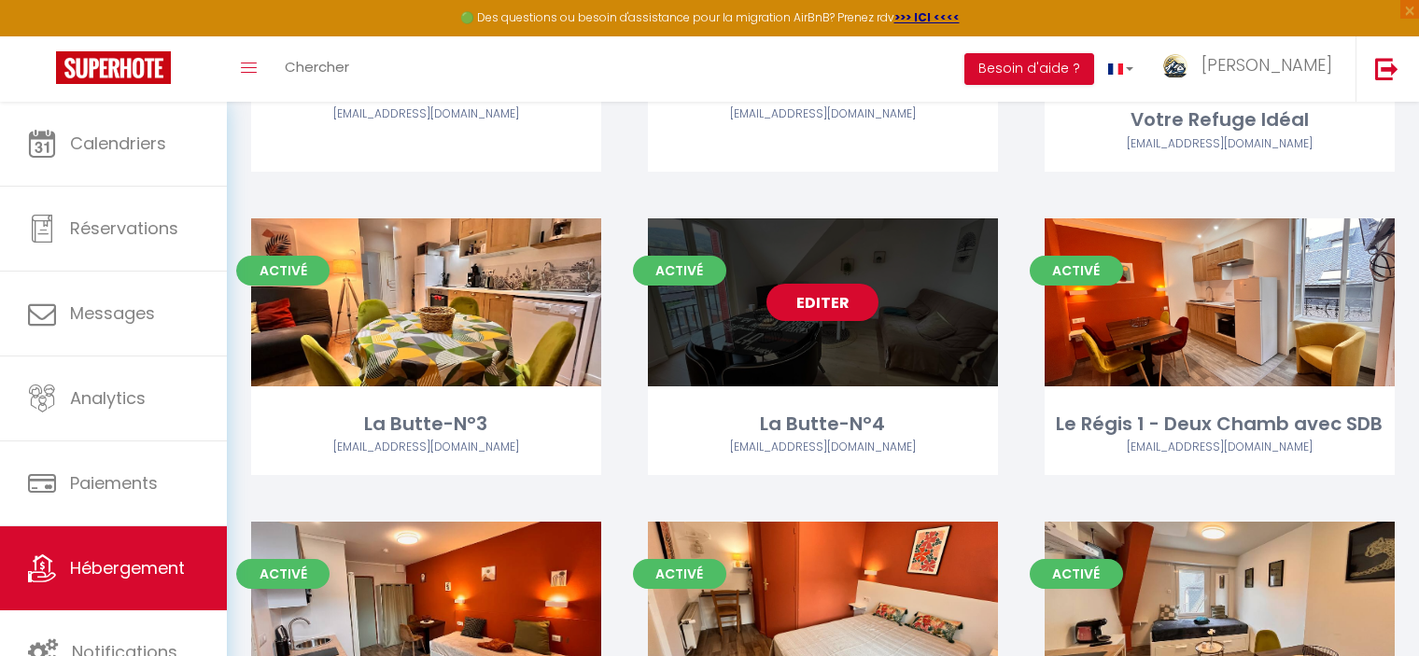
scroll to position [373, 0]
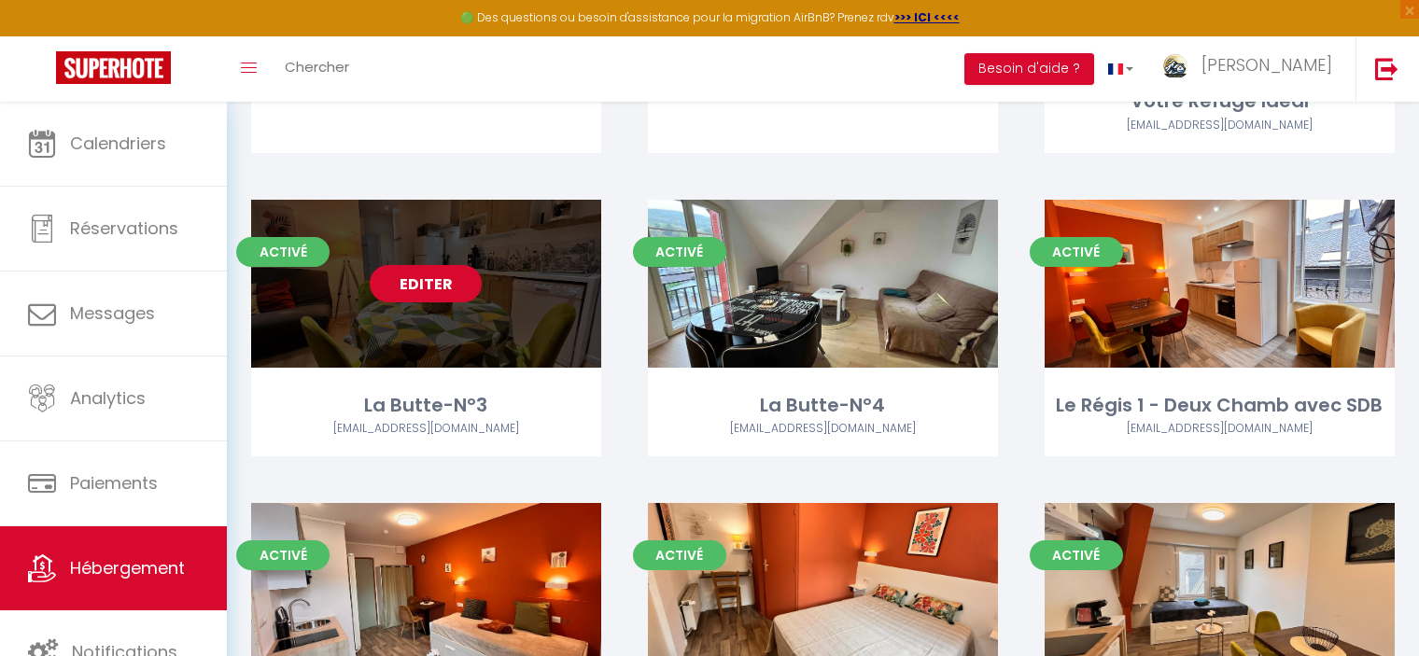
click at [429, 288] on link "Editer" at bounding box center [426, 283] width 112 height 37
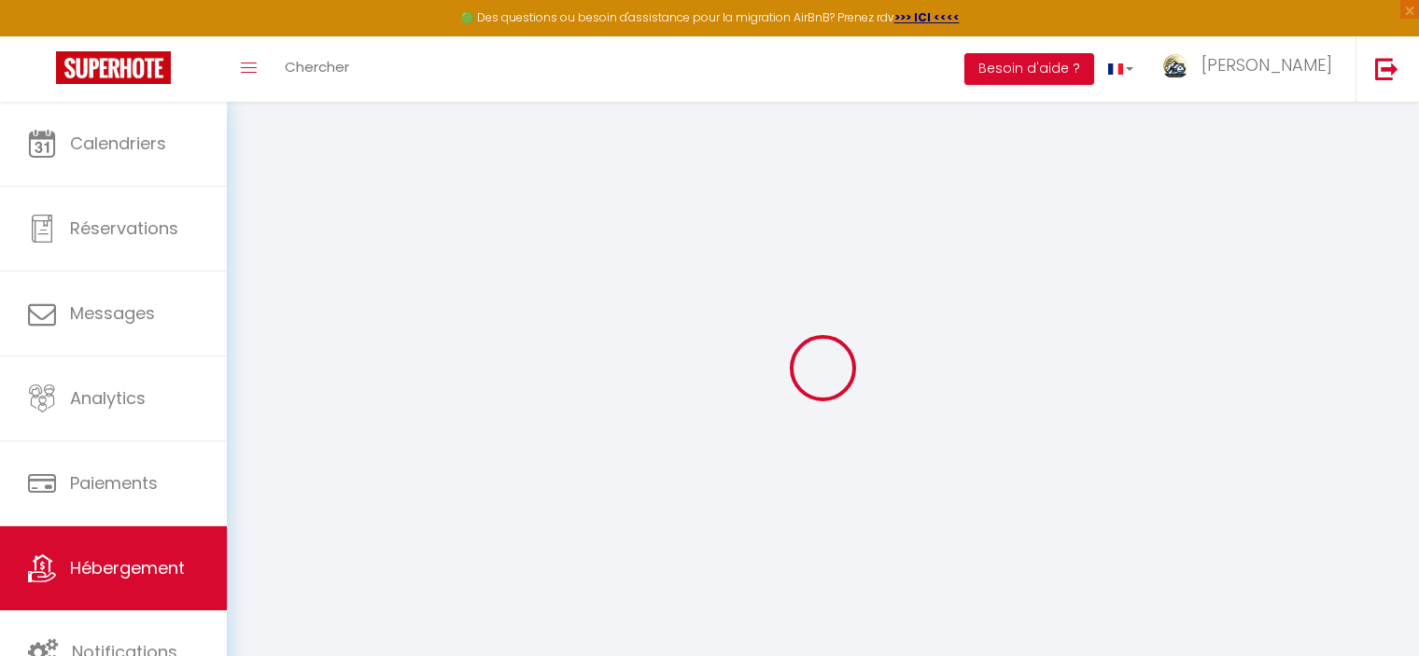
select select
checkbox input "false"
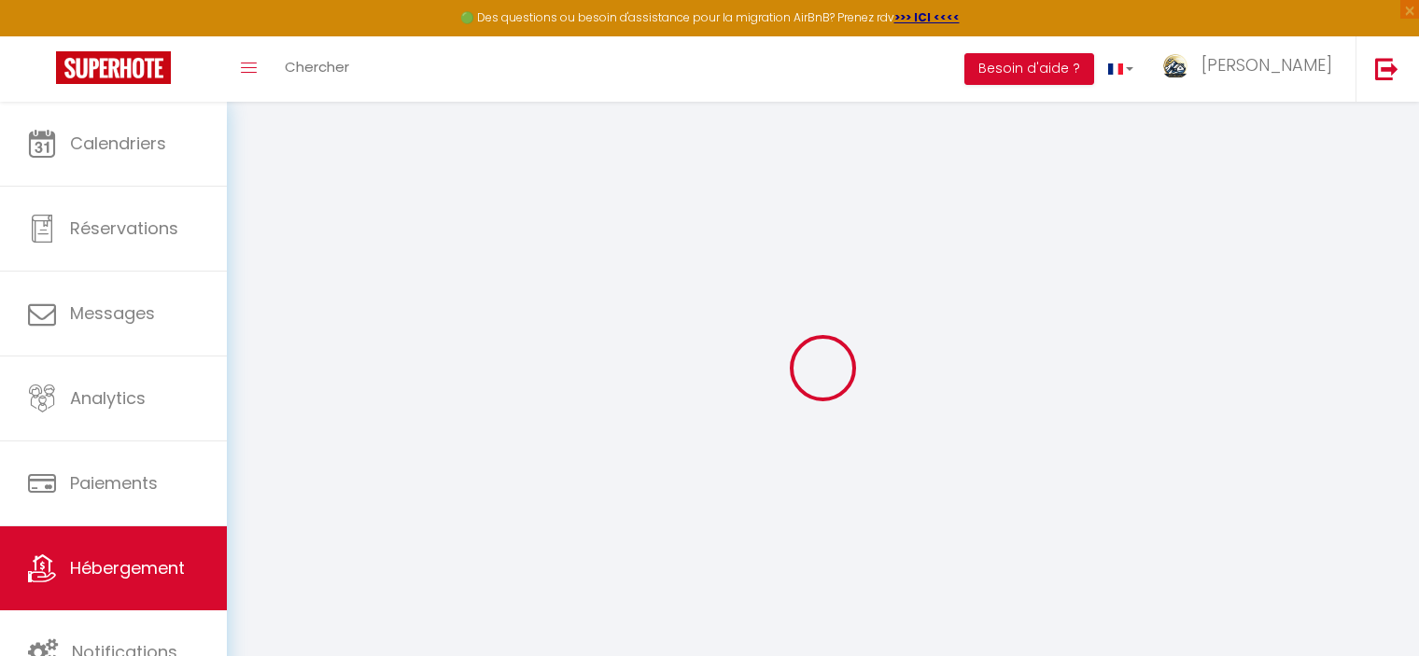
checkbox input "false"
select select
checkbox input "false"
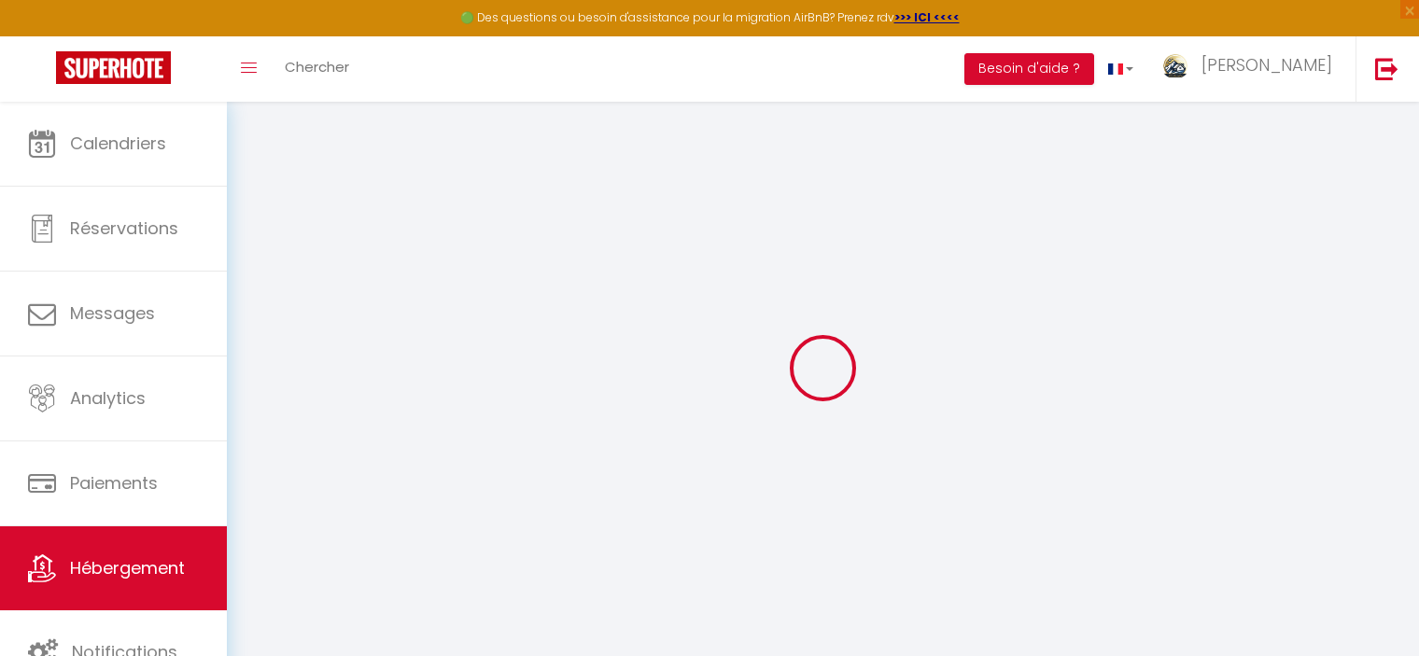
checkbox input "false"
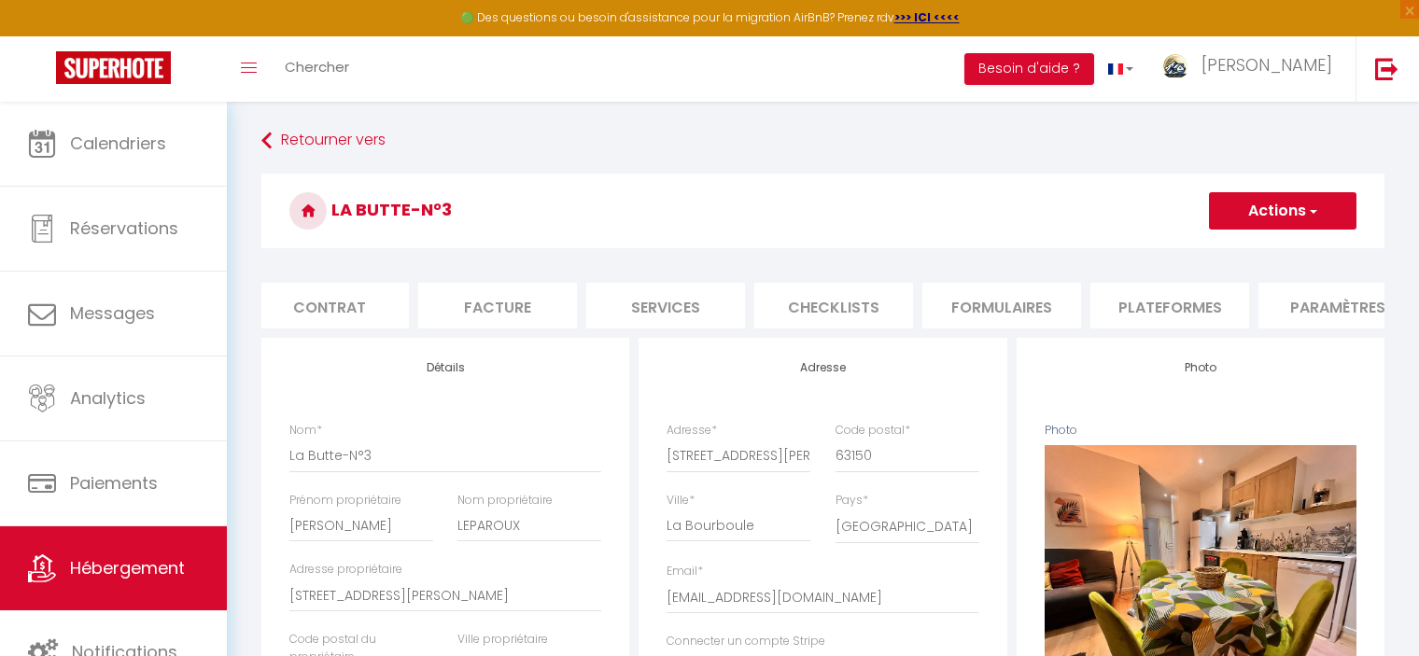
scroll to position [0, 329]
click at [1172, 307] on li "Paramètres" at bounding box center [1188, 306] width 159 height 46
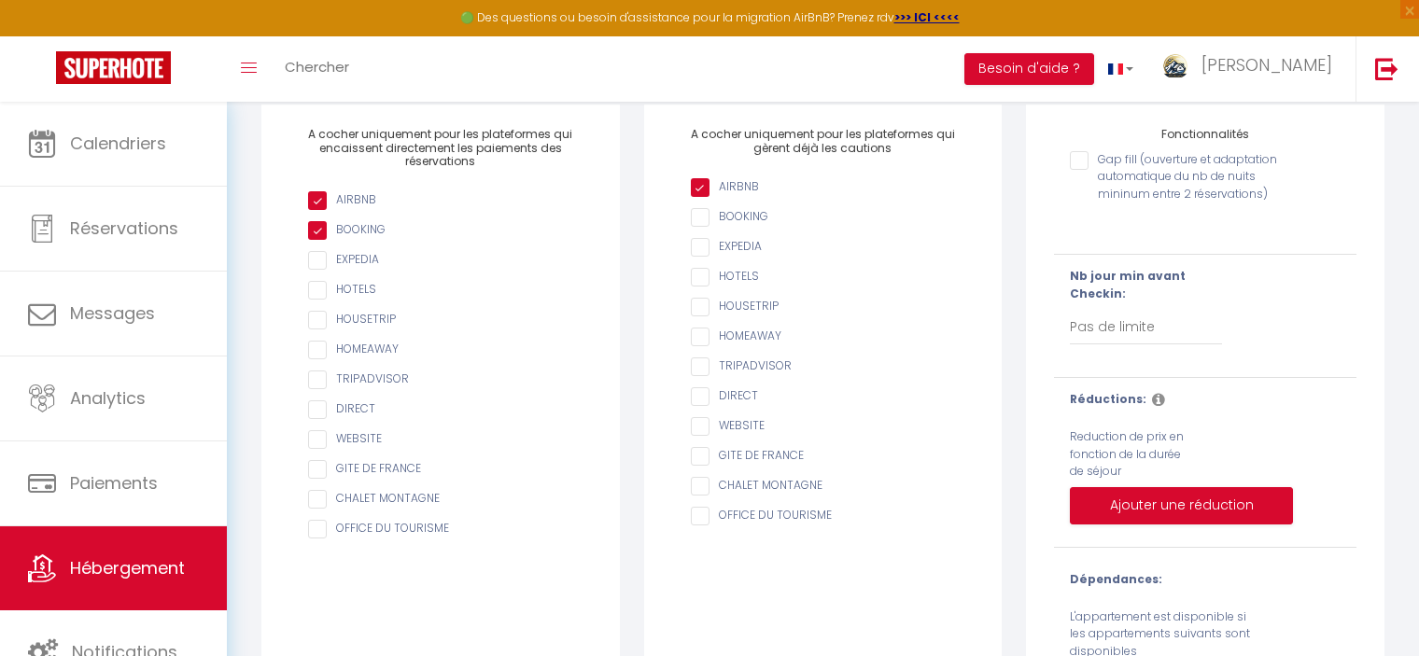
scroll to position [280, 0]
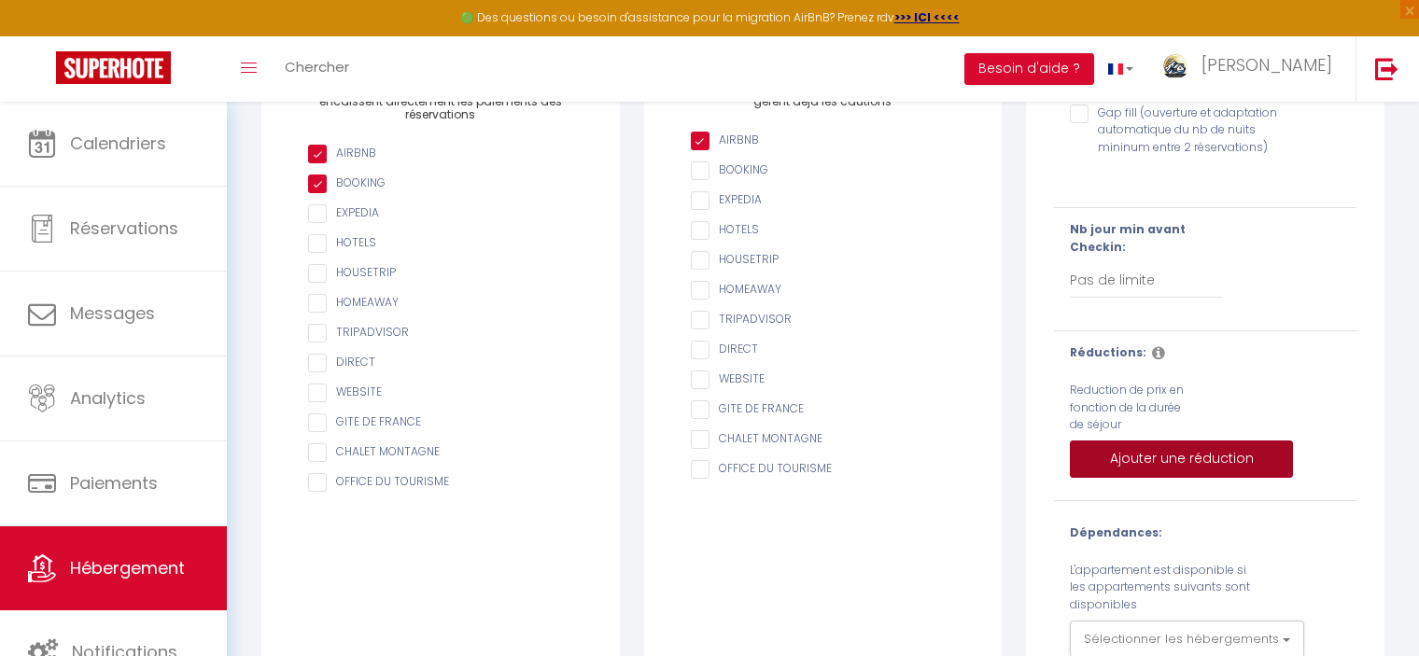
click at [1131, 473] on button "Ajouter une réduction" at bounding box center [1181, 459] width 223 height 37
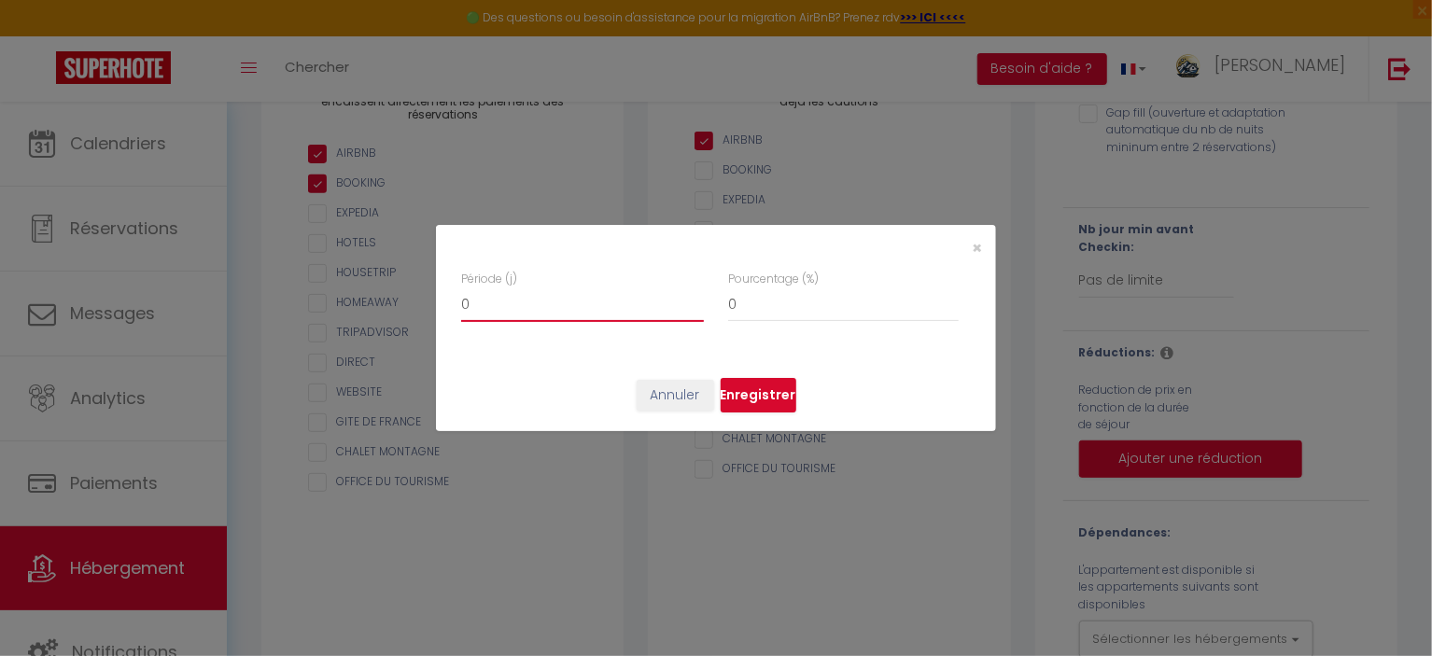
click at [583, 307] on input "0" at bounding box center [582, 305] width 243 height 34
checkbox input "false"
type input "2"
checkbox input "false"
type input "20"
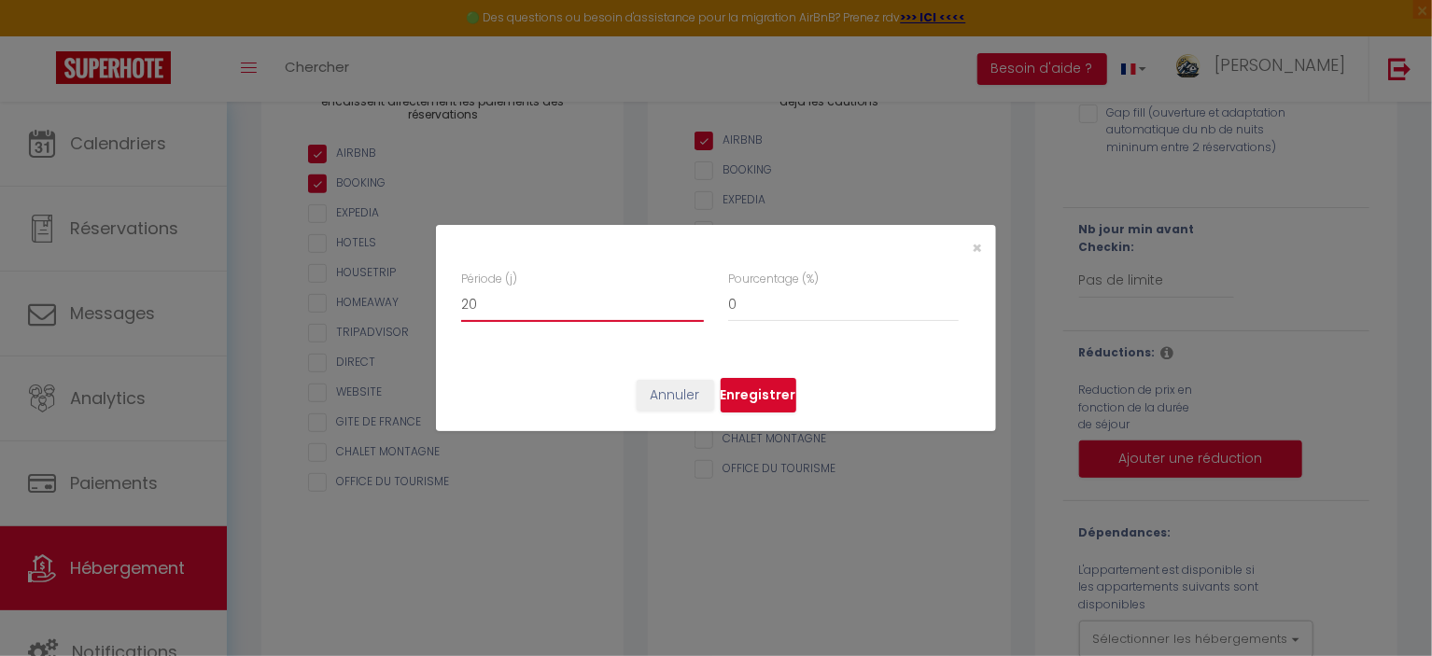
checkbox input "false"
type input "20"
click at [783, 305] on input "0" at bounding box center [843, 305] width 231 height 34
checkbox input "false"
type input "2"
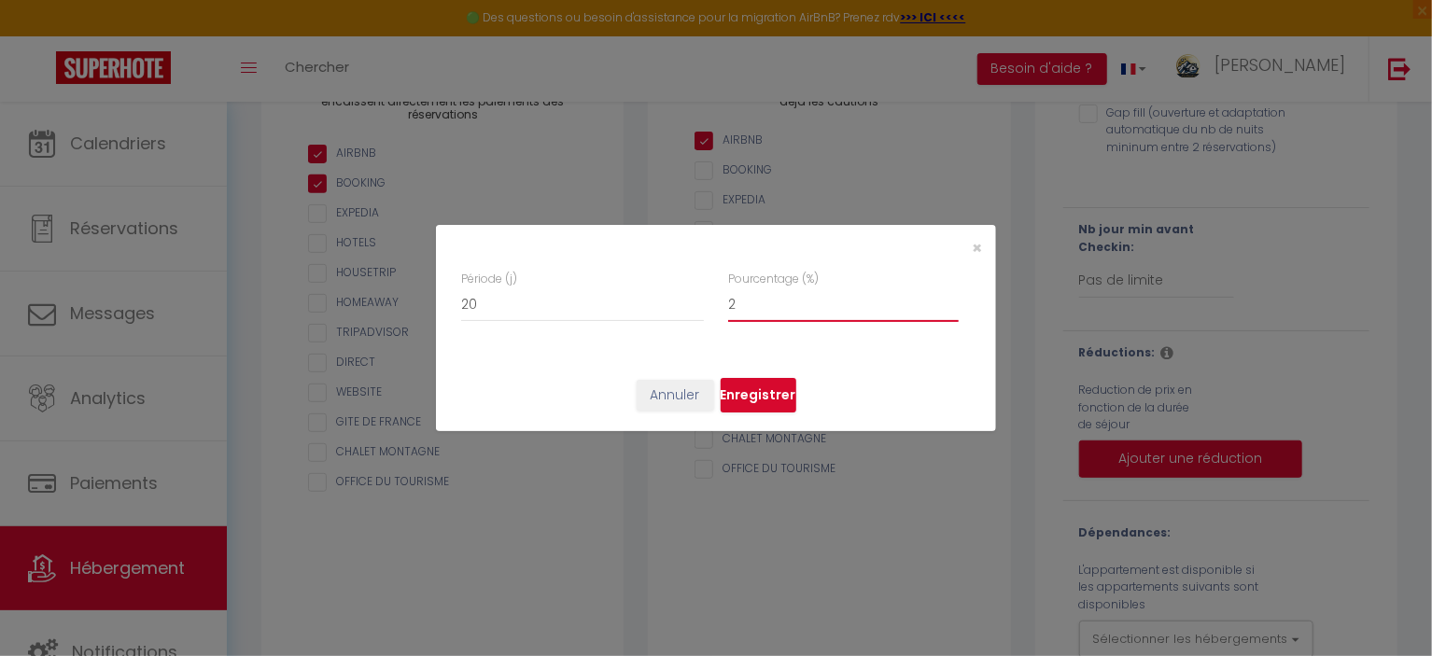
checkbox input "false"
type input "25"
checkbox input "false"
type input "25"
click at [753, 400] on button "Enregistrer" at bounding box center [759, 395] width 76 height 35
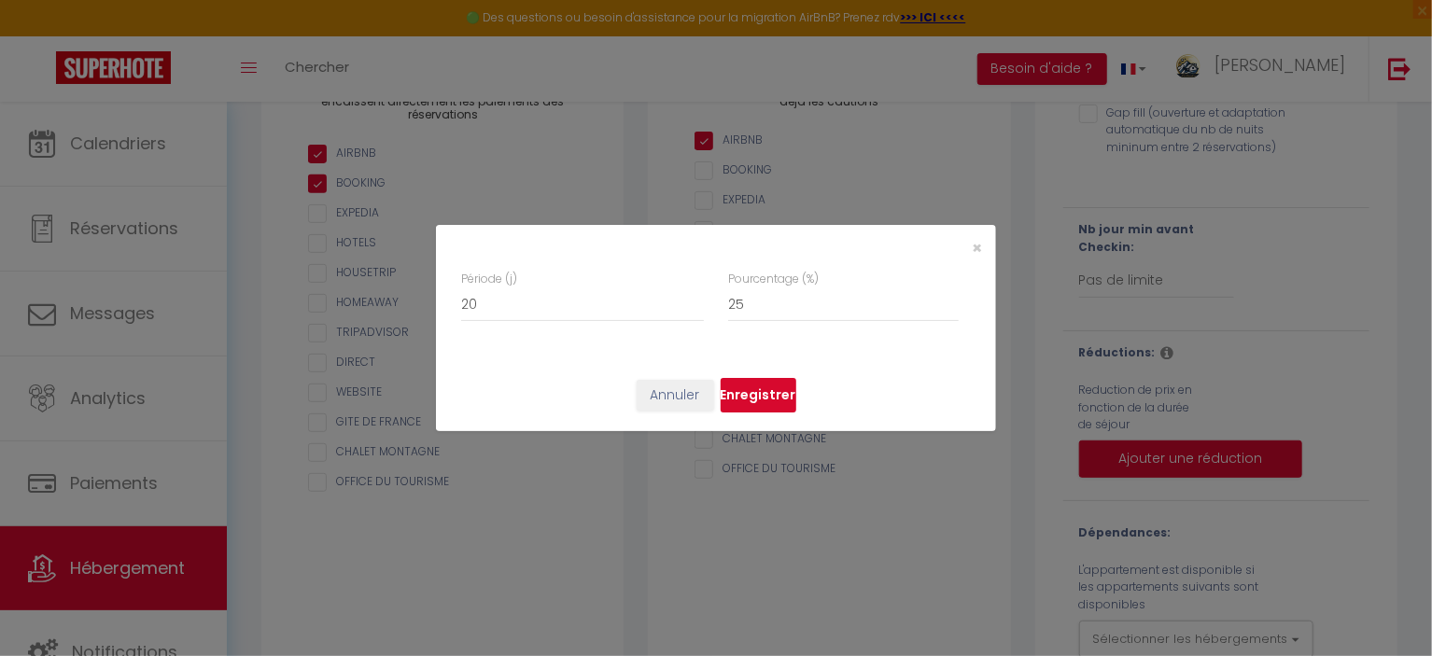
checkbox input "false"
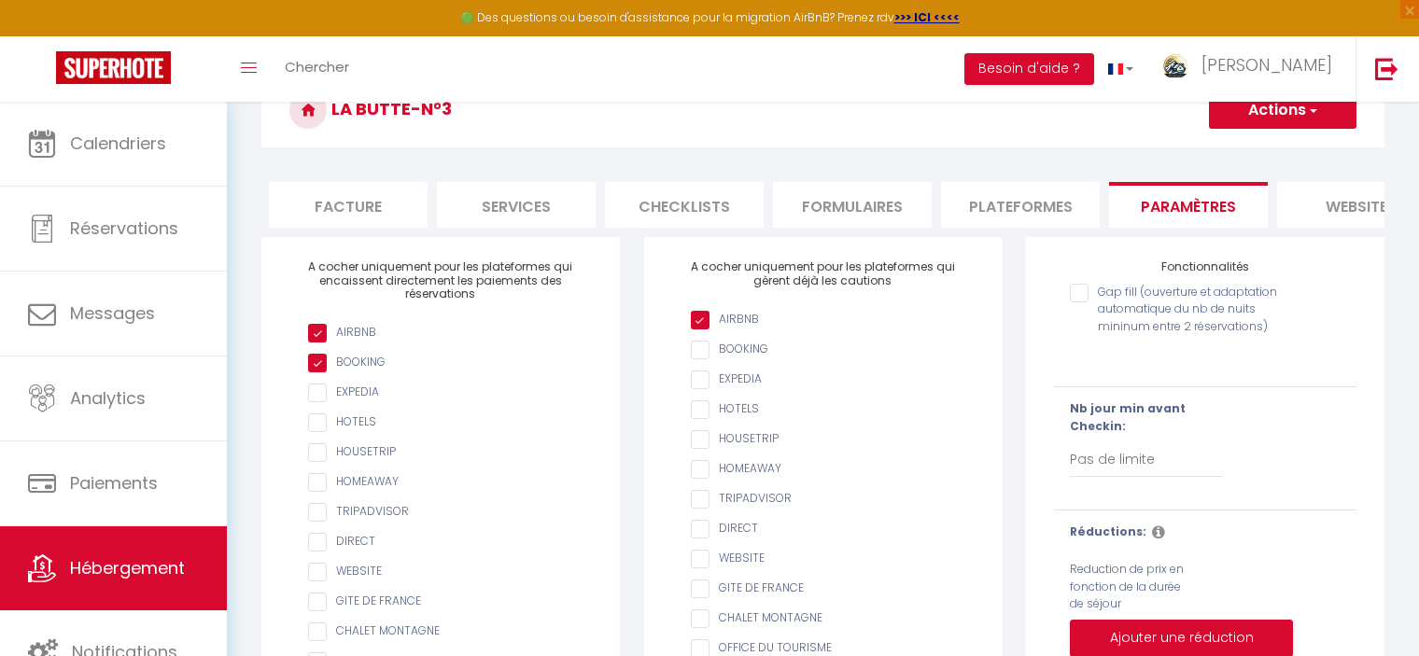
scroll to position [0, 0]
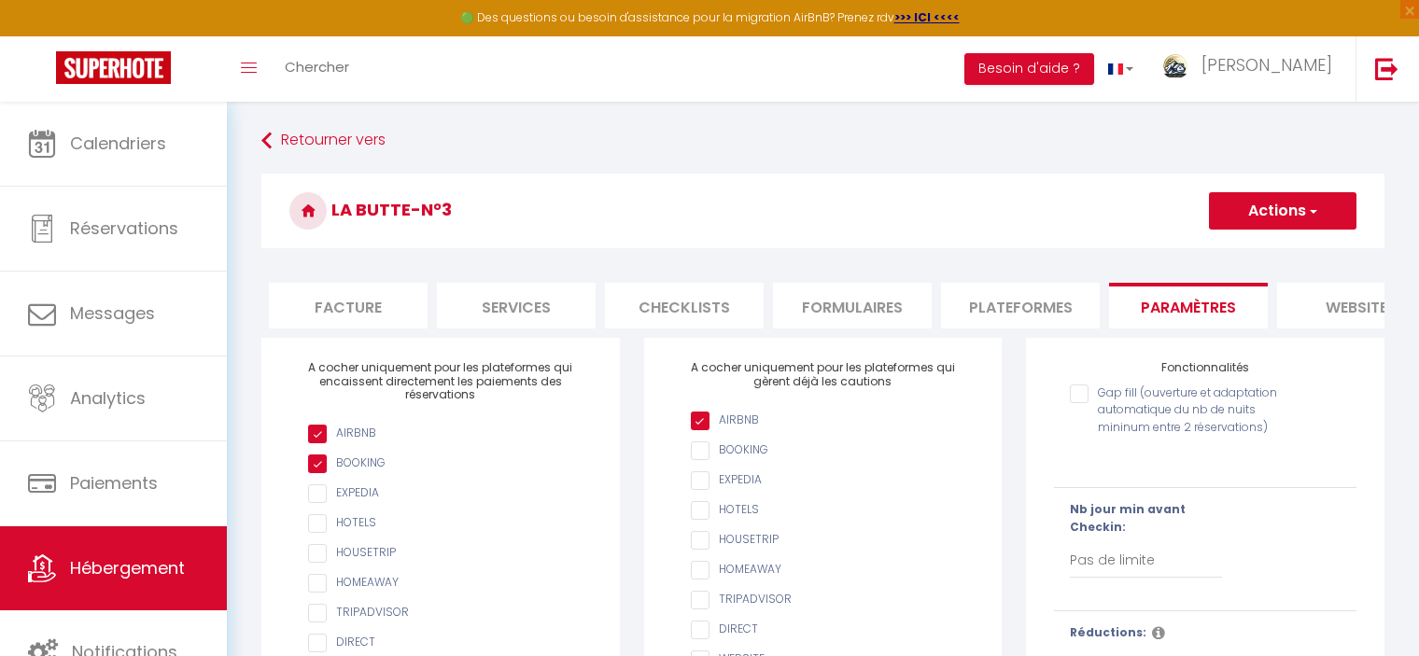
click at [1281, 202] on button "Actions" at bounding box center [1283, 210] width 148 height 37
click at [1254, 254] on input "Enregistrer" at bounding box center [1261, 252] width 69 height 19
